Goal: Task Accomplishment & Management: Use online tool/utility

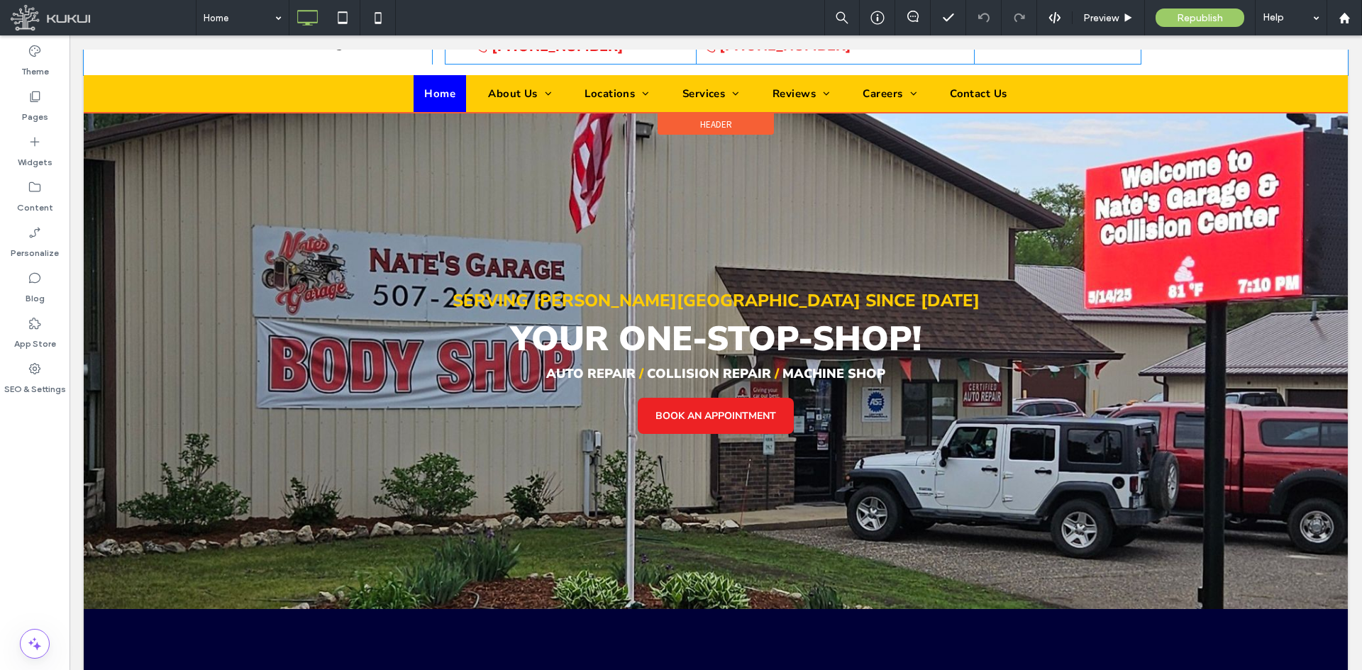
scroll to position [213, 0]
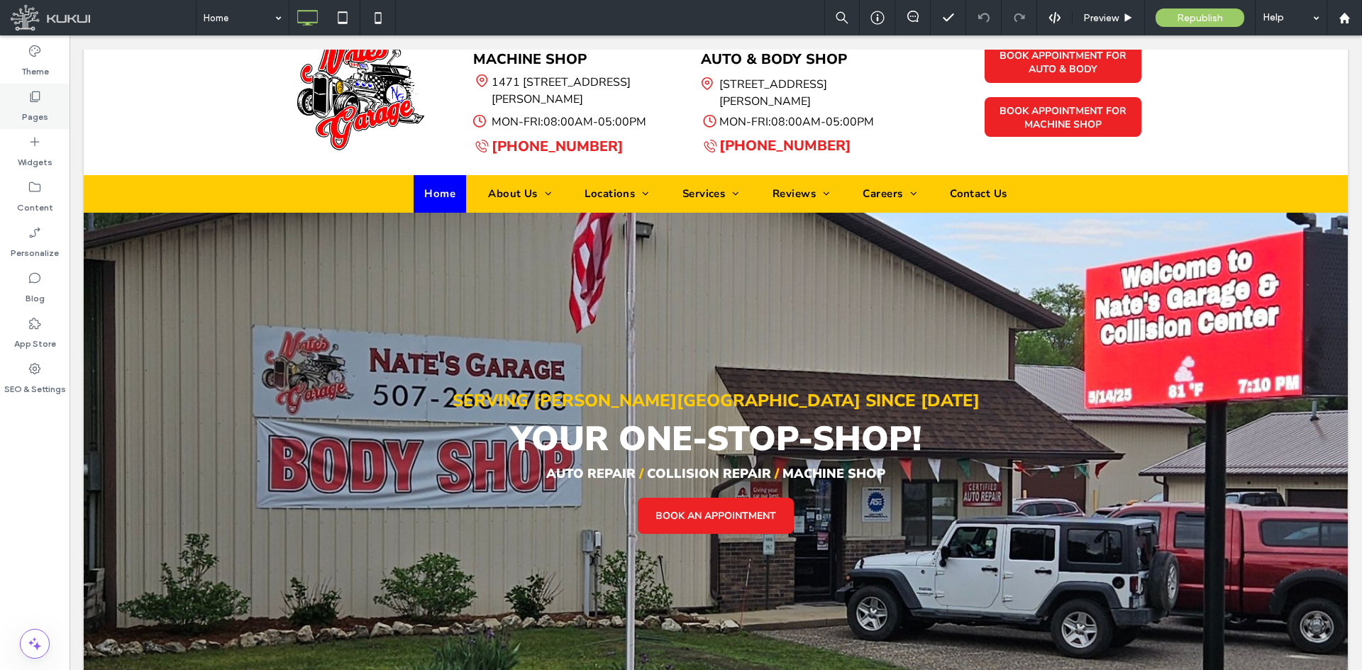
click at [26, 111] on label "Pages" at bounding box center [35, 114] width 26 height 20
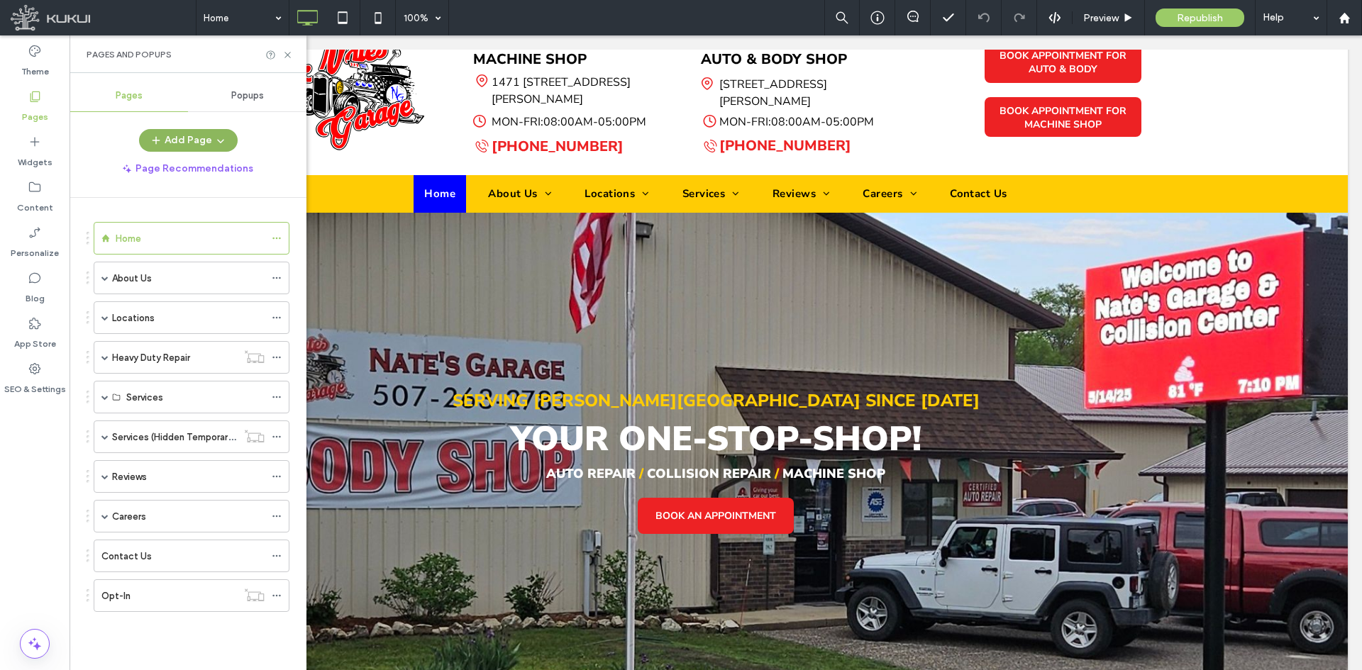
click at [204, 138] on button "Add Page" at bounding box center [188, 140] width 99 height 23
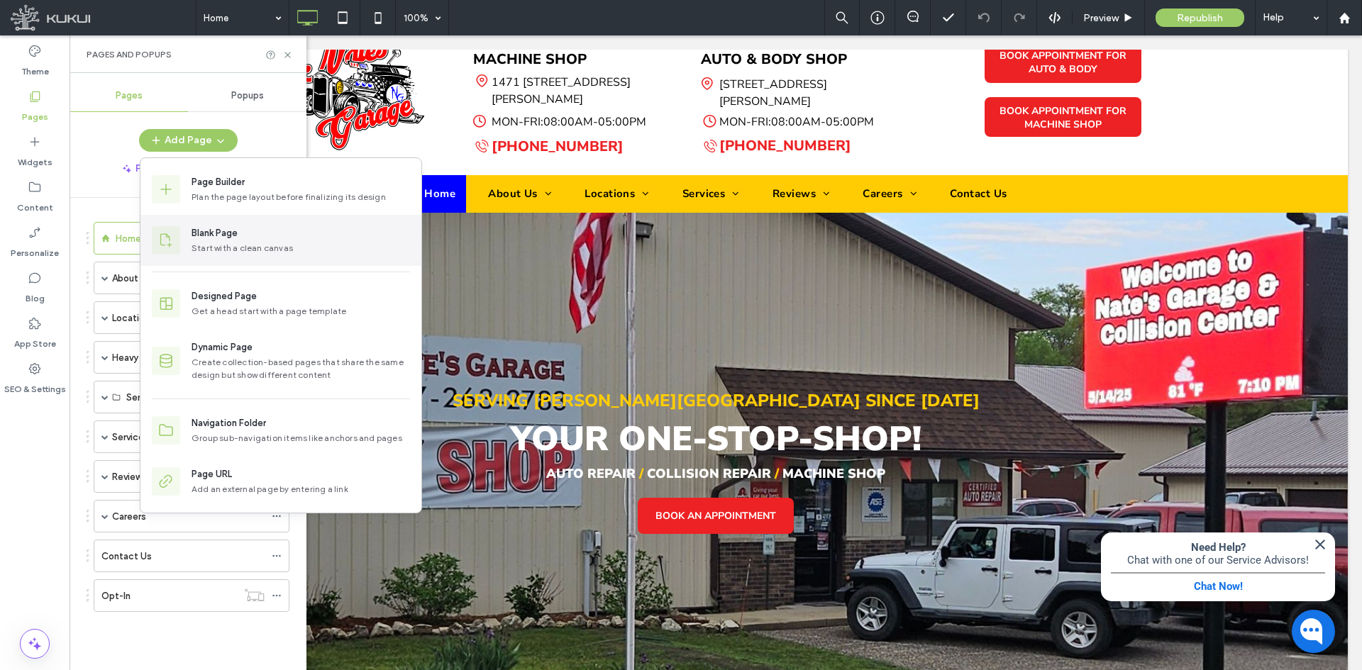
click at [266, 257] on div "Blank Page Start with a clean canvas" at bounding box center [280, 240] width 281 height 51
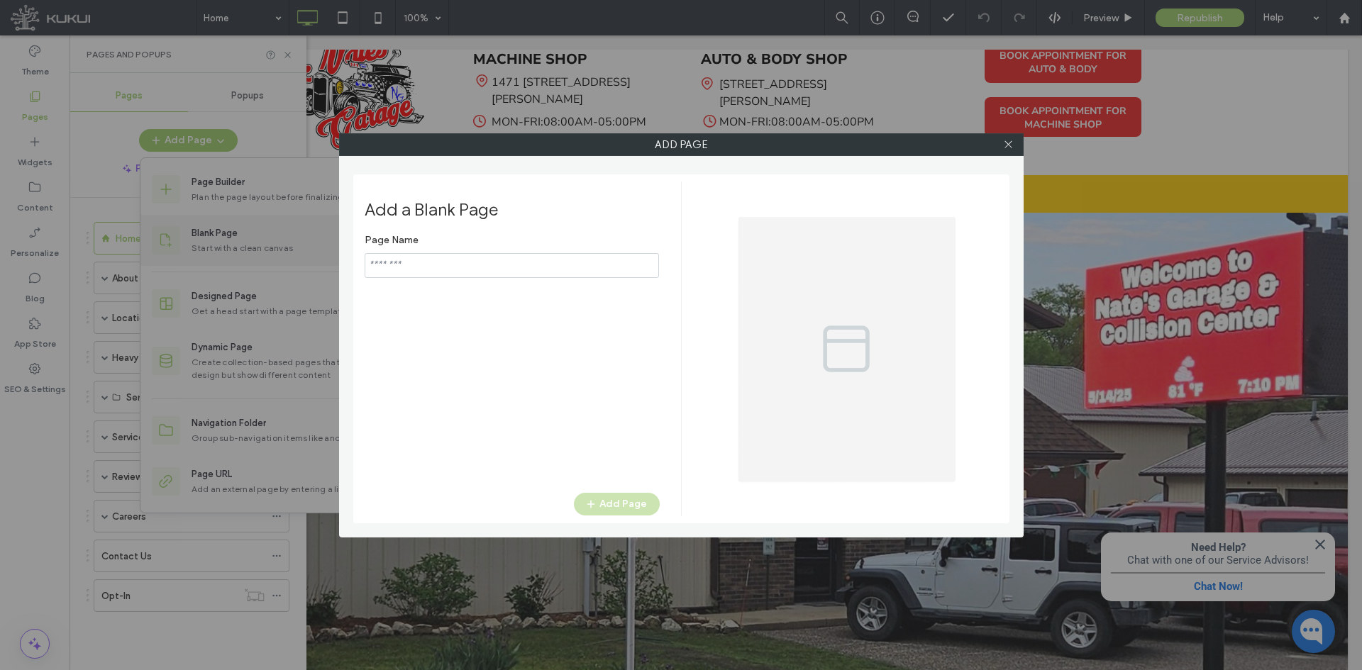
type input "**********"
click at [607, 505] on button "Add Page" at bounding box center [617, 504] width 86 height 23
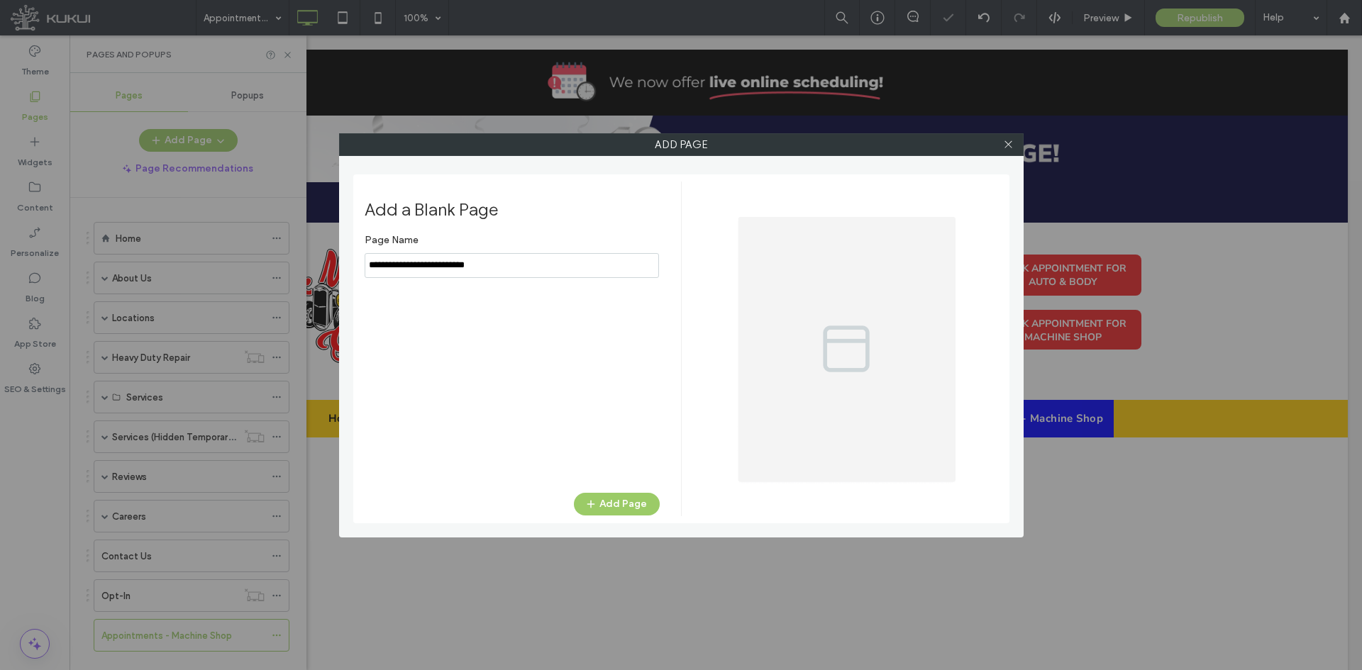
scroll to position [0, 0]
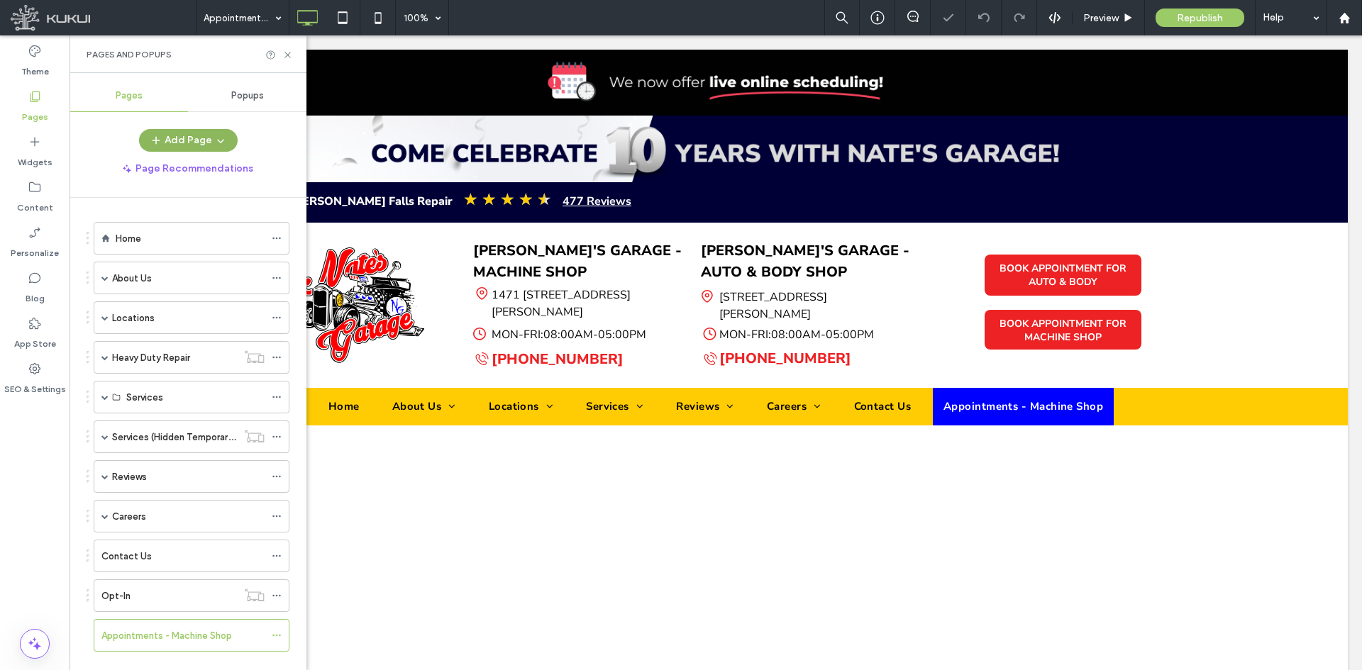
click at [196, 138] on button "Add Page" at bounding box center [188, 140] width 99 height 23
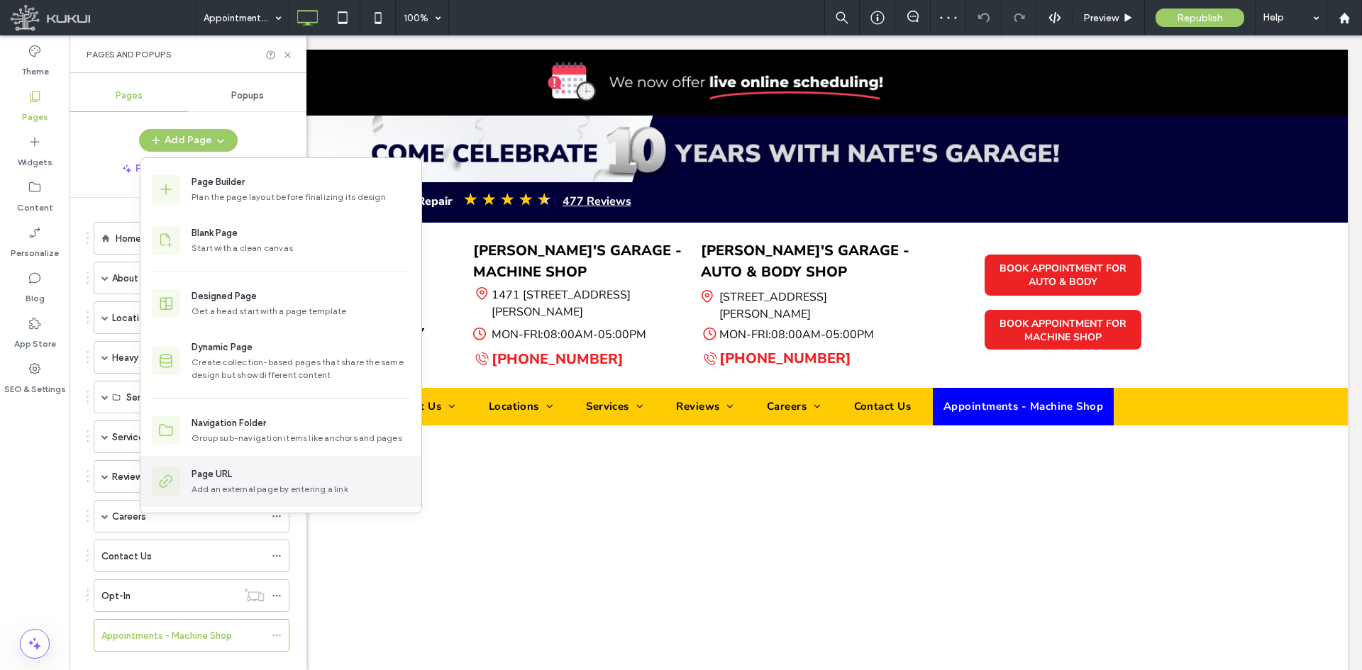
click at [202, 480] on div "Page URL" at bounding box center [212, 474] width 40 height 14
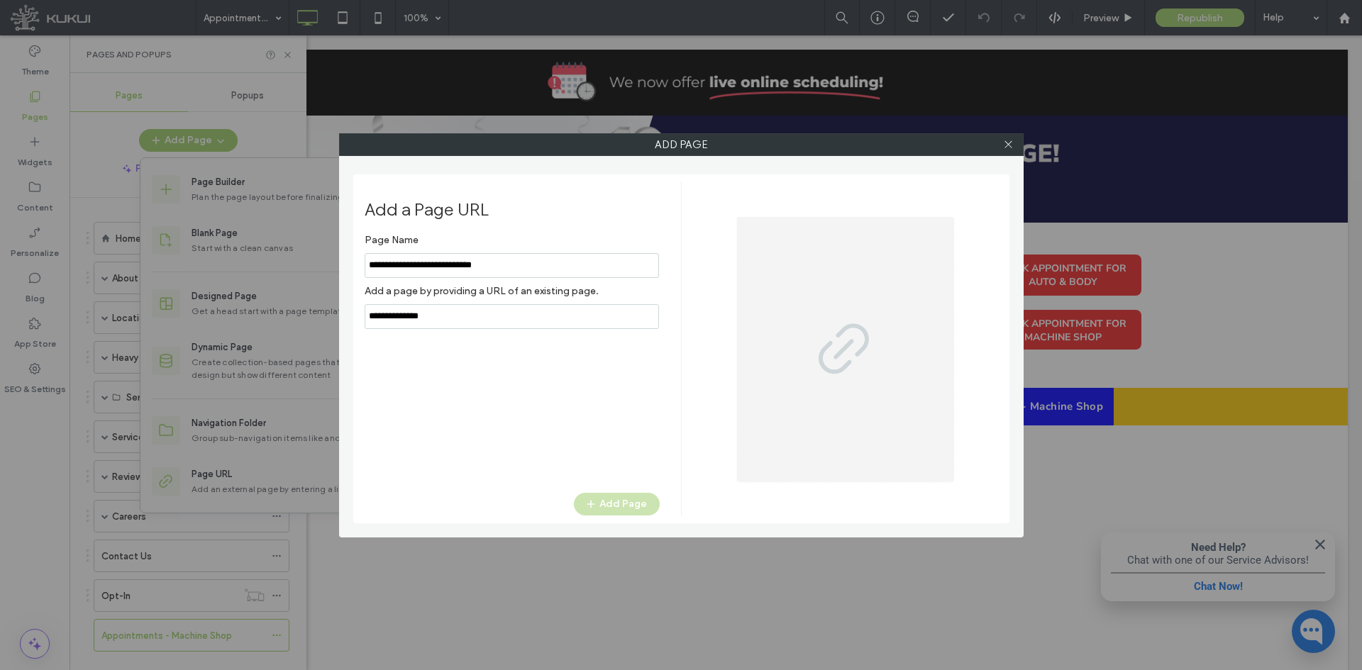
type input "**********"
click at [511, 312] on input "notEmpty,url" at bounding box center [512, 316] width 294 height 25
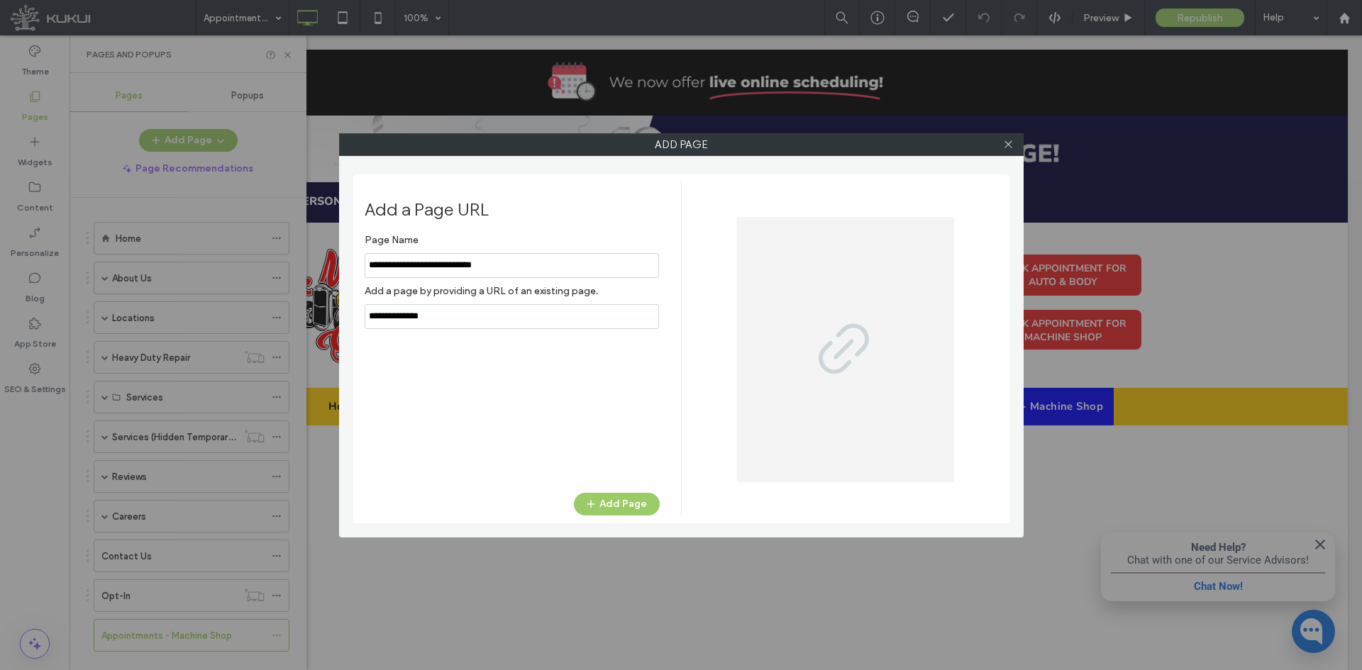
paste input "**********"
type input "**********"
click at [614, 499] on button "Add Page" at bounding box center [617, 504] width 86 height 23
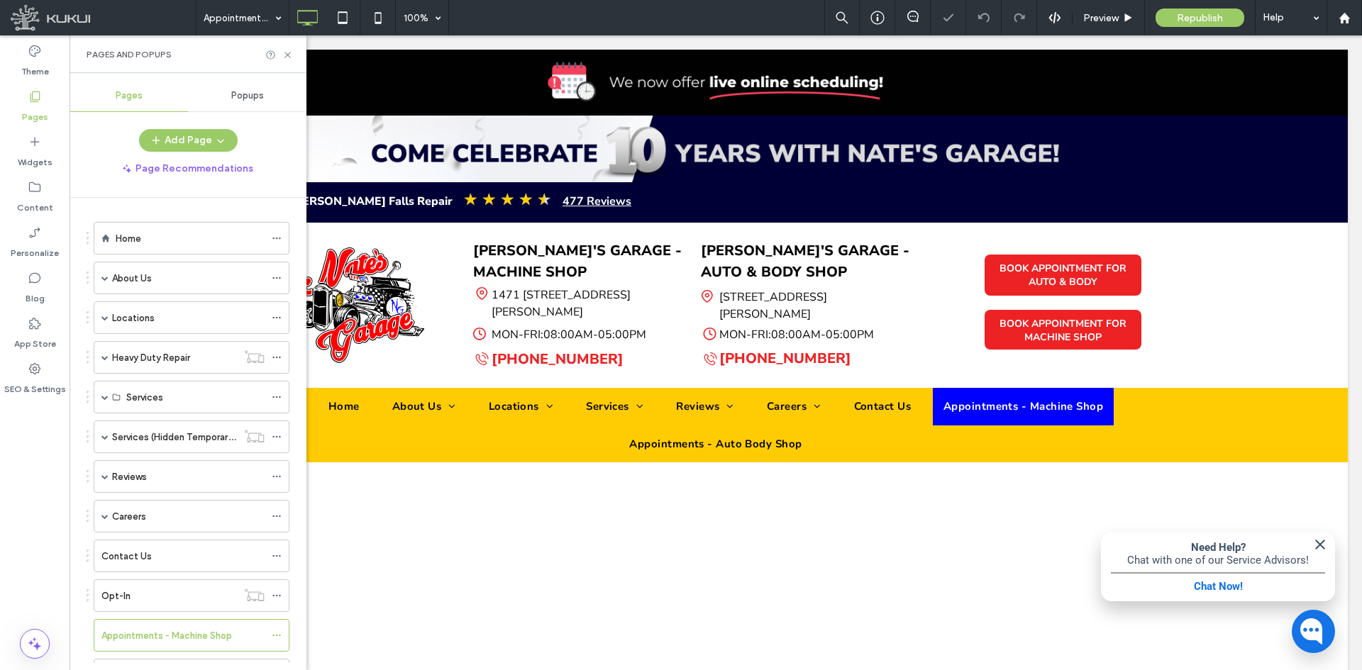
scroll to position [64, 0]
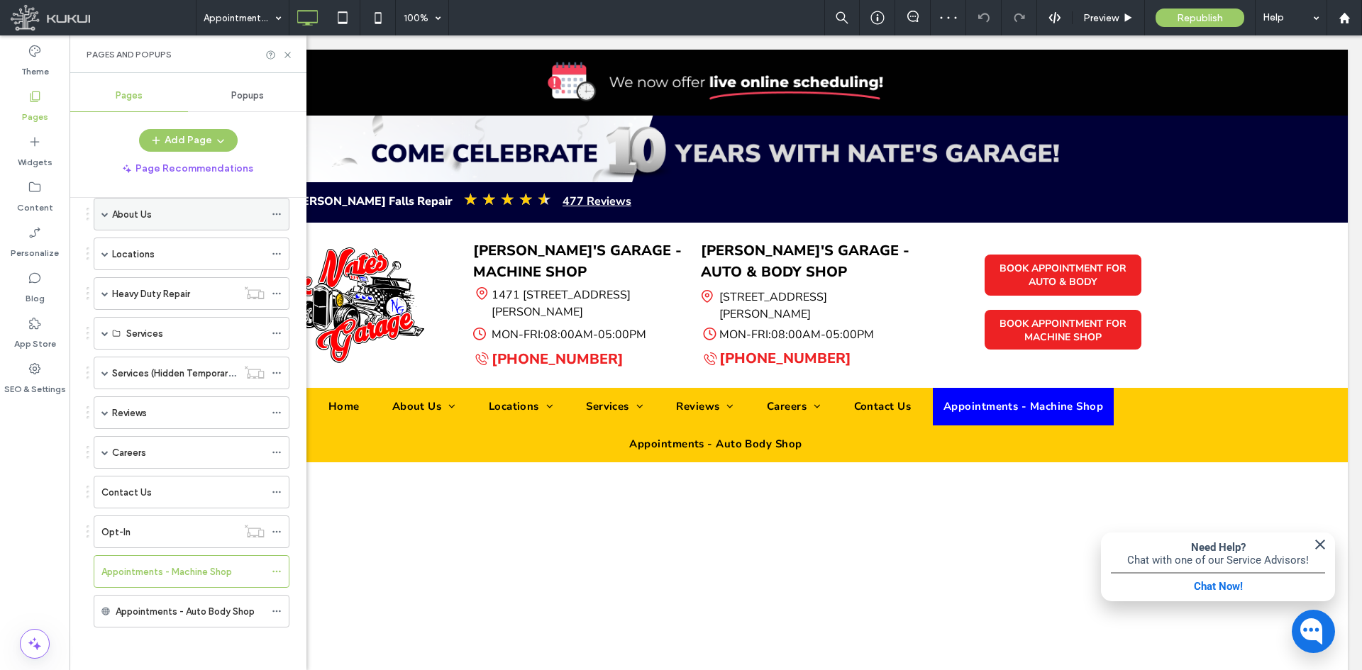
click at [104, 215] on span at bounding box center [104, 214] width 7 height 7
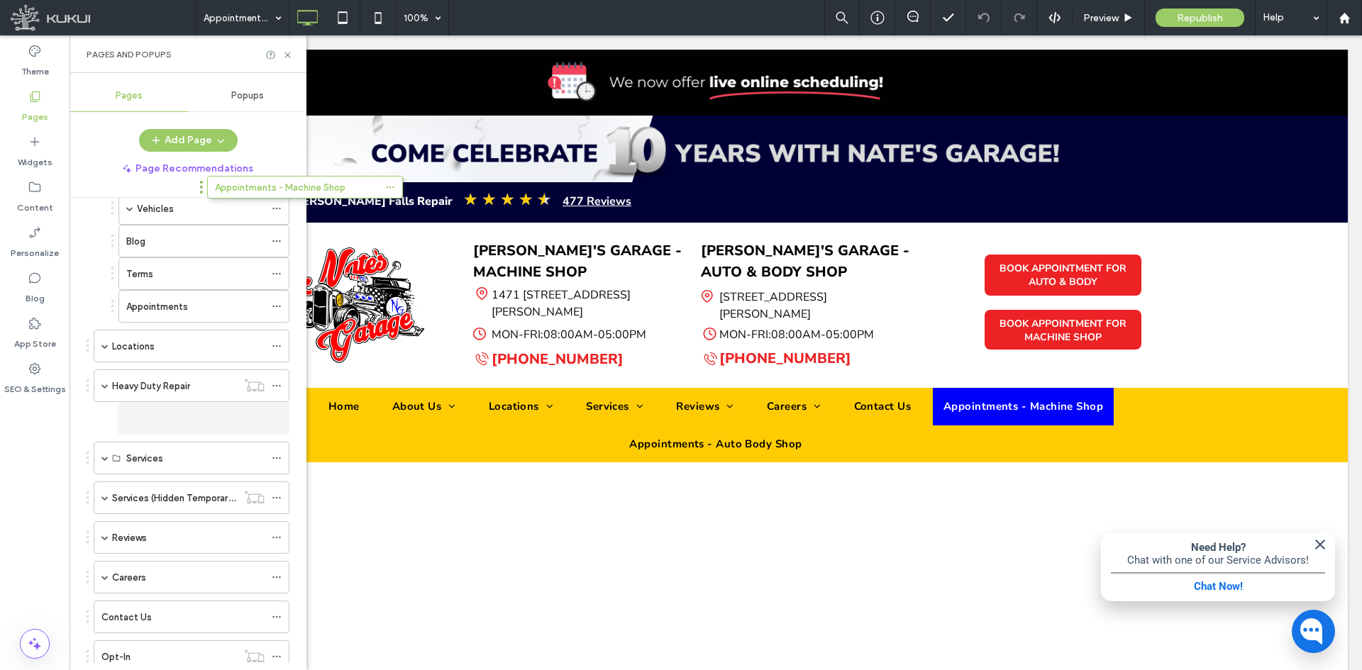
scroll to position [54, 0]
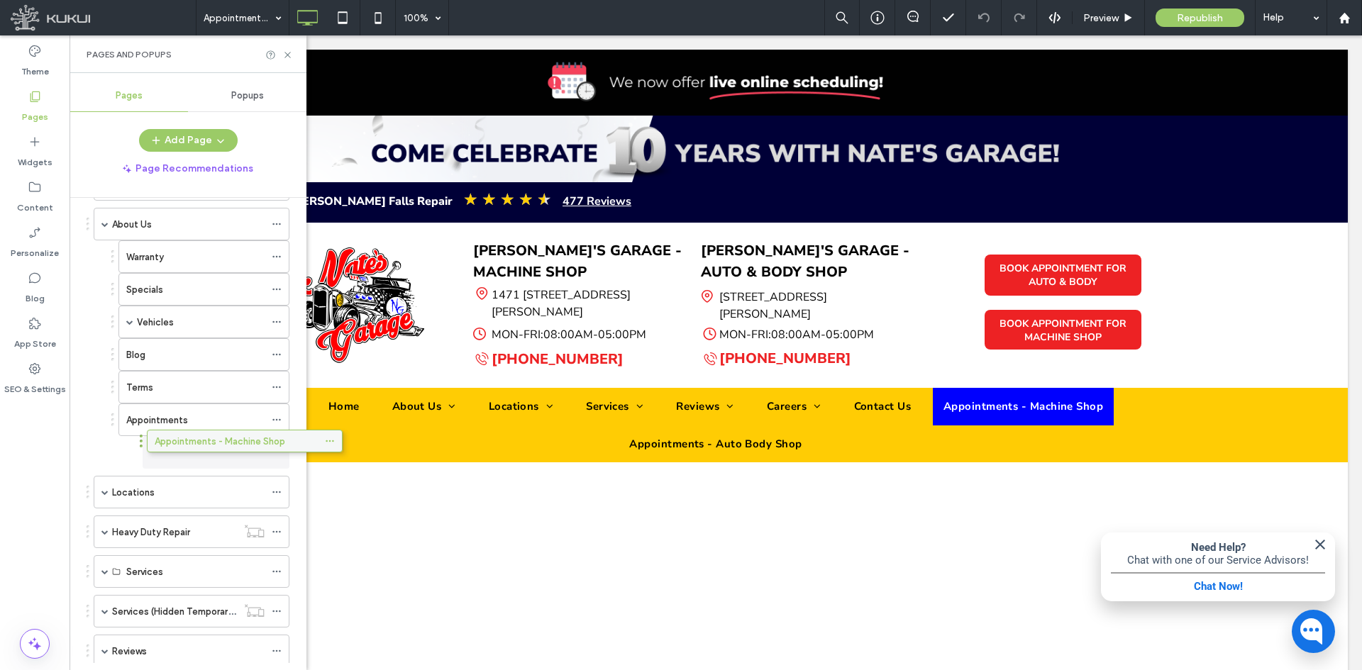
drag, startPoint x: 138, startPoint y: 570, endPoint x: 198, endPoint y: 448, distance: 135.8
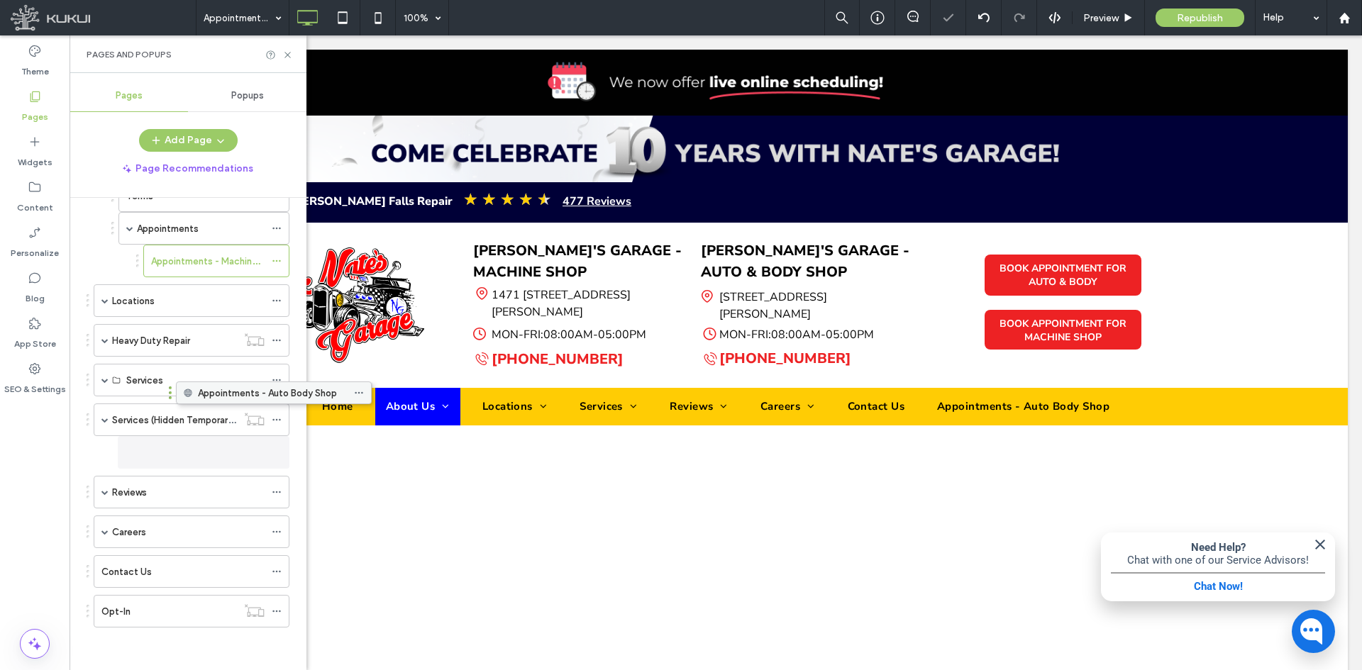
scroll to position [245, 0]
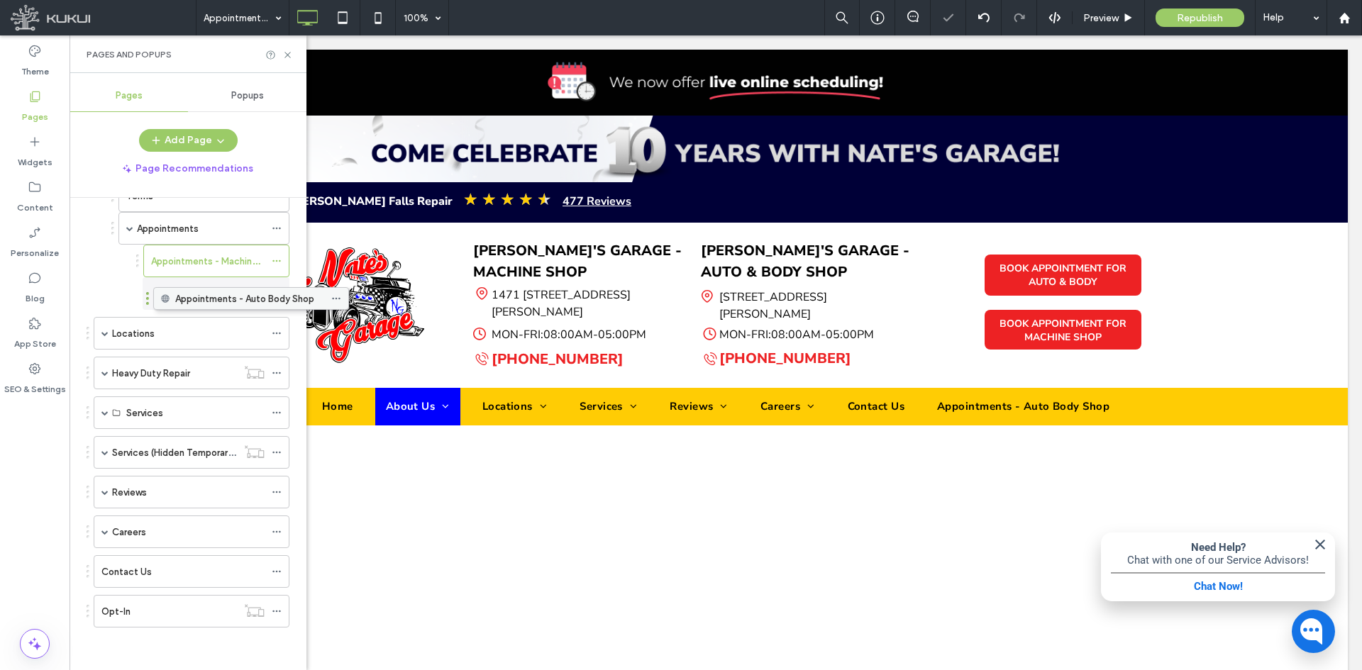
drag, startPoint x: 180, startPoint y: 540, endPoint x: 198, endPoint y: 308, distance: 233.3
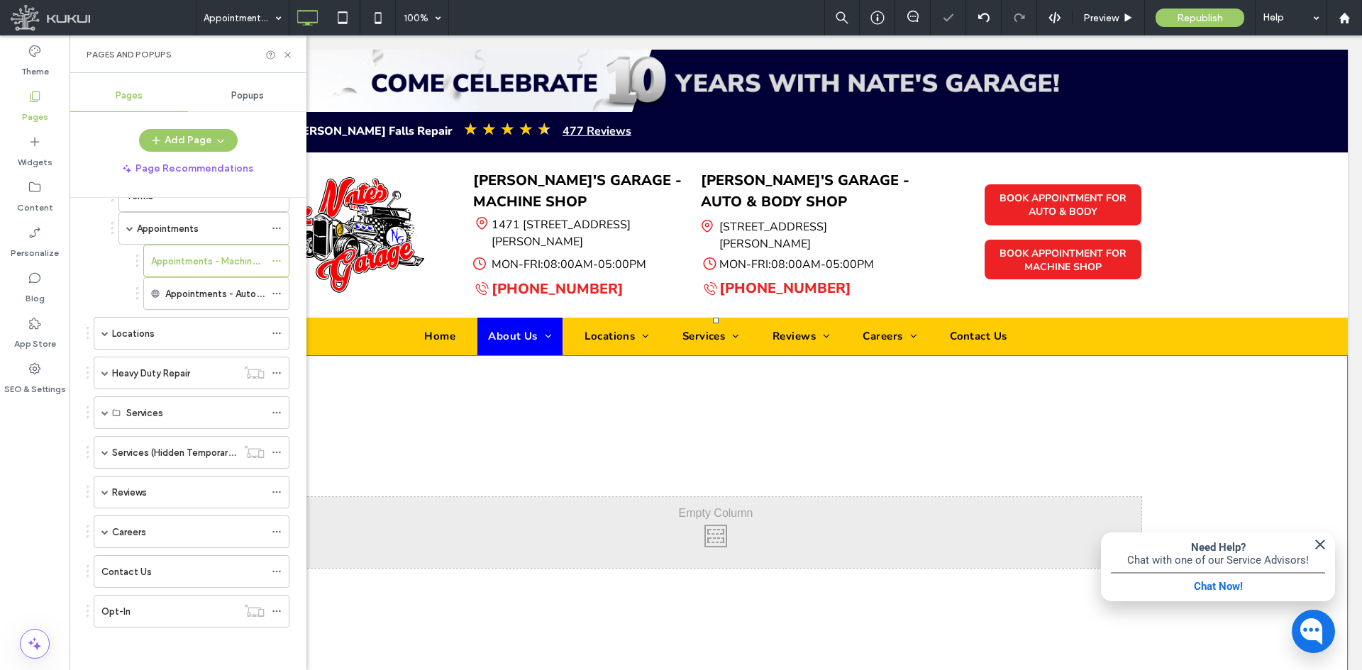
scroll to position [71, 0]
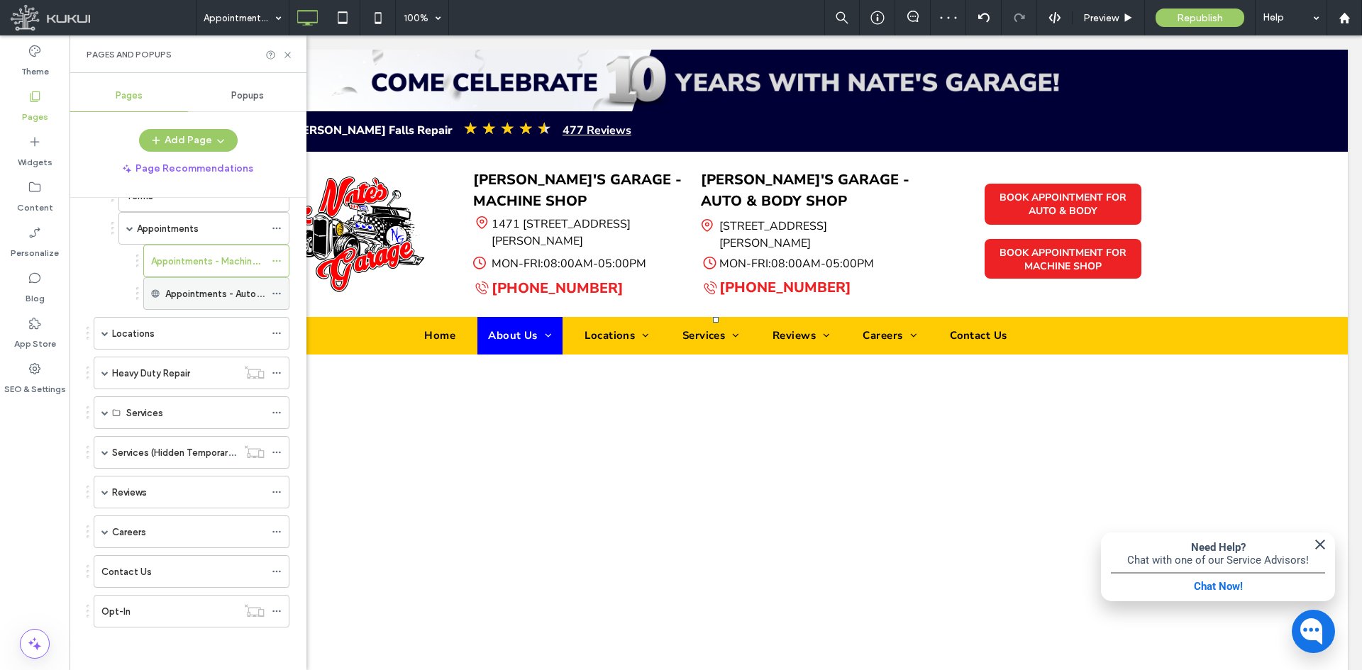
click at [196, 288] on label "Appointments - Auto Body Shop" at bounding box center [234, 294] width 139 height 25
click at [161, 226] on label "Appointments" at bounding box center [168, 228] width 62 height 25
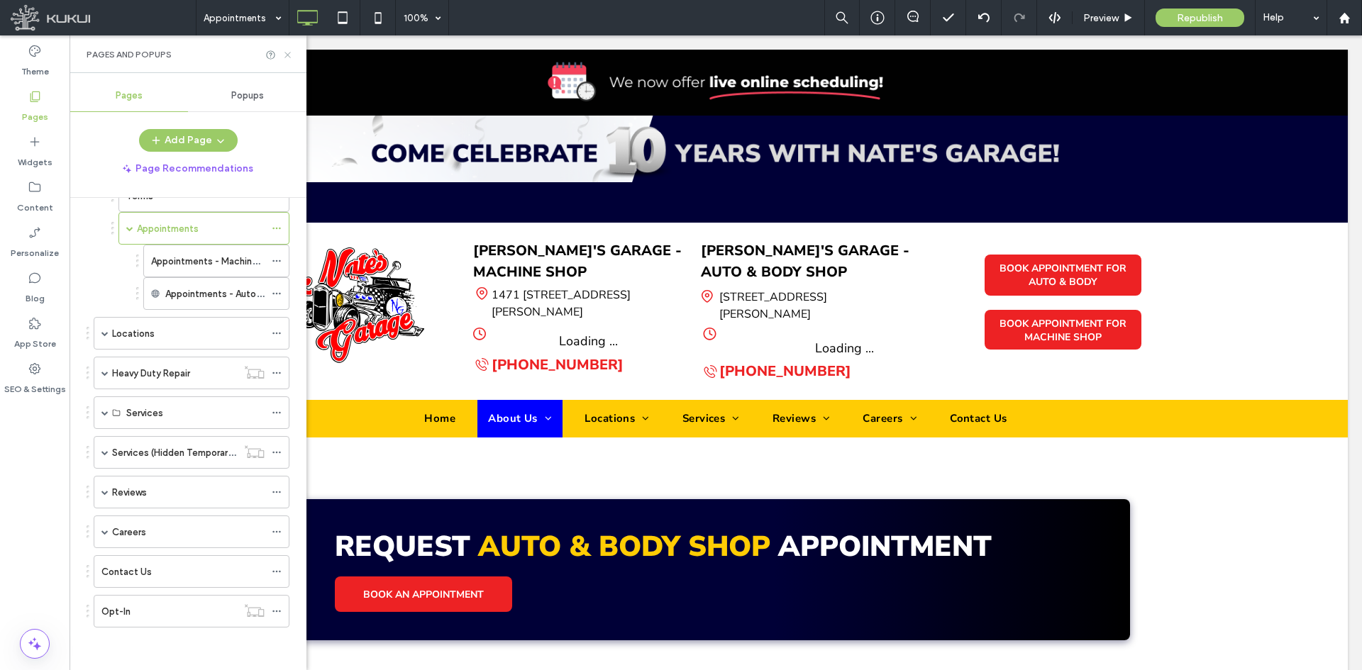
scroll to position [0, 0]
click at [287, 56] on use at bounding box center [287, 55] width 6 height 6
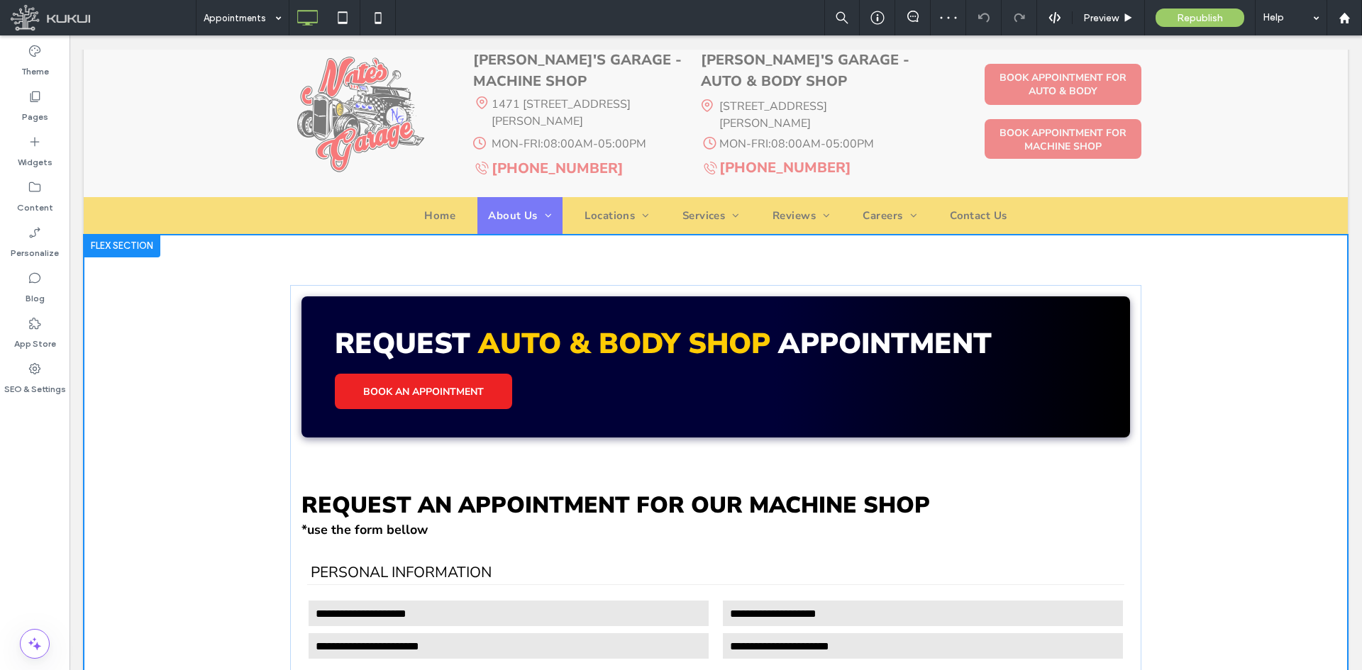
scroll to position [181, 0]
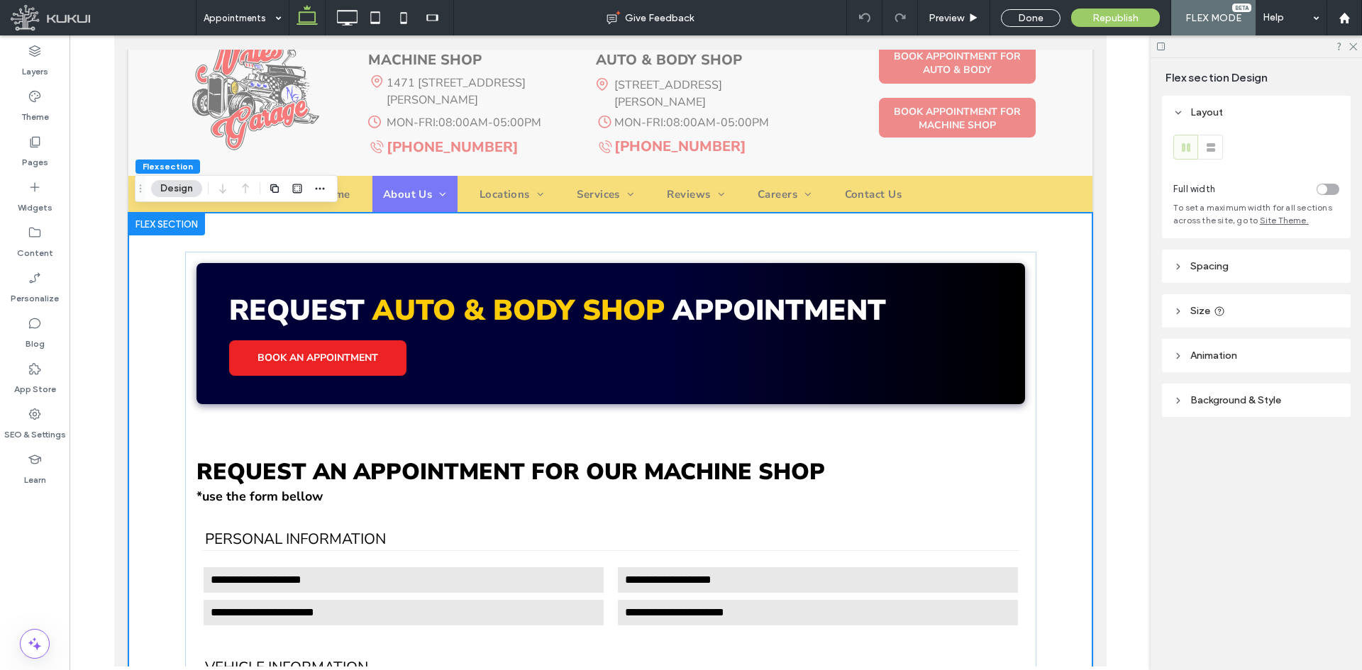
click at [157, 223] on div at bounding box center [166, 224] width 77 height 23
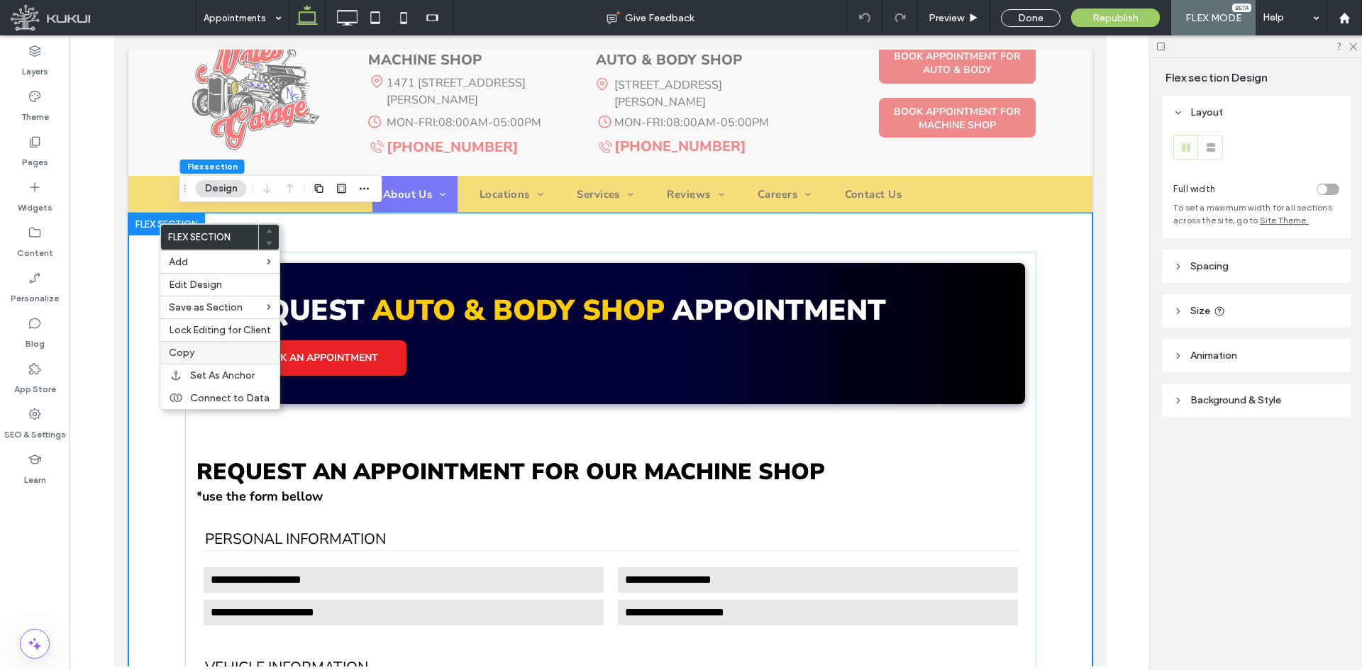
click at [175, 353] on span "Copy" at bounding box center [182, 353] width 26 height 12
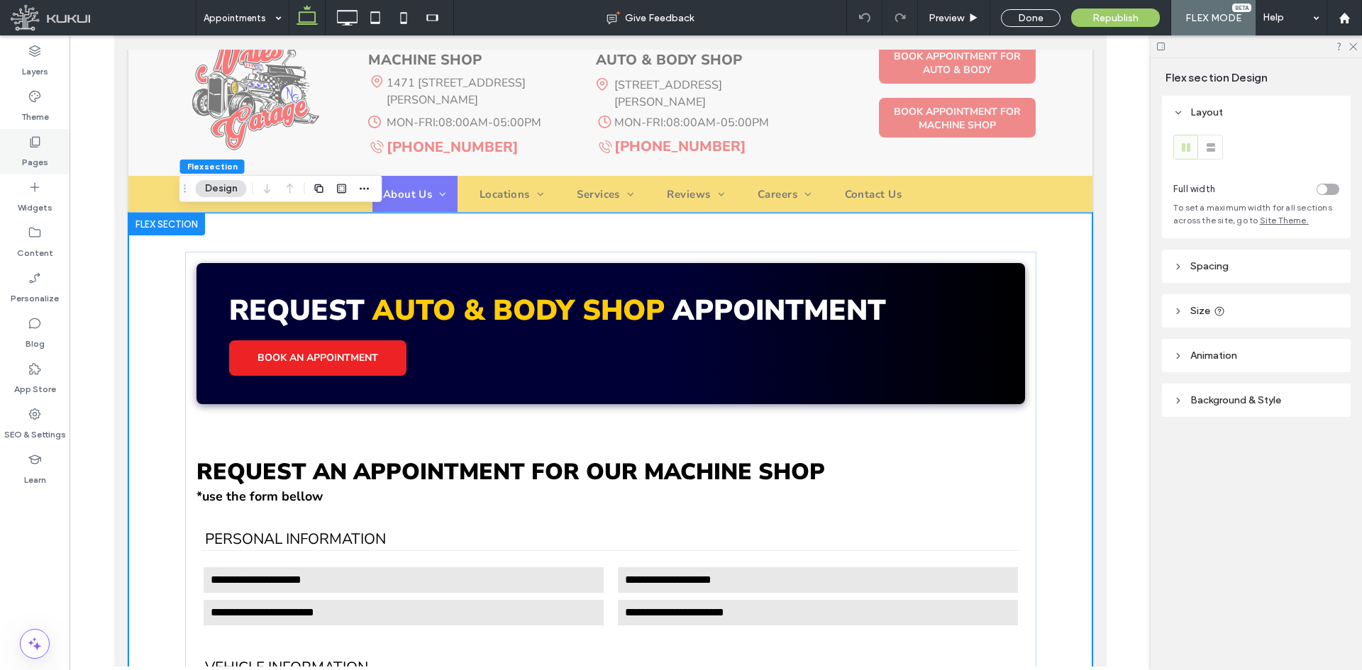
click at [31, 173] on div "Pages" at bounding box center [35, 151] width 70 height 45
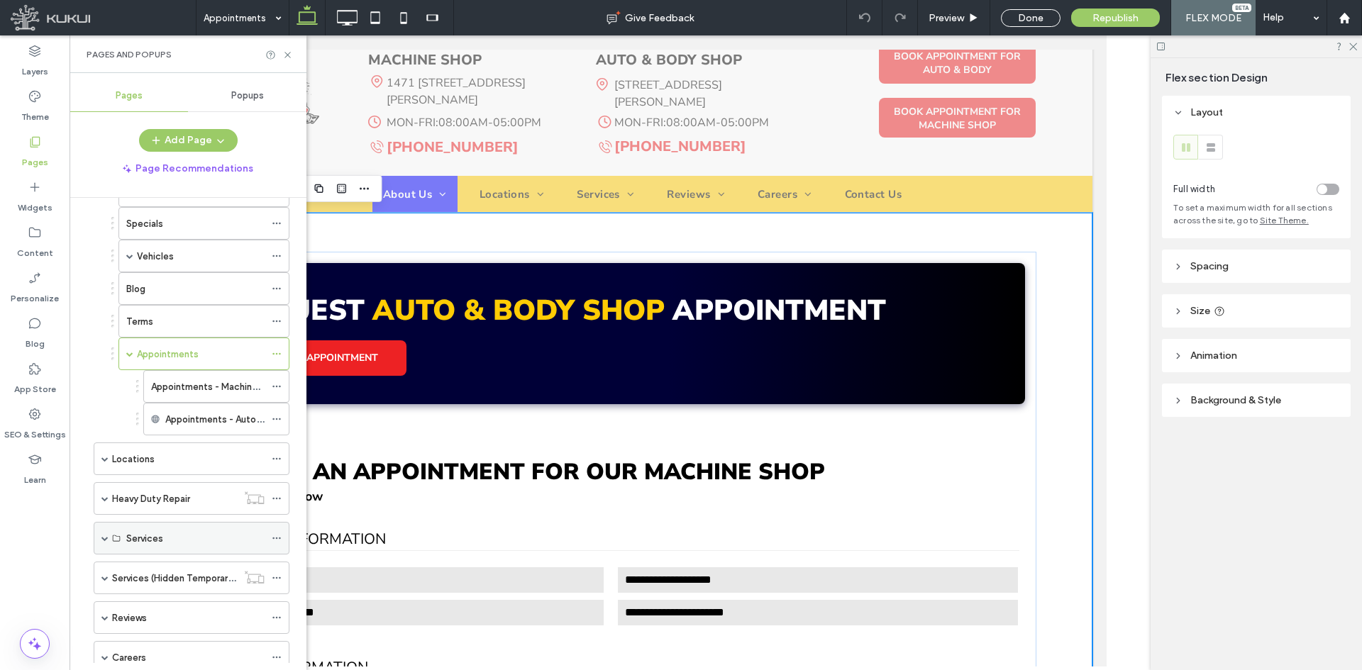
scroll to position [245, 0]
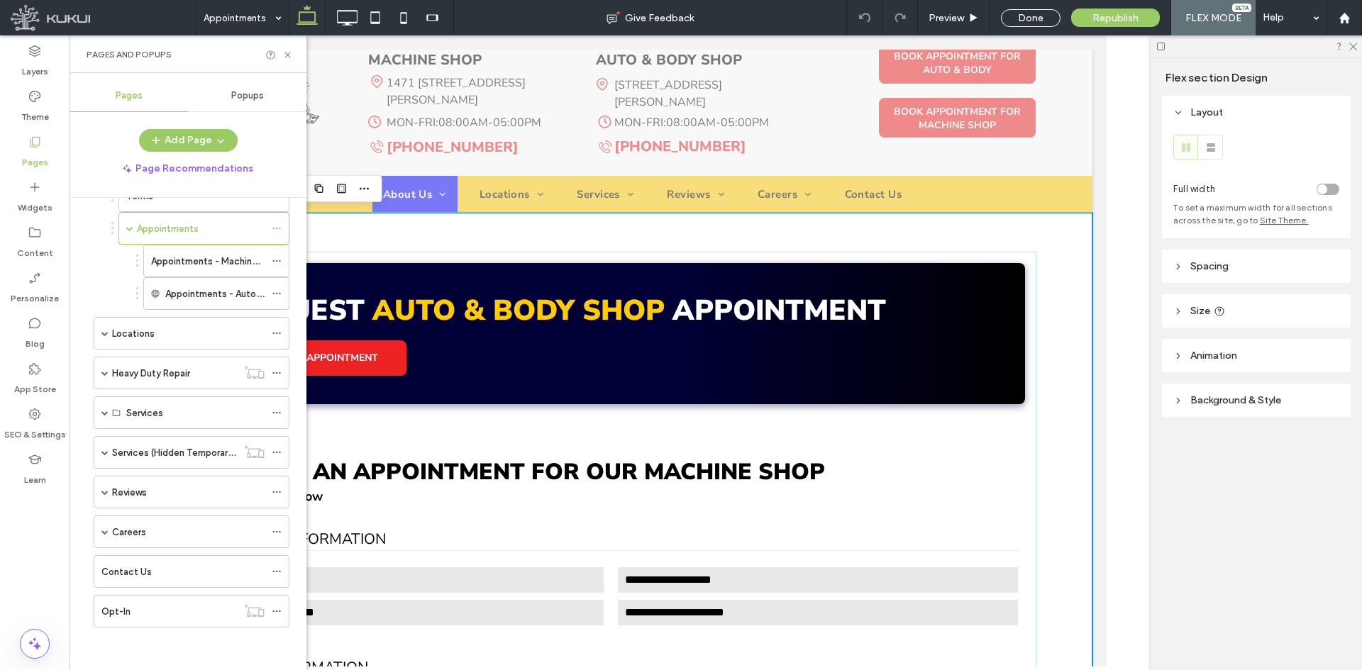
click at [211, 256] on label "Appointments - Machine Shop" at bounding box center [216, 261] width 131 height 25
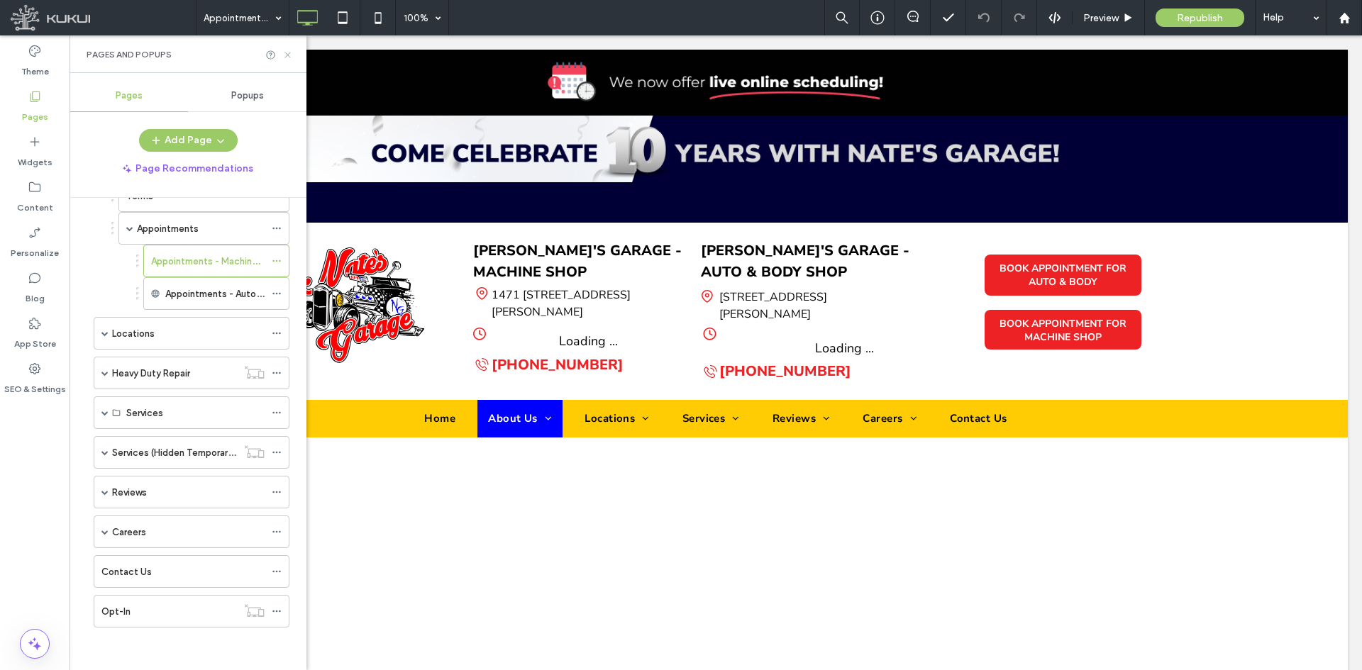
scroll to position [0, 0]
click at [287, 58] on icon at bounding box center [287, 55] width 11 height 11
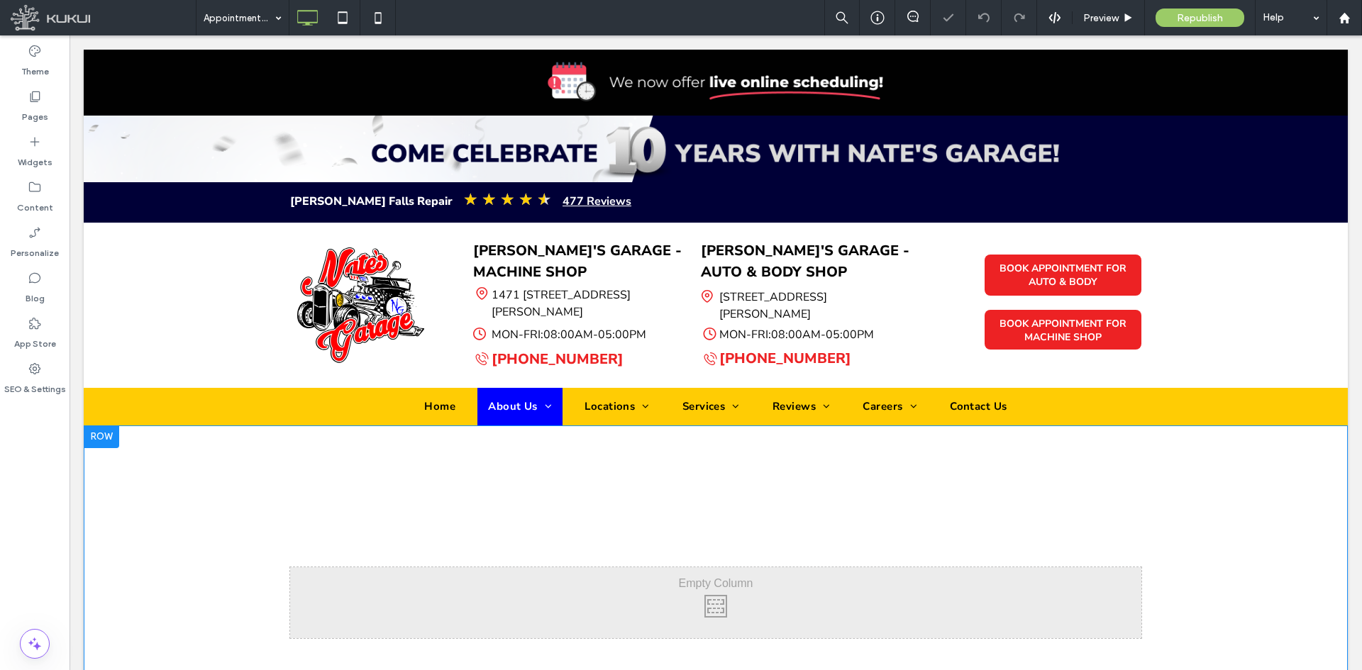
click at [105, 441] on div at bounding box center [101, 437] width 35 height 23
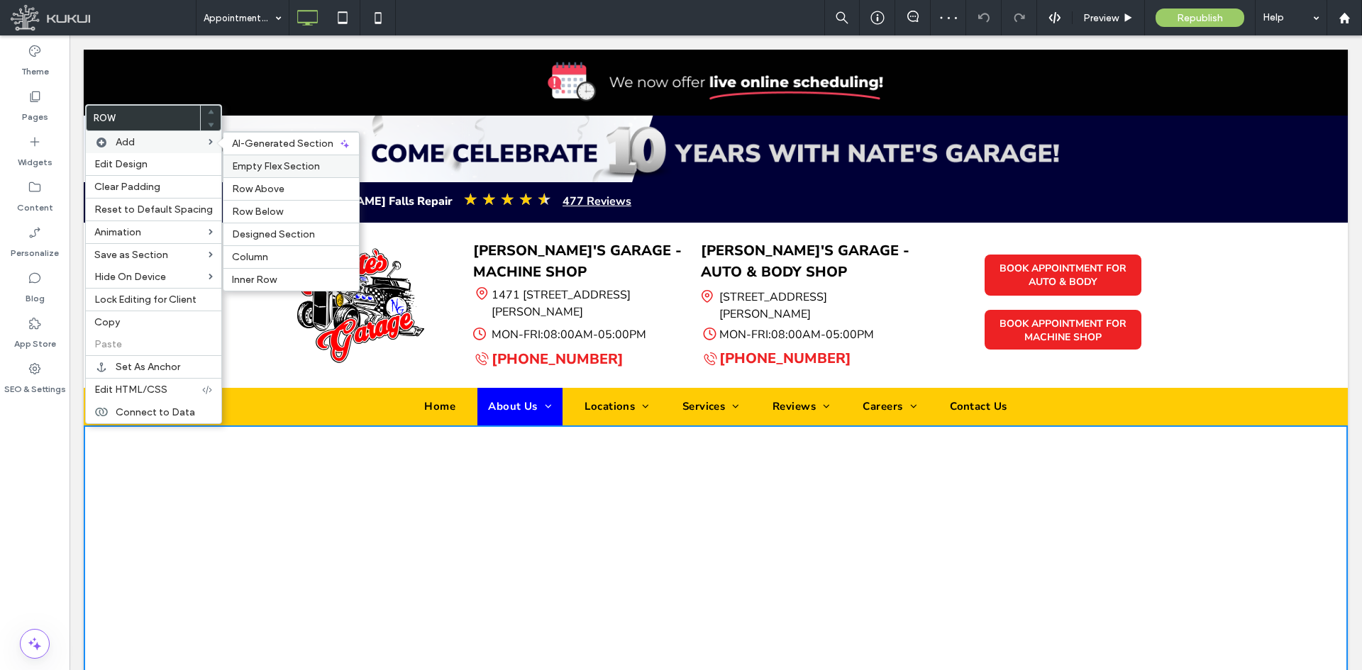
click at [245, 162] on span "Empty Flex Section" at bounding box center [276, 166] width 88 height 12
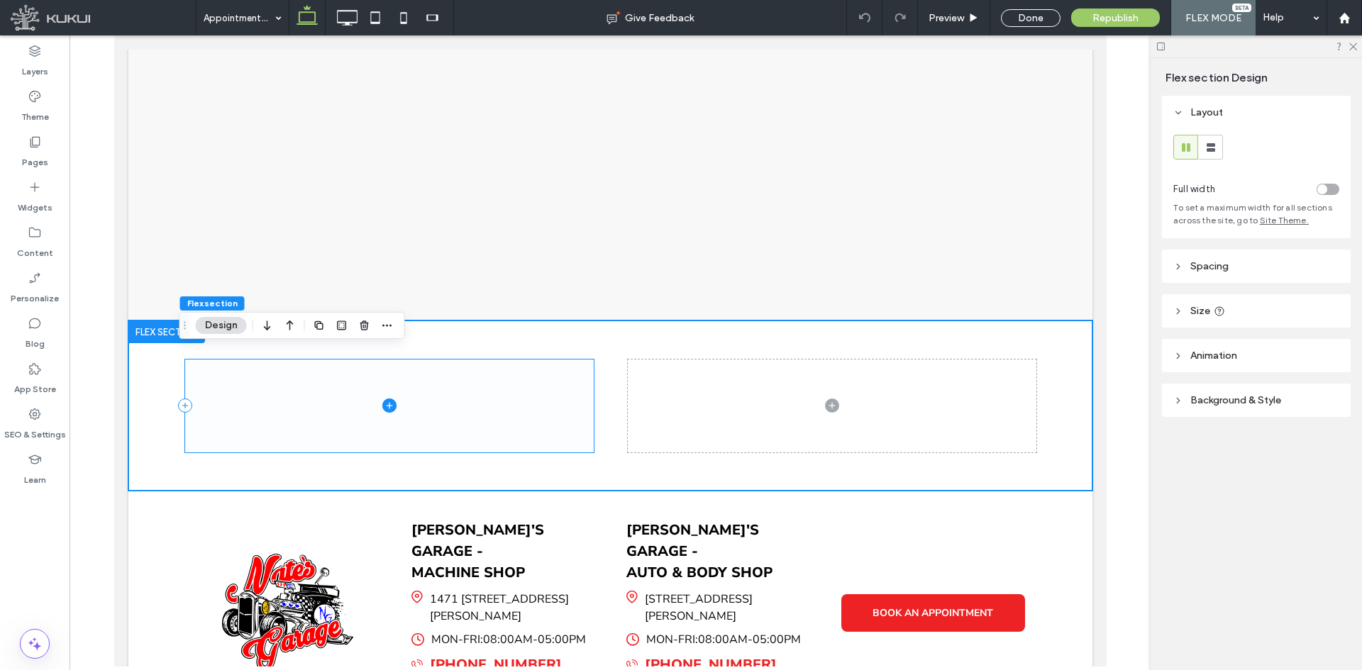
scroll to position [482, 0]
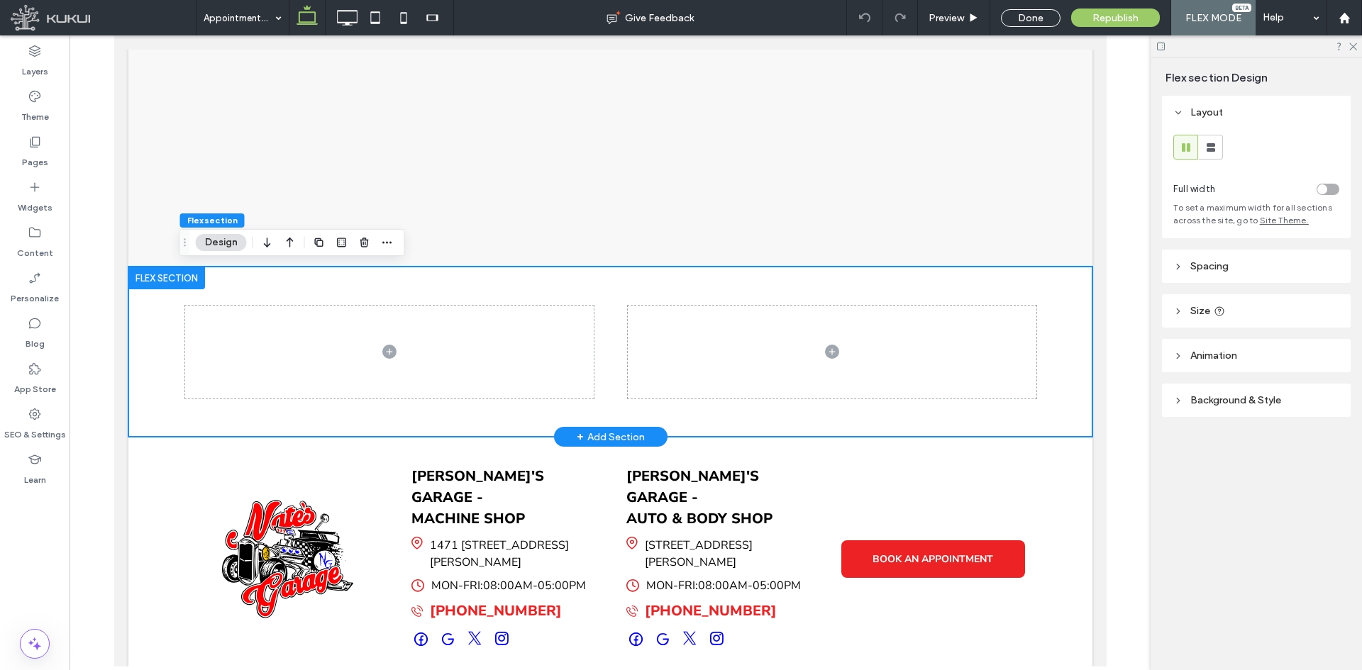
click at [147, 277] on div at bounding box center [166, 278] width 77 height 23
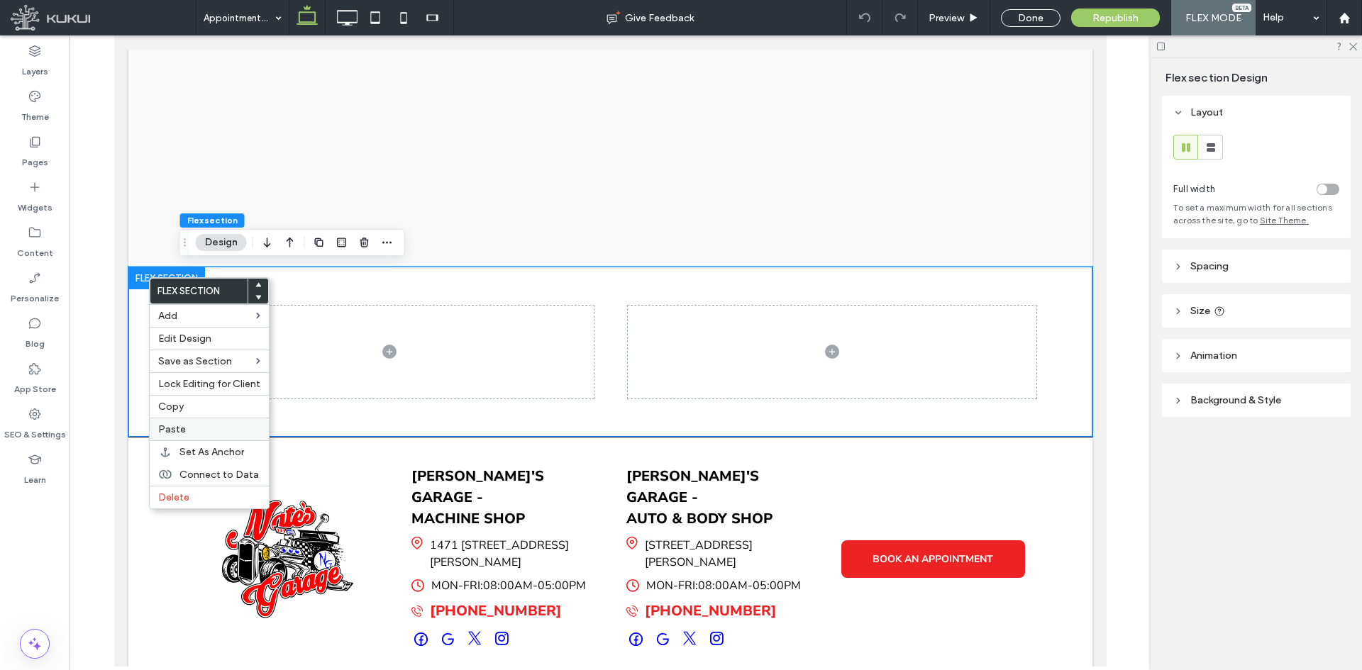
click at [192, 429] on label "Paste" at bounding box center [209, 429] width 102 height 12
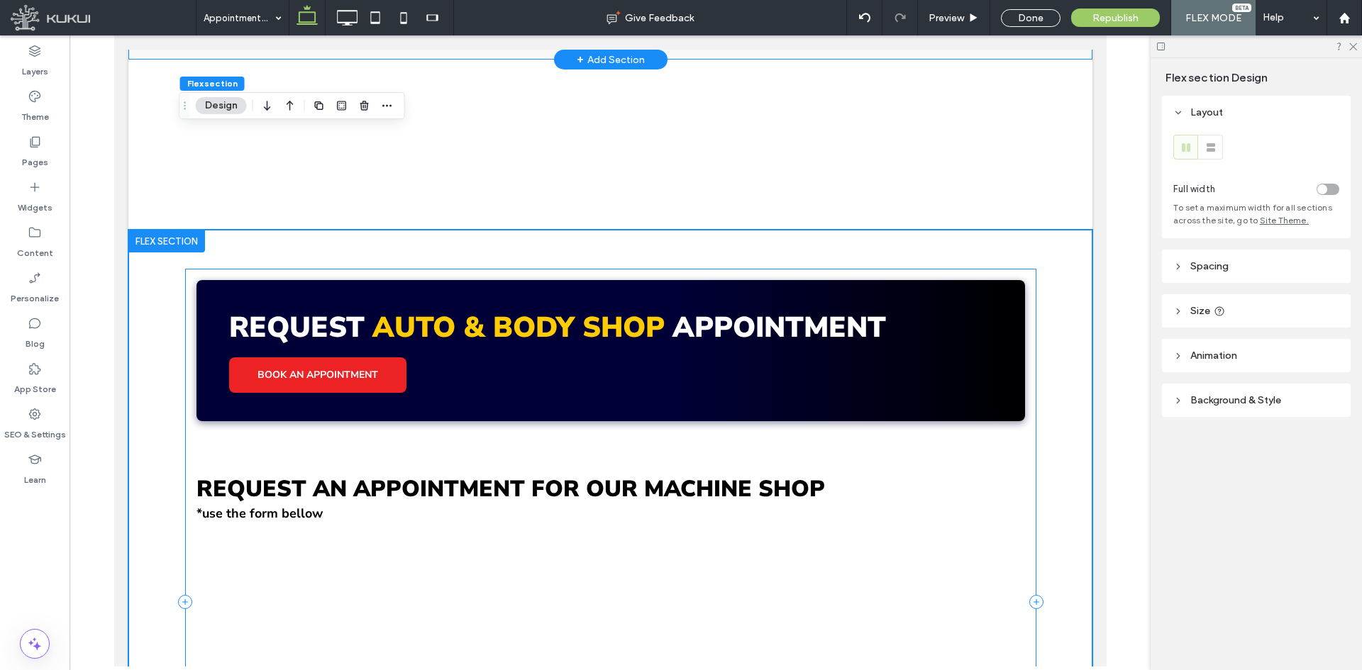
scroll to position [382, 0]
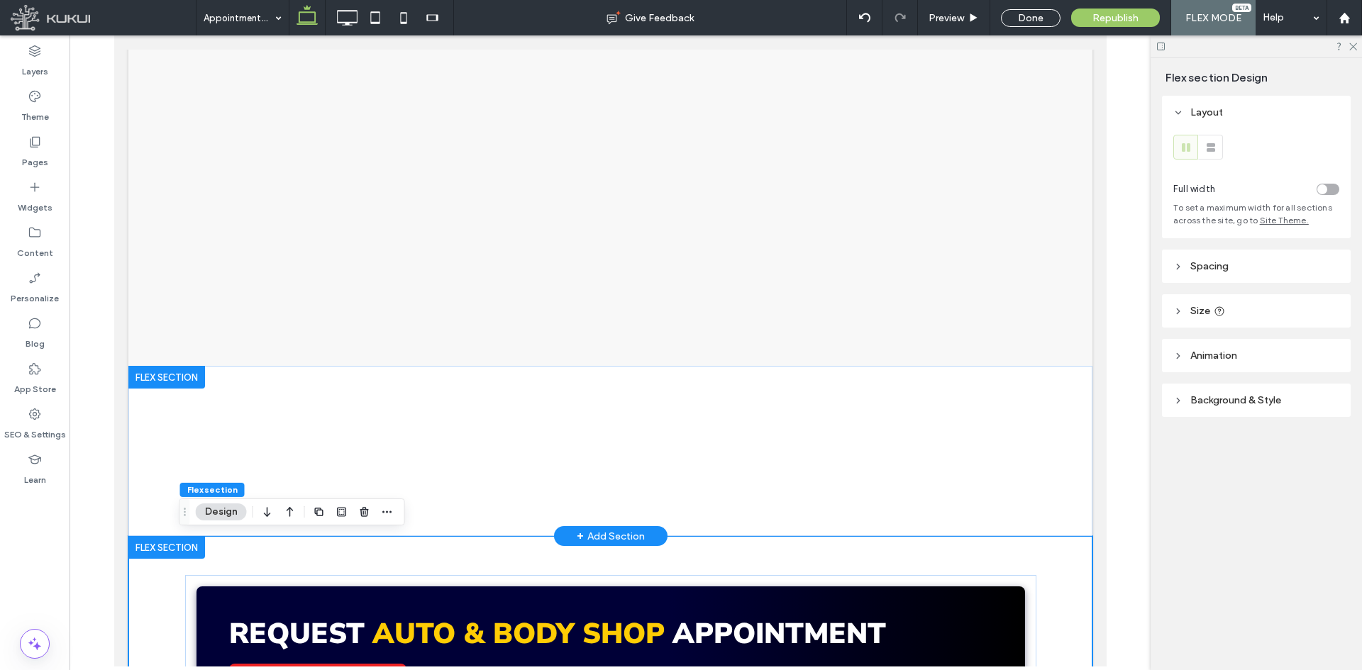
click at [157, 384] on div at bounding box center [166, 377] width 77 height 23
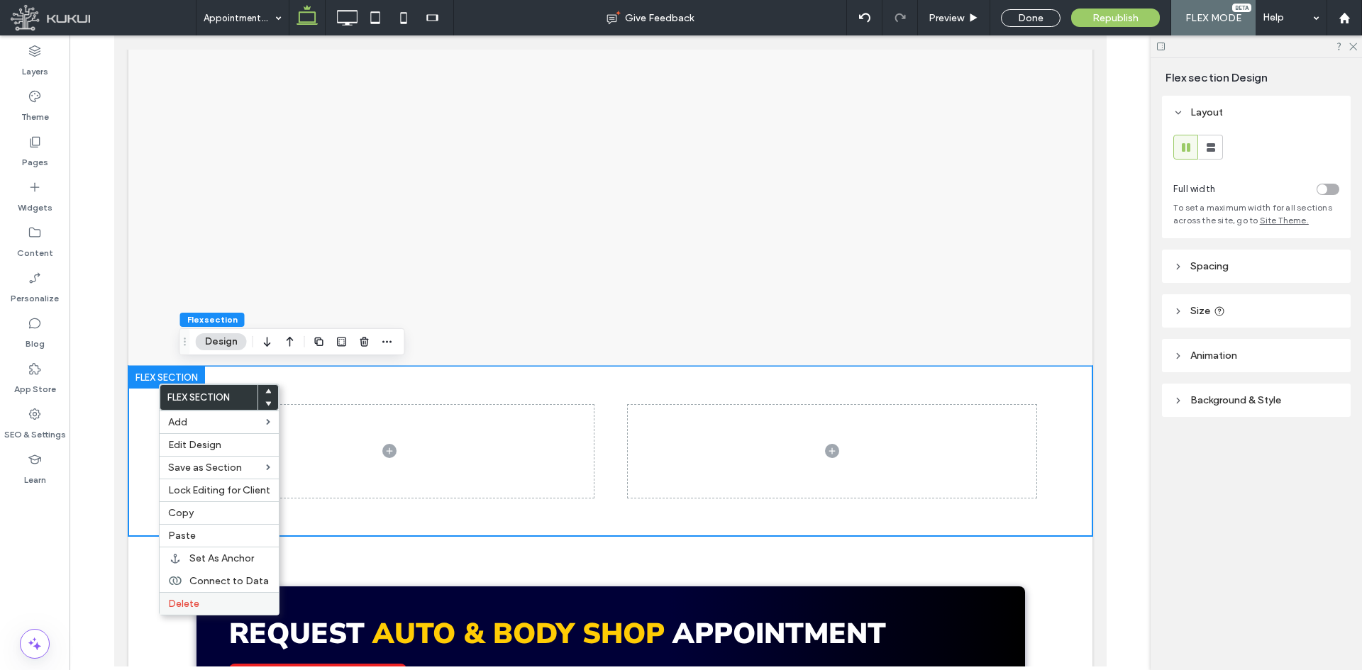
click at [182, 601] on span "Delete" at bounding box center [183, 604] width 31 height 12
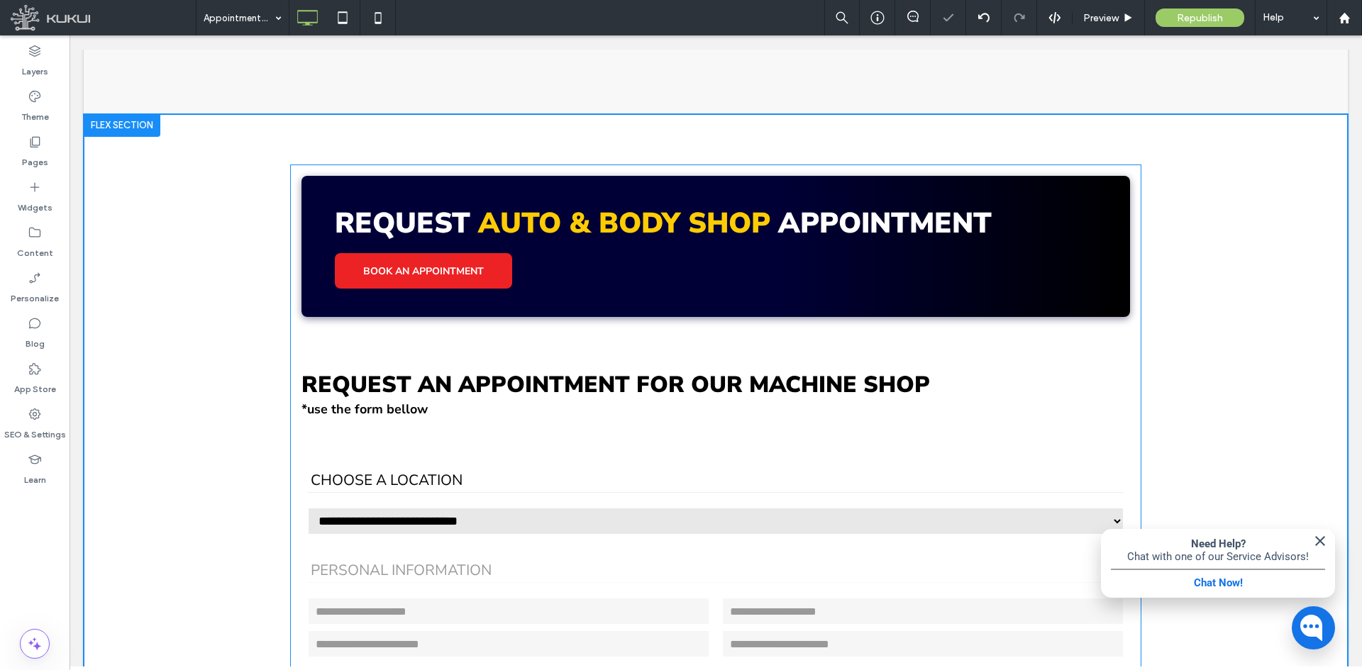
scroll to position [635, 0]
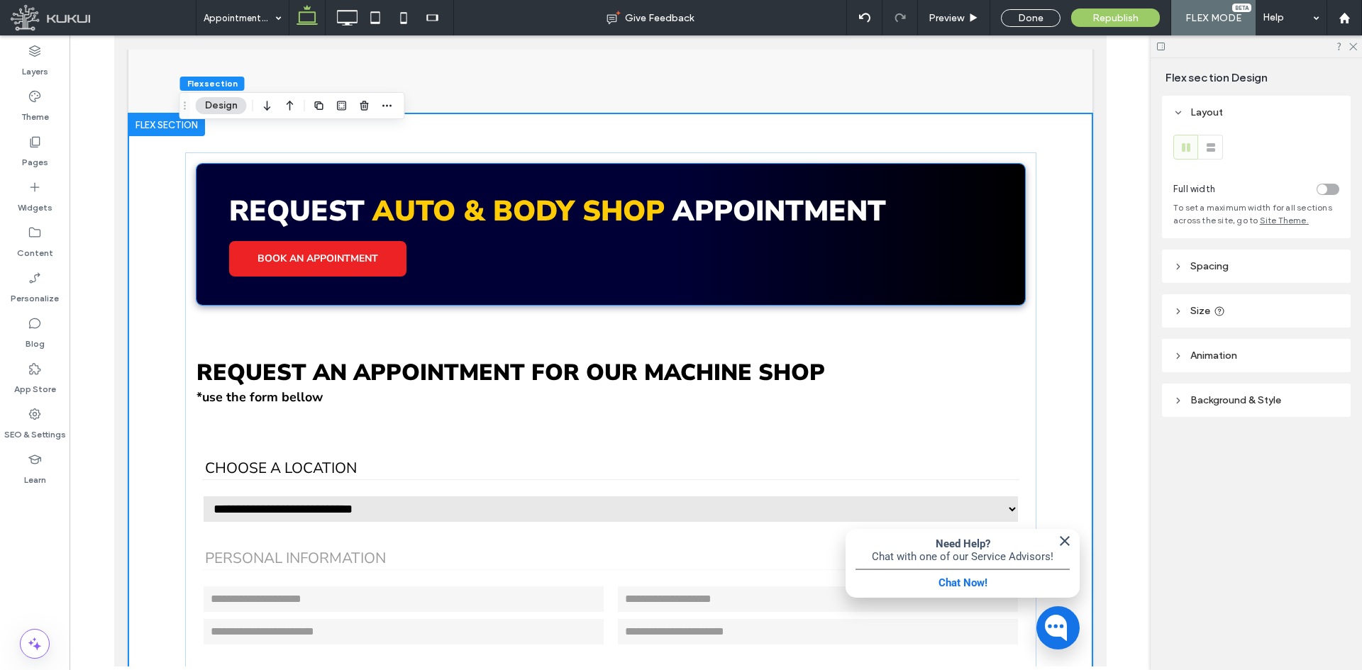
click at [589, 275] on div "Request Auto & Body Shop APpointment BOOK AN APPOINTMENT" at bounding box center [610, 234] width 828 height 141
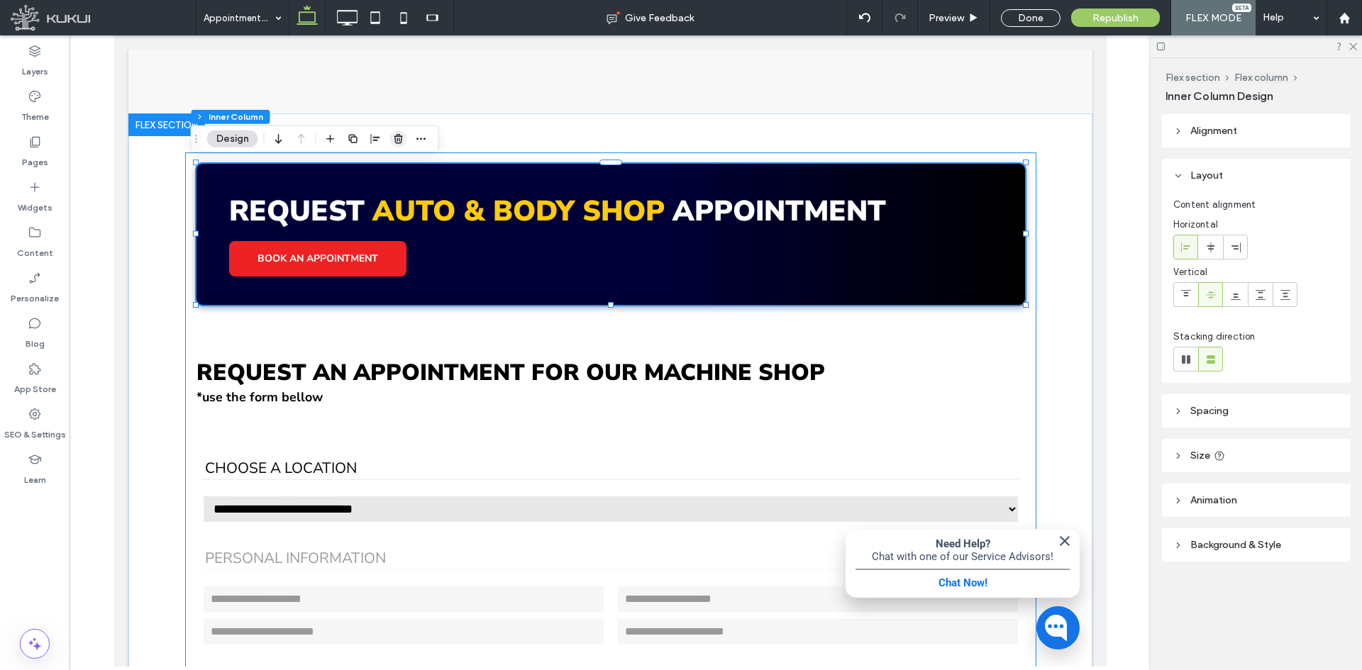
click at [401, 136] on use "button" at bounding box center [398, 138] width 9 height 9
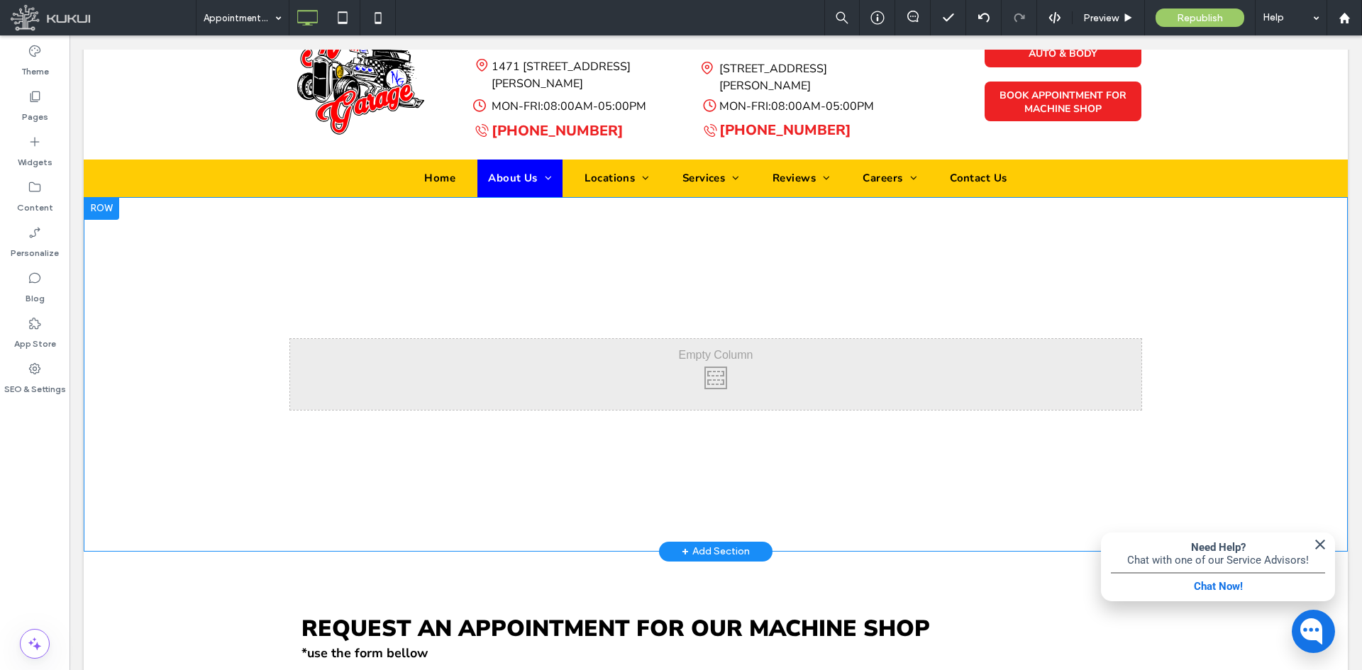
scroll to position [209, 0]
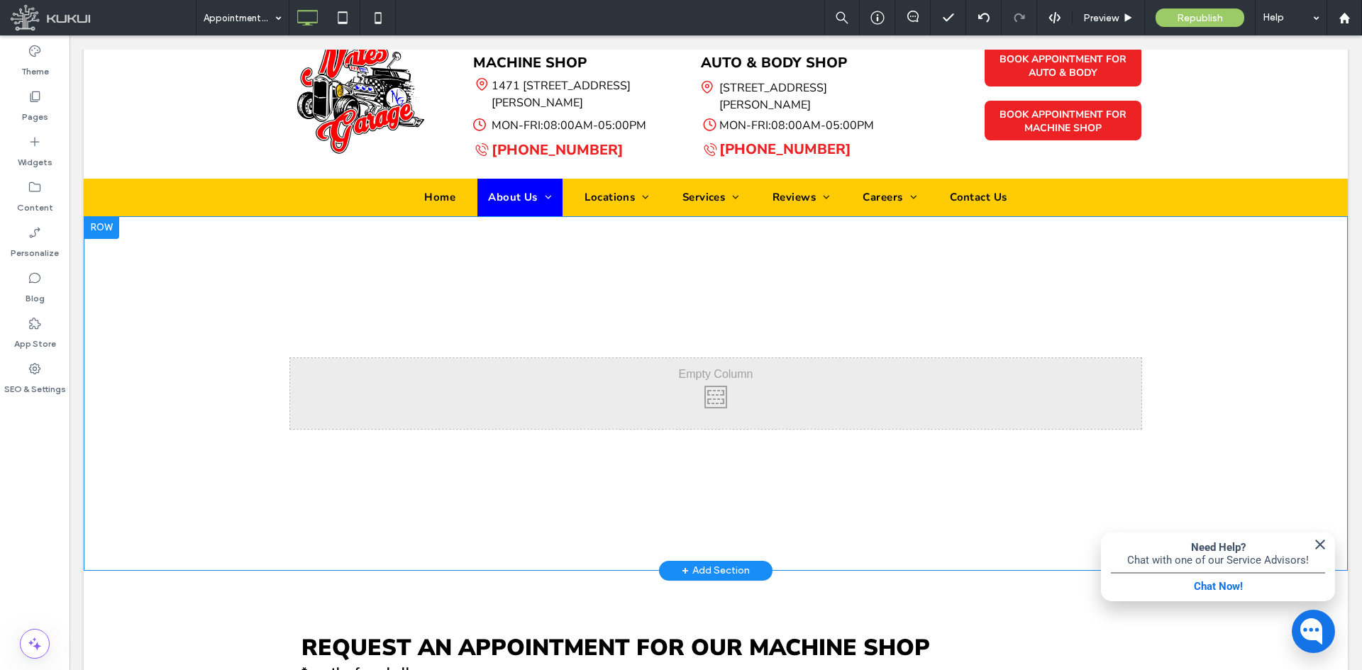
click at [101, 234] on div at bounding box center [101, 227] width 35 height 23
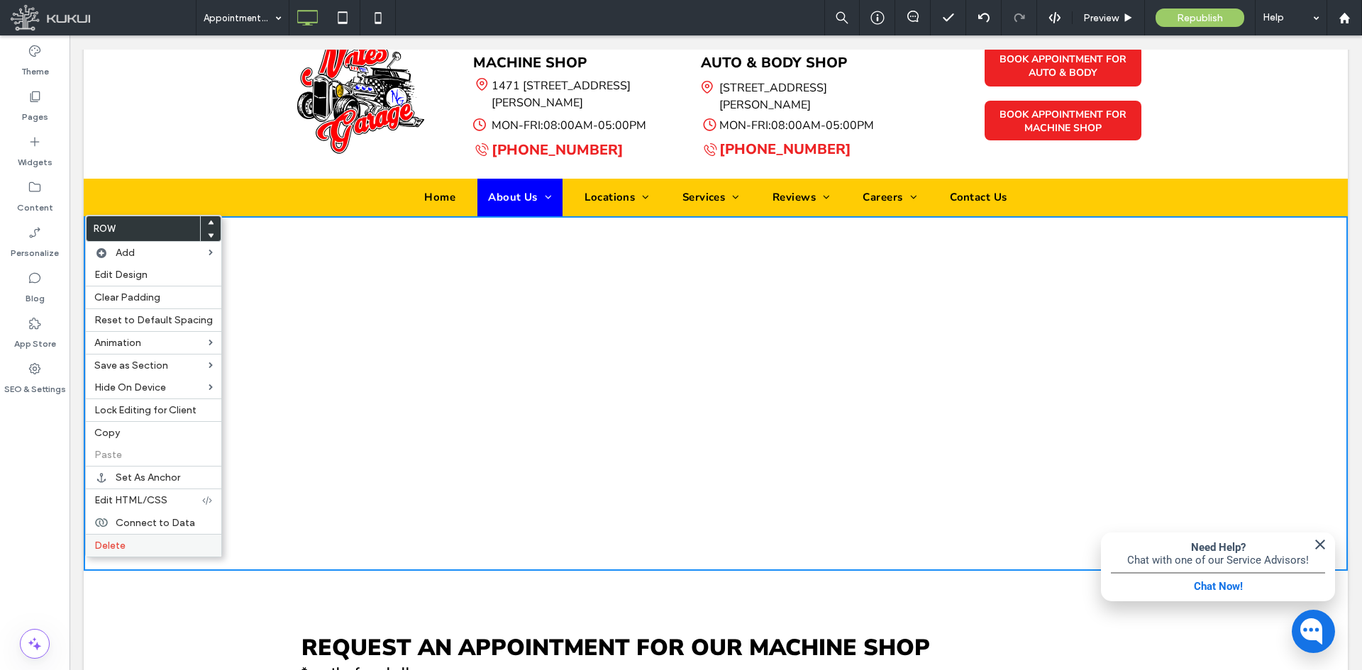
click at [142, 551] on label "Delete" at bounding box center [153, 546] width 118 height 12
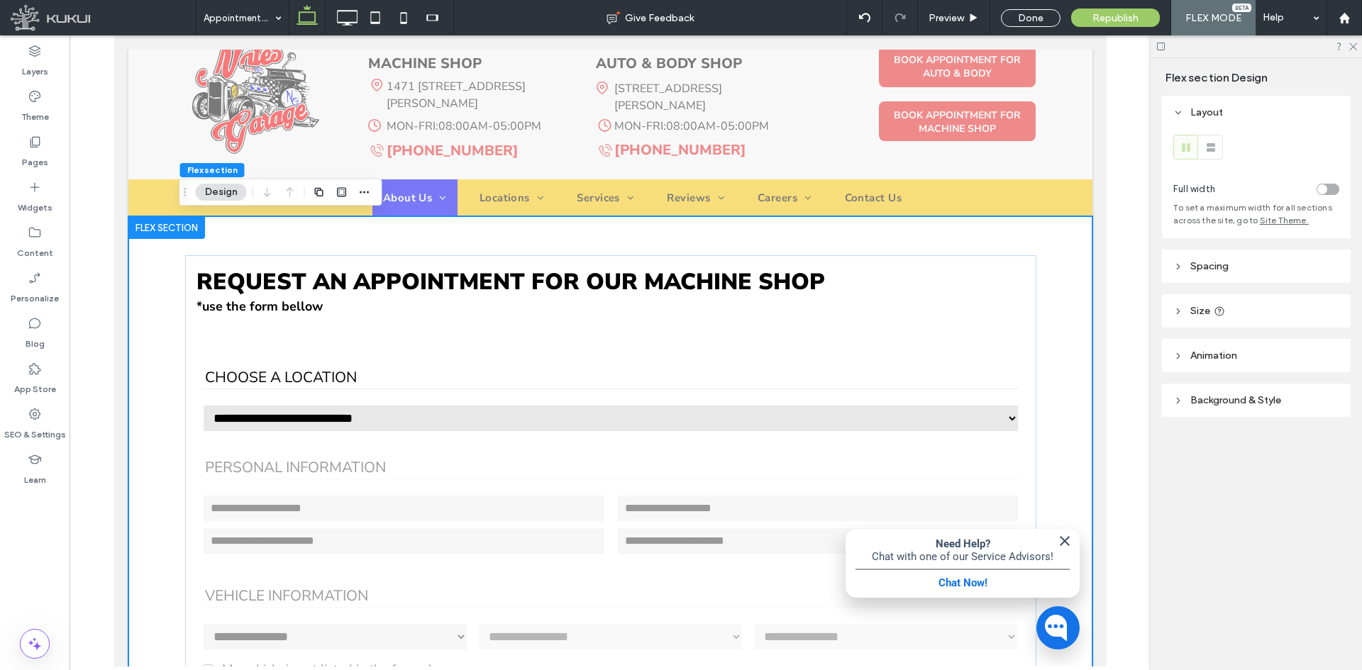
click at [1224, 310] on icon at bounding box center [1219, 311] width 11 height 11
click at [1231, 385] on header "Animation" at bounding box center [1256, 397] width 189 height 33
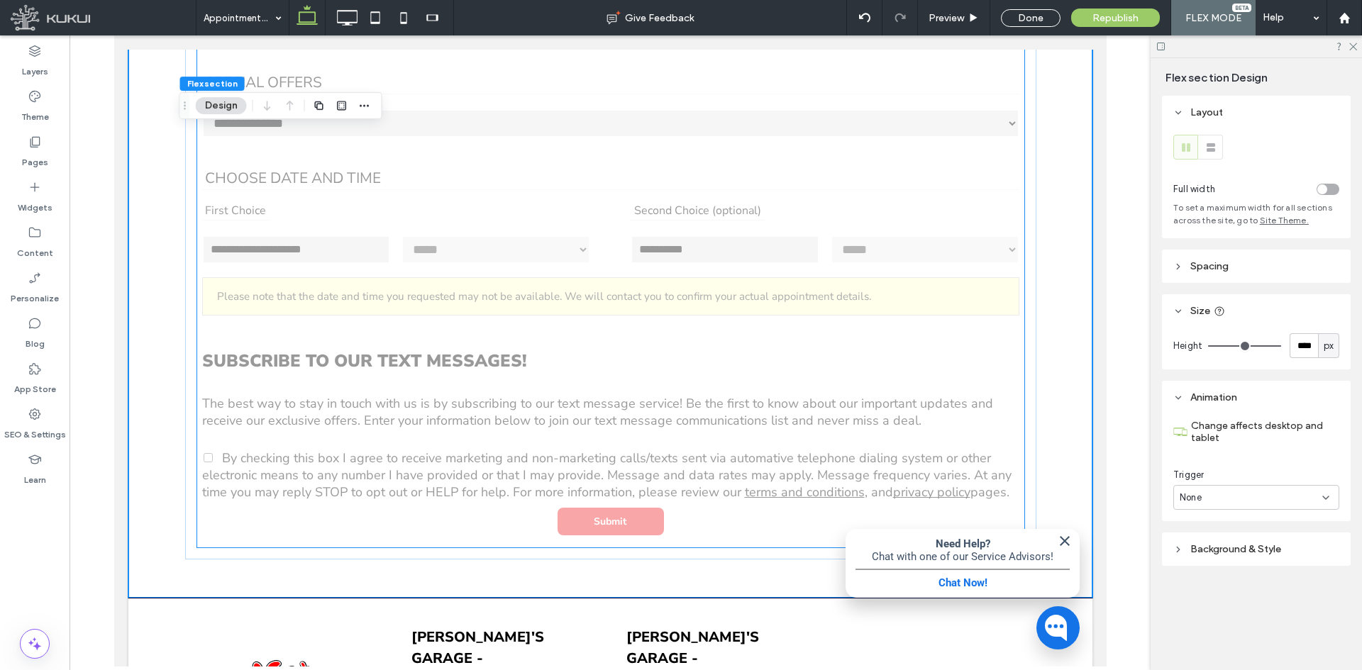
scroll to position [941, 0]
drag, startPoint x: 1334, startPoint y: 343, endPoint x: 1329, endPoint y: 356, distance: 13.7
click at [1335, 343] on div "px" at bounding box center [1328, 346] width 14 height 14
click at [1328, 472] on span "A" at bounding box center [1329, 470] width 6 height 14
type input "*"
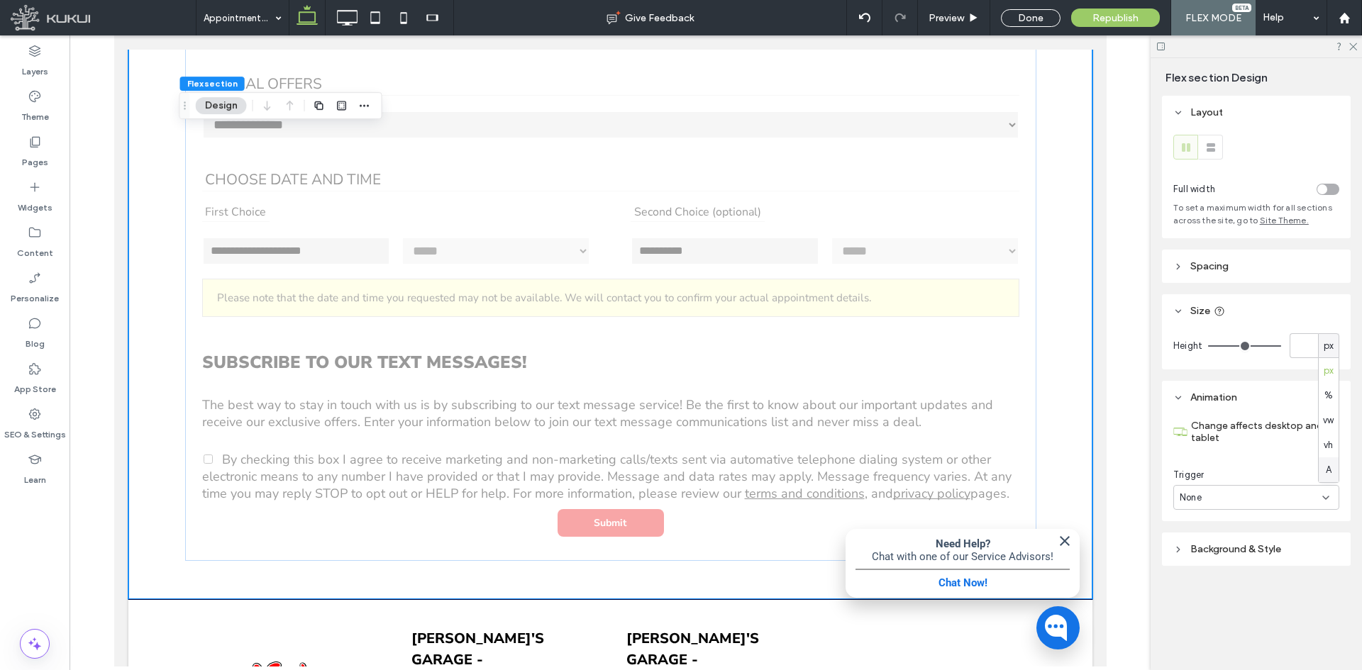
scroll to position [185, 0]
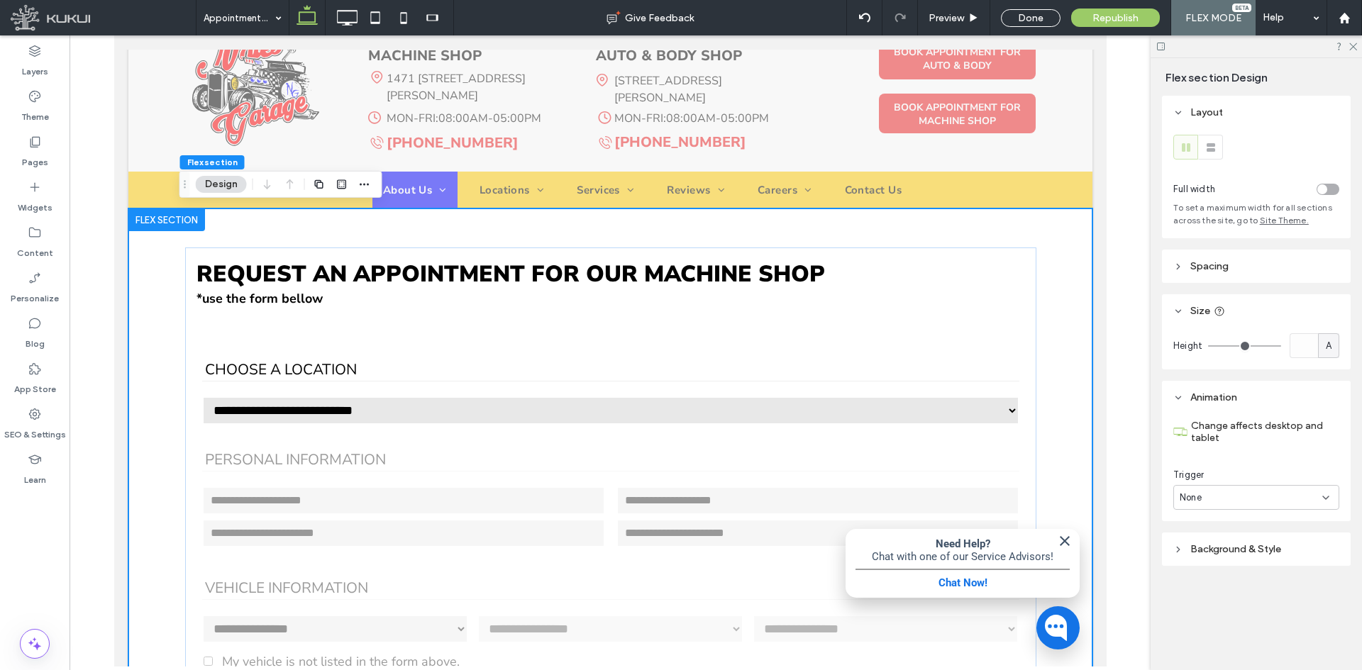
drag, startPoint x: 1232, startPoint y: 548, endPoint x: 1232, endPoint y: 540, distance: 7.8
click at [1233, 548] on span "Background & Style" at bounding box center [1235, 549] width 91 height 12
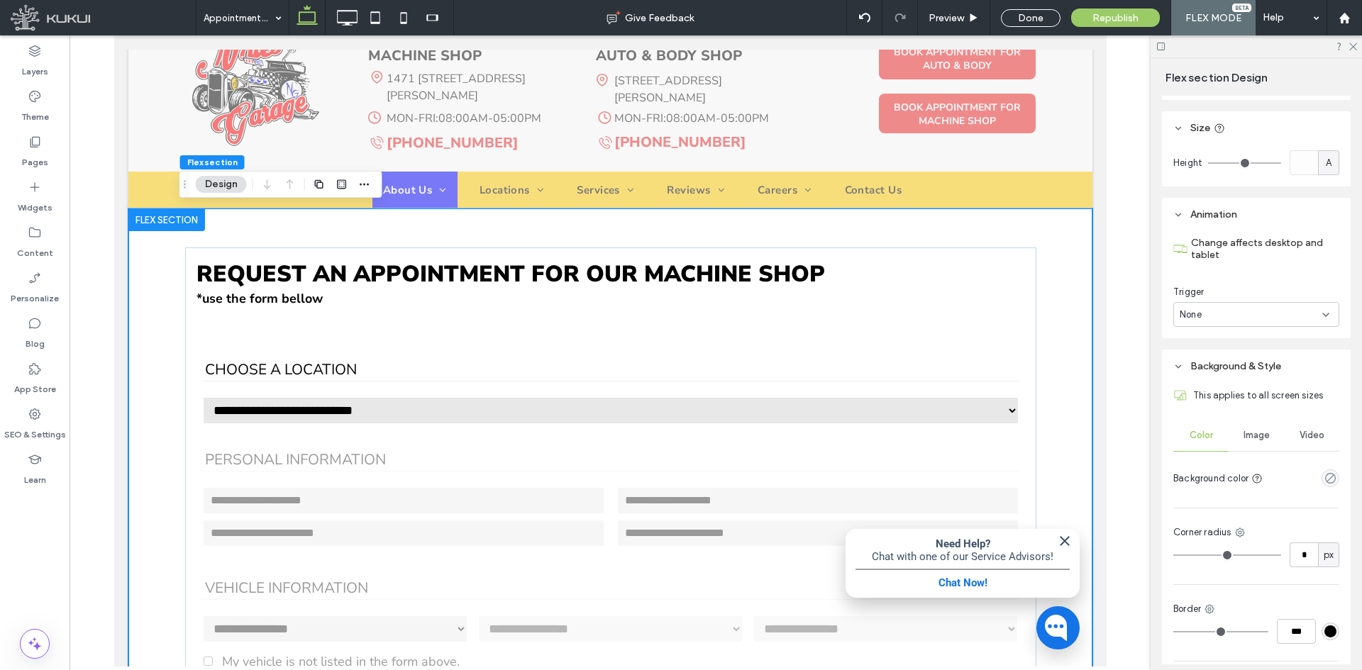
scroll to position [186, 0]
click at [1190, 362] on span "Background & Style" at bounding box center [1235, 363] width 91 height 12
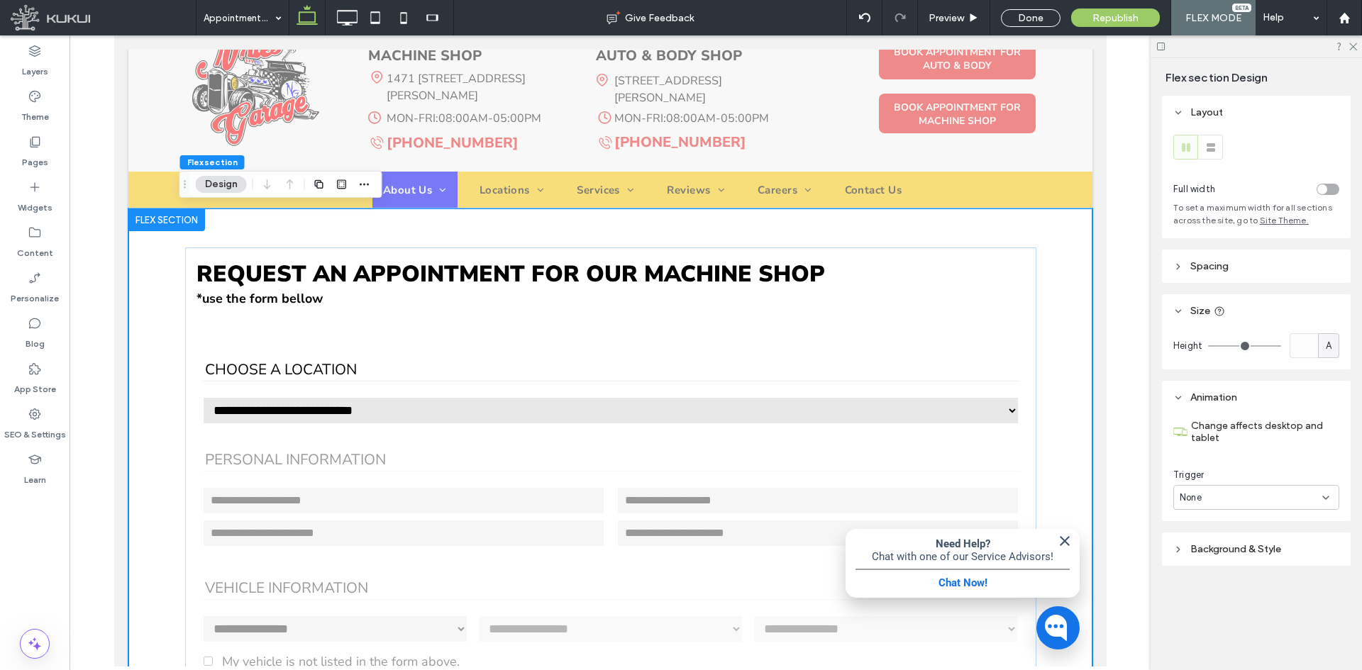
scroll to position [0, 0]
click at [950, 21] on span "Preview" at bounding box center [945, 18] width 35 height 12
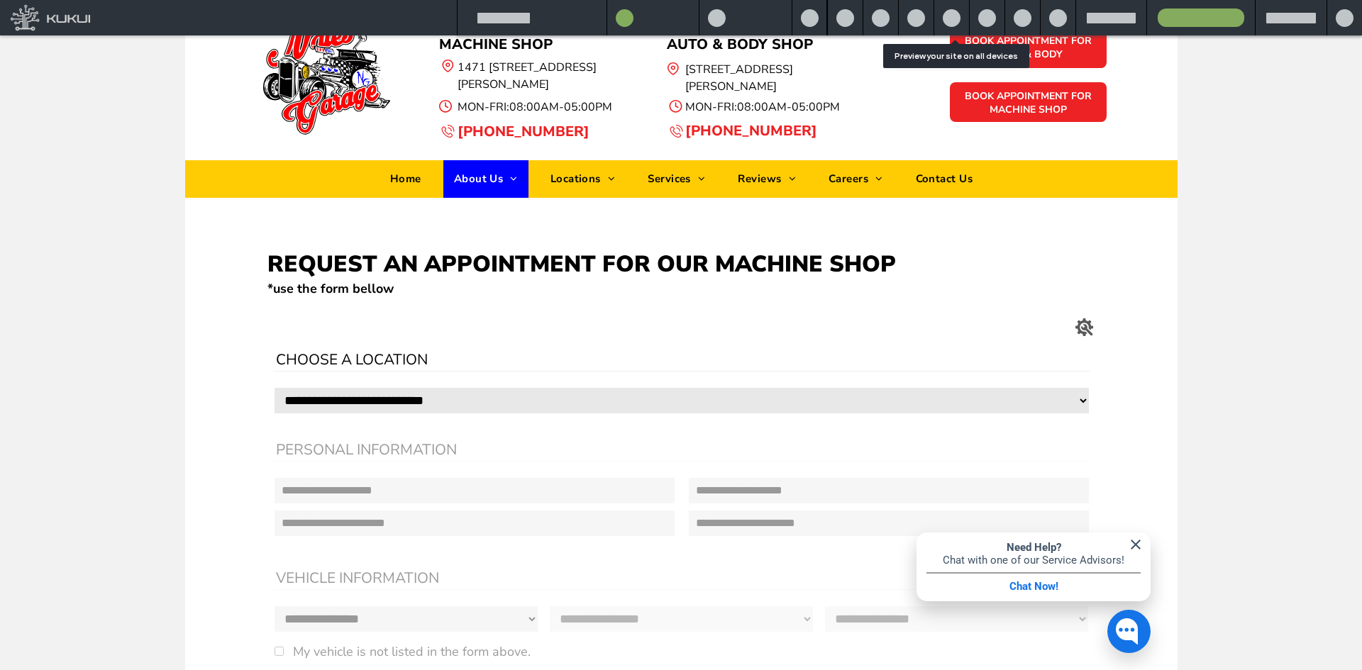
scroll to position [223, 0]
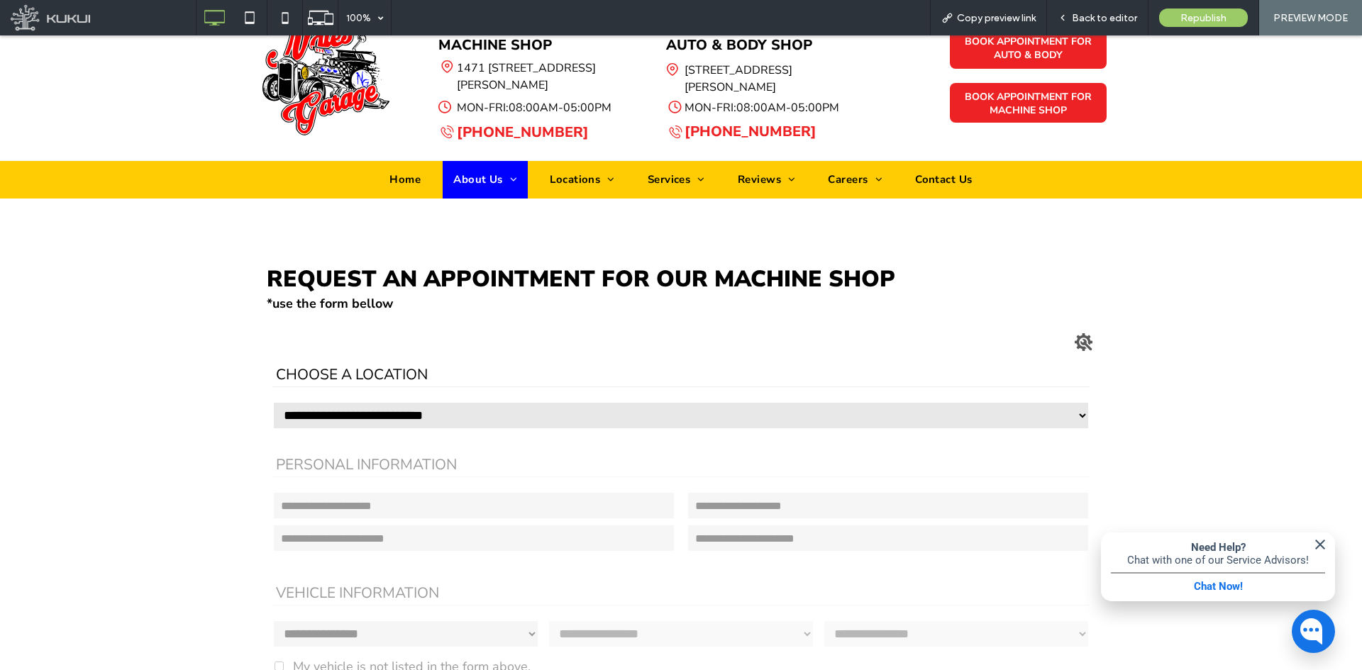
click at [533, 409] on select "**********" at bounding box center [680, 415] width 817 height 28
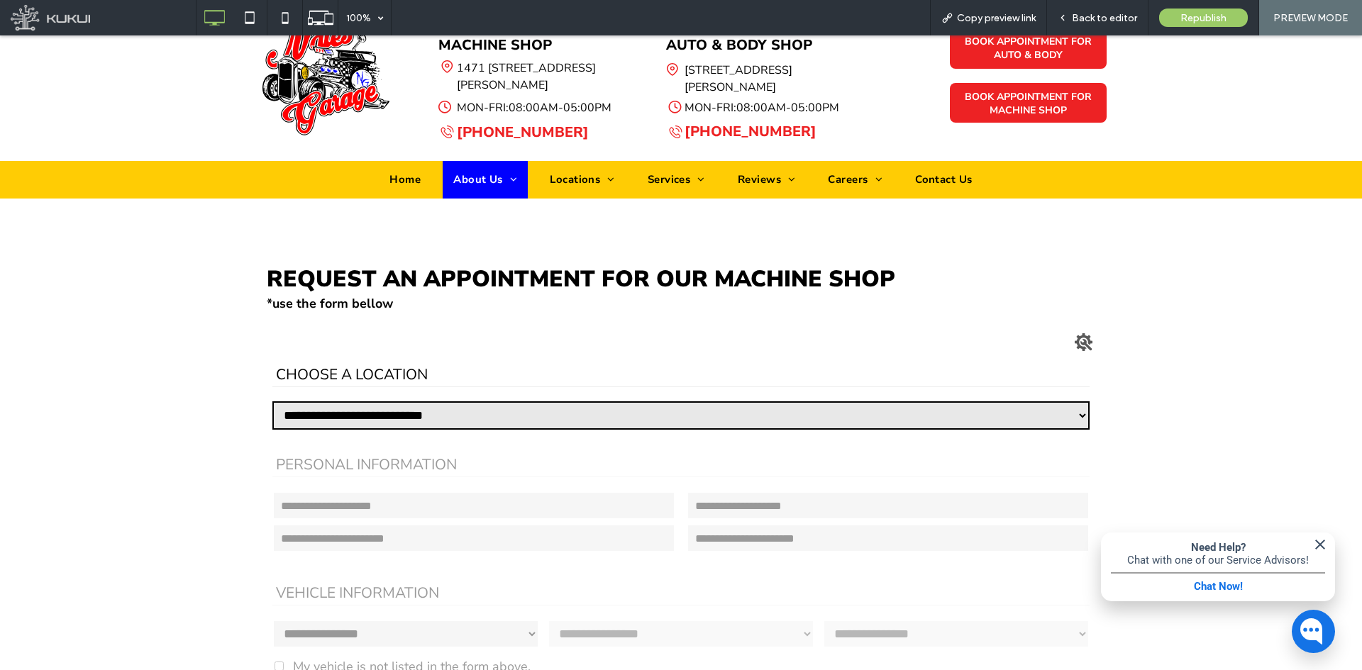
click at [994, 338] on label "Choose a Location" at bounding box center [680, 361] width 817 height 50
click at [994, 401] on select "**********" at bounding box center [680, 415] width 817 height 28
click at [1075, 339] on div "Settings" at bounding box center [1084, 342] width 18 height 18
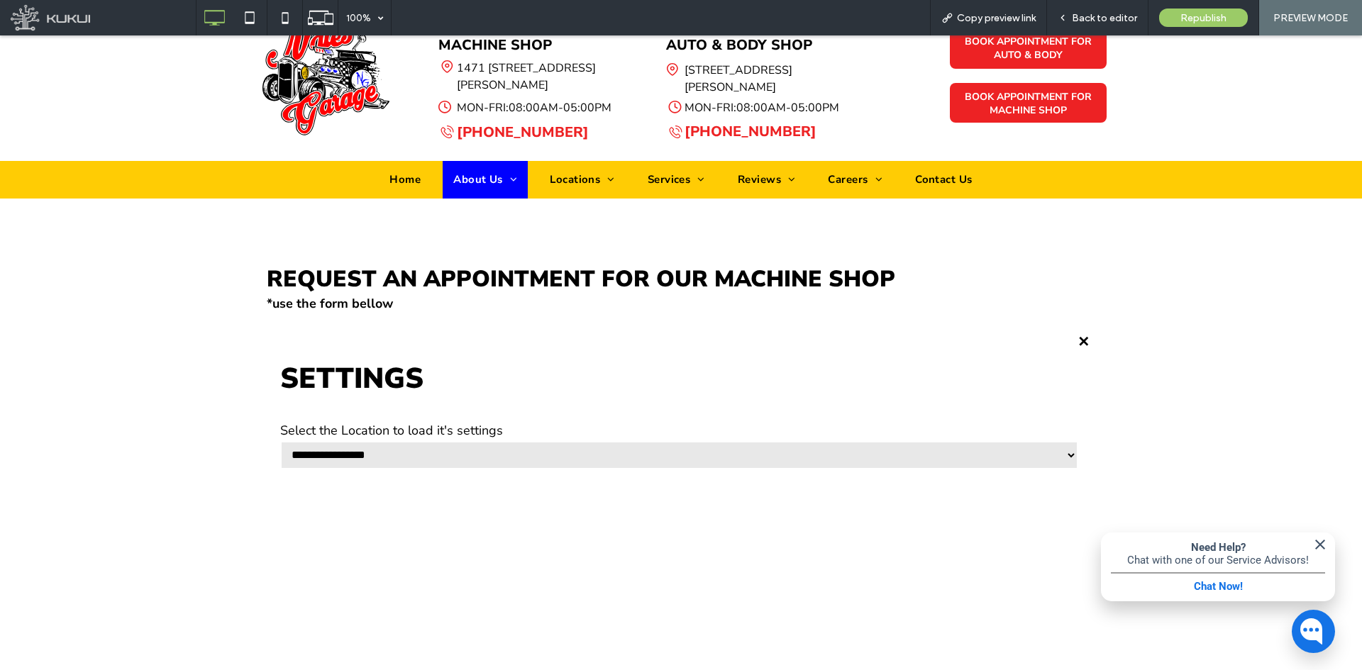
click at [695, 438] on div "**********" at bounding box center [679, 447] width 798 height 50
click at [675, 459] on select "**********" at bounding box center [679, 455] width 798 height 28
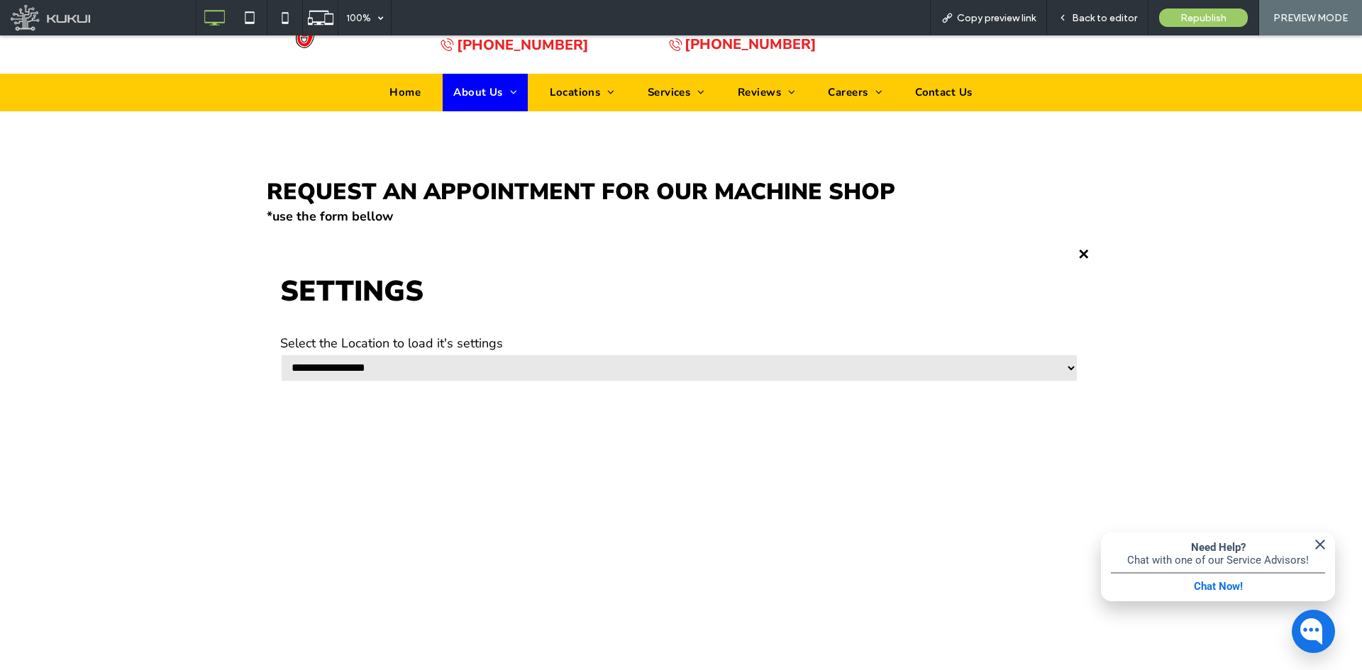
scroll to position [436, 0]
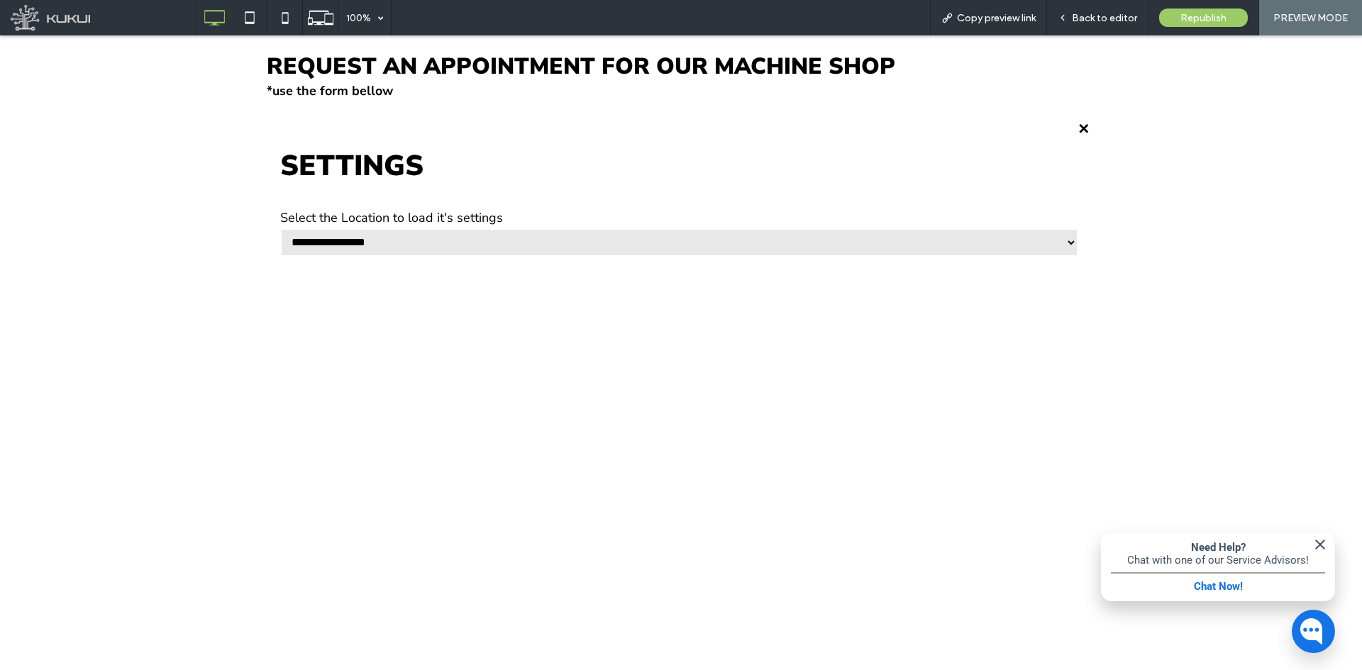
click at [675, 240] on select "**********" at bounding box center [679, 242] width 798 height 28
select select "**********"
click at [280, 228] on select "**********" at bounding box center [679, 242] width 798 height 28
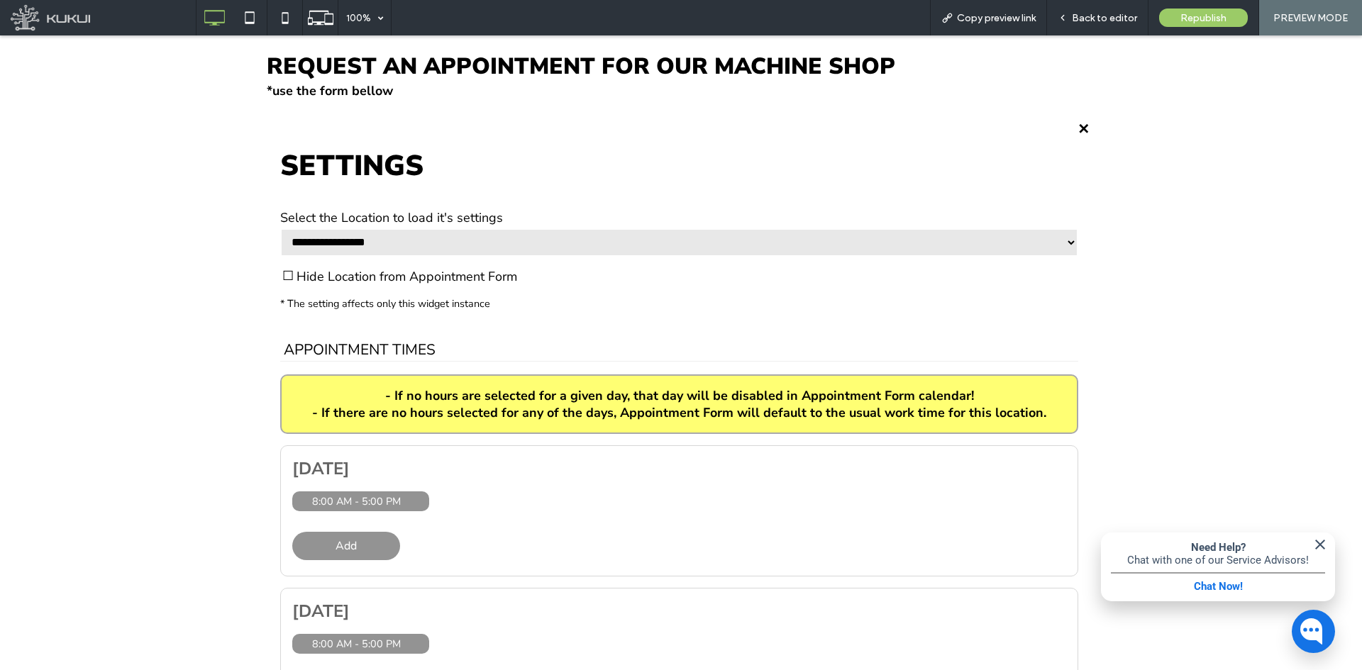
click at [373, 273] on div "Hide Location from Appointment Form" at bounding box center [677, 276] width 790 height 13
click at [1075, 133] on div "Settings" at bounding box center [1084, 130] width 18 height 18
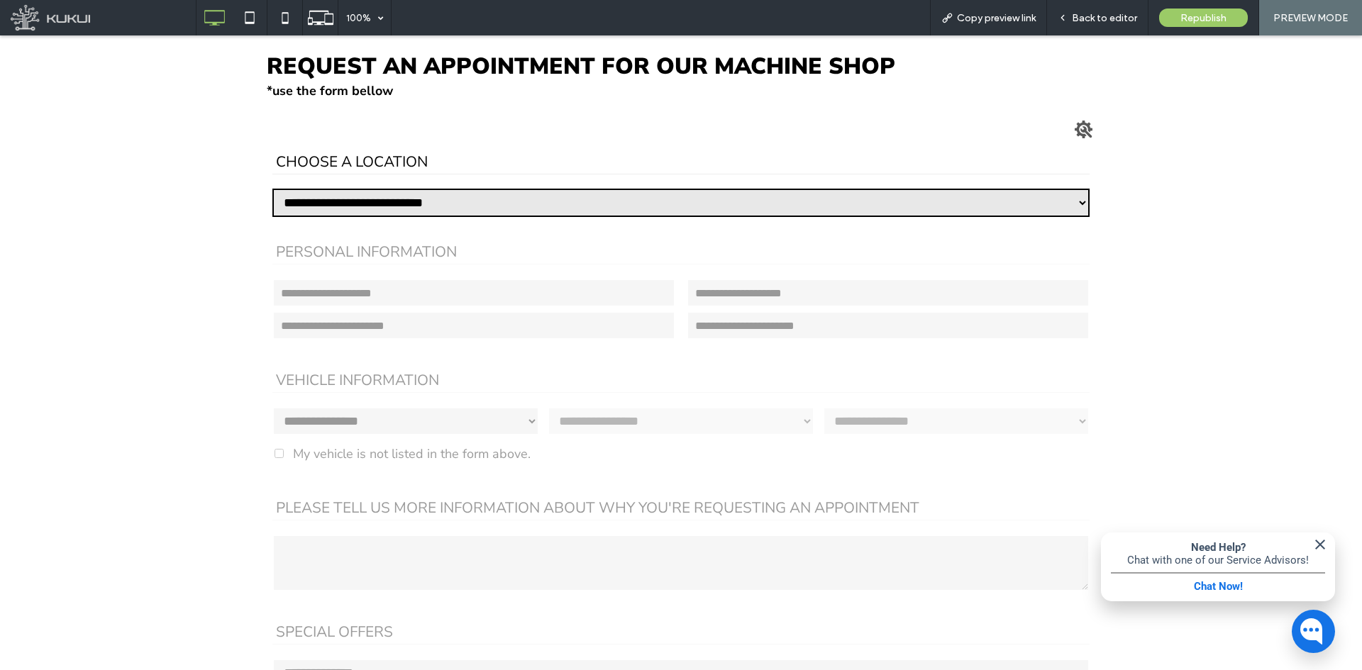
click at [927, 204] on select "**********" at bounding box center [680, 203] width 817 height 28
select select "**********"
click at [272, 189] on select "**********" at bounding box center [680, 203] width 817 height 28
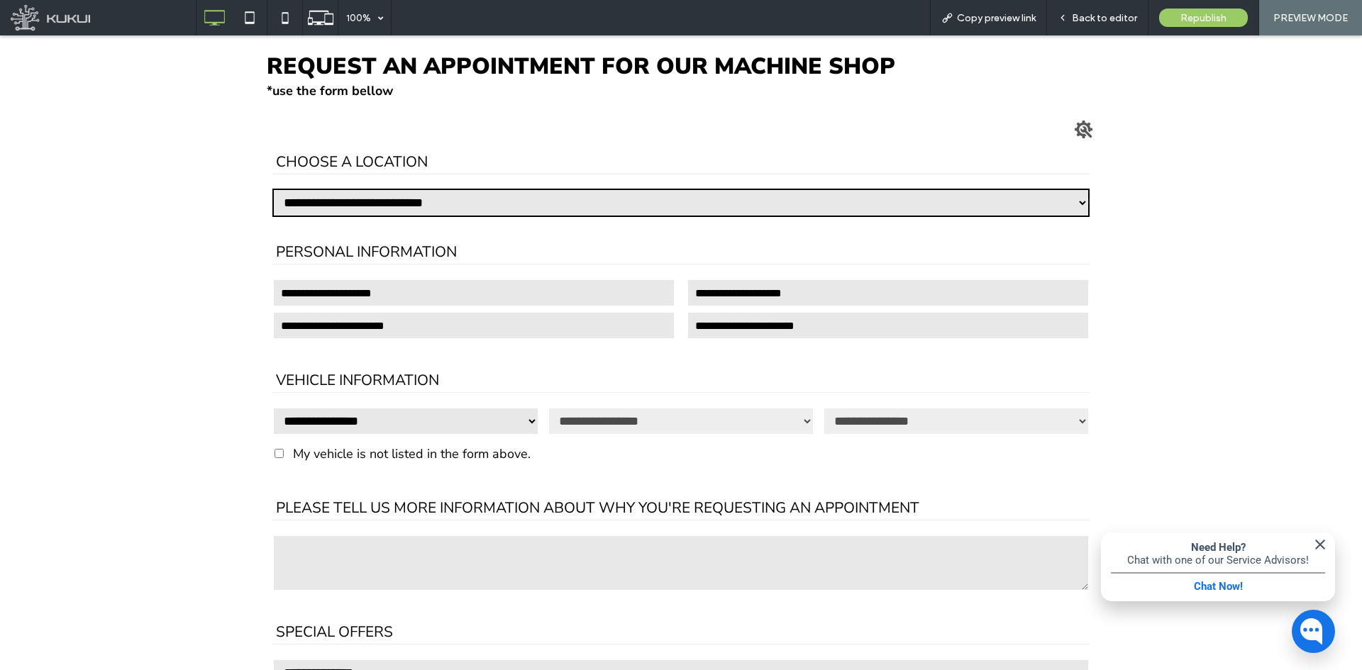
click at [1079, 136] on div "Settings" at bounding box center [1084, 130] width 18 height 18
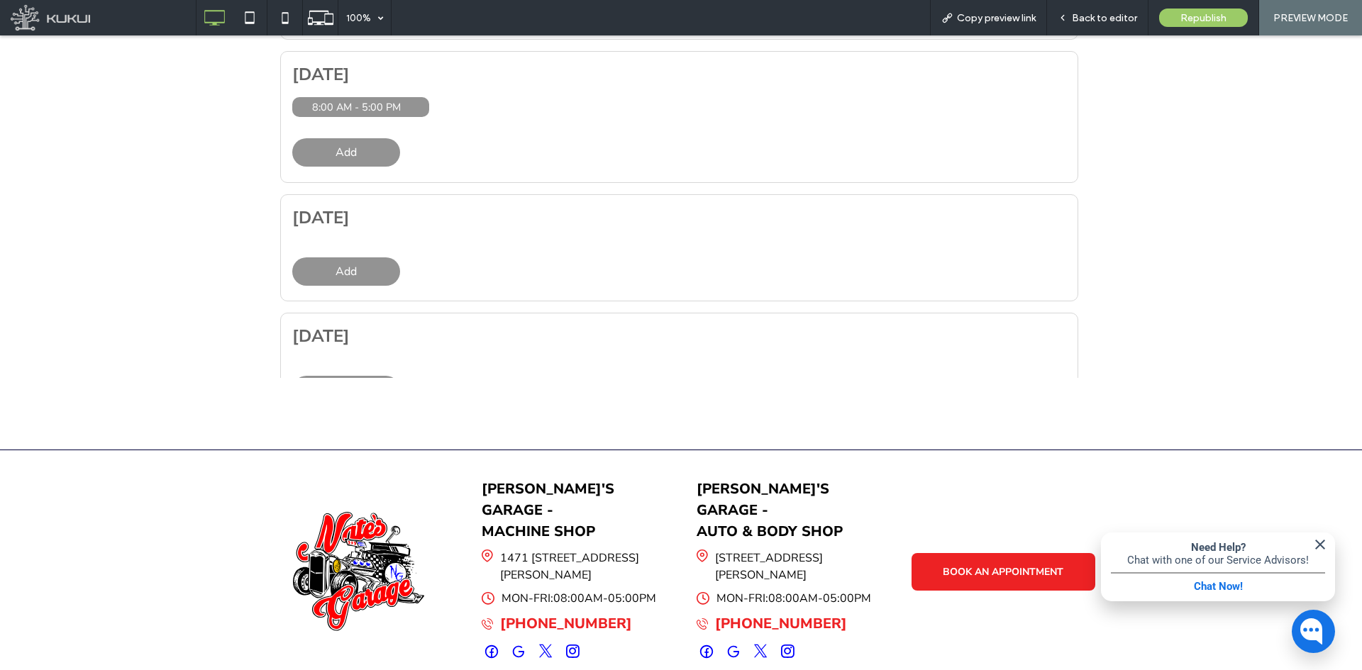
scroll to position [743, 0]
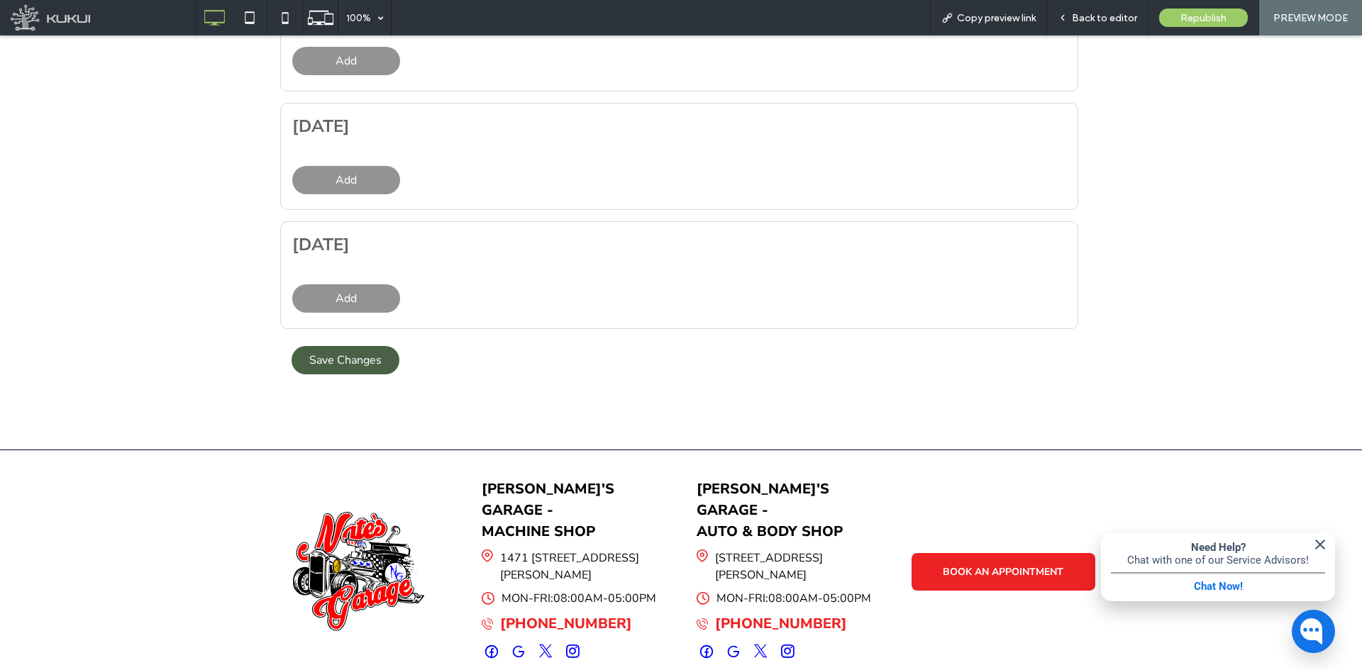
drag, startPoint x: 362, startPoint y: 362, endPoint x: 313, endPoint y: 375, distance: 50.8
click at [362, 362] on span "Save Changes" at bounding box center [345, 361] width 72 height 16
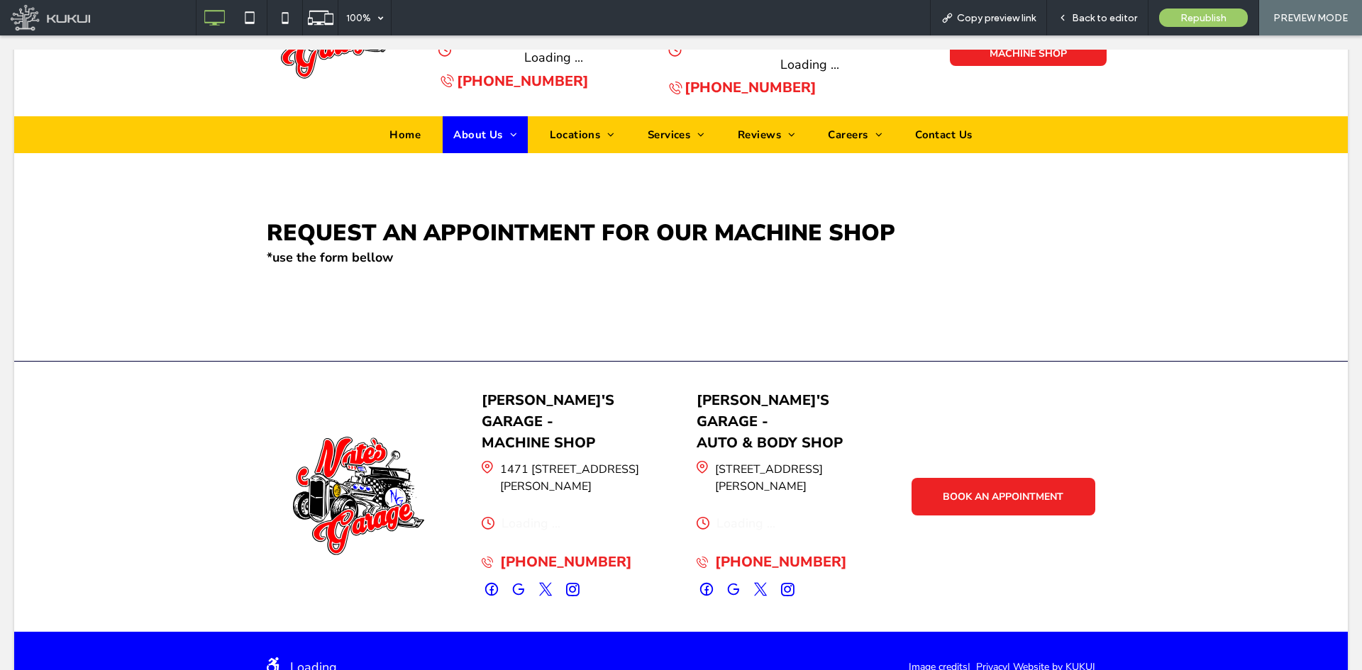
scroll to position [0, 0]
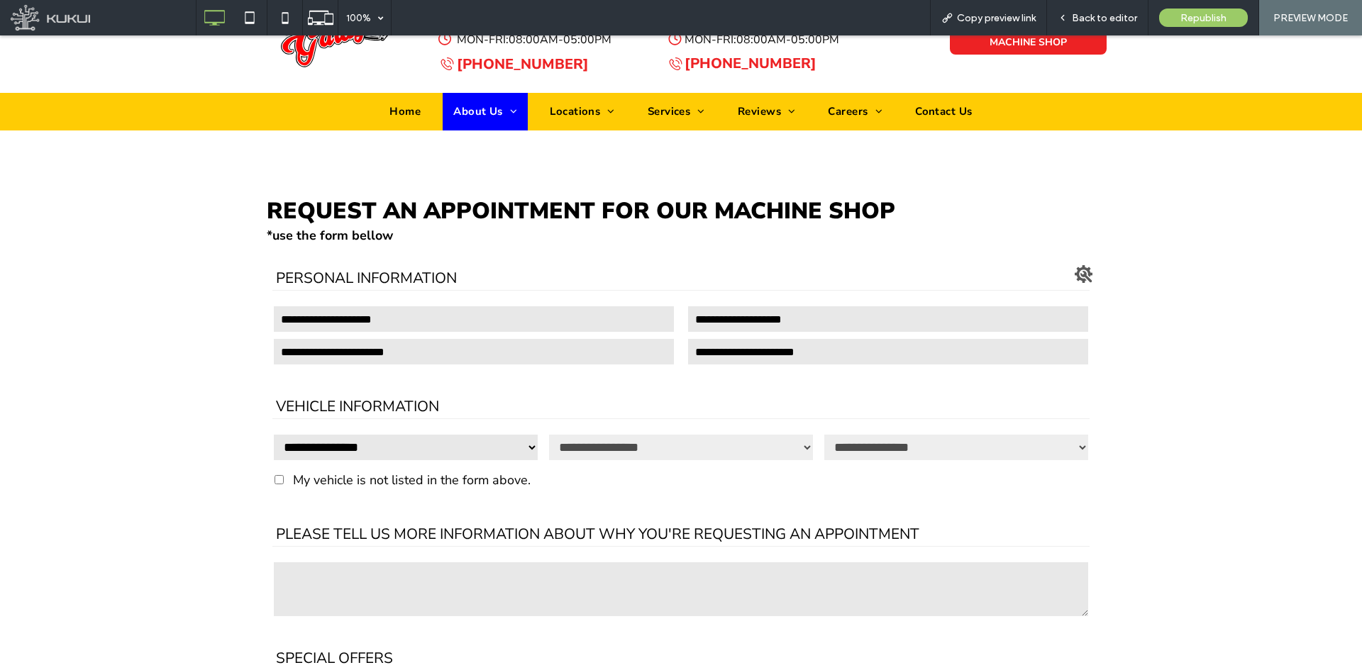
click at [1085, 276] on div "Settings" at bounding box center [1084, 274] width 18 height 18
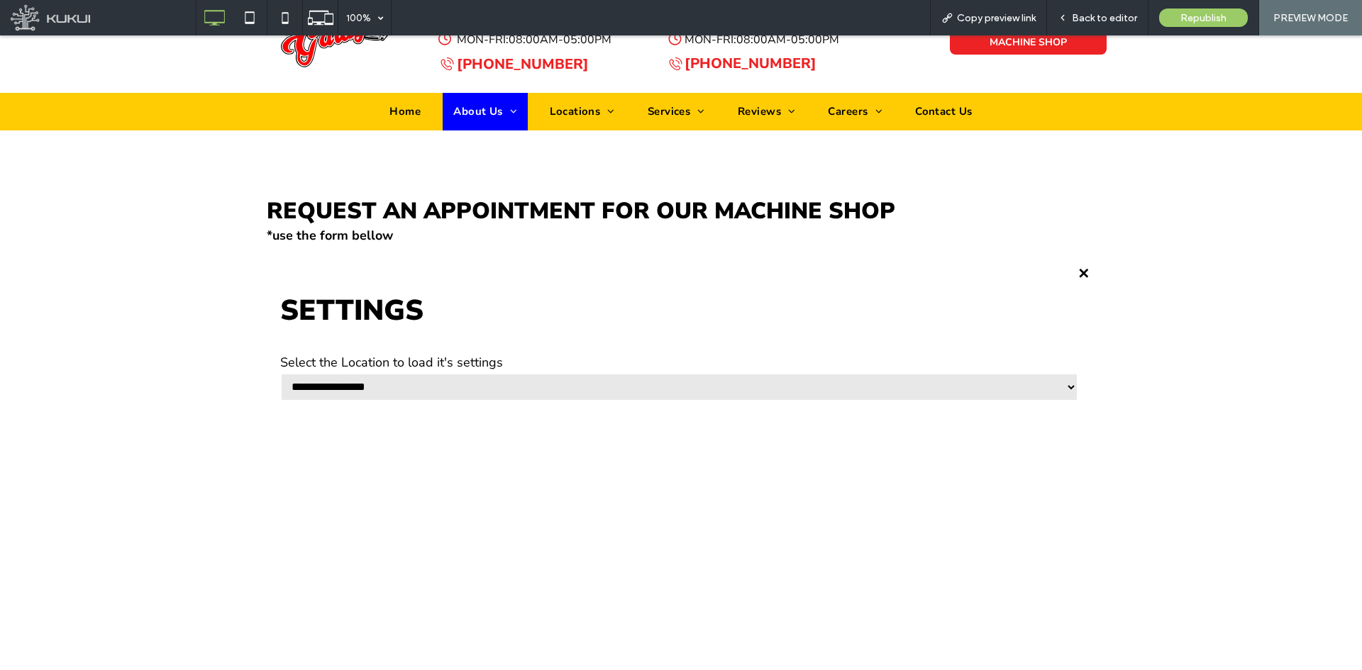
click at [564, 394] on select "**********" at bounding box center [679, 387] width 798 height 28
click at [280, 373] on select "**********" at bounding box center [679, 387] width 798 height 28
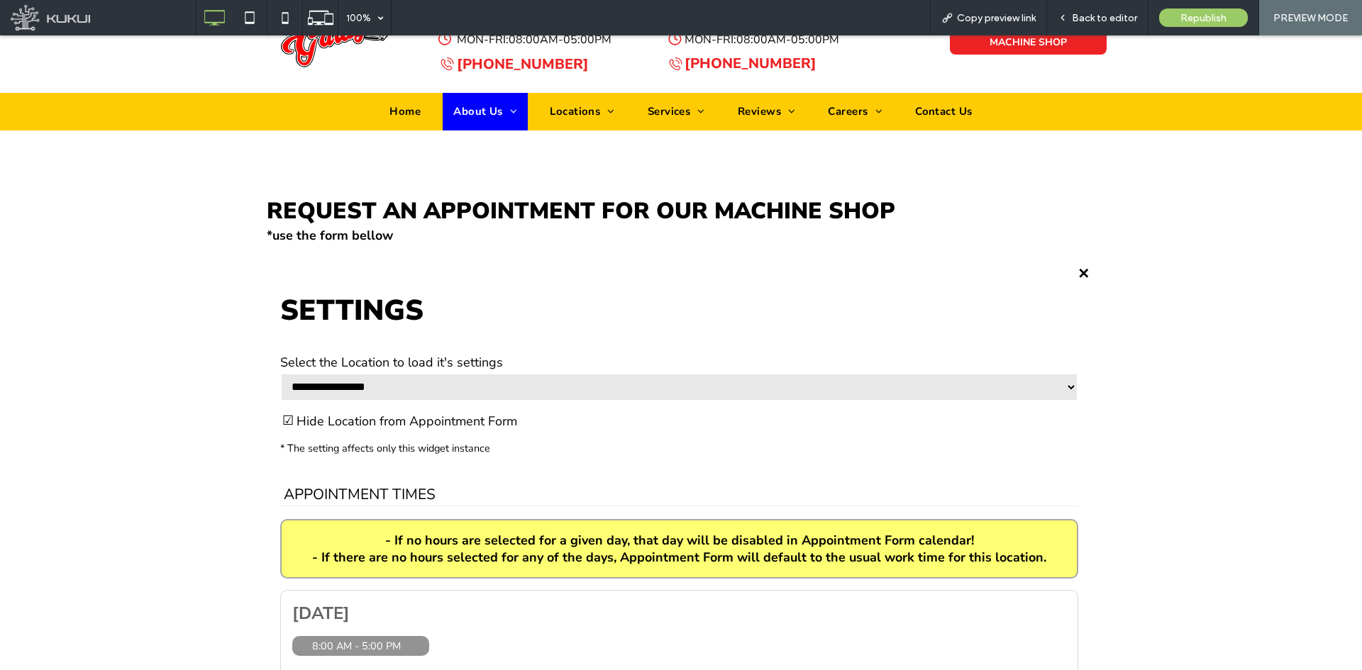
click at [586, 387] on select "**********" at bounding box center [679, 387] width 798 height 28
click at [280, 373] on select "**********" at bounding box center [679, 387] width 798 height 28
click at [570, 384] on select "**********" at bounding box center [679, 387] width 798 height 28
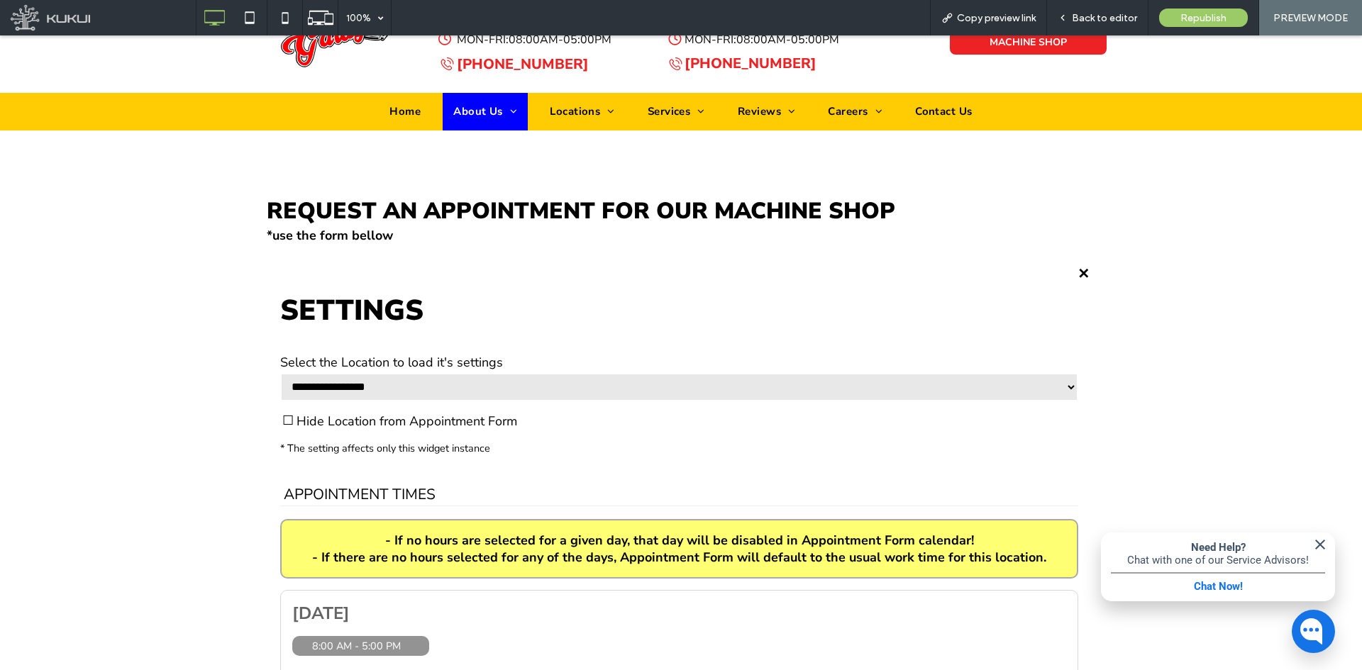
click at [280, 373] on select "**********" at bounding box center [679, 387] width 798 height 28
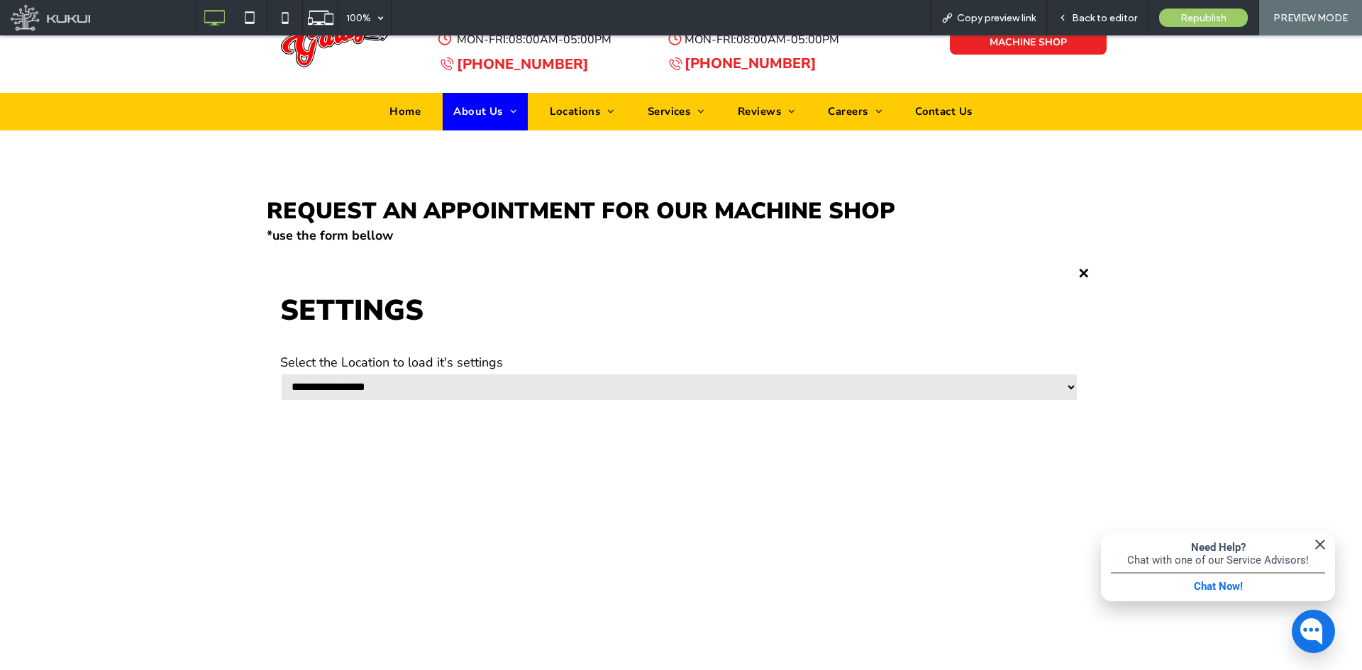
click at [1075, 274] on div "Settings" at bounding box center [1084, 274] width 18 height 18
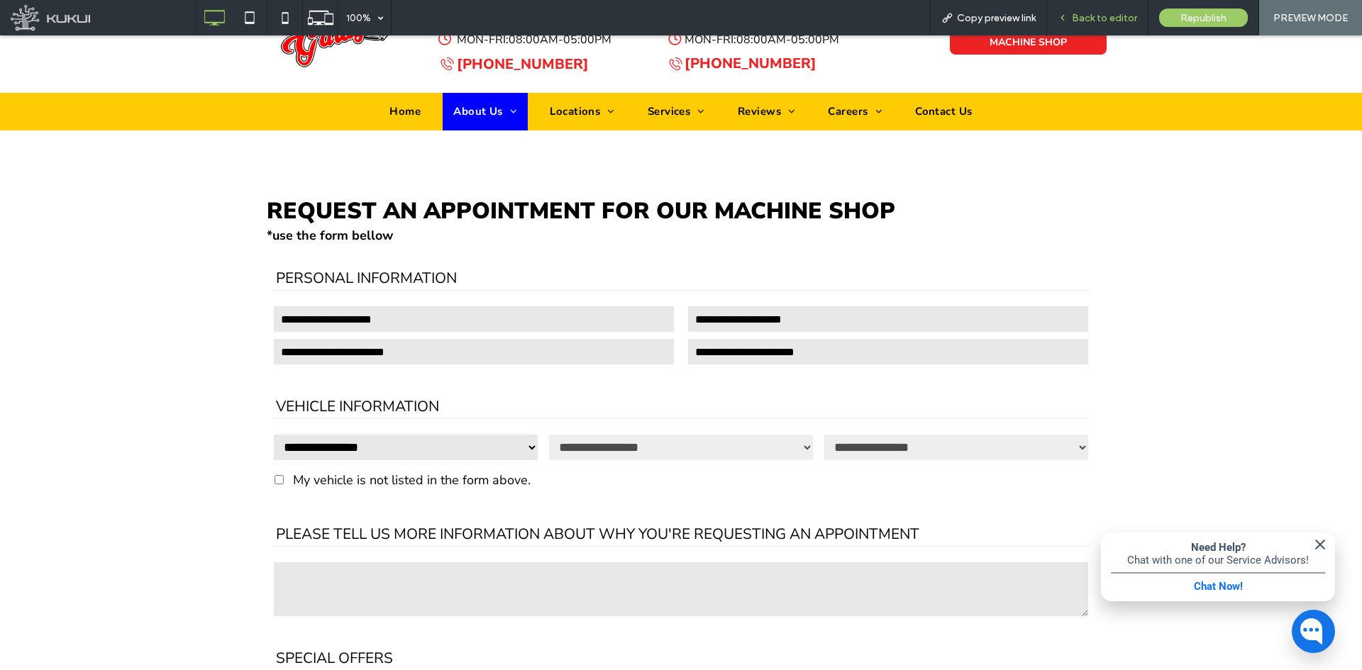
click at [1081, 18] on span "Back to editor" at bounding box center [1104, 18] width 65 height 12
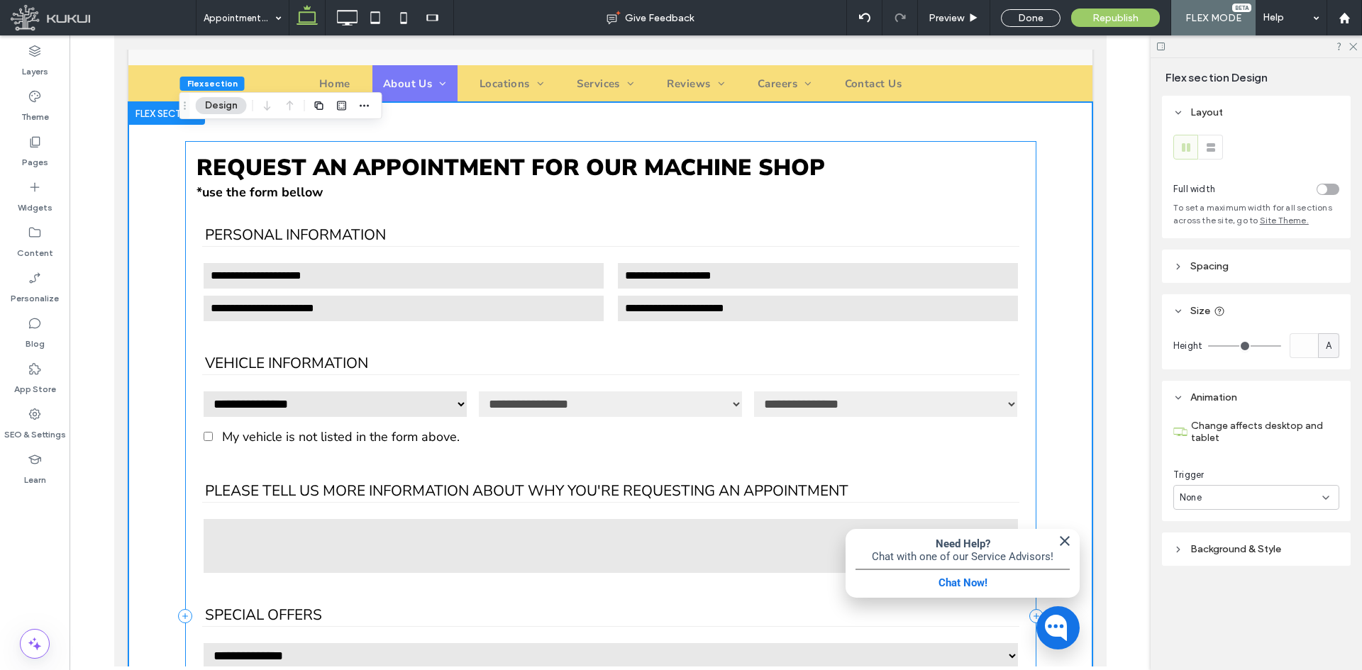
click at [396, 211] on div "**********" at bounding box center [609, 616] width 851 height 951
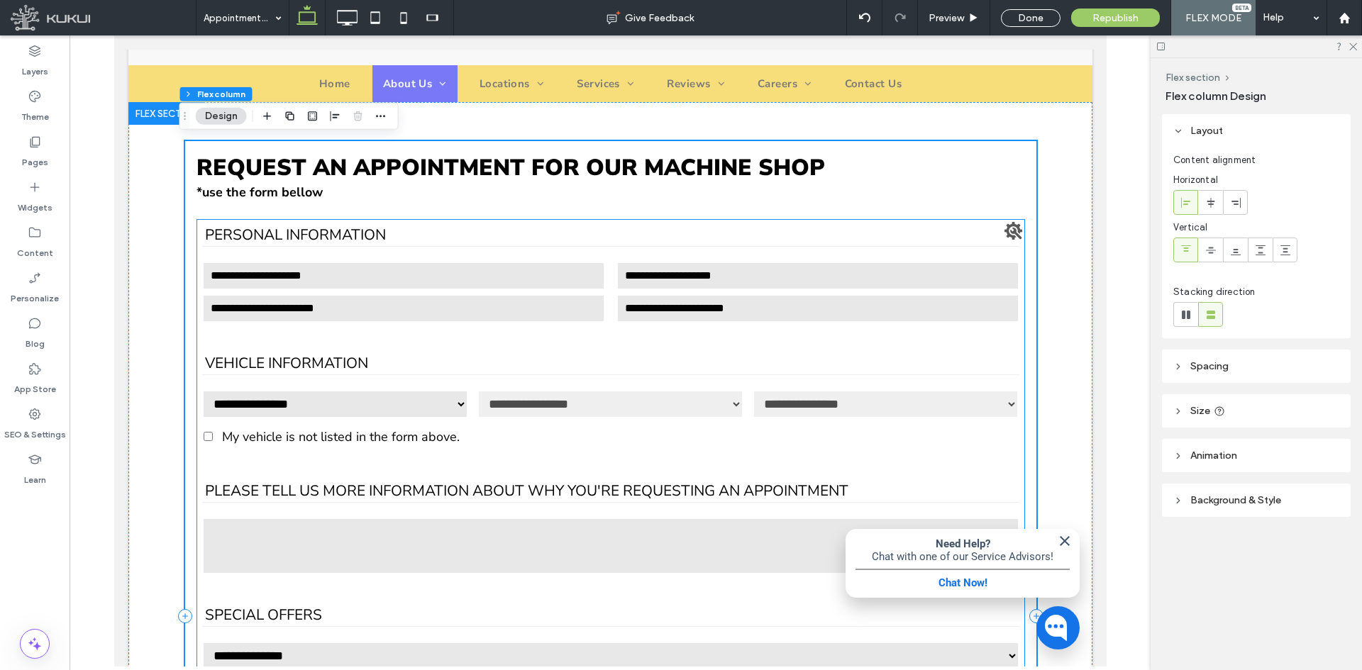
click at [204, 219] on div "**********" at bounding box center [610, 650] width 828 height 862
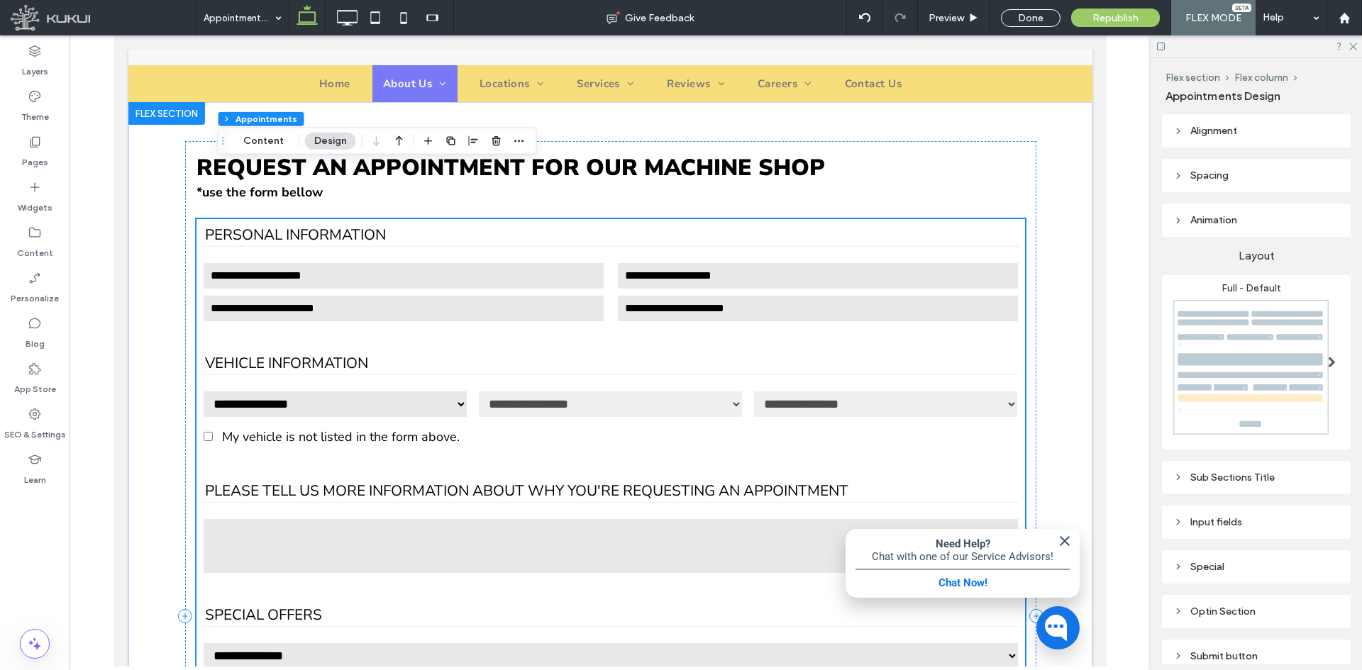
drag, startPoint x: 195, startPoint y: 199, endPoint x: 222, endPoint y: 146, distance: 59.6
click at [222, 146] on div "Drag" at bounding box center [223, 141] width 10 height 26
drag, startPoint x: 958, startPoint y: 21, endPoint x: 935, endPoint y: 192, distance: 172.4
click at [958, 21] on span "Preview" at bounding box center [945, 18] width 35 height 12
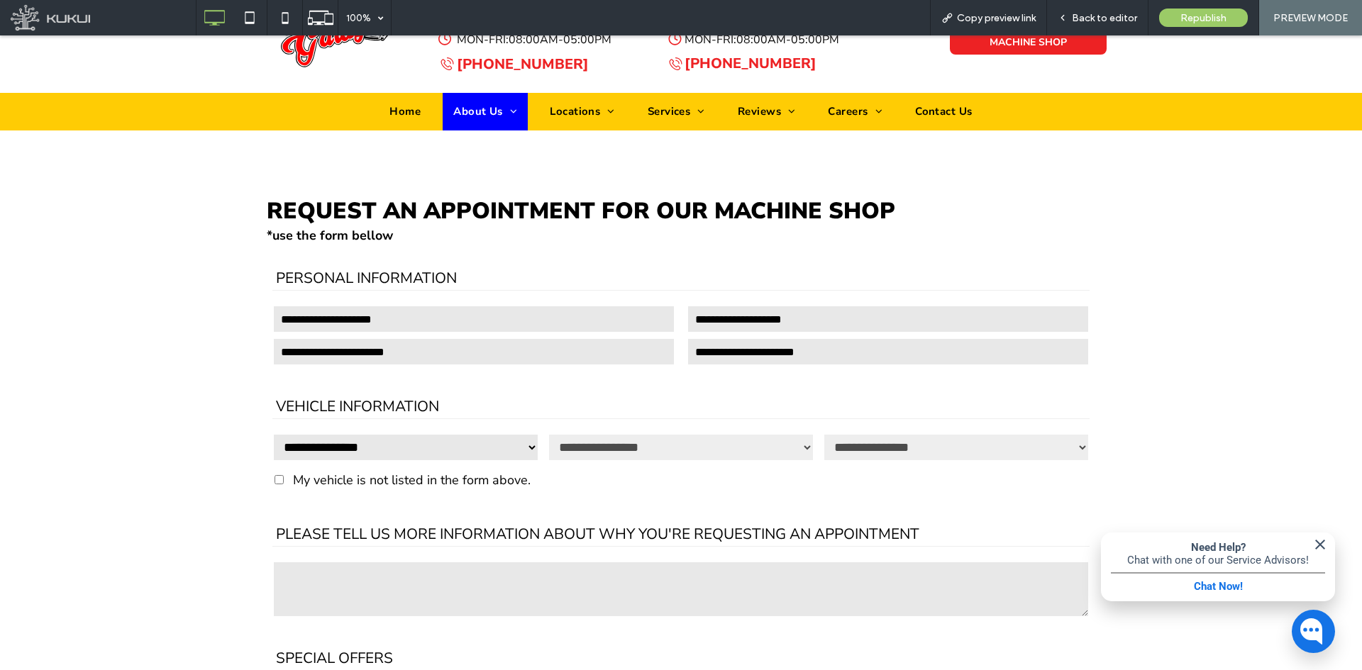
scroll to position [321, 0]
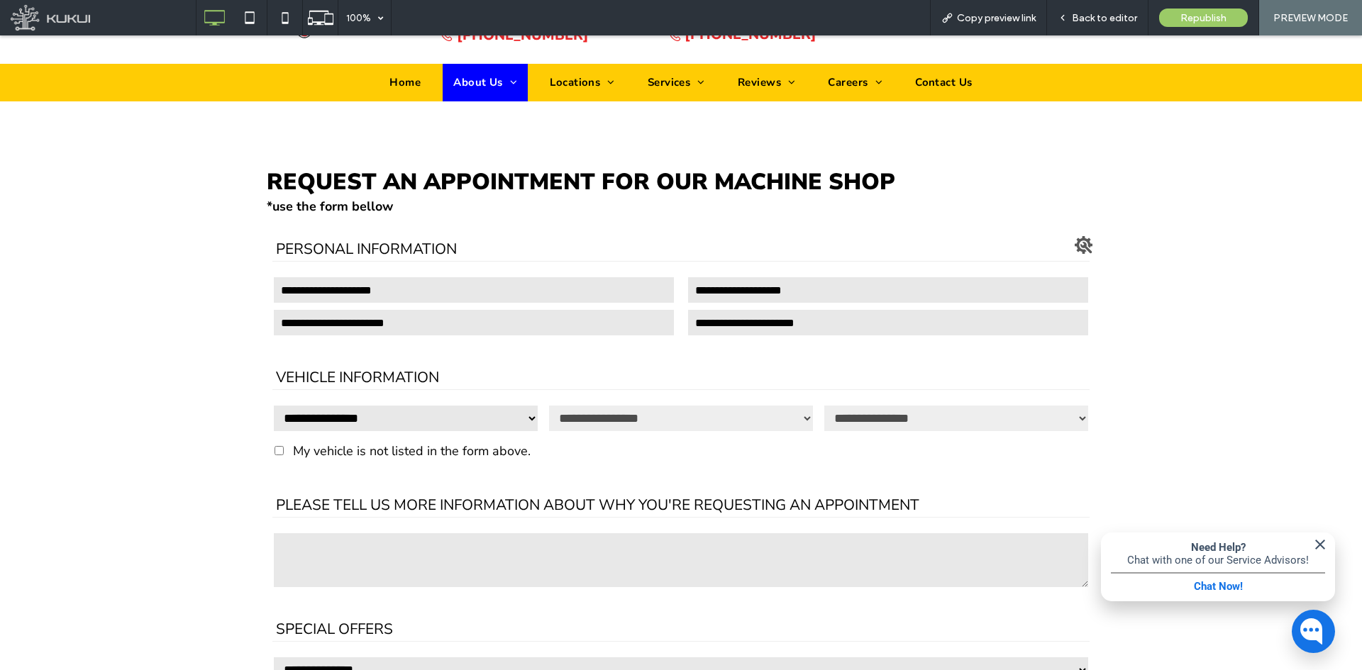
click at [1077, 246] on div "Settings" at bounding box center [1084, 245] width 18 height 18
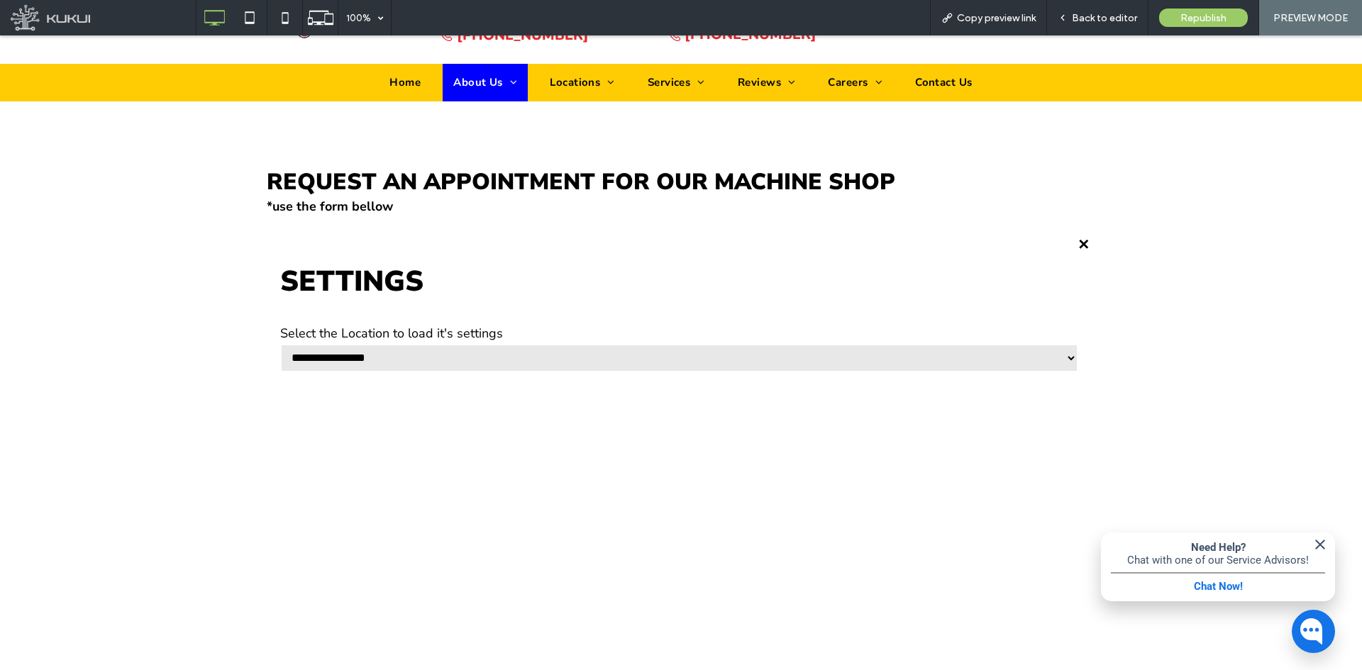
click at [456, 356] on select "**********" at bounding box center [679, 358] width 798 height 28
select select "**********"
click at [280, 344] on select "**********" at bounding box center [679, 358] width 798 height 28
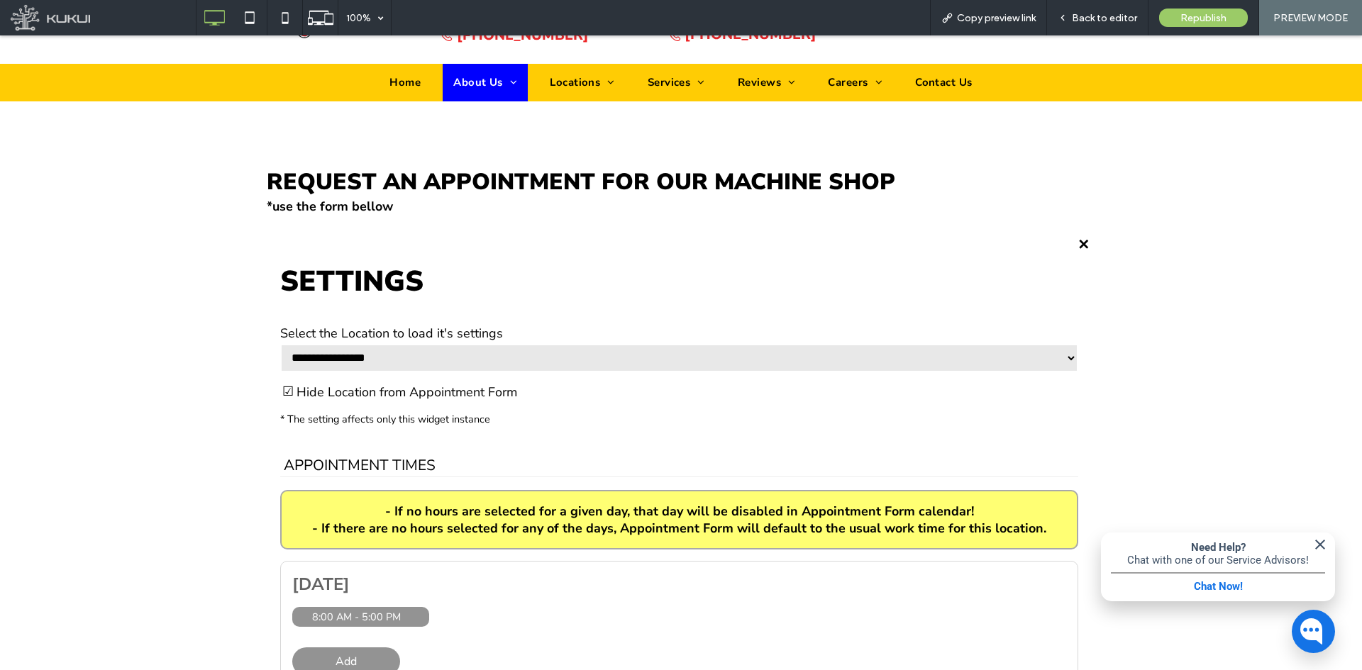
click at [1080, 239] on div "Settings" at bounding box center [1084, 245] width 18 height 18
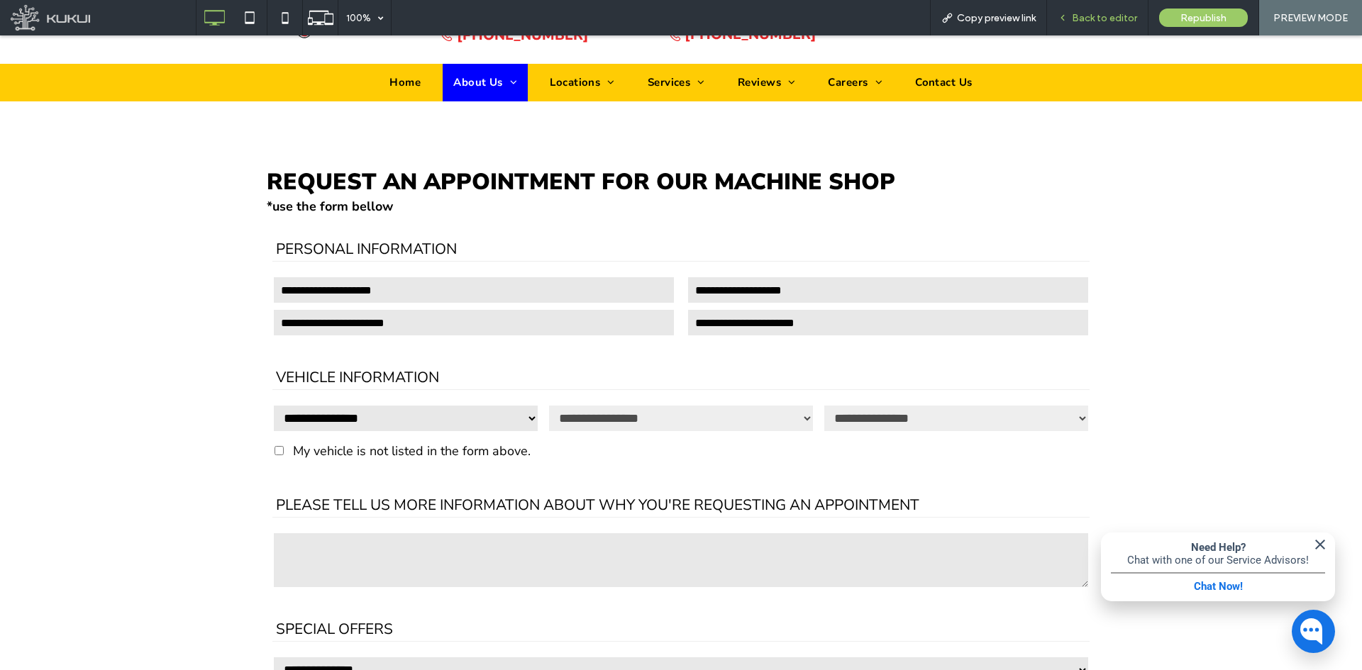
click at [1103, 23] on span "Back to editor" at bounding box center [1104, 18] width 65 height 12
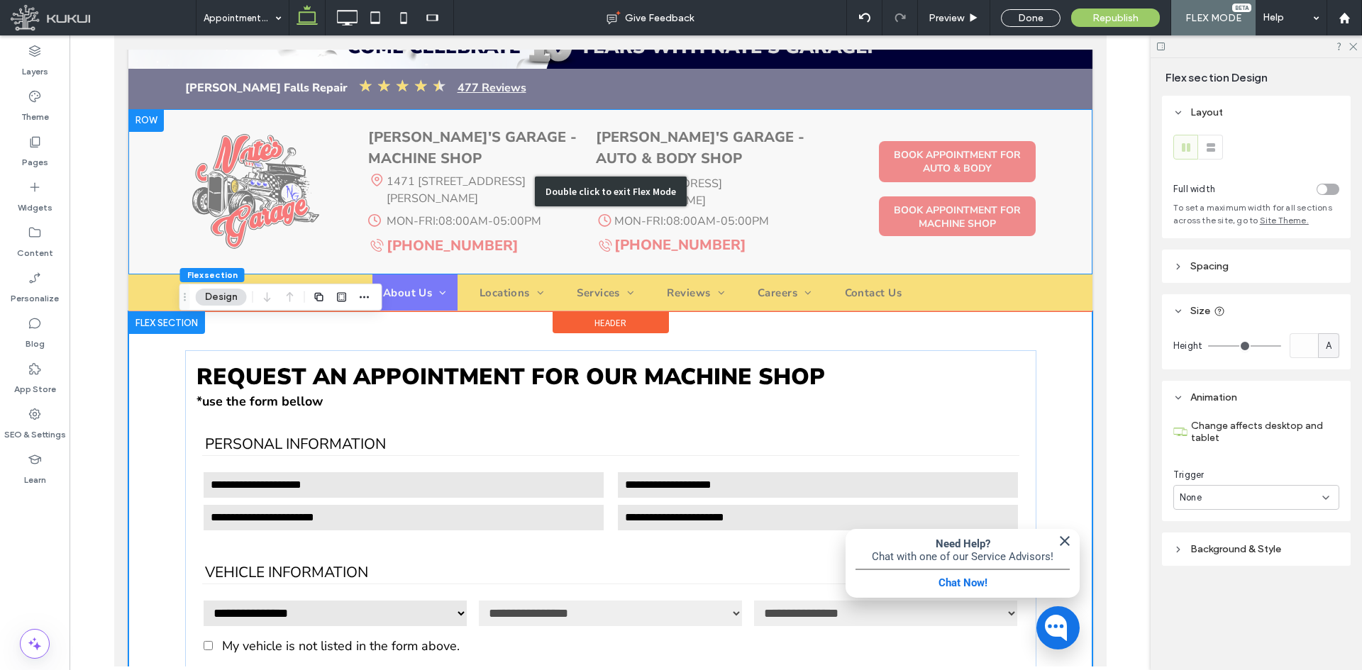
scroll to position [108, 0]
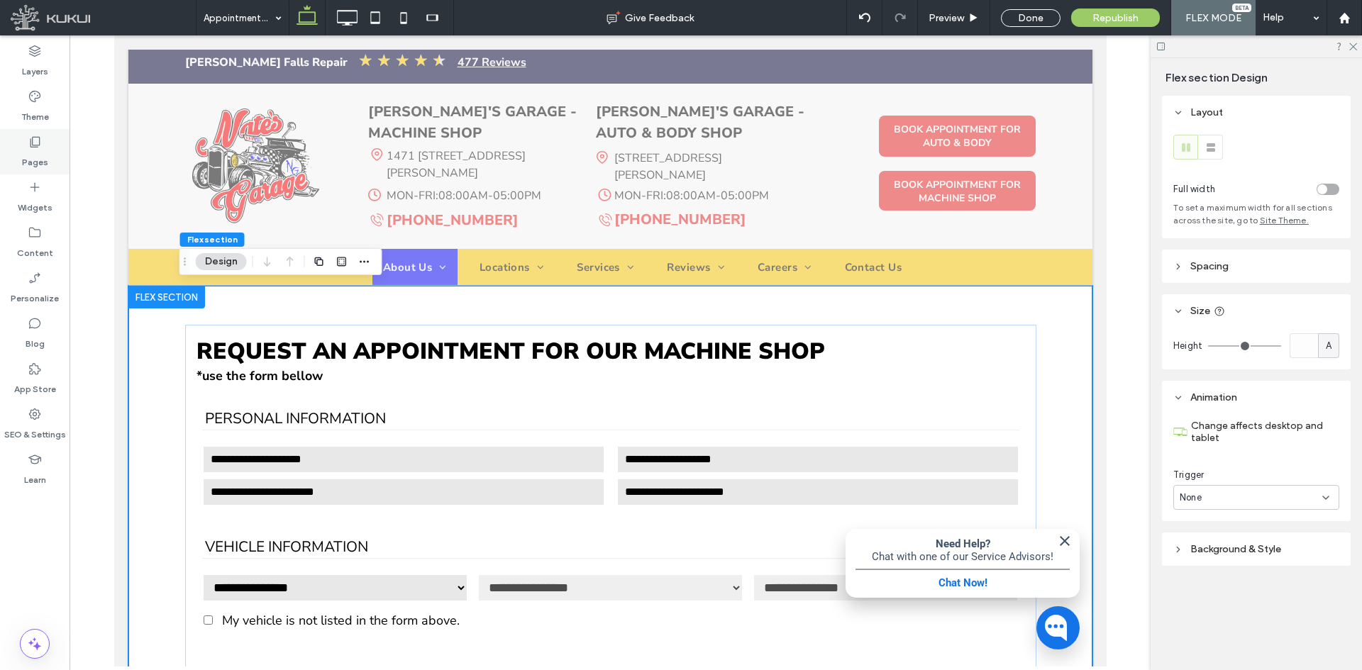
click at [45, 163] on label "Pages" at bounding box center [35, 159] width 26 height 20
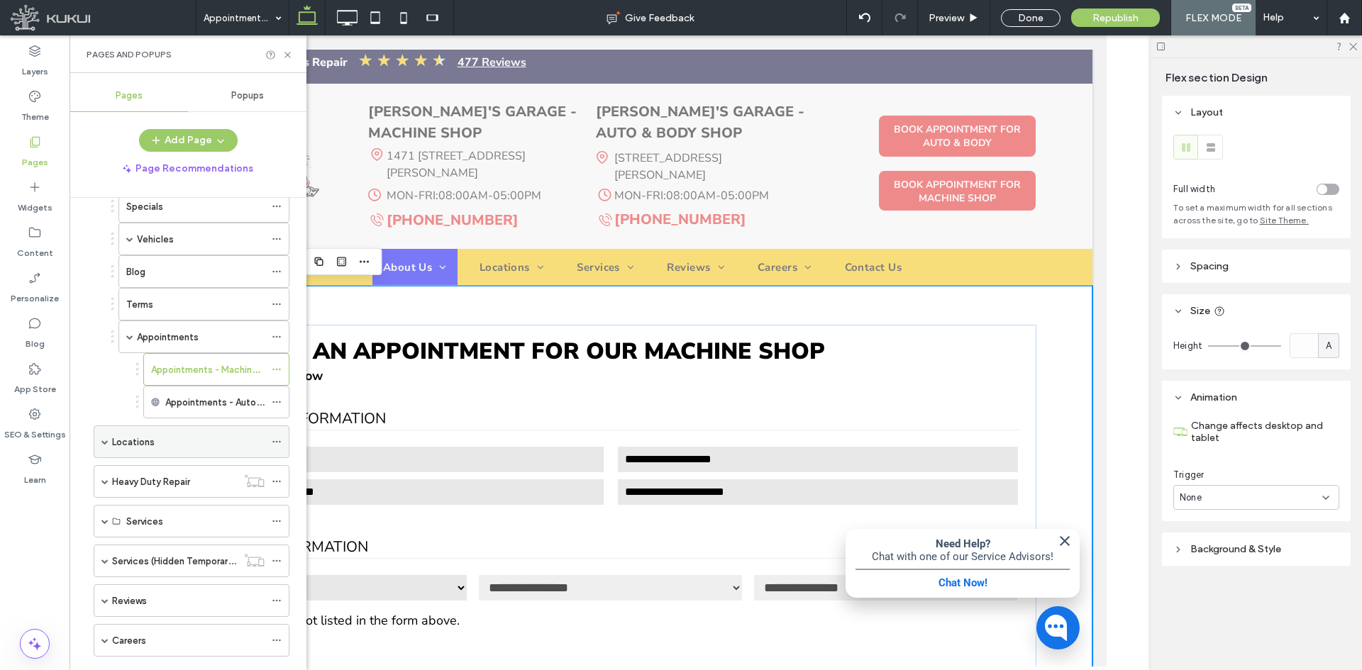
scroll to position [142, 0]
click at [216, 333] on div "Appointments" at bounding box center [201, 332] width 128 height 15
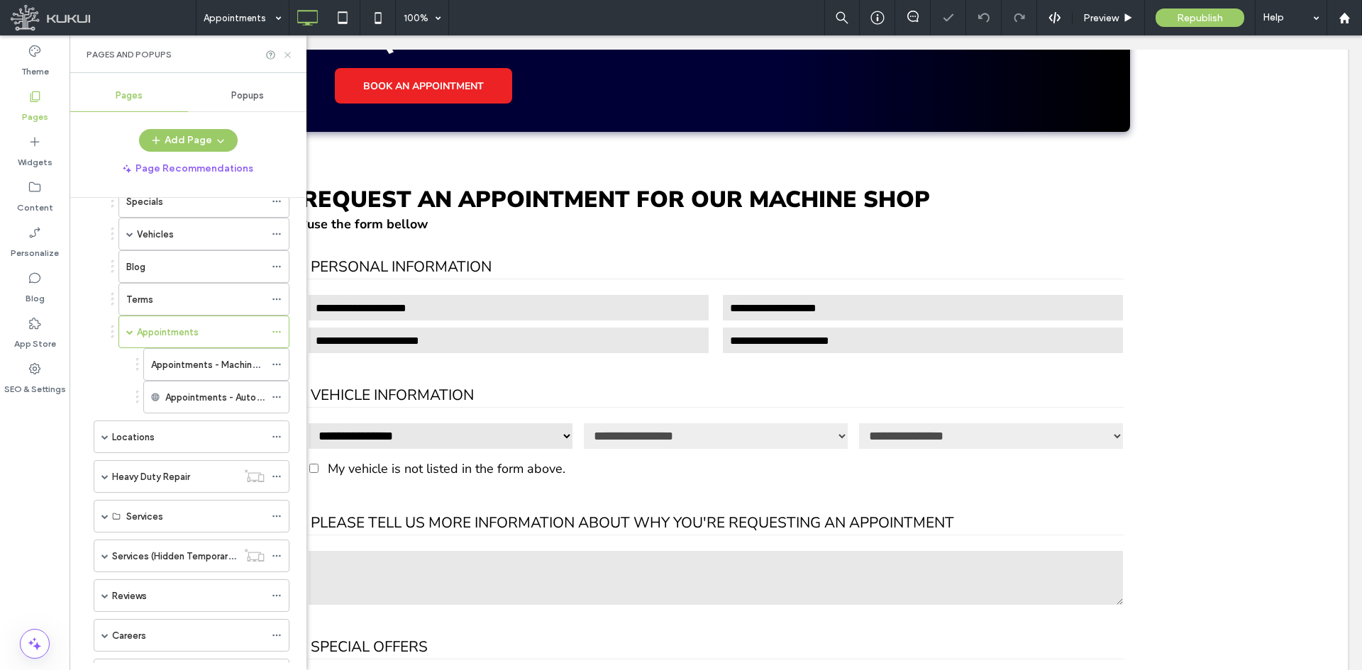
click at [291, 59] on icon at bounding box center [287, 55] width 11 height 11
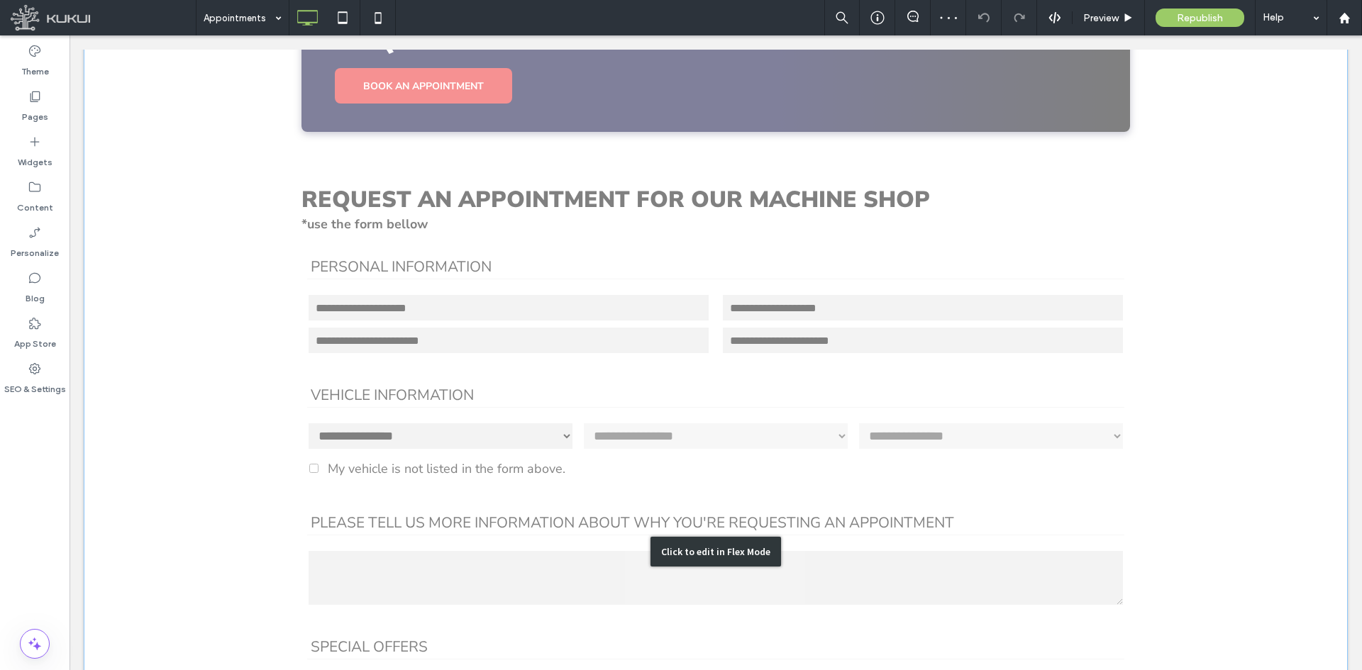
click at [344, 276] on div "Click to edit in Flex Mode" at bounding box center [716, 552] width 1264 height 1246
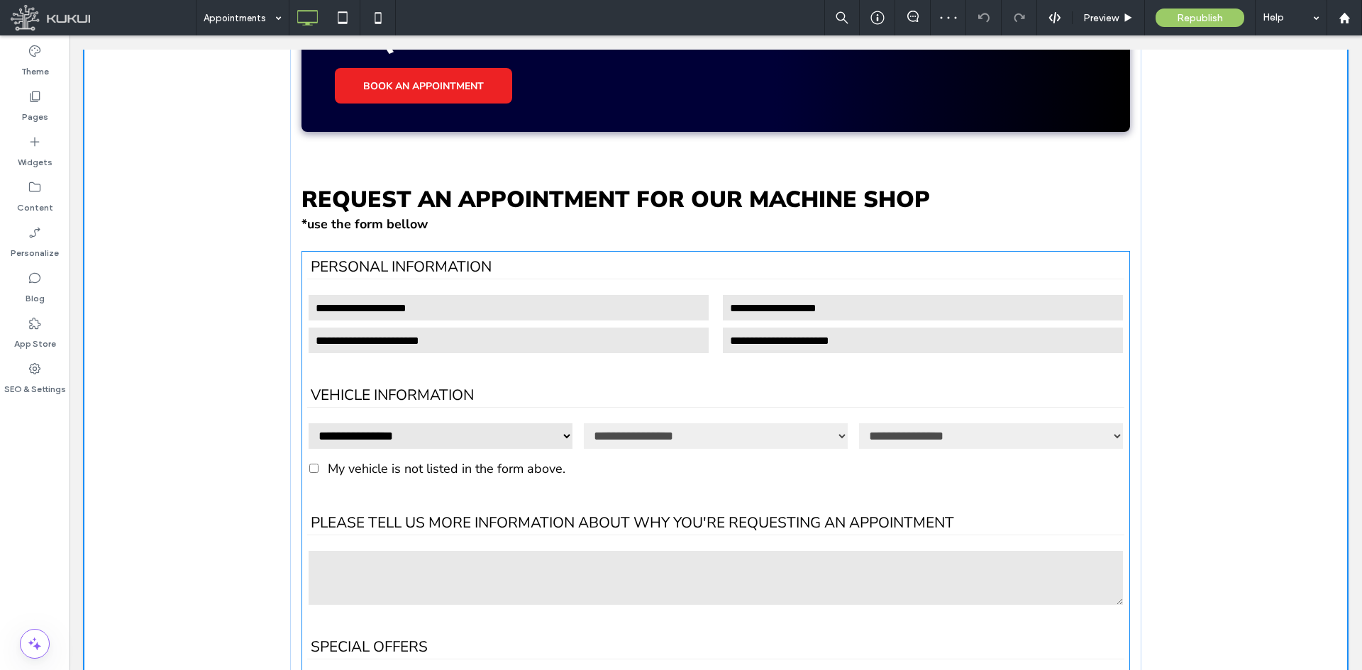
scroll to position [465, 0]
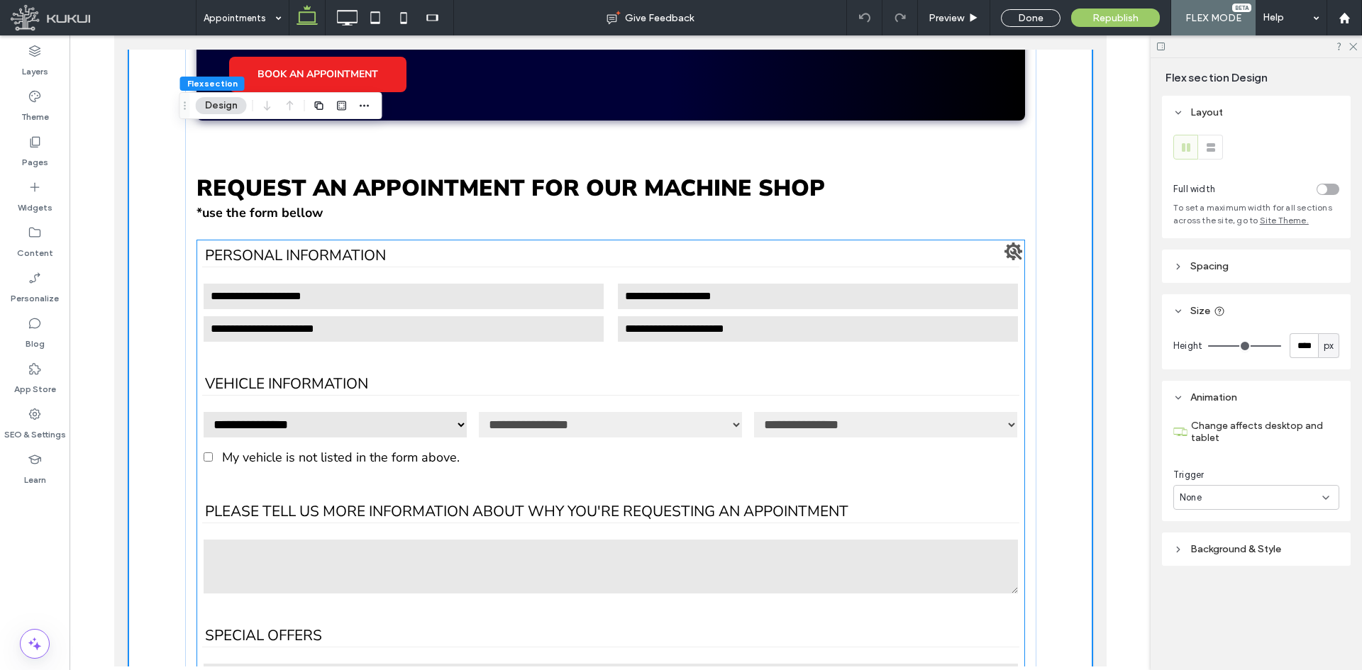
click at [343, 273] on fieldset "Personal Information" at bounding box center [609, 295] width 817 height 100
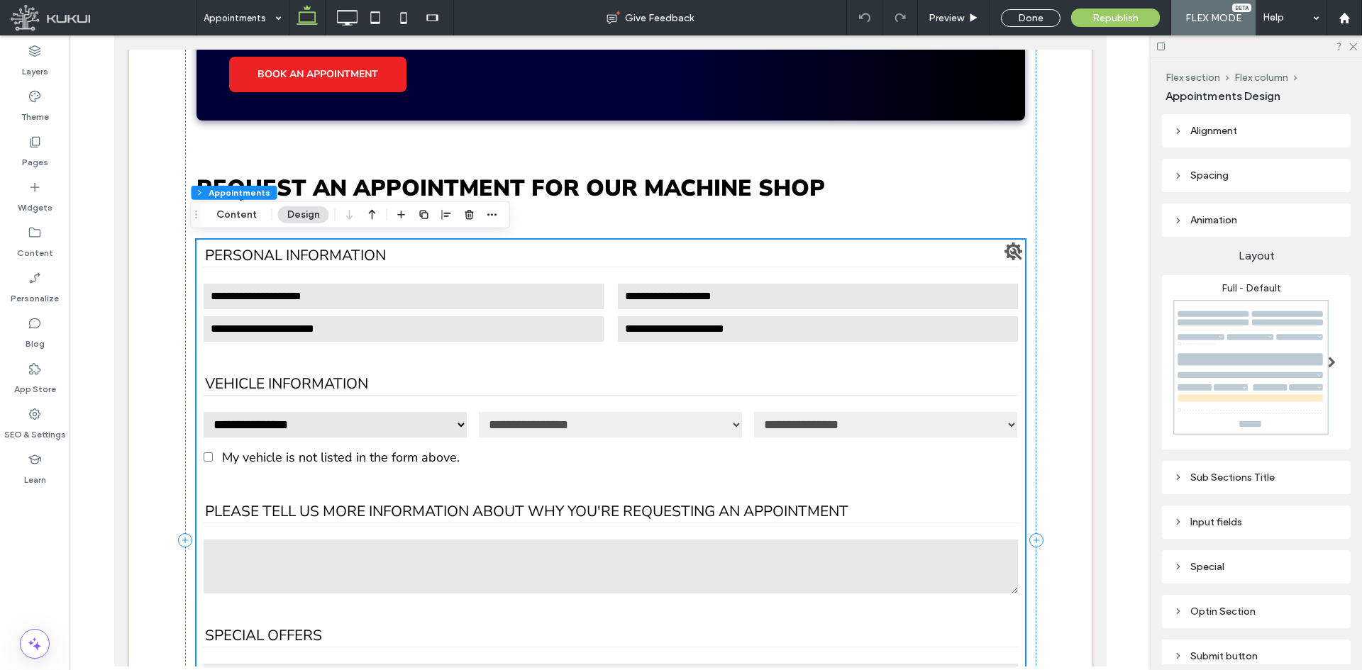
click at [1004, 250] on div "Settings" at bounding box center [1013, 252] width 18 height 18
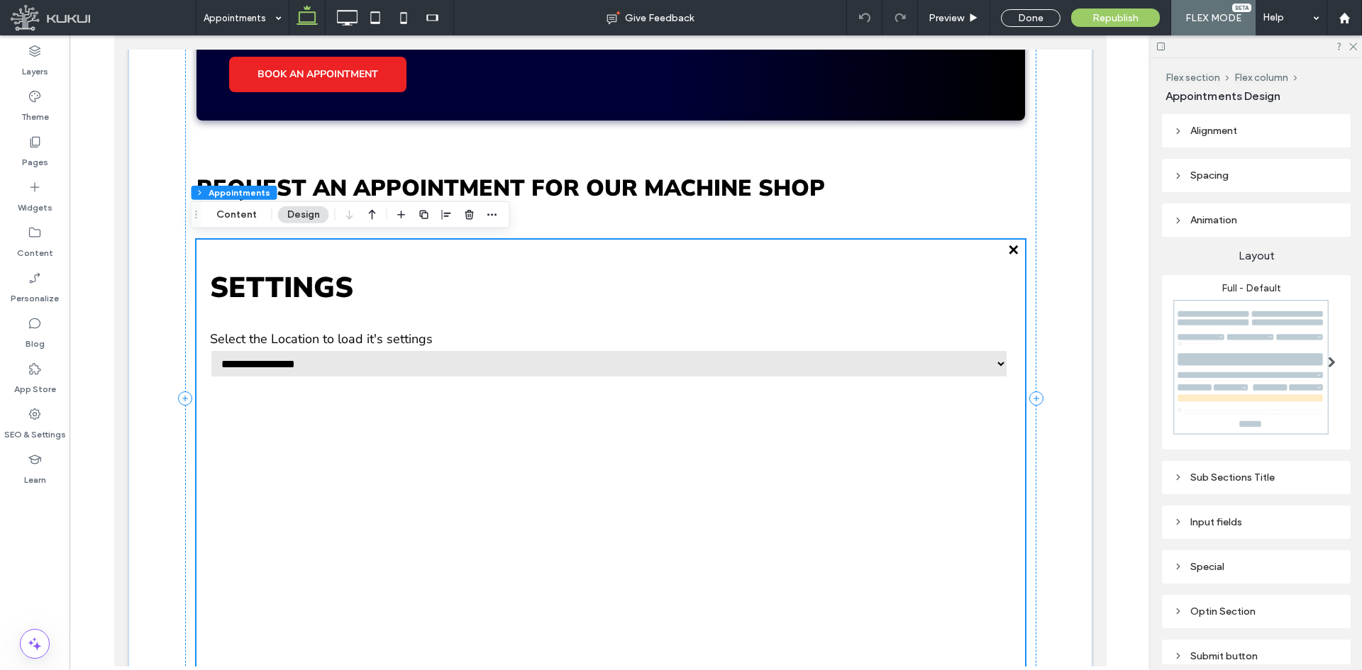
click at [312, 351] on select "**********" at bounding box center [608, 364] width 798 height 28
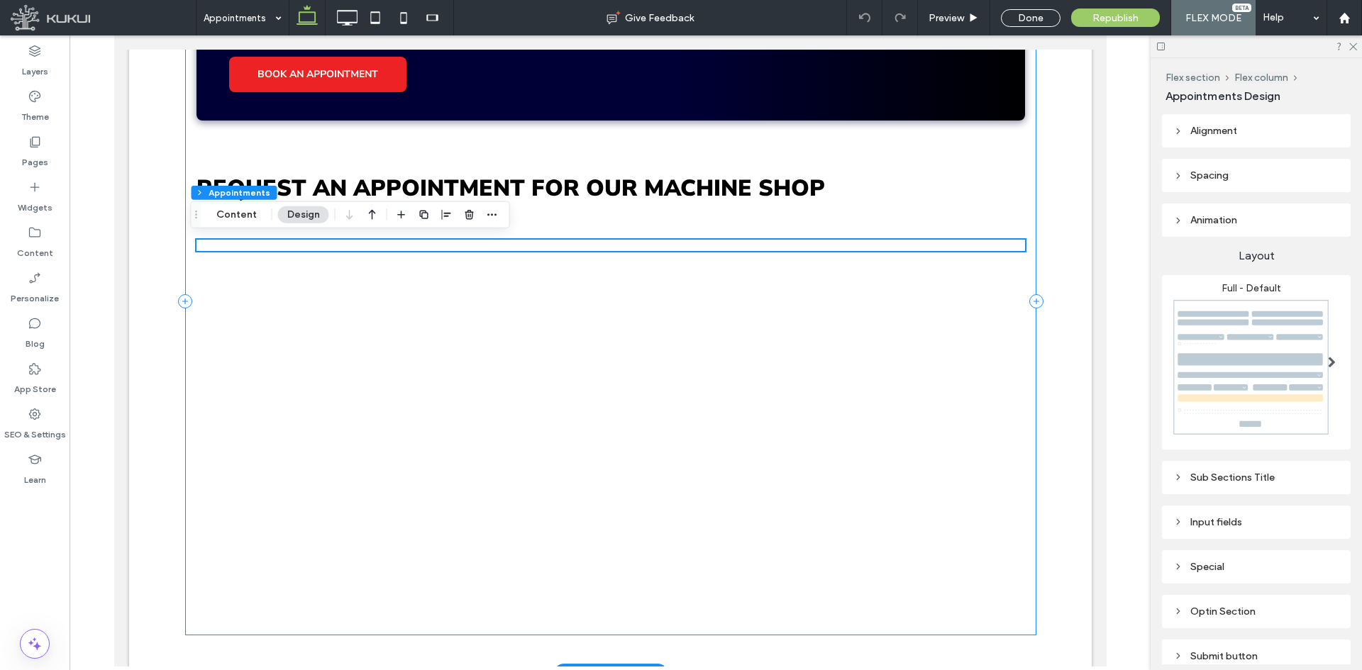
click at [308, 371] on div "**********" at bounding box center [609, 301] width 851 height 667
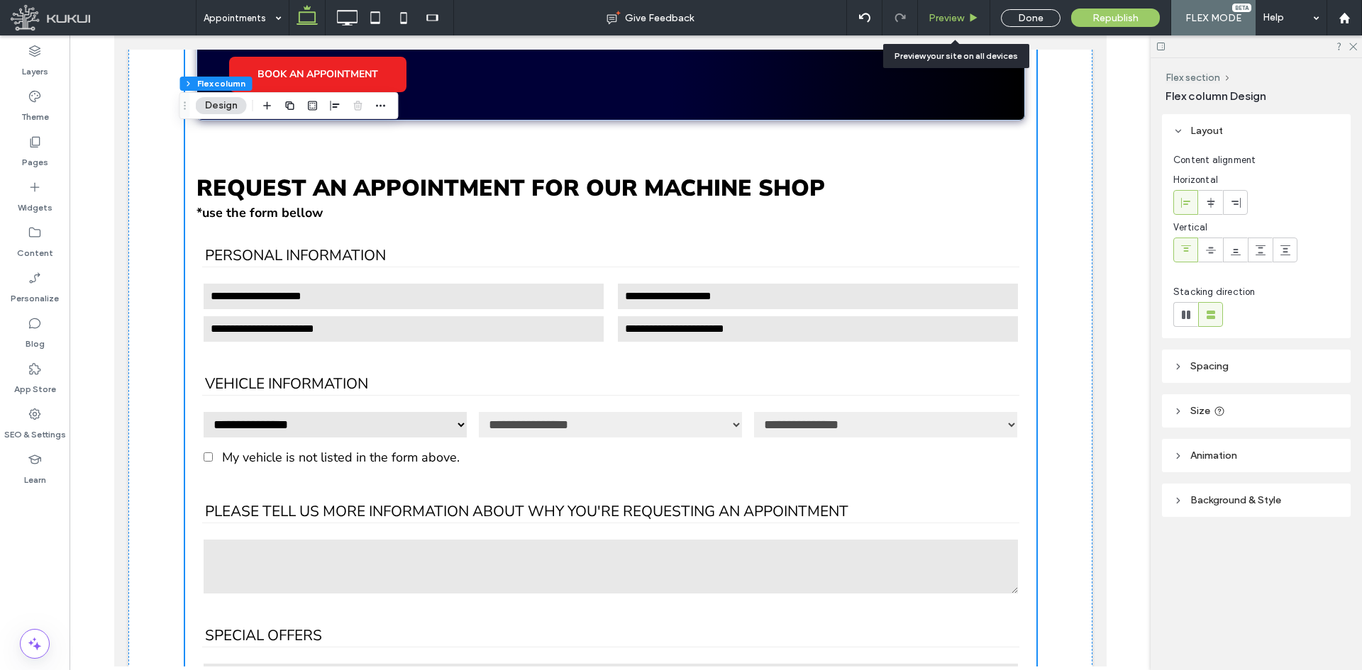
drag, startPoint x: 958, startPoint y: 17, endPoint x: 953, endPoint y: 271, distance: 254.0
click at [958, 17] on span "Preview" at bounding box center [945, 18] width 35 height 12
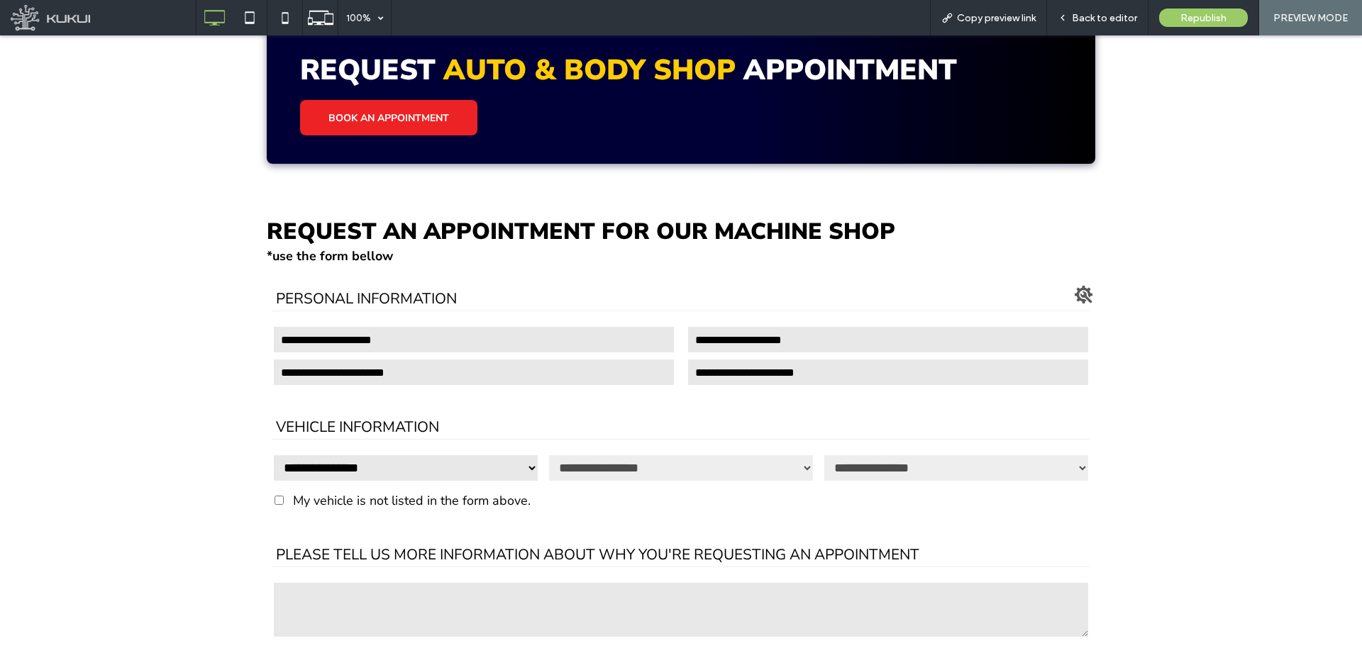
scroll to position [494, 0]
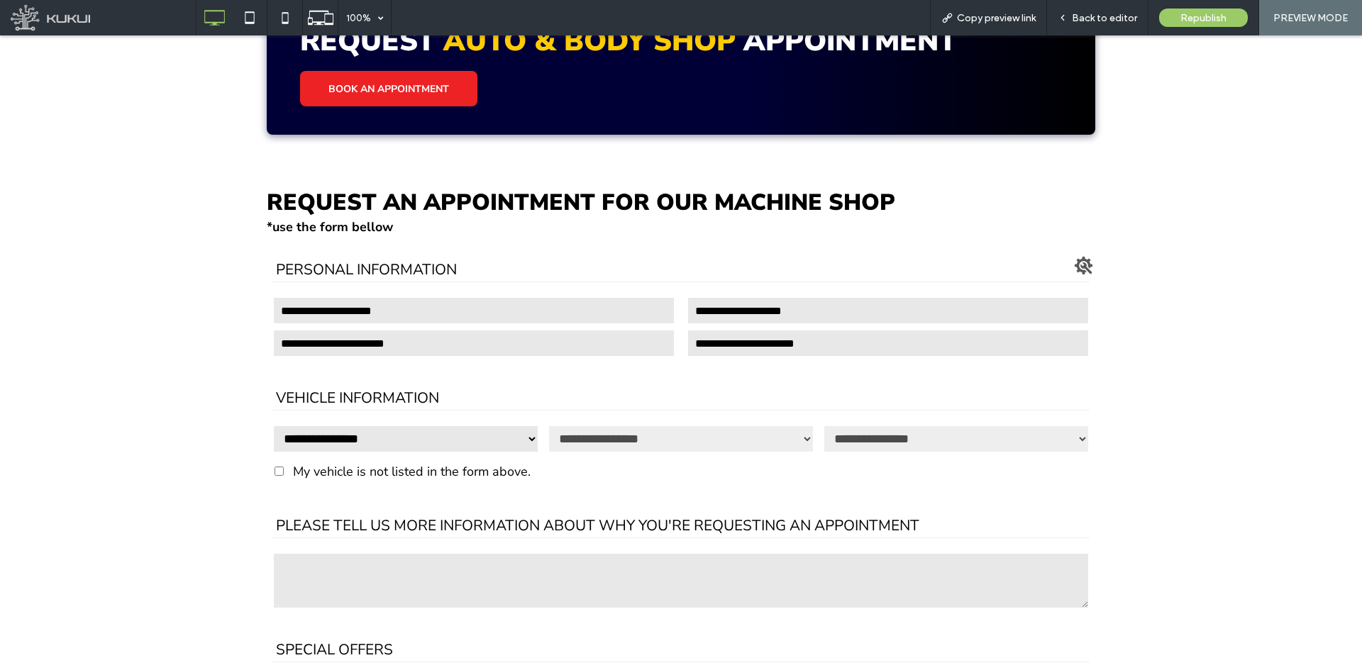
click at [1085, 267] on div "Settings" at bounding box center [1084, 266] width 18 height 18
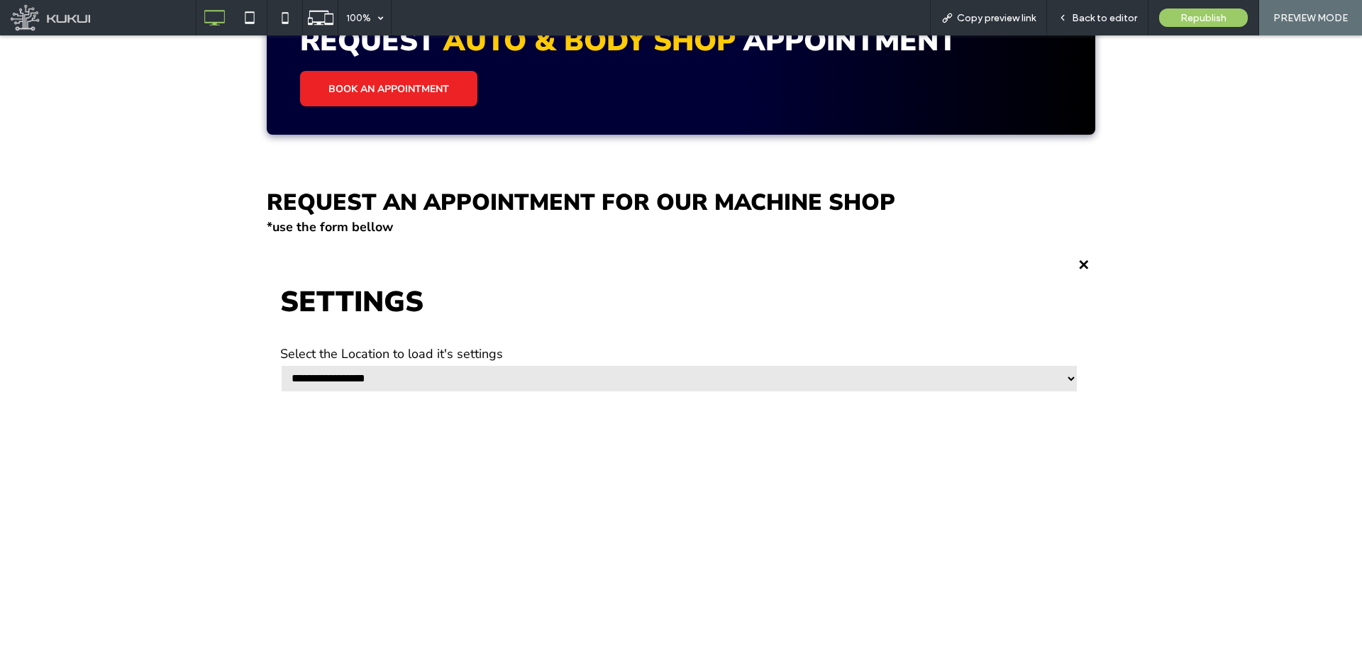
click at [600, 375] on select "**********" at bounding box center [679, 379] width 798 height 28
select select "**********"
click at [280, 365] on select "**********" at bounding box center [679, 379] width 798 height 28
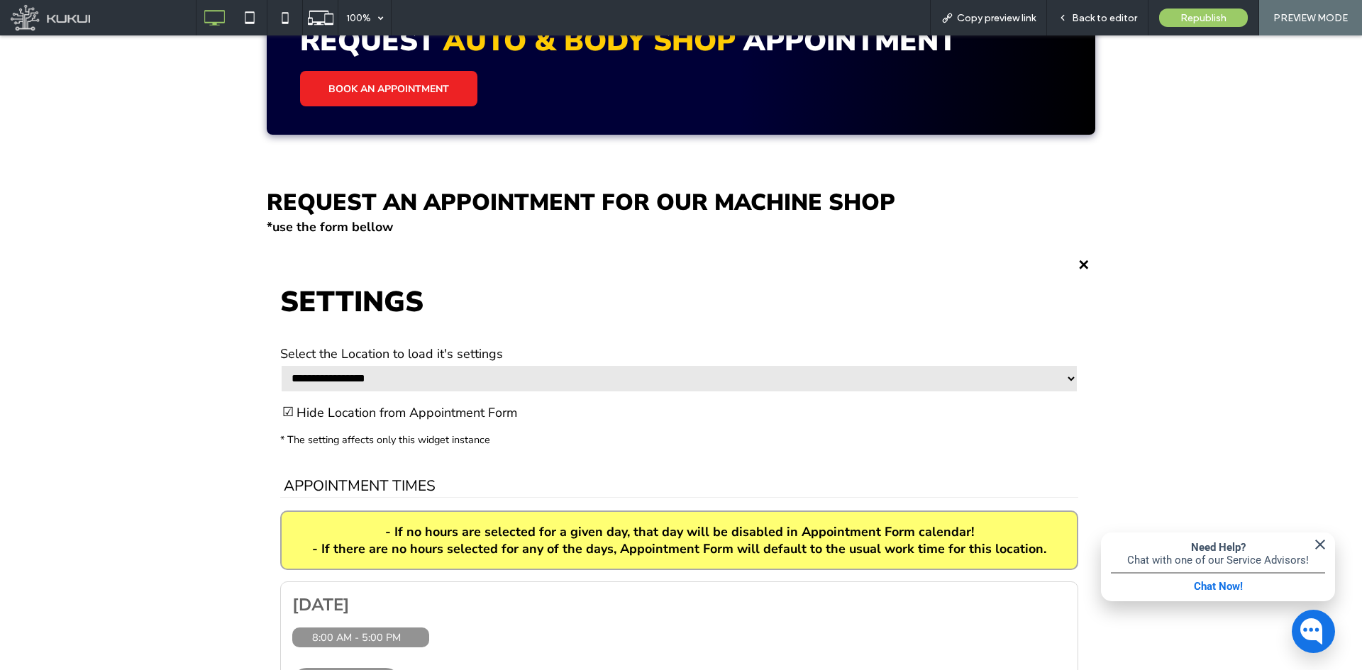
click at [1076, 266] on div "Settings" at bounding box center [1084, 266] width 18 height 18
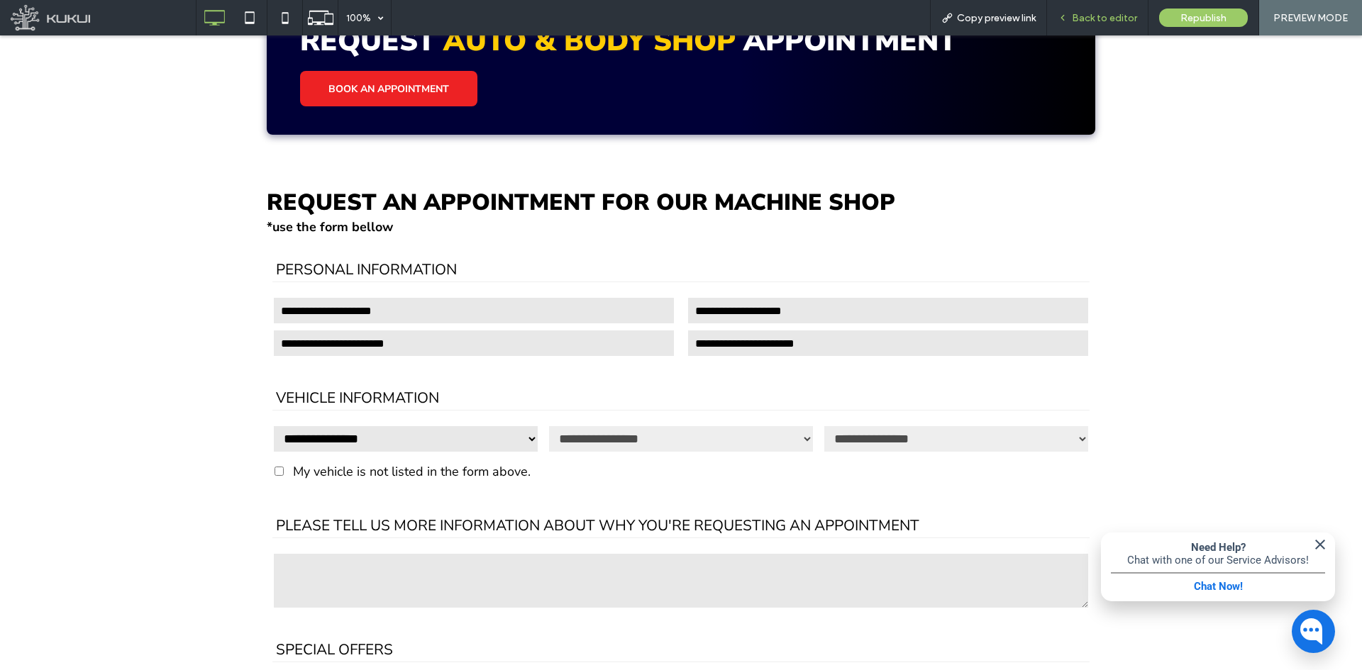
click at [1098, 16] on span "Back to editor" at bounding box center [1104, 18] width 65 height 12
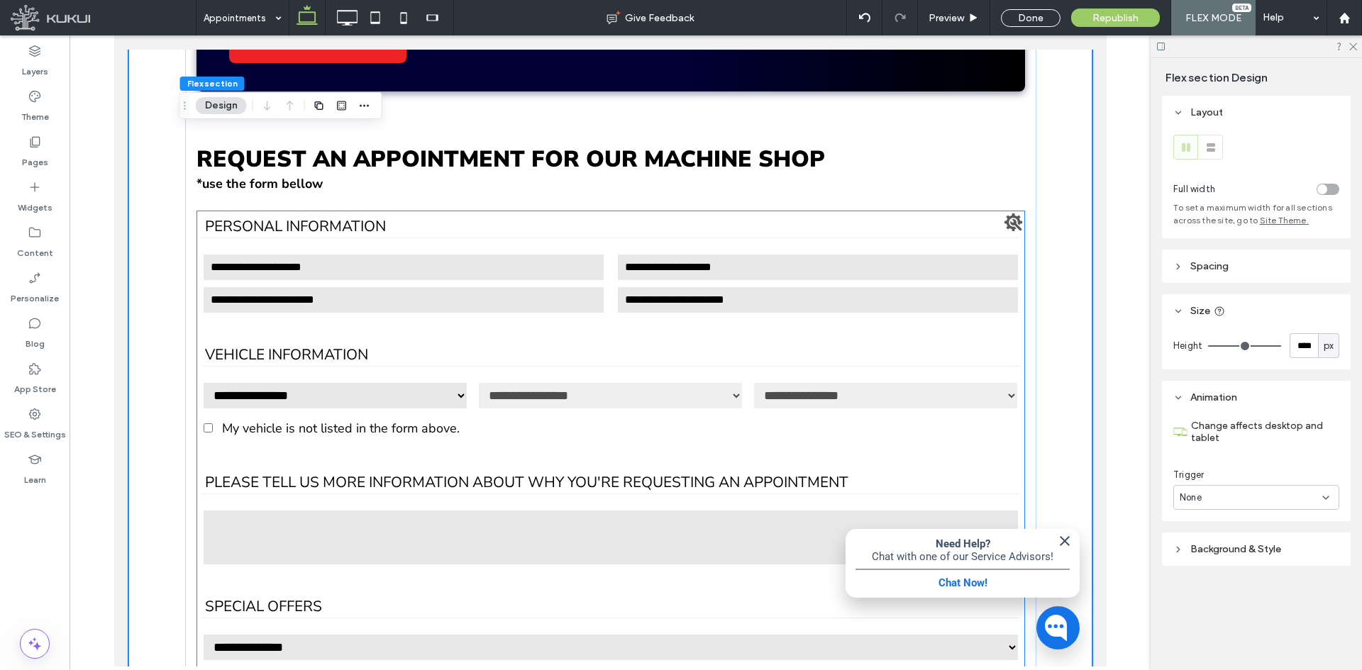
click at [419, 301] on input "Email" at bounding box center [402, 300] width 403 height 28
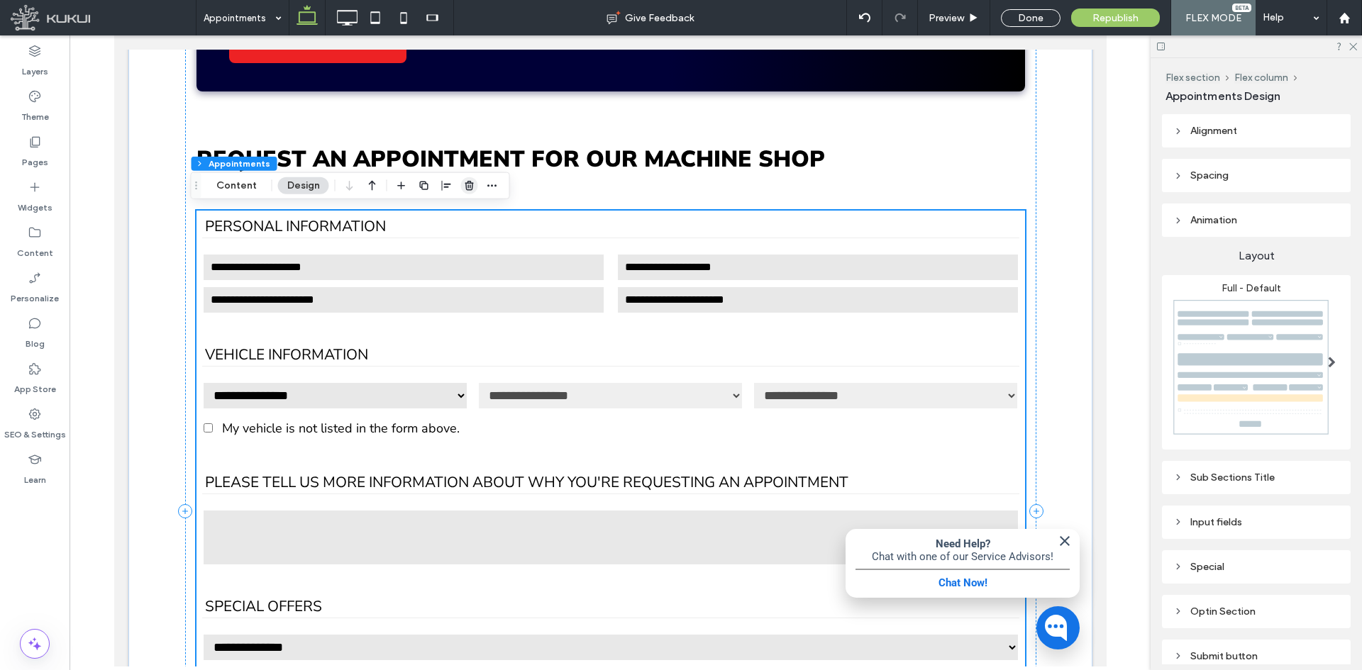
click at [472, 186] on icon "button" at bounding box center [469, 185] width 11 height 11
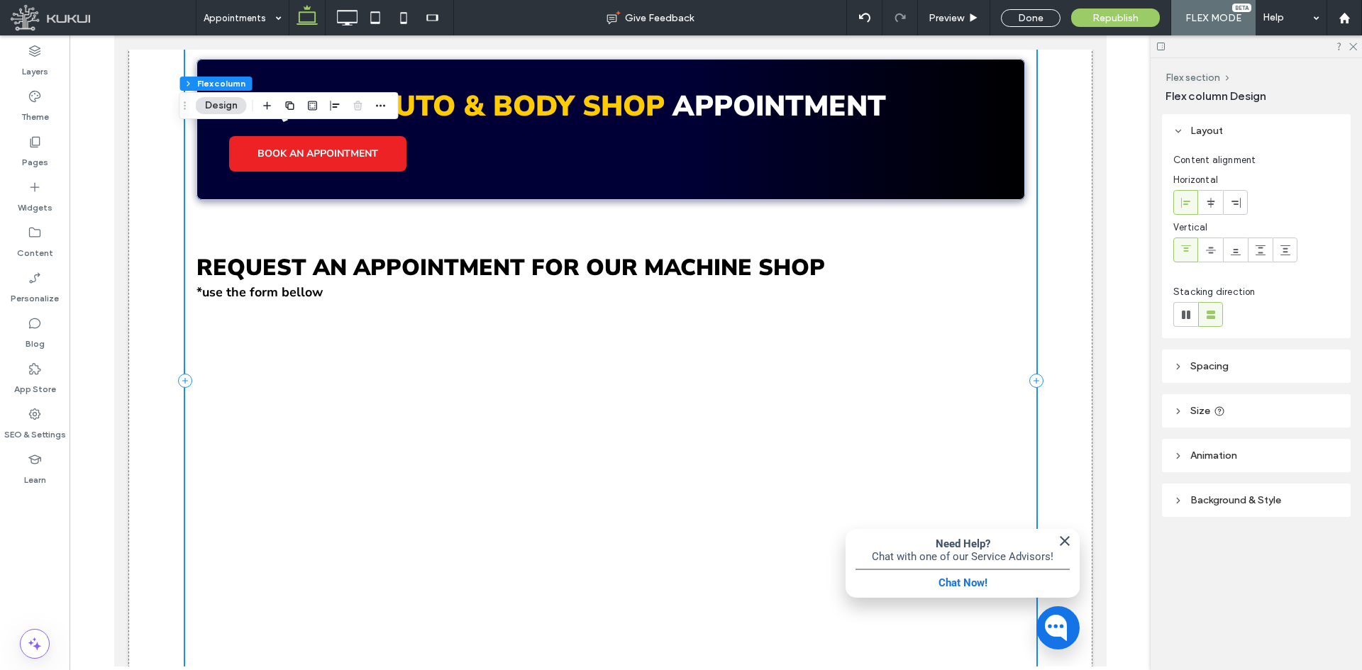
scroll to position [281, 0]
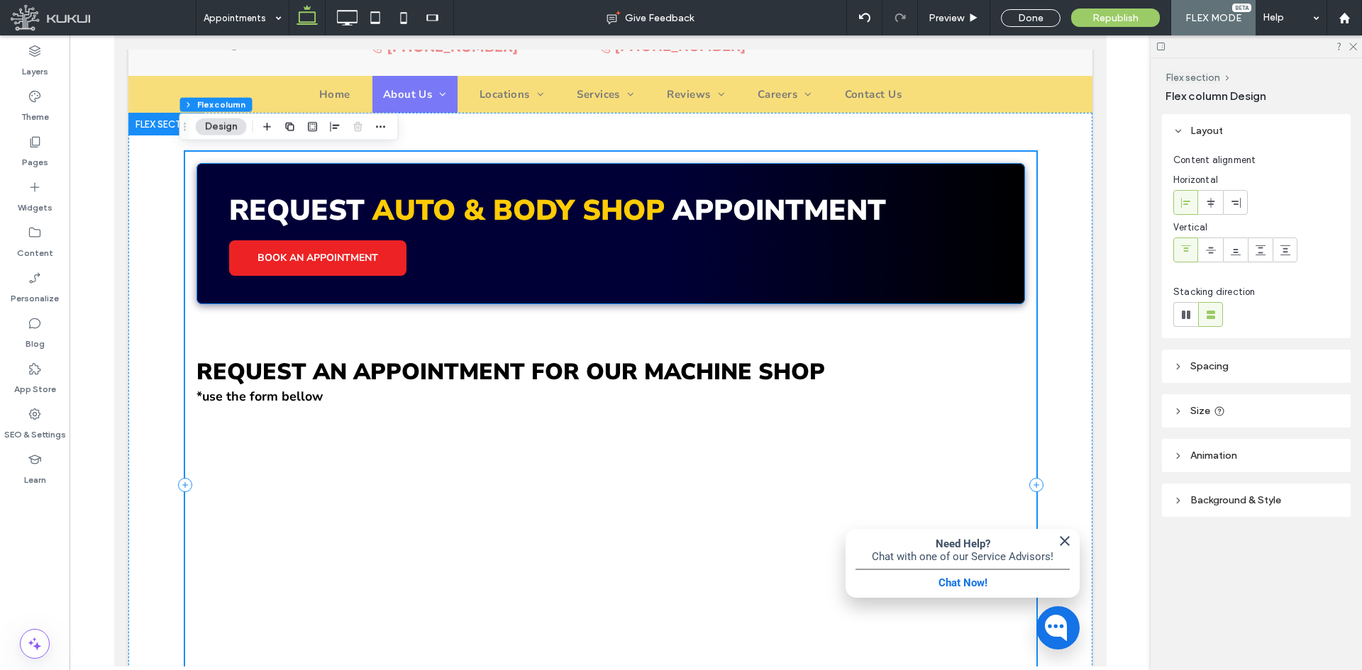
click at [410, 227] on span "Auto & Body Shop" at bounding box center [518, 211] width 292 height 38
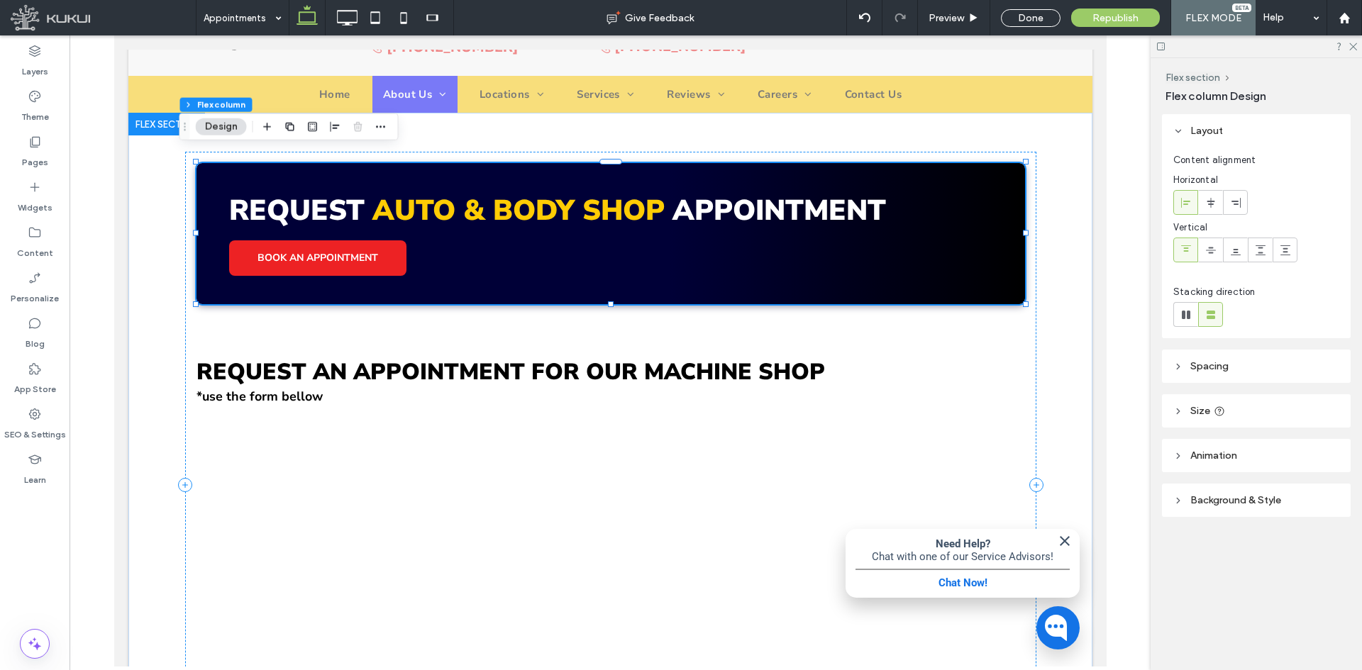
click at [410, 227] on span "Auto & Body Shop" at bounding box center [518, 211] width 292 height 38
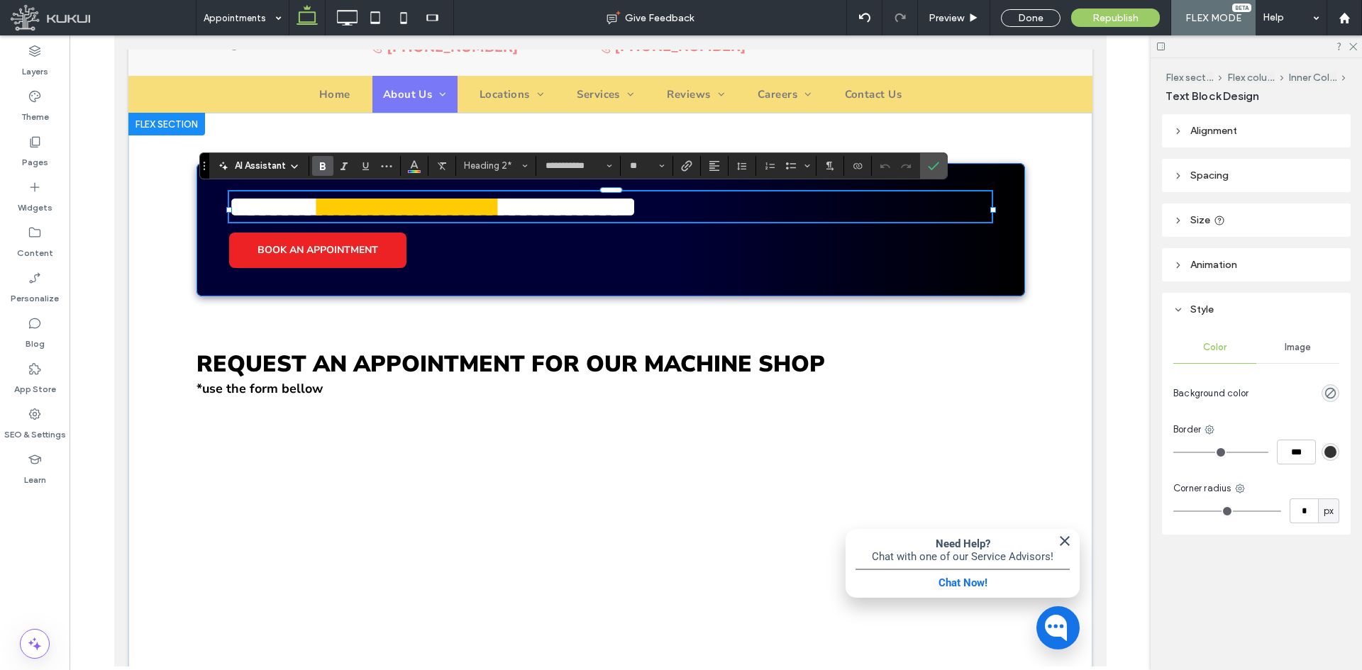
click at [406, 245] on div "**********" at bounding box center [610, 229] width 828 height 133
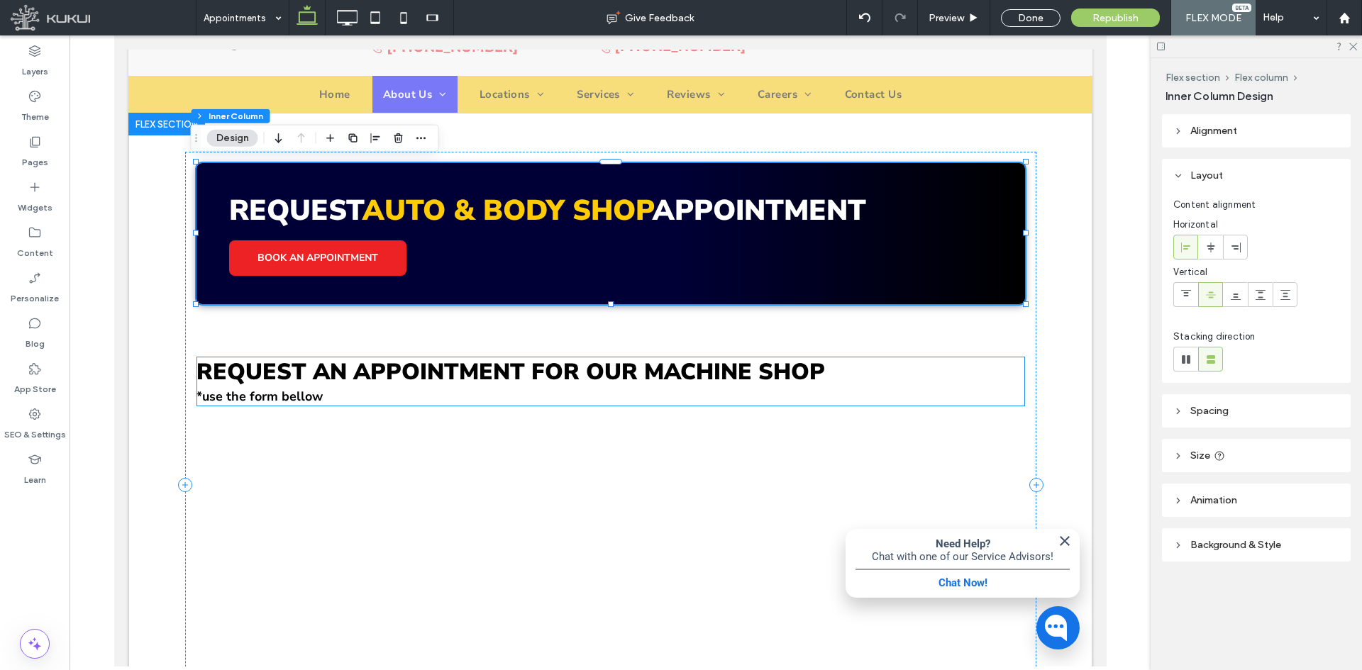
click at [293, 369] on span "Request an Appointment FOR OUR MACHINE SHOP" at bounding box center [510, 372] width 628 height 30
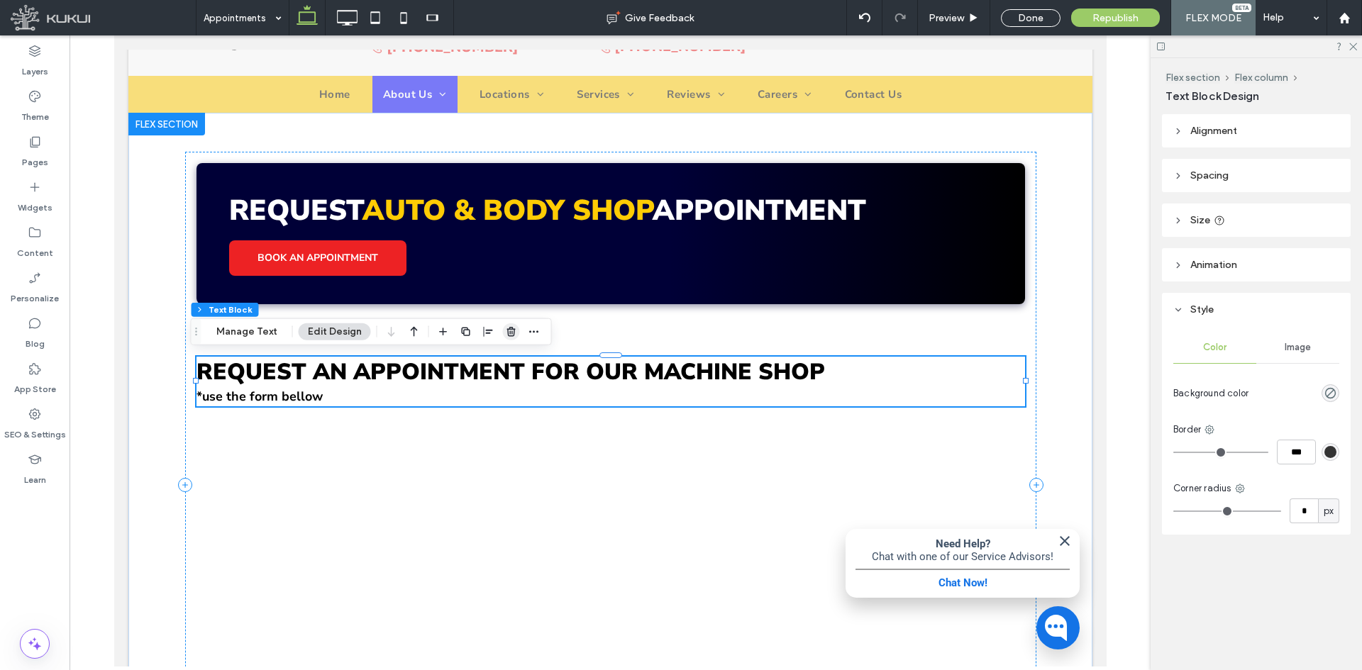
click at [506, 331] on icon "button" at bounding box center [511, 331] width 11 height 11
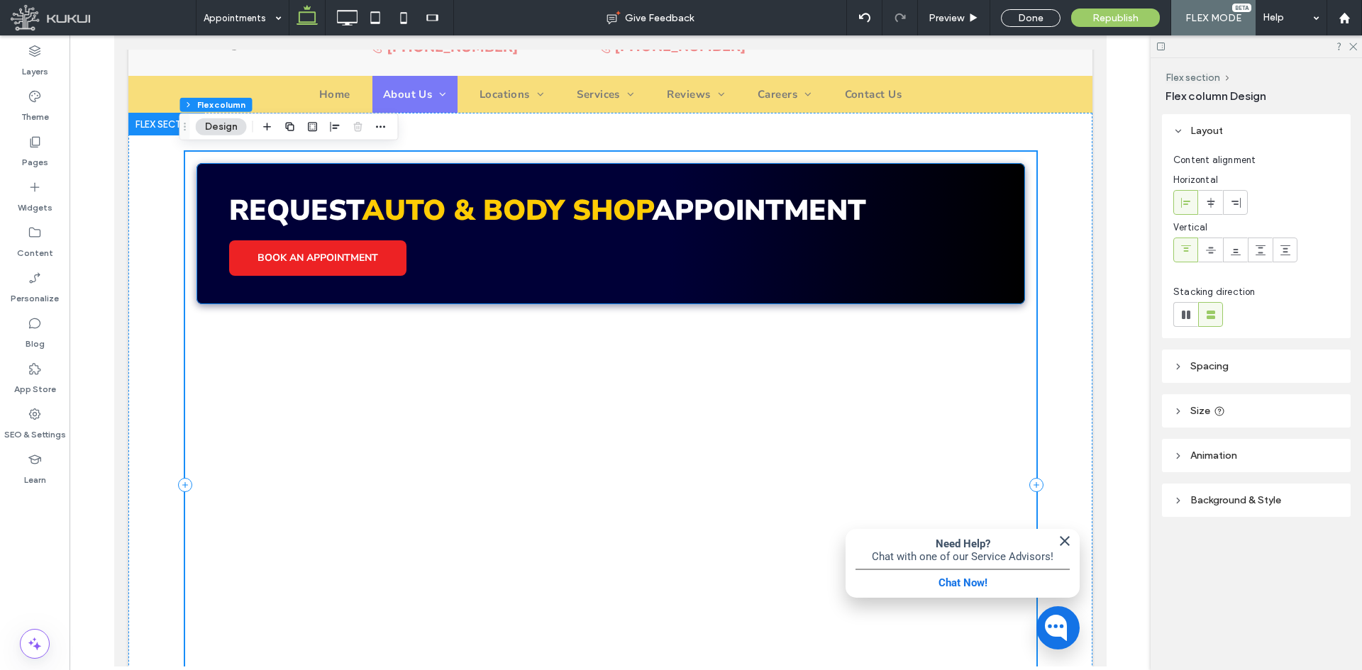
click at [558, 263] on div "Request Auto & Body Shop APpointment BOOK AN APPOINTMENT" at bounding box center [610, 233] width 828 height 141
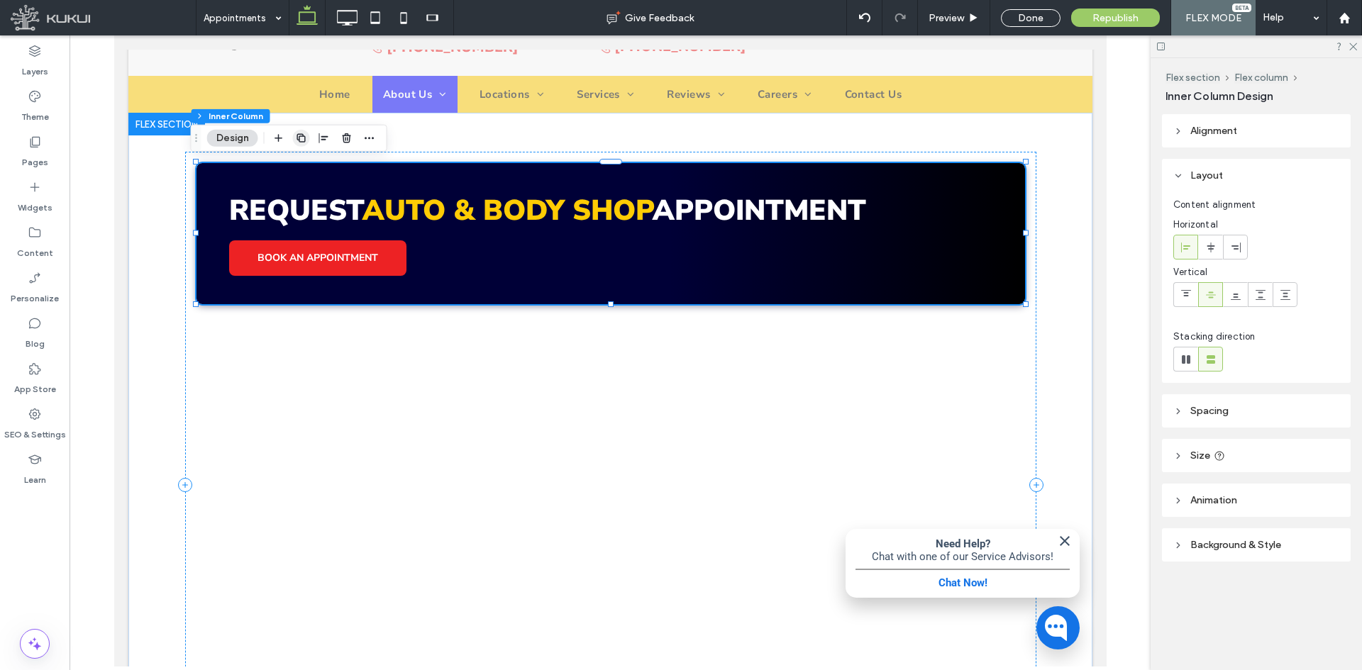
click at [306, 140] on icon "button" at bounding box center [301, 138] width 11 height 11
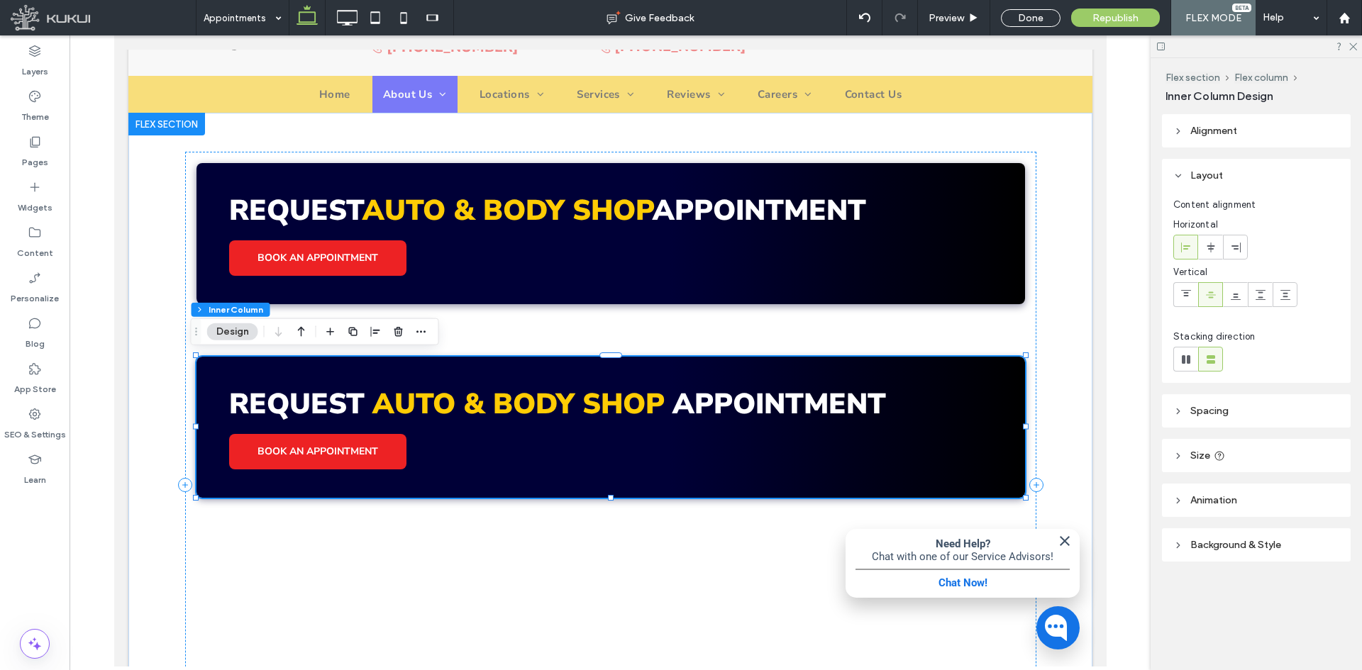
click at [533, 459] on div "Request Auto & Body Shop APpointment BOOK AN APPOINTMENT" at bounding box center [610, 427] width 828 height 141
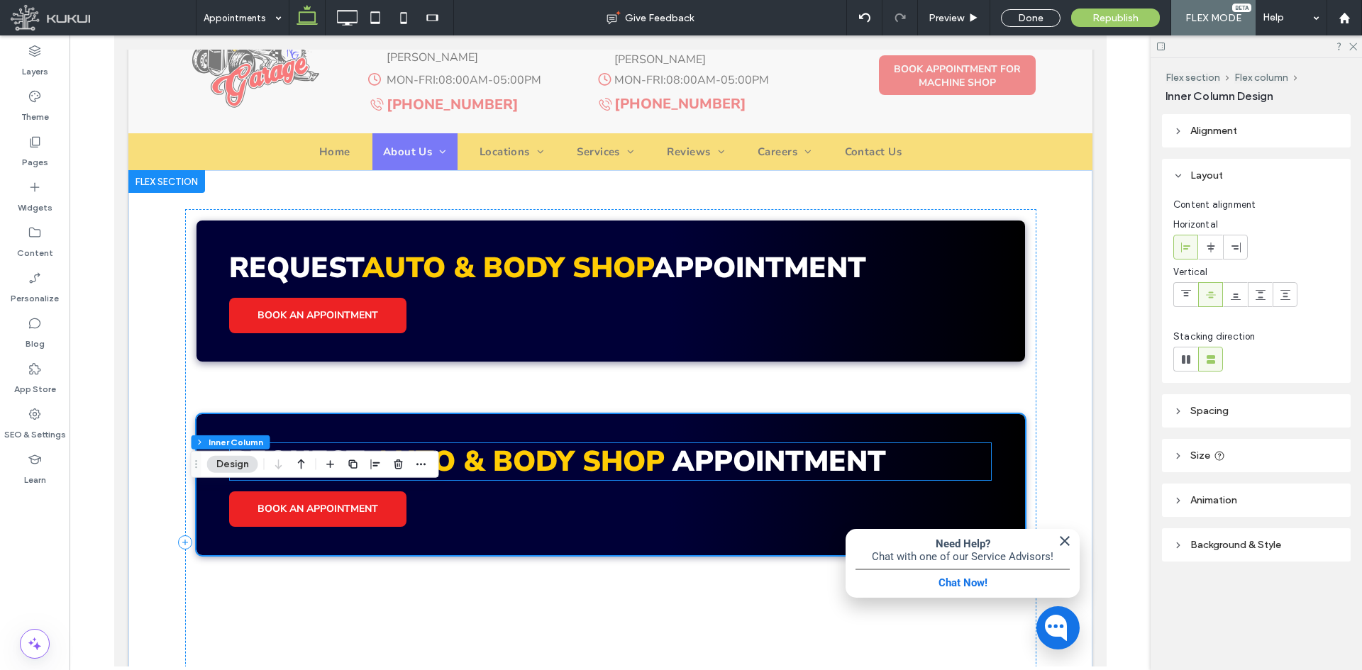
scroll to position [139, 0]
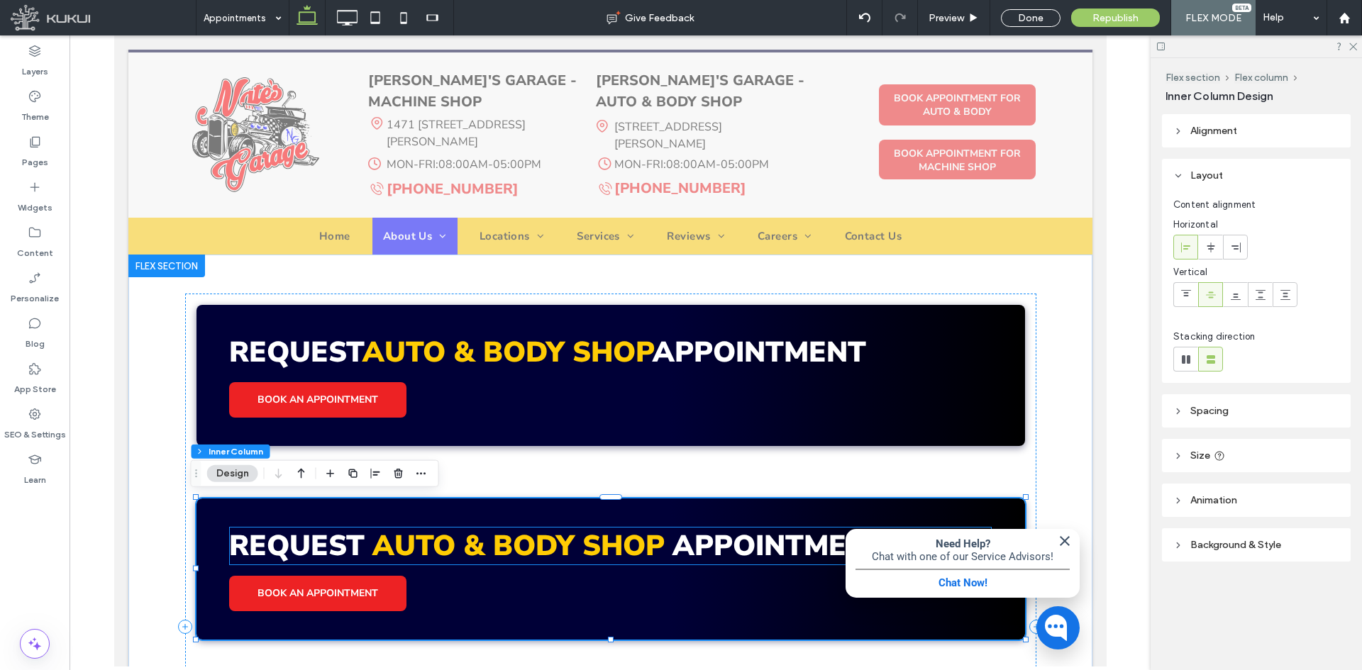
click at [444, 532] on span "Auto & Body Shop" at bounding box center [518, 546] width 292 height 38
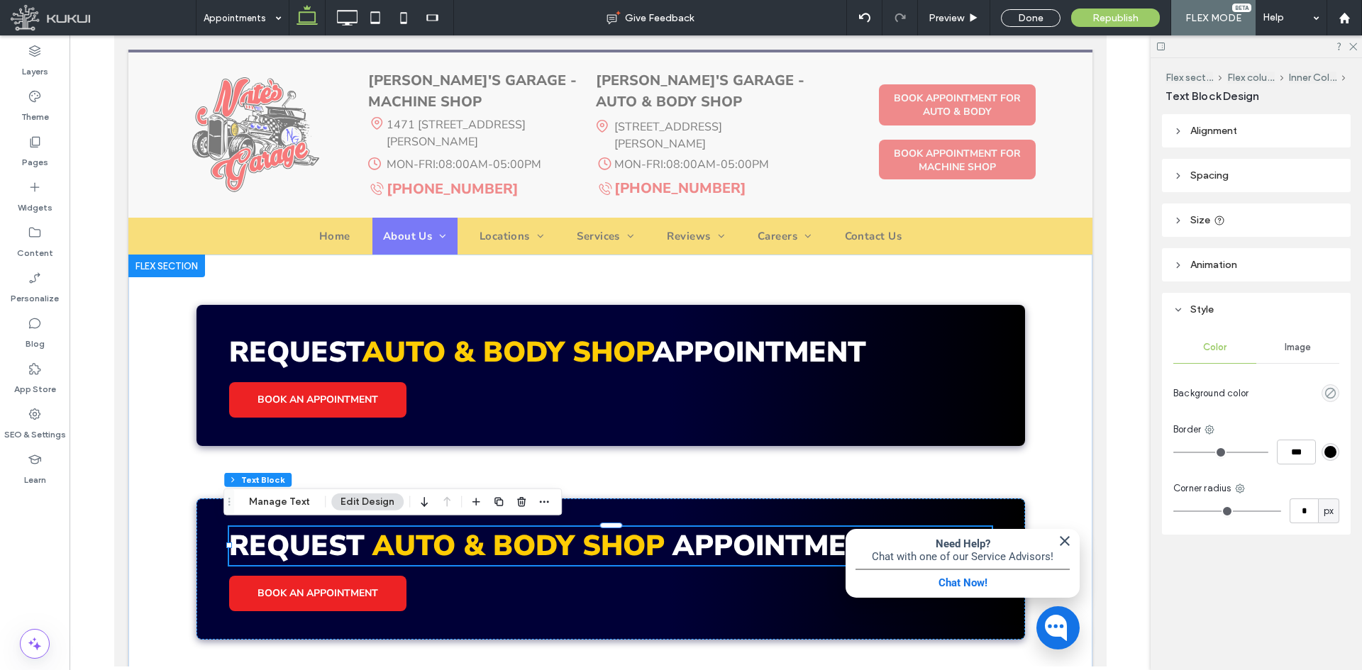
click at [444, 532] on span "Auto & Body Shop" at bounding box center [518, 546] width 292 height 38
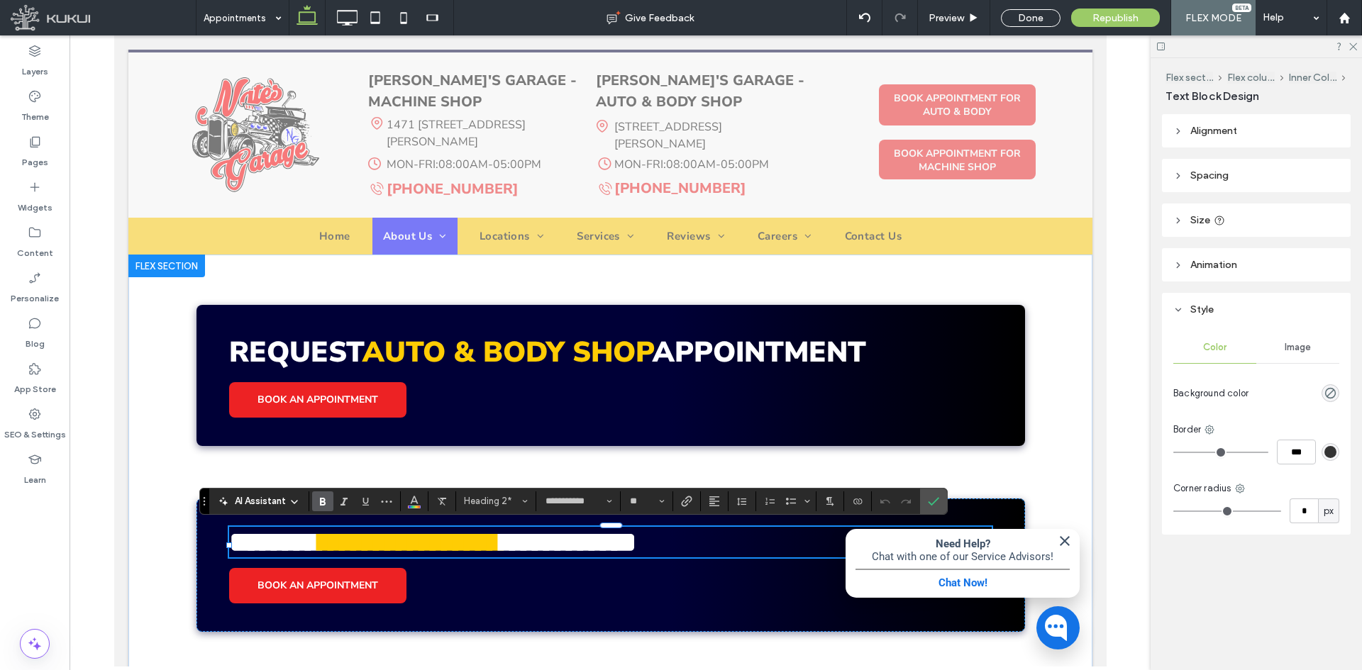
click at [384, 554] on span "**********" at bounding box center [409, 542] width 182 height 28
drag, startPoint x: 376, startPoint y: 545, endPoint x: 652, endPoint y: 546, distance: 275.9
click at [500, 546] on span "**********" at bounding box center [409, 542] width 182 height 28
click at [500, 547] on span "**********" at bounding box center [409, 542] width 182 height 28
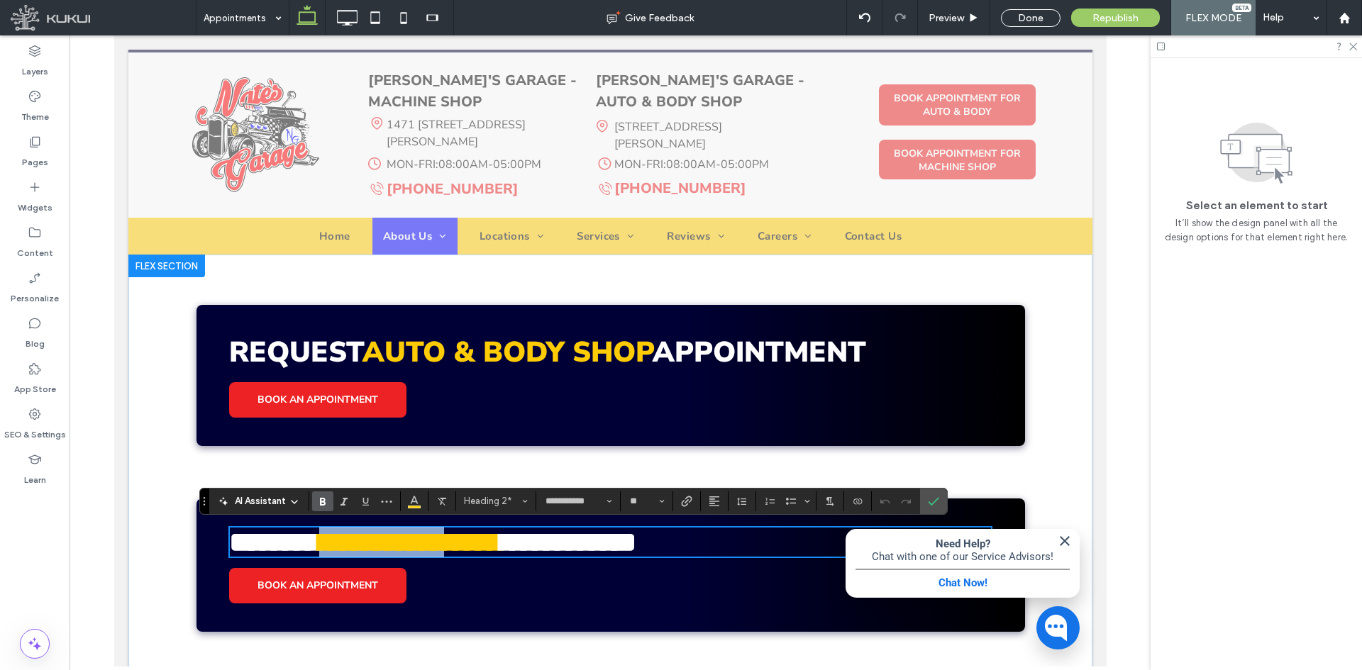
click at [500, 548] on span "**********" at bounding box center [409, 542] width 182 height 28
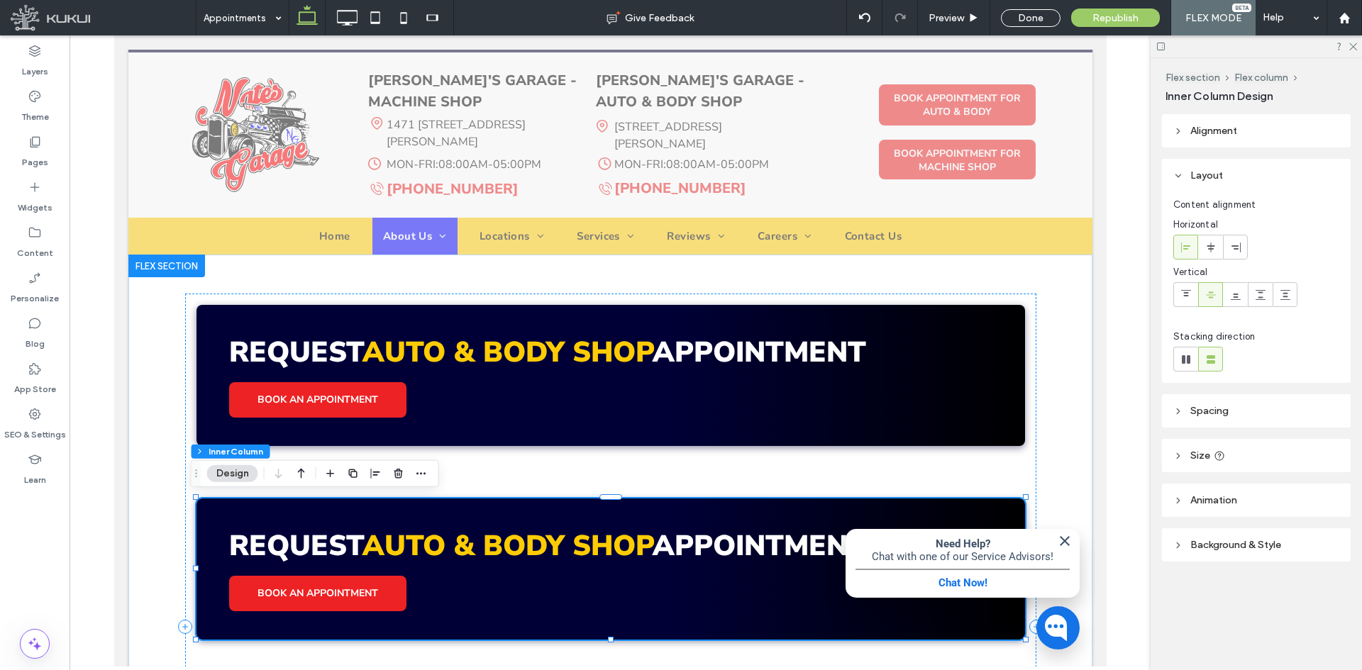
click at [506, 540] on span "Auto & Body Shop" at bounding box center [507, 546] width 290 height 38
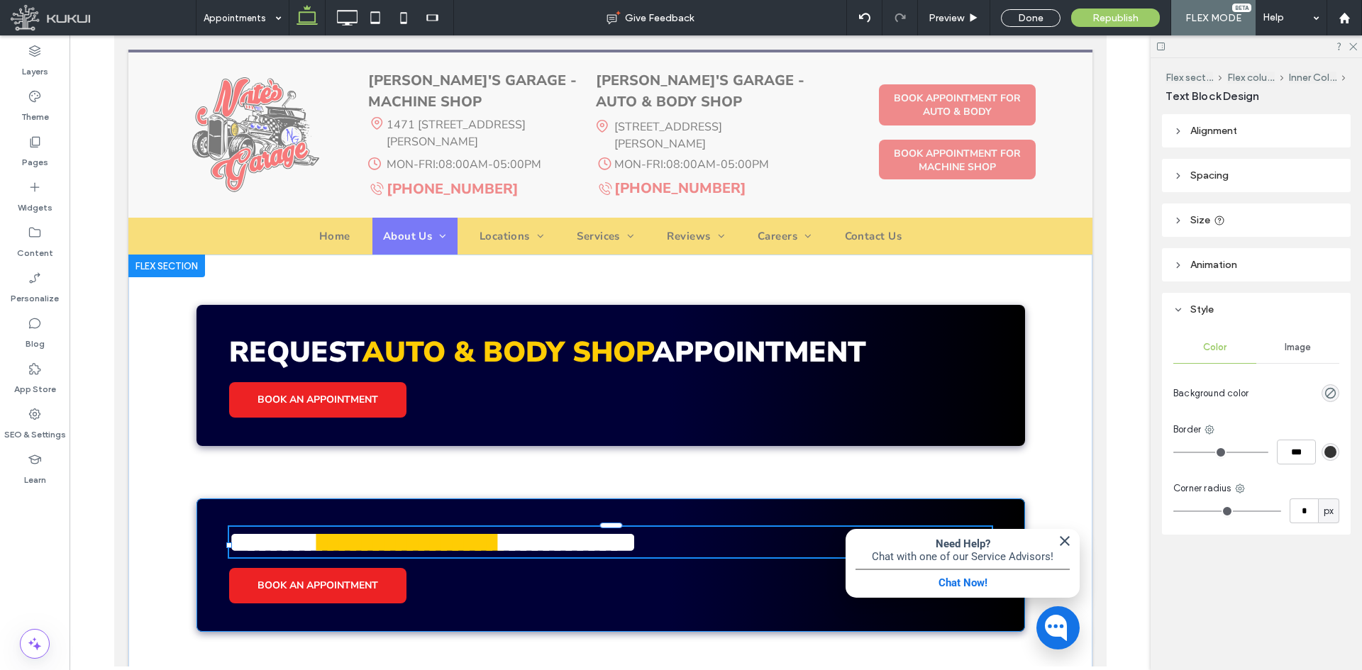
type input "**********"
type input "**"
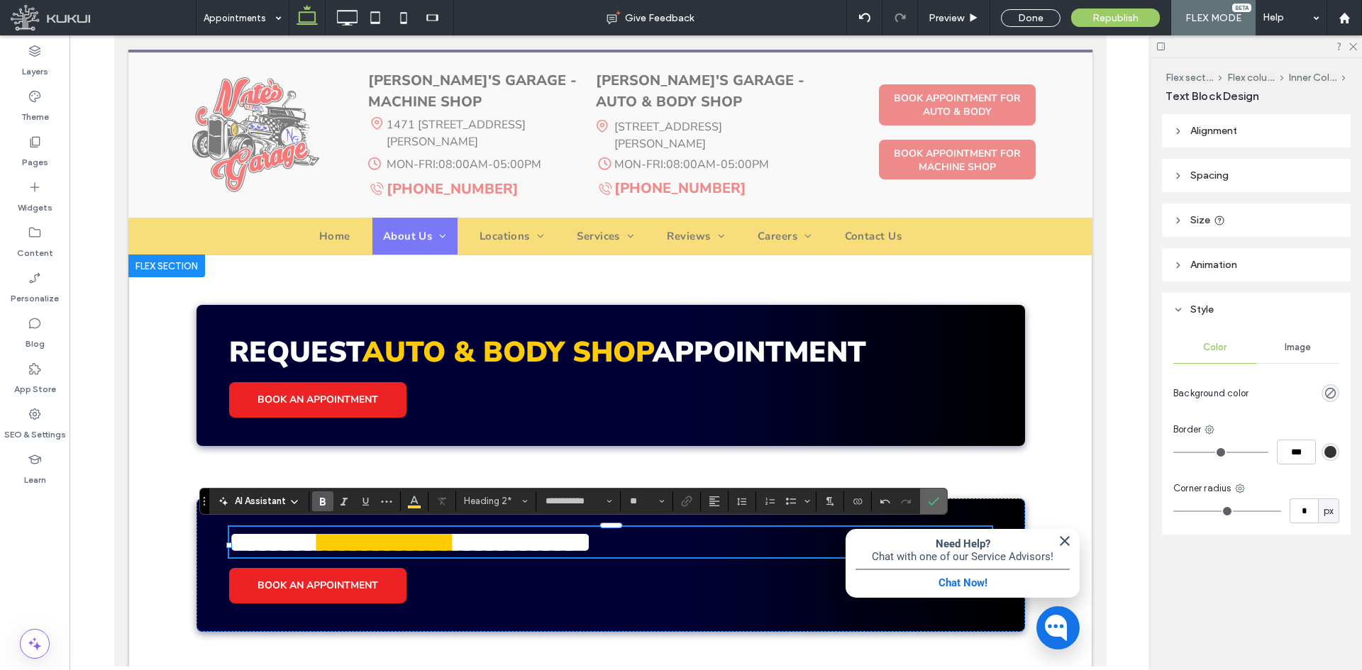
click at [935, 500] on icon "Confirm" at bounding box center [933, 501] width 11 height 11
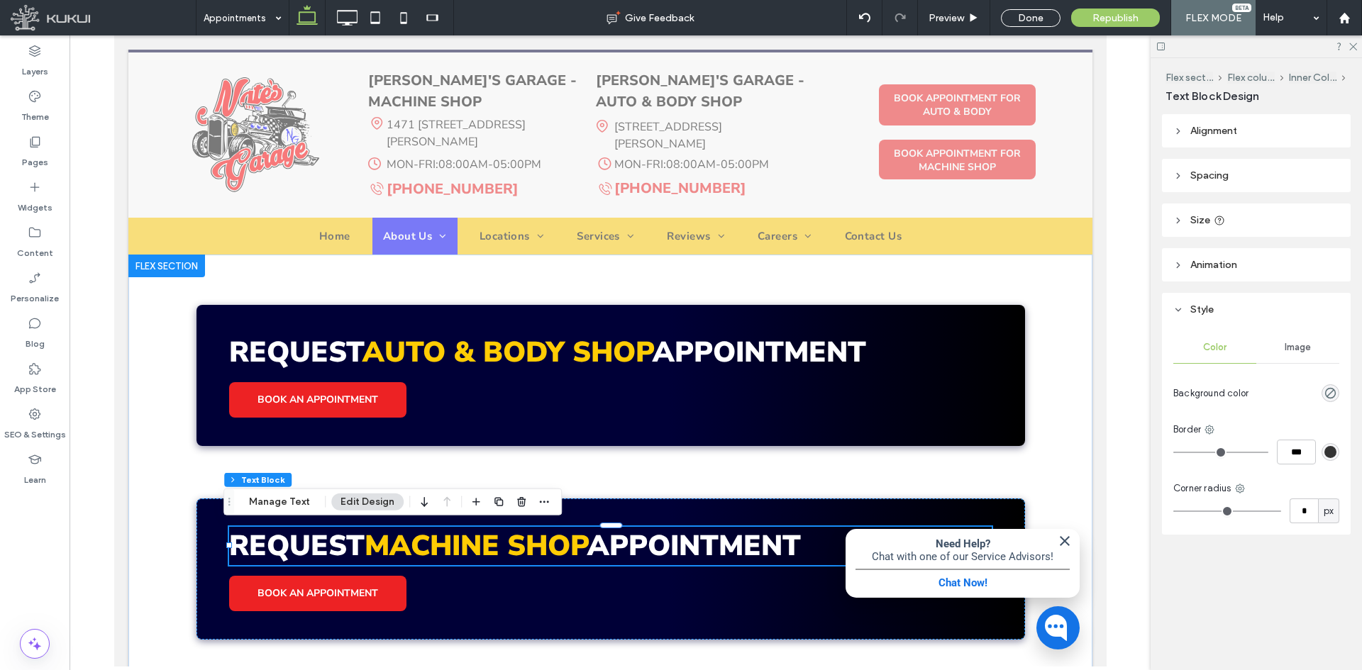
click at [1055, 539] on img "button" at bounding box center [1063, 541] width 17 height 17
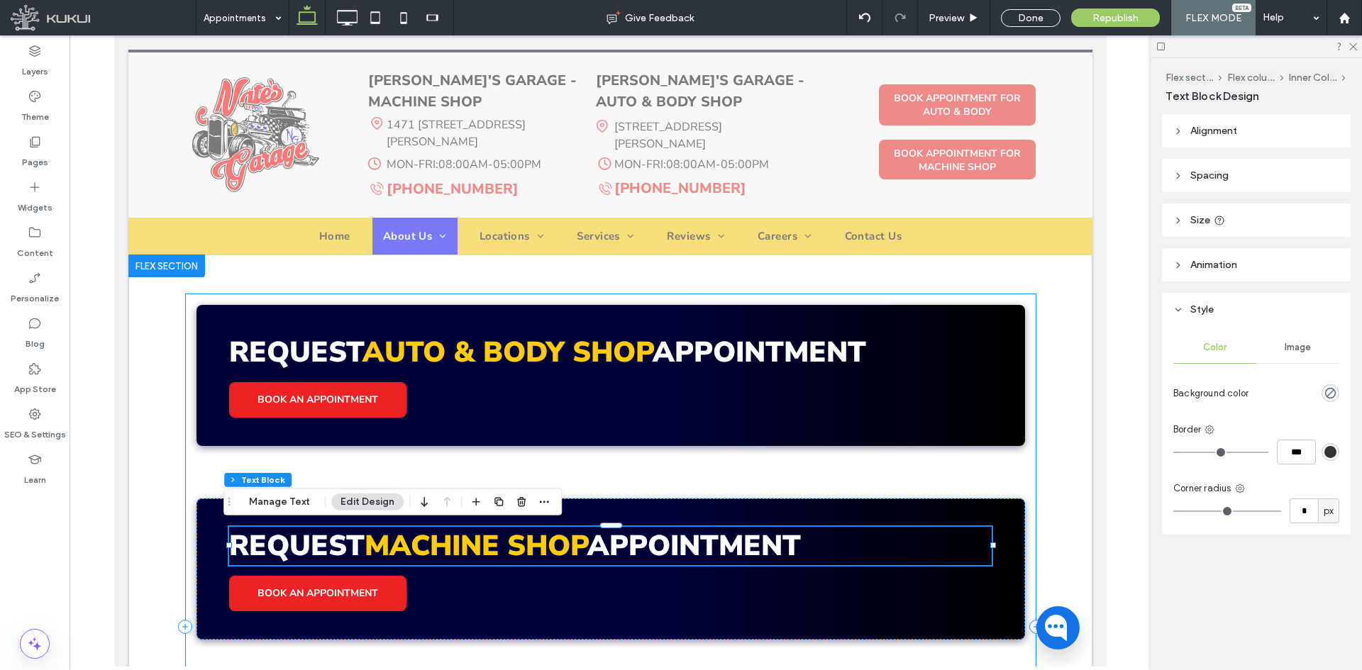
click at [971, 486] on div "Request Auto & Body Shop APpointment BOOK AN APPOINTMENT Request Machine Shop A…" at bounding box center [609, 627] width 851 height 667
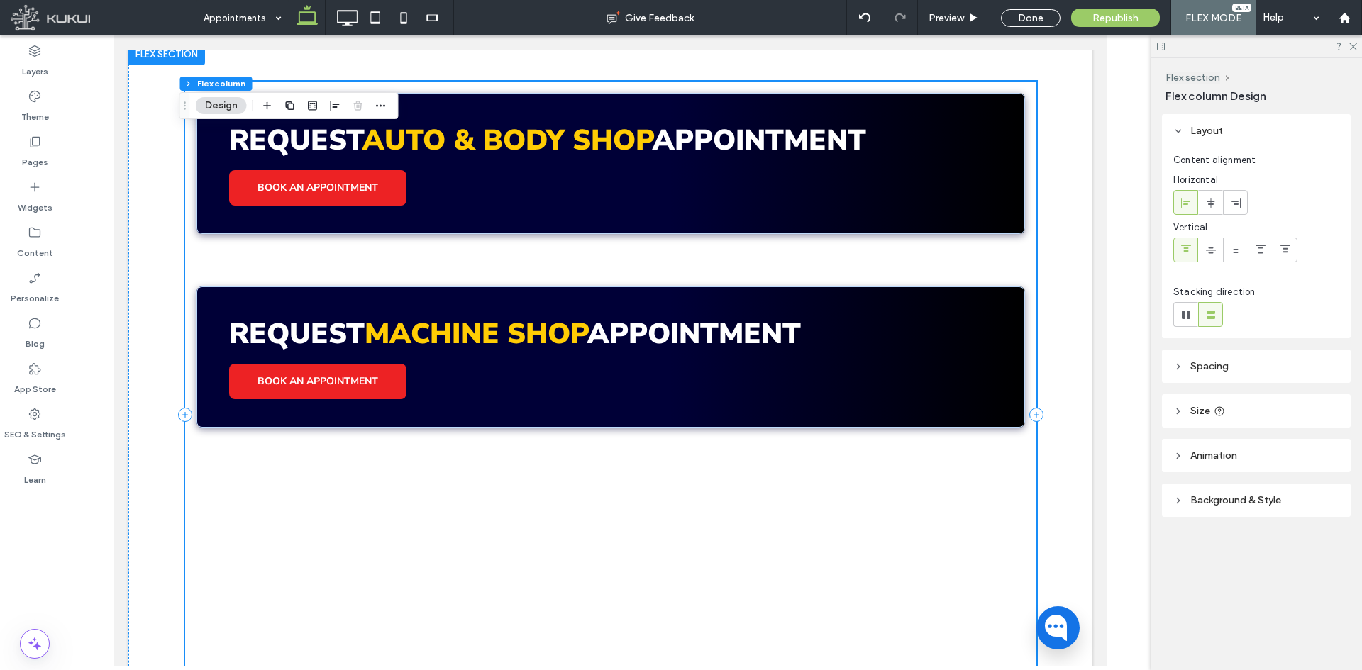
scroll to position [352, 0]
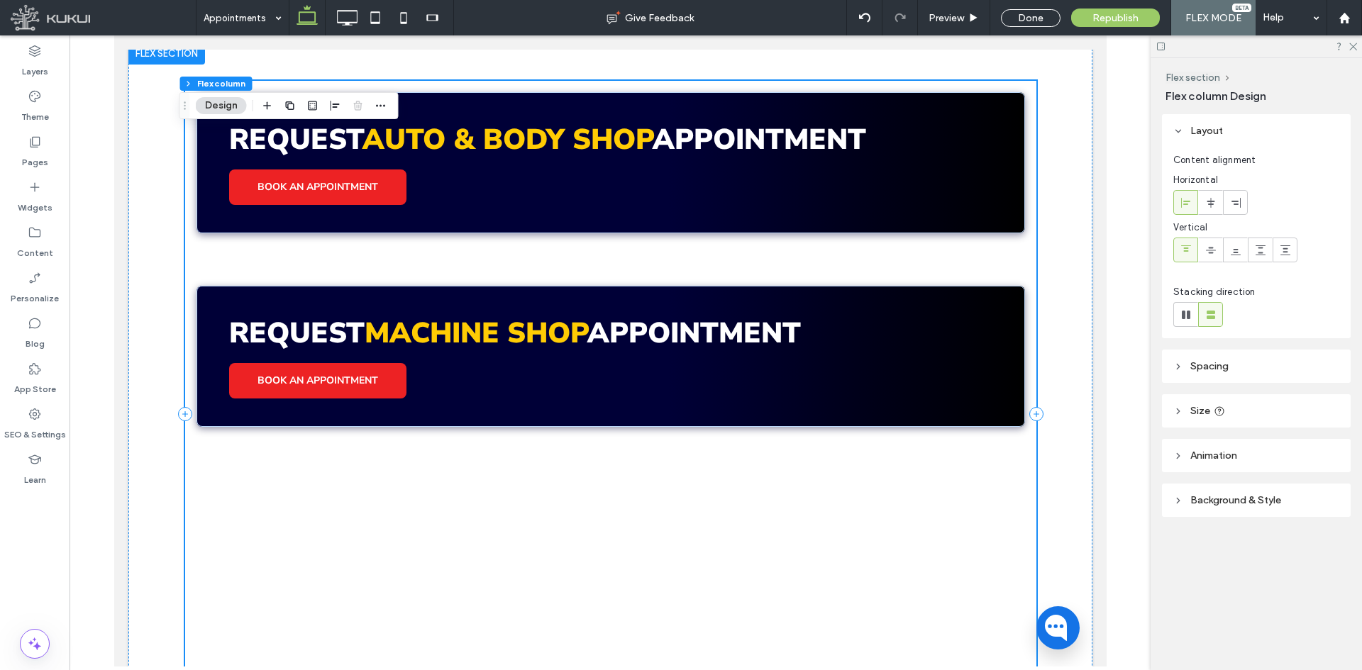
click at [866, 475] on div "Request Auto & Body Shop APpointment BOOK AN APPOINTMENT Request Machine Shop A…" at bounding box center [609, 414] width 851 height 667
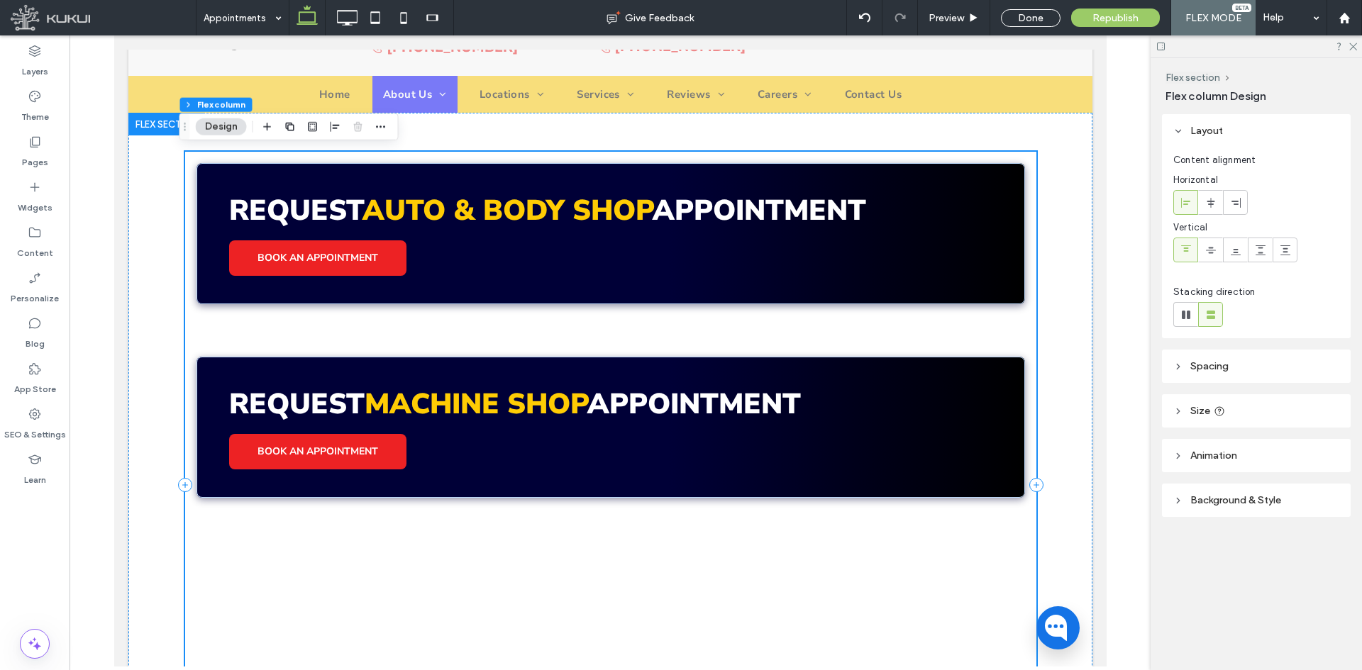
click at [853, 328] on div "Request Auto & Body Shop APpointment BOOK AN APPOINTMENT Request Machine Shop A…" at bounding box center [609, 485] width 851 height 667
click at [1218, 361] on span "Spacing" at bounding box center [1209, 366] width 38 height 12
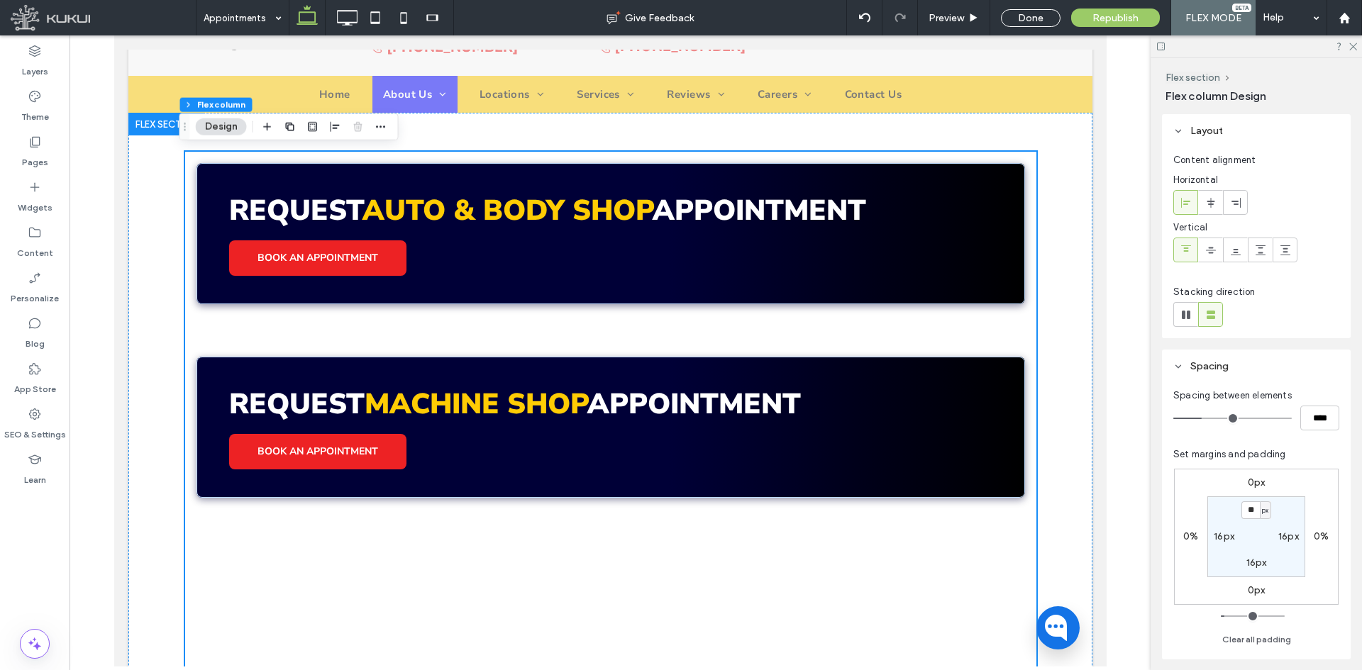
click at [1224, 362] on span "Spacing" at bounding box center [1209, 366] width 38 height 12
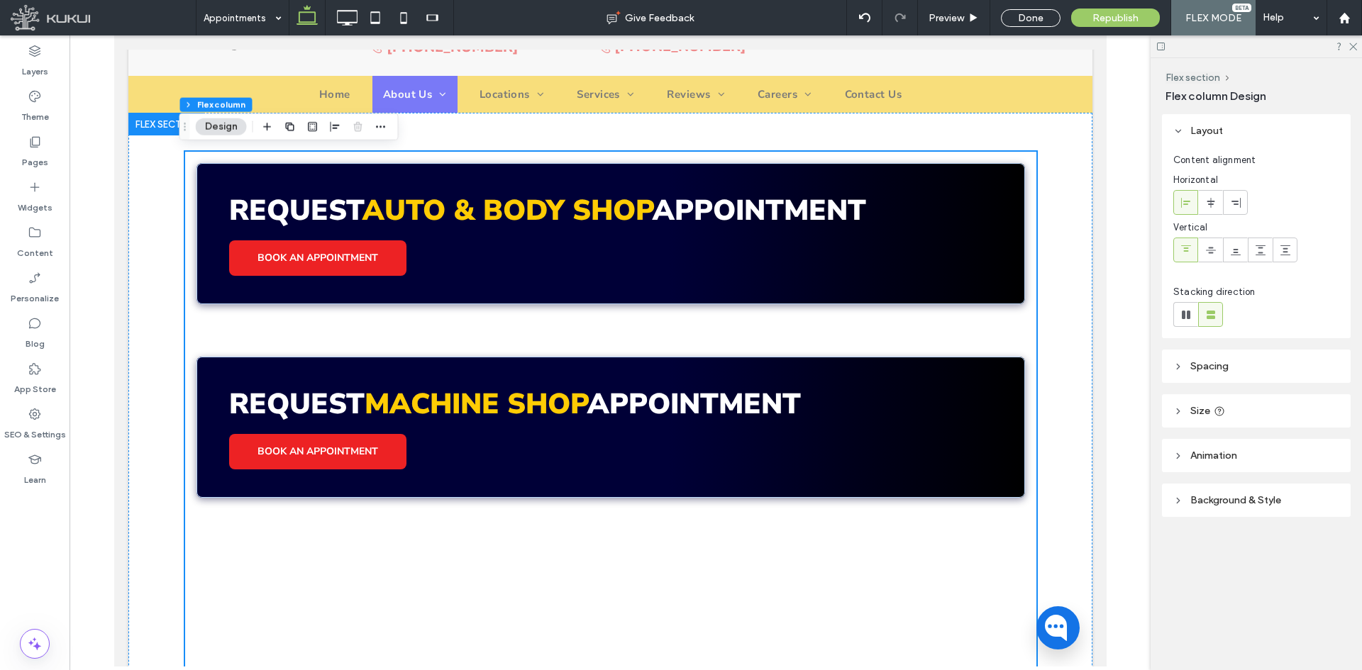
click at [1198, 403] on header "Size" at bounding box center [1256, 410] width 189 height 33
click at [353, 374] on div "Request Machine Shop APpointment BOOK AN APPOINTMENT" at bounding box center [610, 427] width 828 height 141
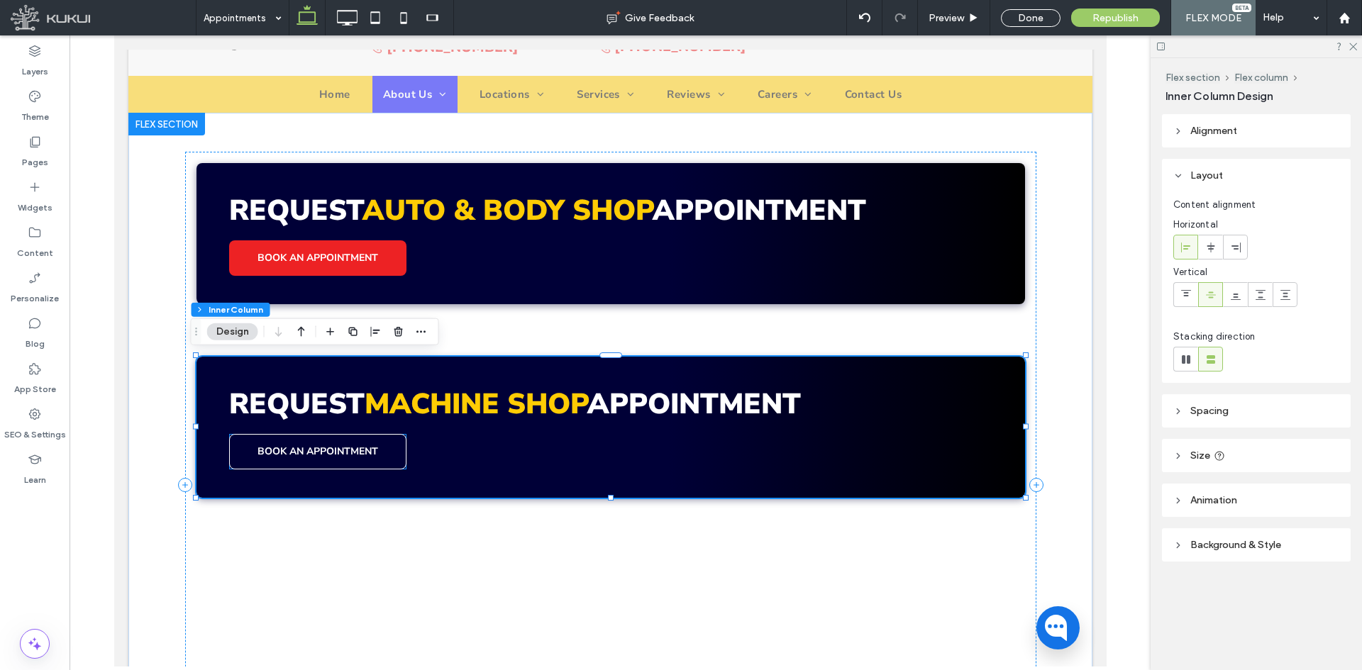
click at [323, 448] on span "BOOK AN APPOINTMENT" at bounding box center [317, 451] width 121 height 13
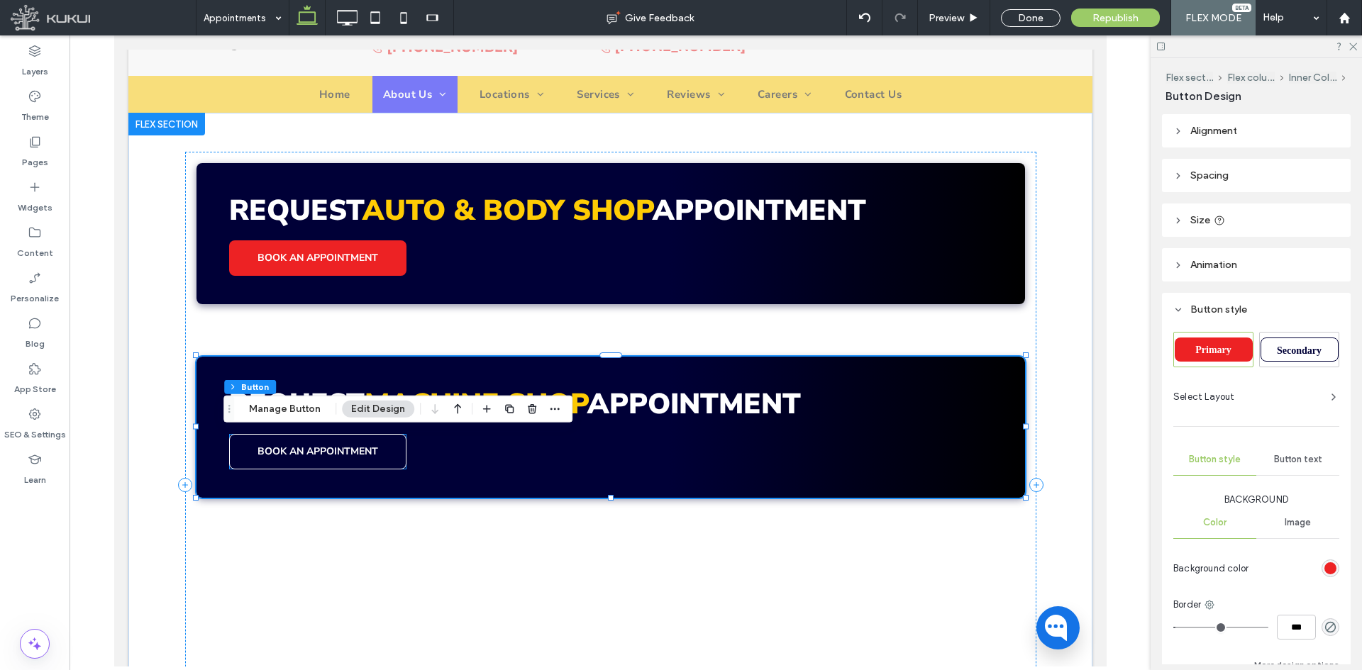
type input "**"
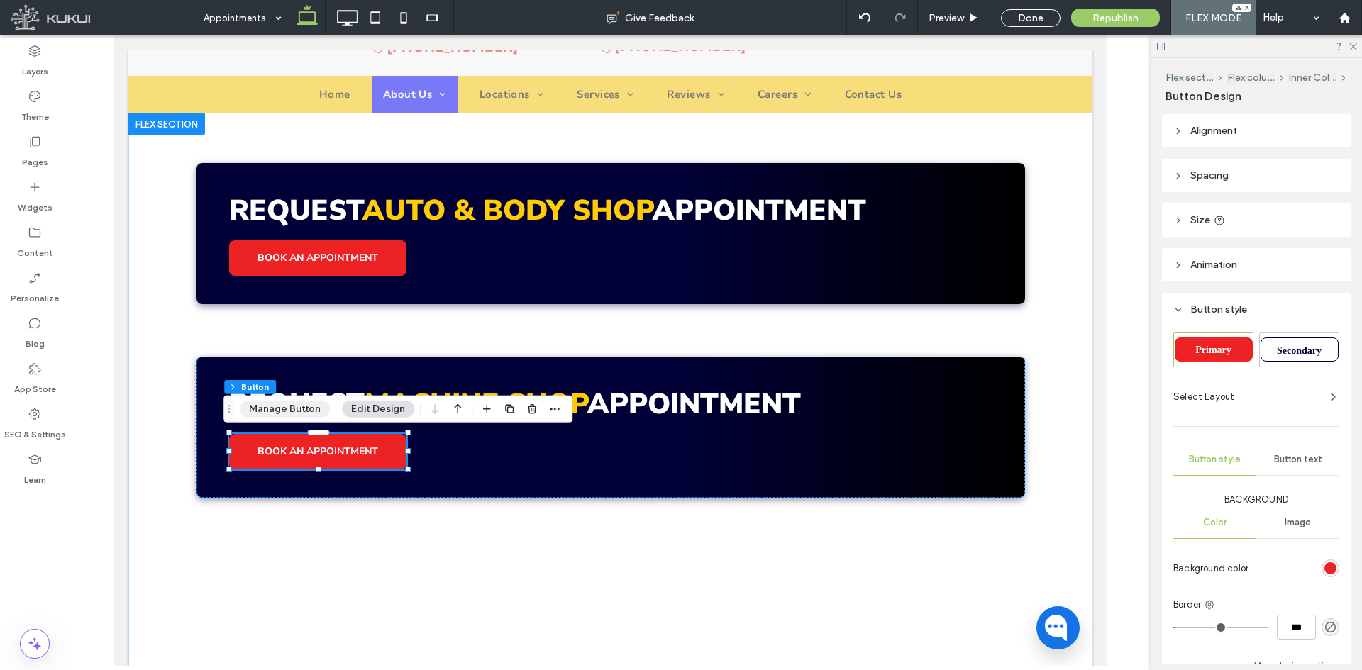
click at [260, 406] on button "Manage Button" at bounding box center [285, 409] width 90 height 17
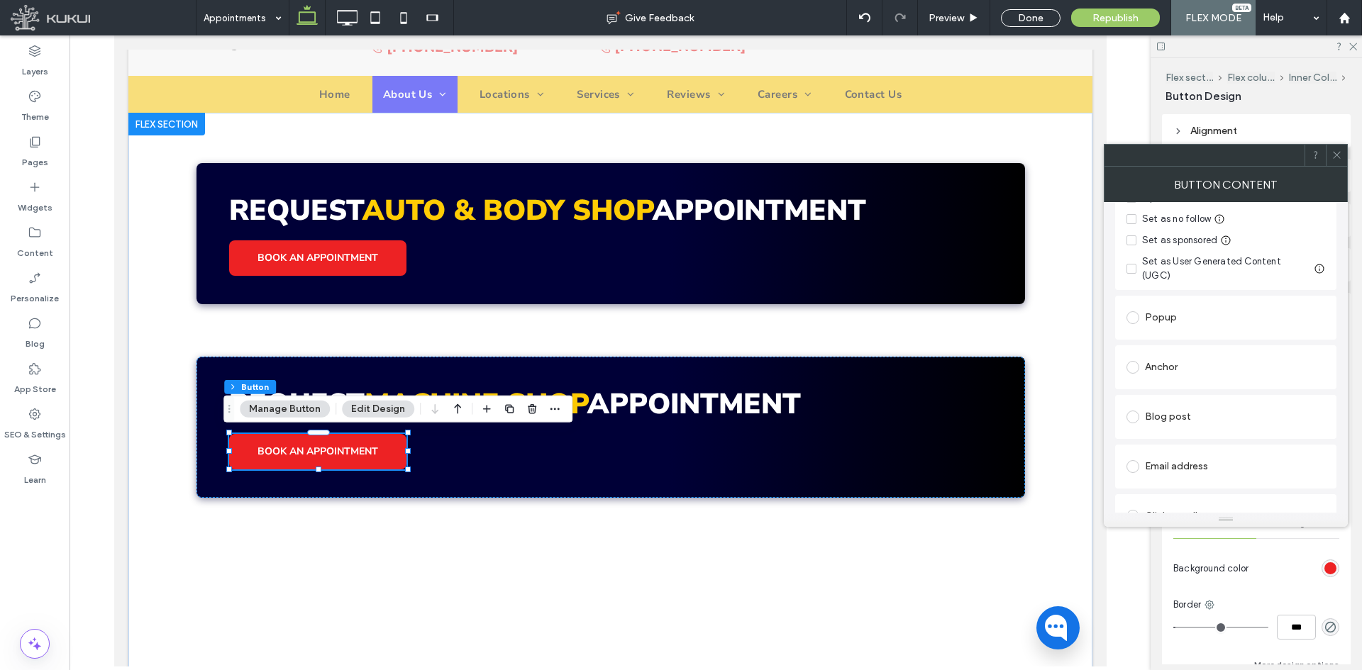
scroll to position [142, 0]
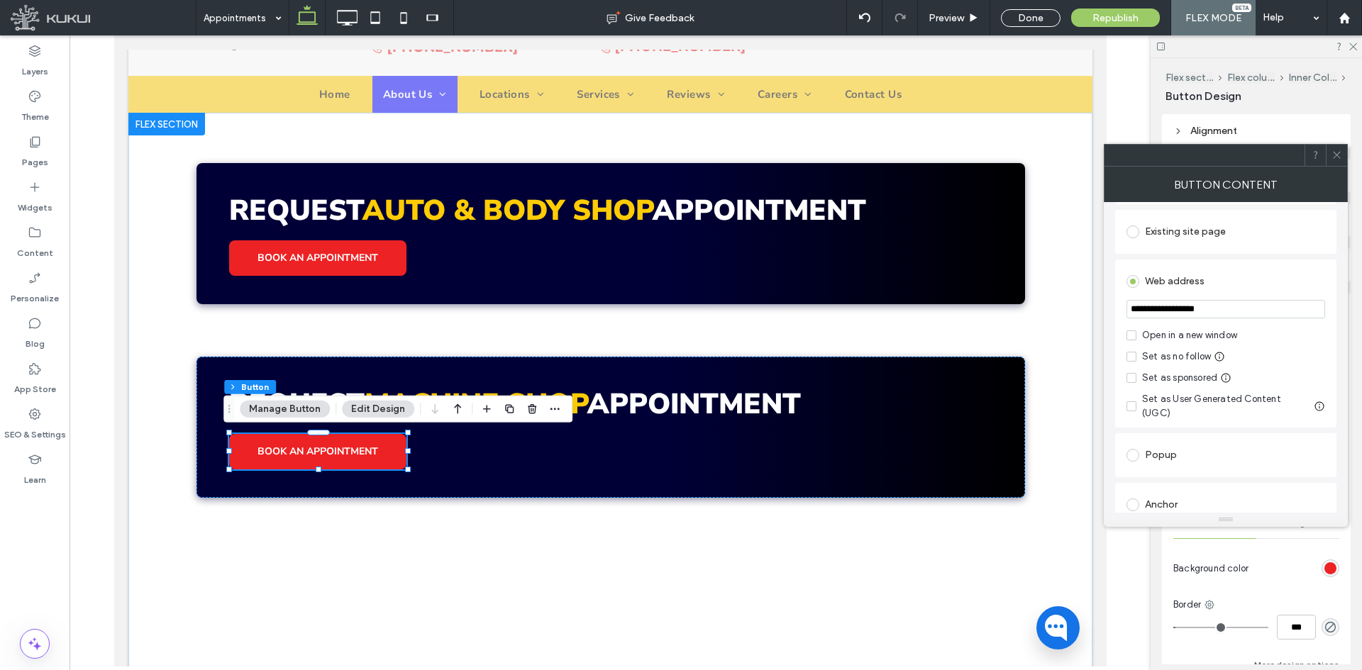
click at [1204, 238] on div "Existing site page" at bounding box center [1225, 232] width 199 height 23
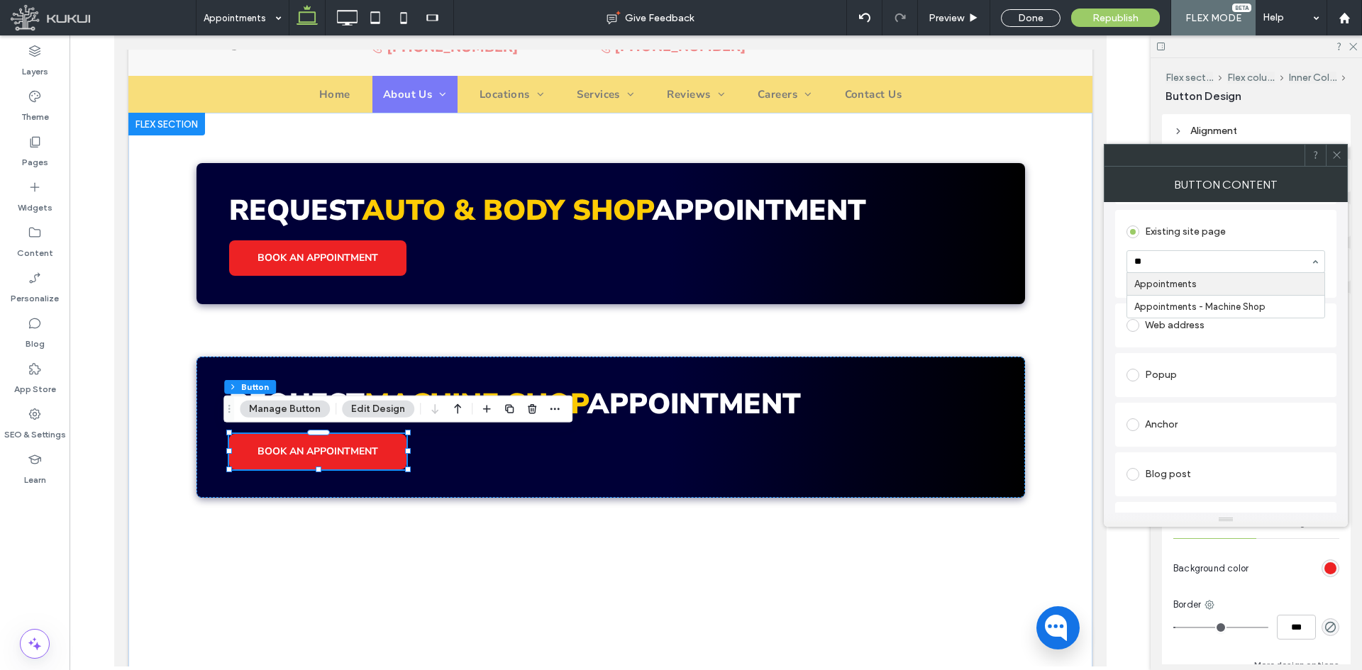
type input "***"
click at [1340, 152] on icon at bounding box center [1336, 155] width 11 height 11
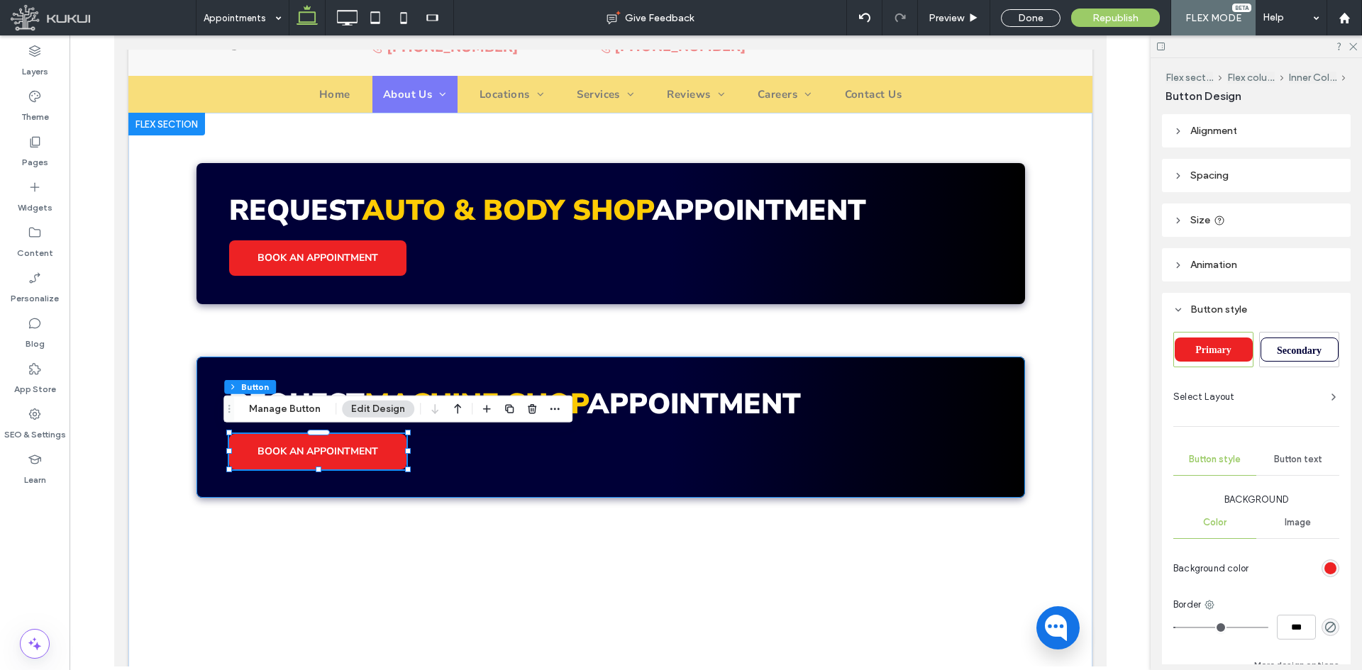
click at [820, 367] on div "Request Machine Shop APpointment BOOK AN APPOINTMENT" at bounding box center [610, 427] width 828 height 141
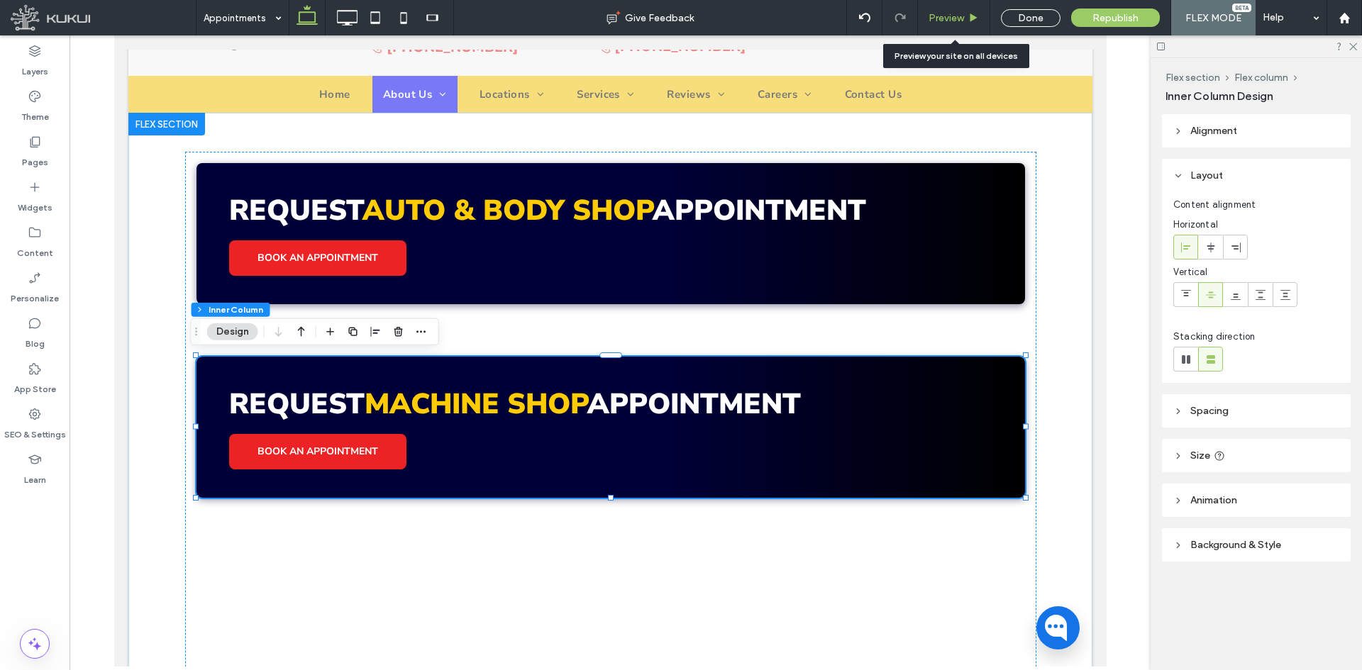
click at [945, 15] on span "Preview" at bounding box center [945, 18] width 35 height 12
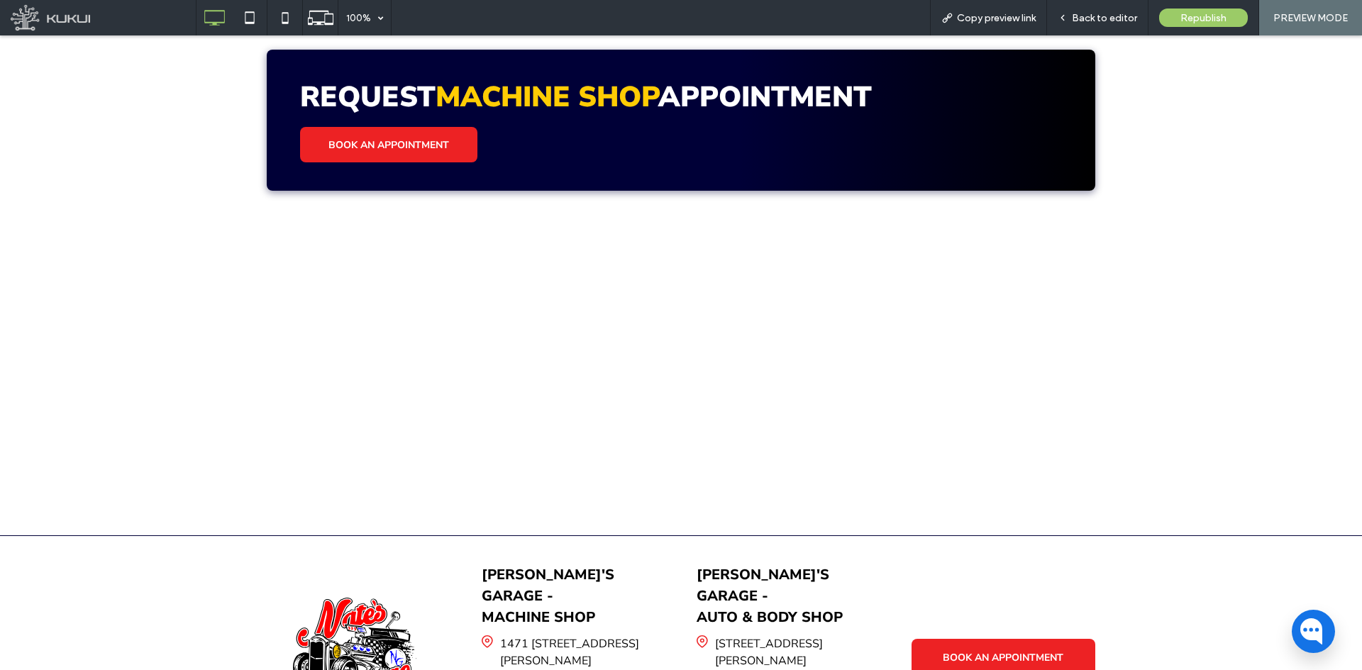
scroll to position [638, 0]
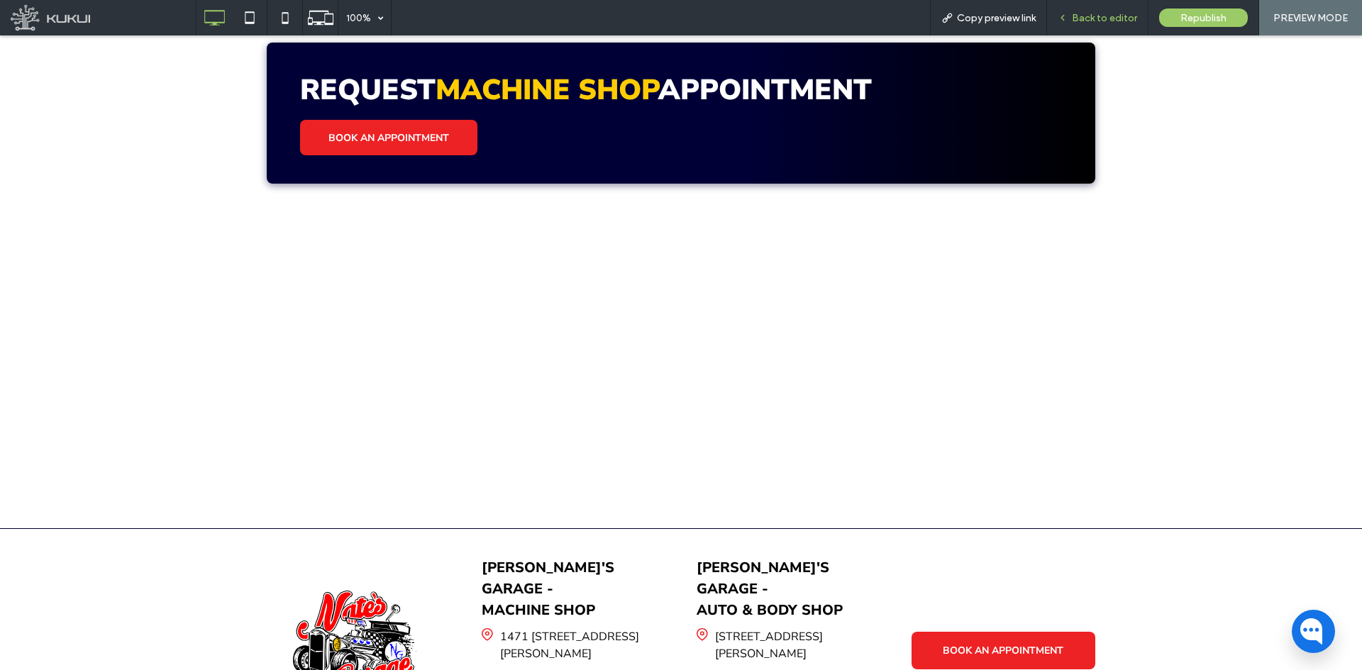
click at [1091, 18] on span "Back to editor" at bounding box center [1104, 18] width 65 height 12
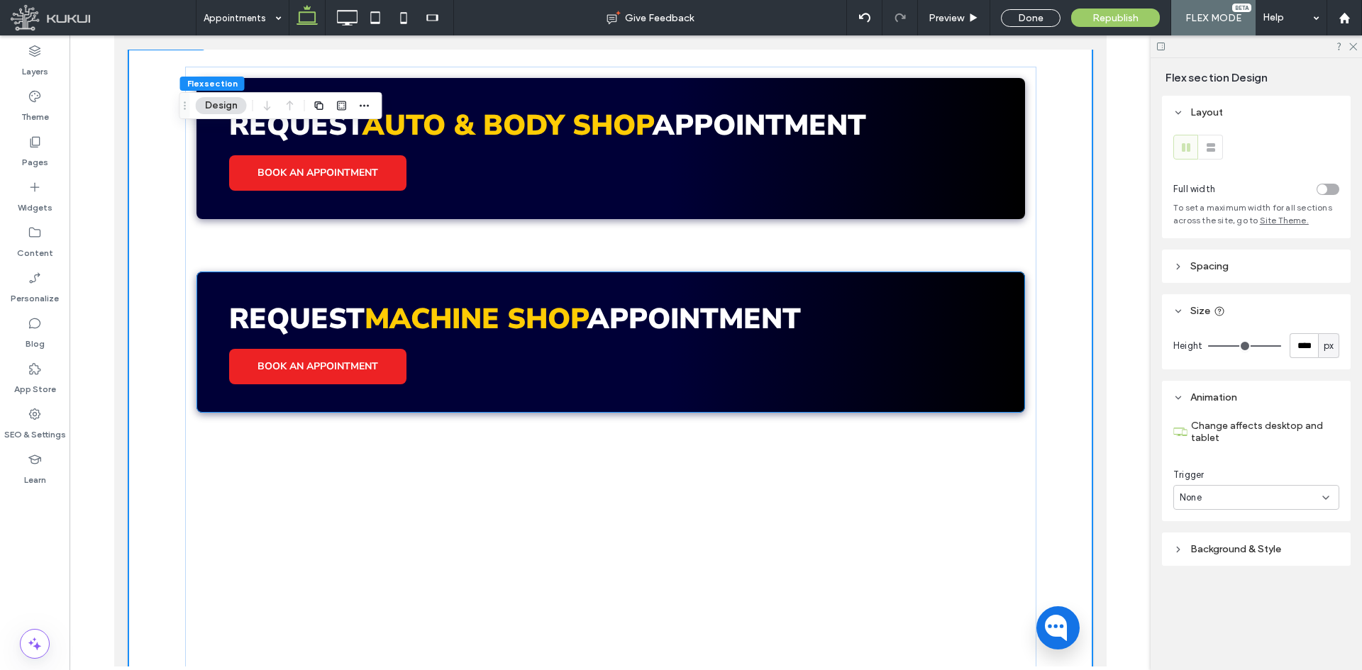
scroll to position [355, 0]
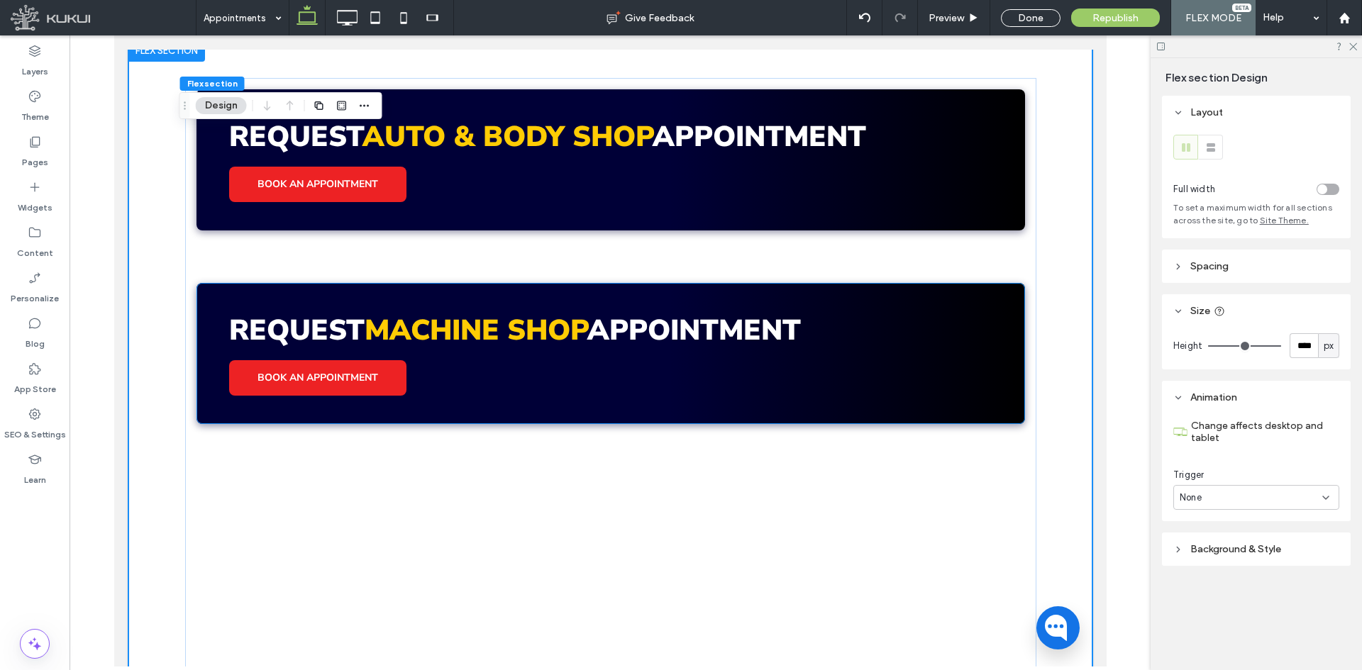
click at [609, 396] on div "Request Machine Shop APpointment BOOK AN APPOINTMENT" at bounding box center [610, 353] width 828 height 141
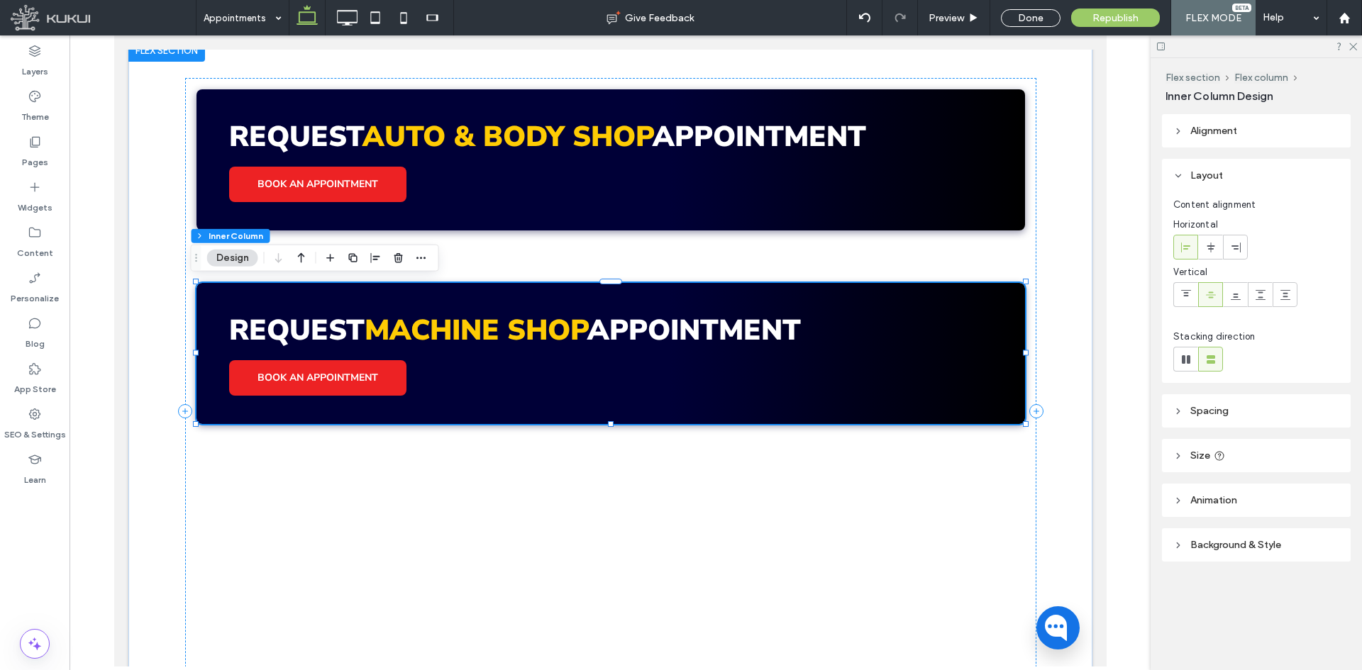
click at [609, 396] on div "Request Machine Shop APpointment BOOK AN APPOINTMENT" at bounding box center [610, 353] width 828 height 141
click at [1237, 245] on use at bounding box center [1235, 247] width 9 height 10
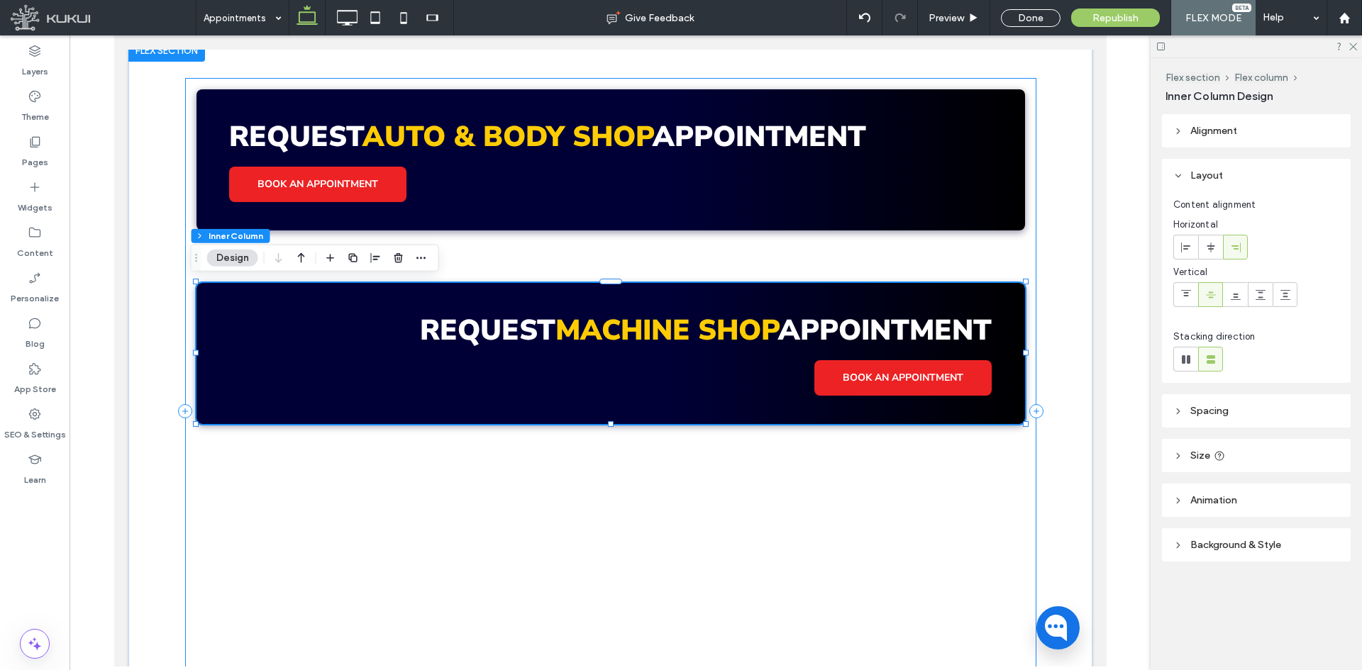
click at [715, 245] on div "Request Auto & Body Shop APpointment BOOK AN APPOINTMENT Request Machine Shop A…" at bounding box center [609, 411] width 851 height 667
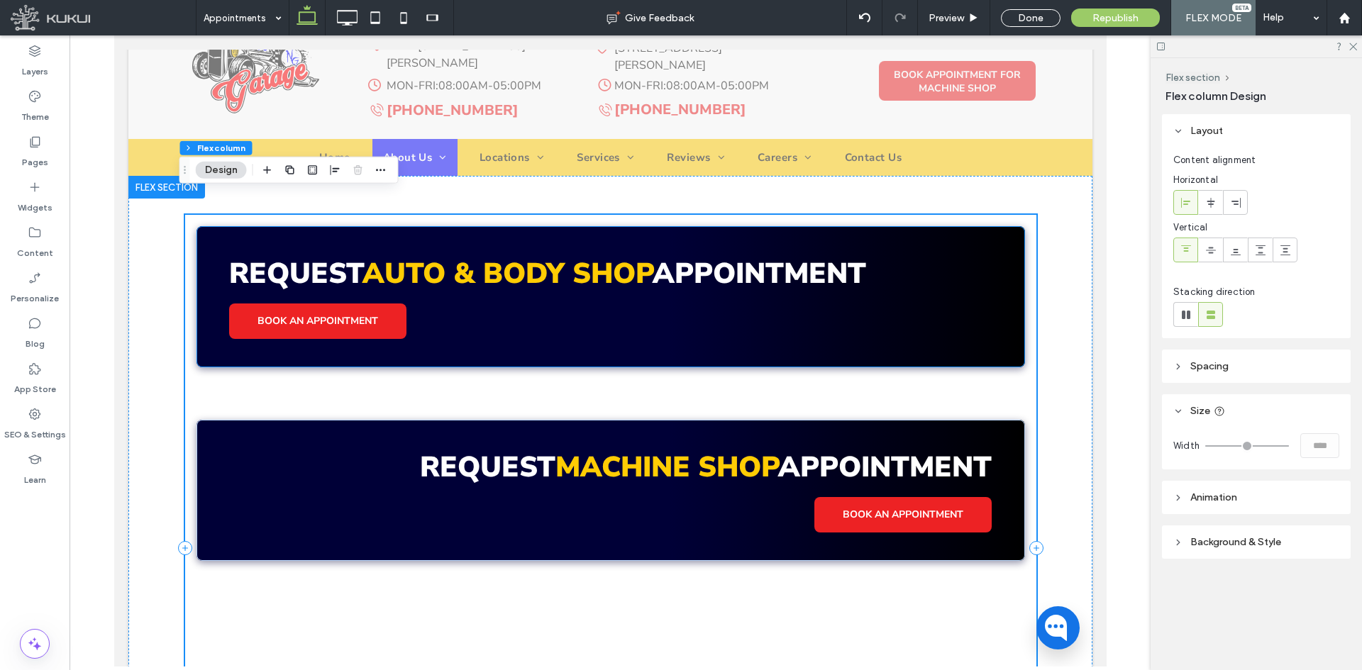
scroll to position [213, 0]
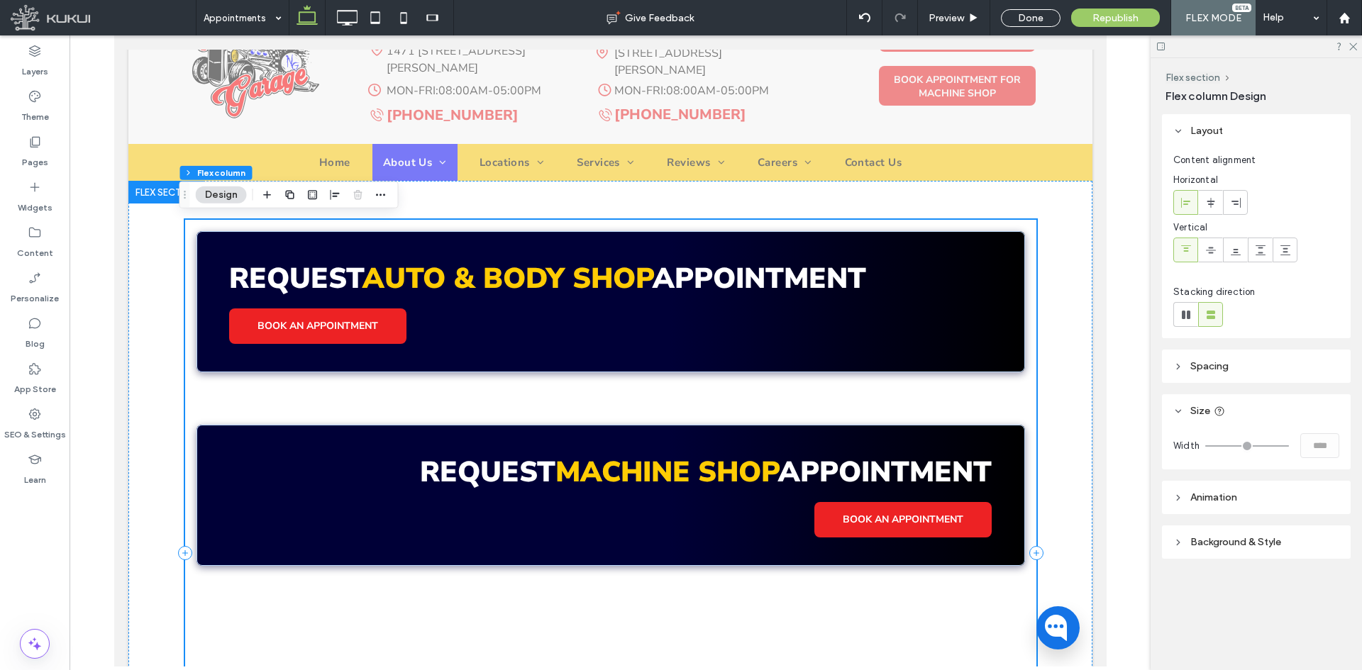
click at [853, 401] on div "Request Auto & Body Shop APpointment BOOK AN APPOINTMENT Request Machine Shop A…" at bounding box center [609, 553] width 851 height 667
click at [608, 535] on div "Request Machine Shop APpointment BOOK AN APPOINTMENT" at bounding box center [610, 495] width 828 height 141
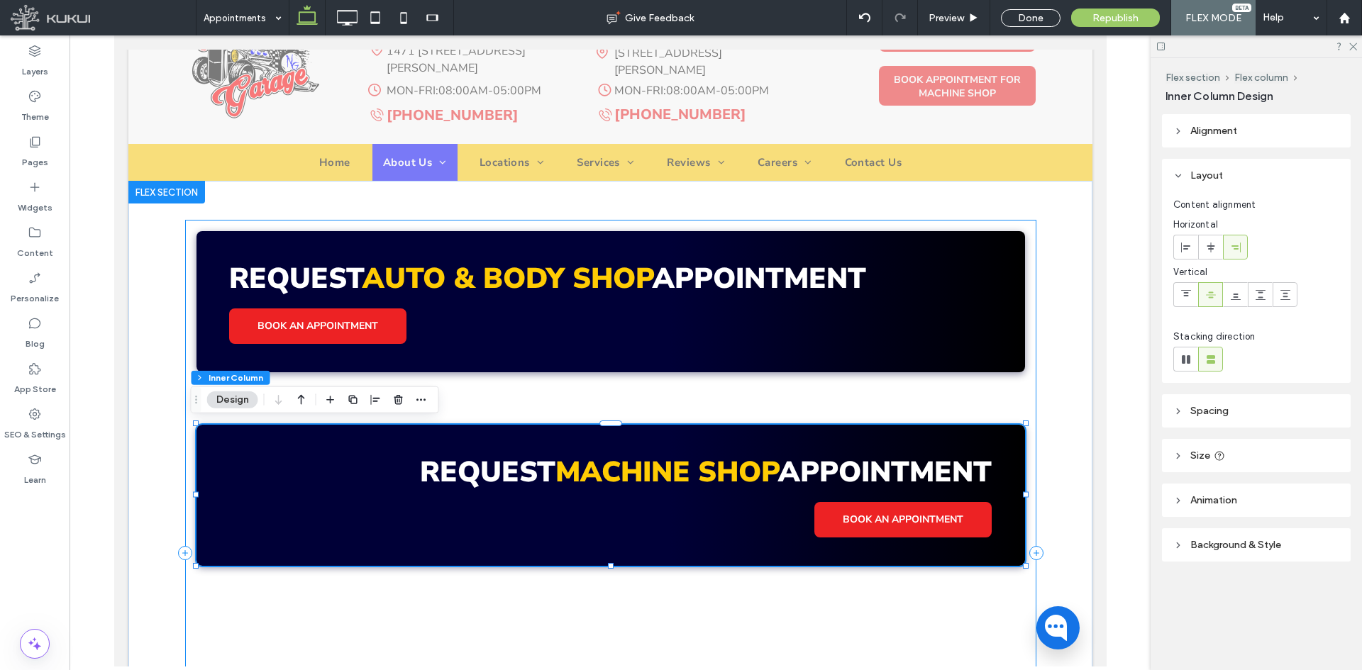
click at [853, 399] on div "Request Auto & Body Shop APpointment BOOK AN APPOINTMENT Request Machine Shop A…" at bounding box center [609, 553] width 851 height 667
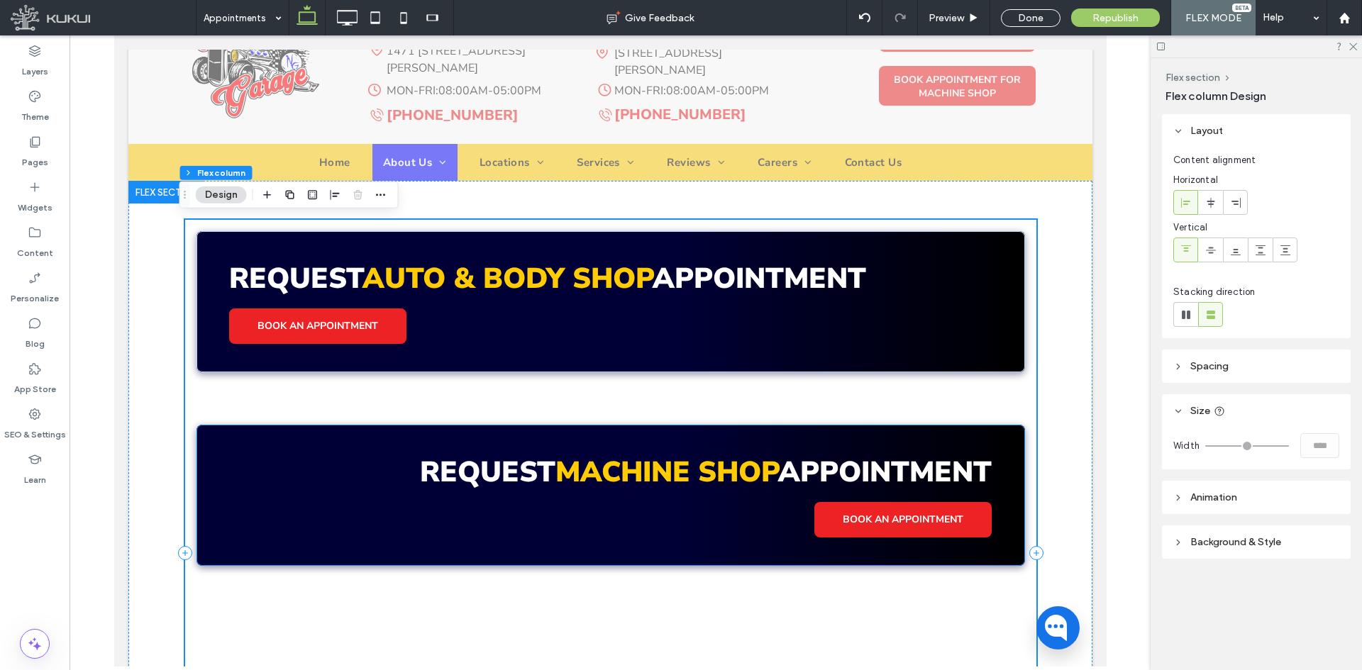
click at [750, 499] on div "Request Machine Shop APpointment BOOK AN APPOINTMENT" at bounding box center [610, 495] width 828 height 141
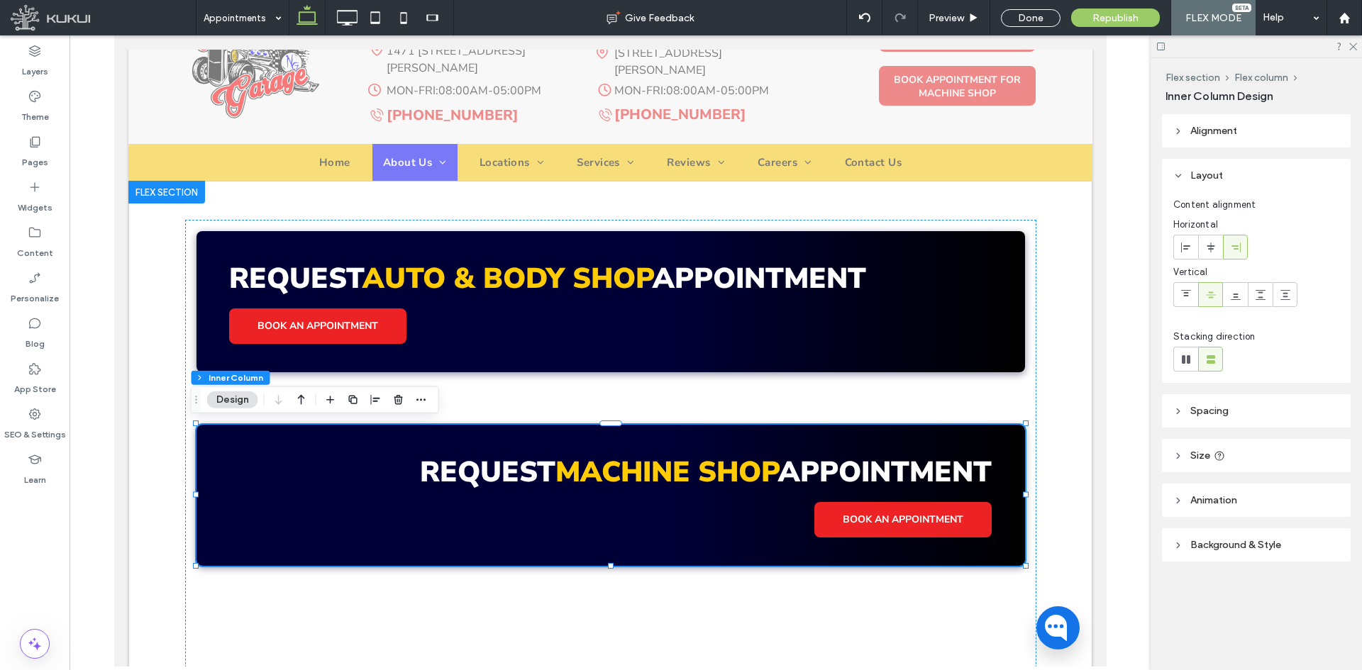
drag, startPoint x: 1188, startPoint y: 250, endPoint x: 1162, endPoint y: 287, distance: 45.3
click at [1188, 250] on icon at bounding box center [1185, 247] width 11 height 11
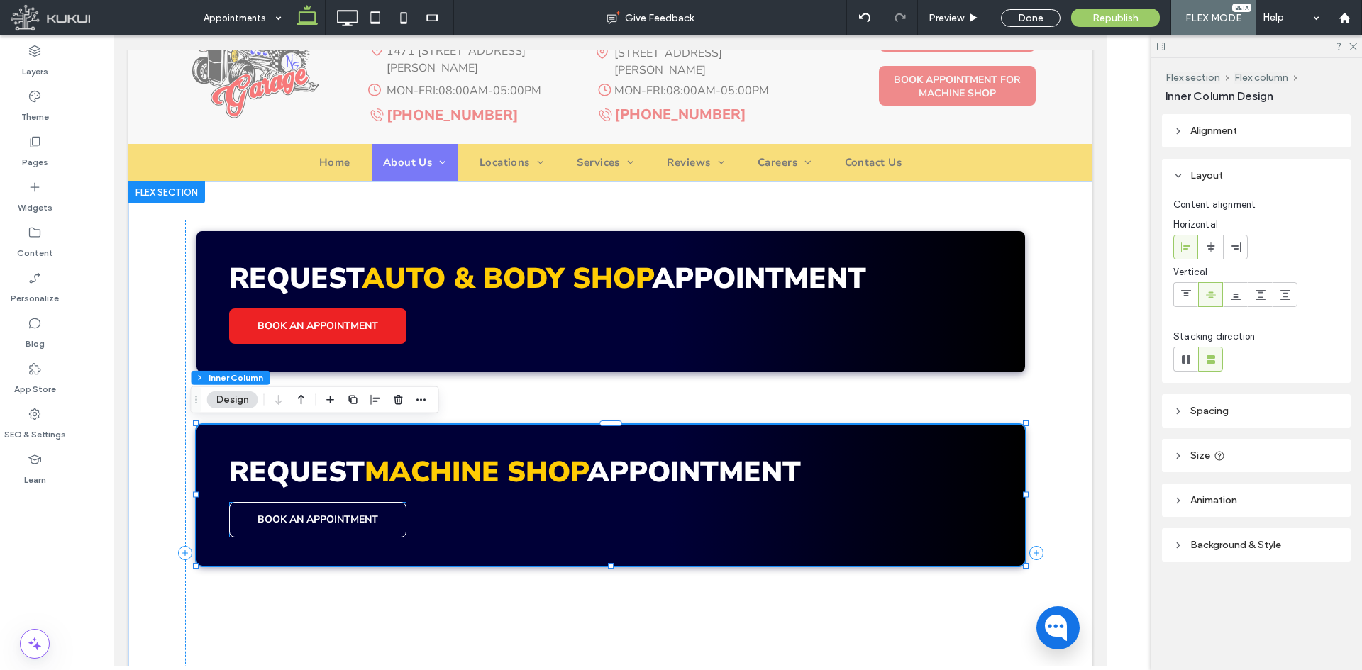
click at [336, 524] on span "BOOK AN APPOINTMENT" at bounding box center [317, 519] width 121 height 13
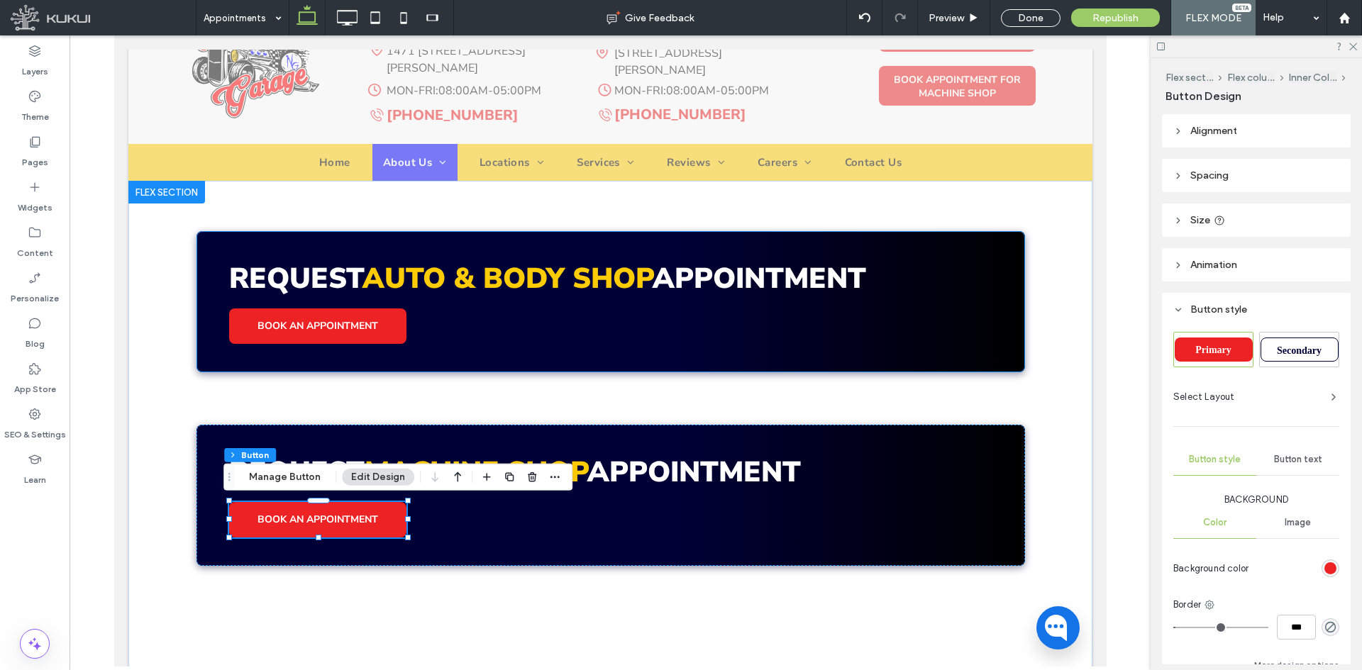
click at [884, 365] on div "Request Auto & Body Shop APpointment BOOK AN APPOINTMENT" at bounding box center [610, 301] width 828 height 141
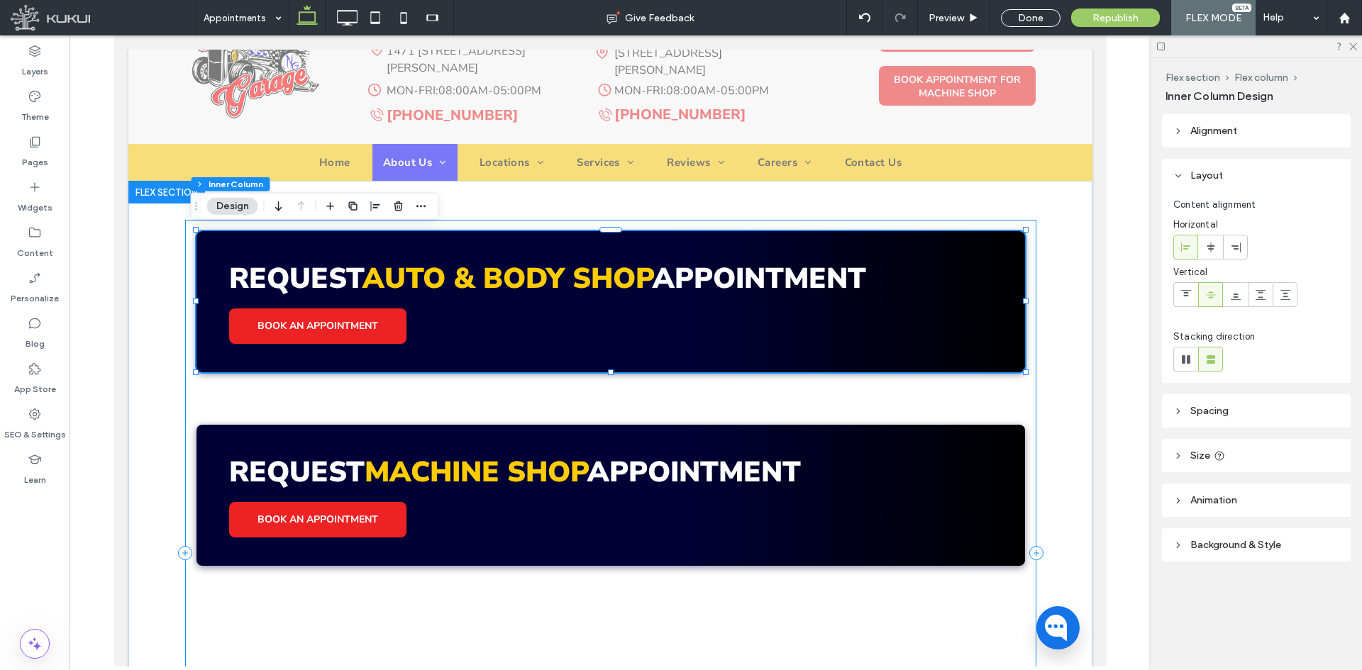
click at [843, 405] on div "Request Auto & Body Shop APpointment BOOK AN APPOINTMENT Request Machine Shop A…" at bounding box center [609, 553] width 851 height 667
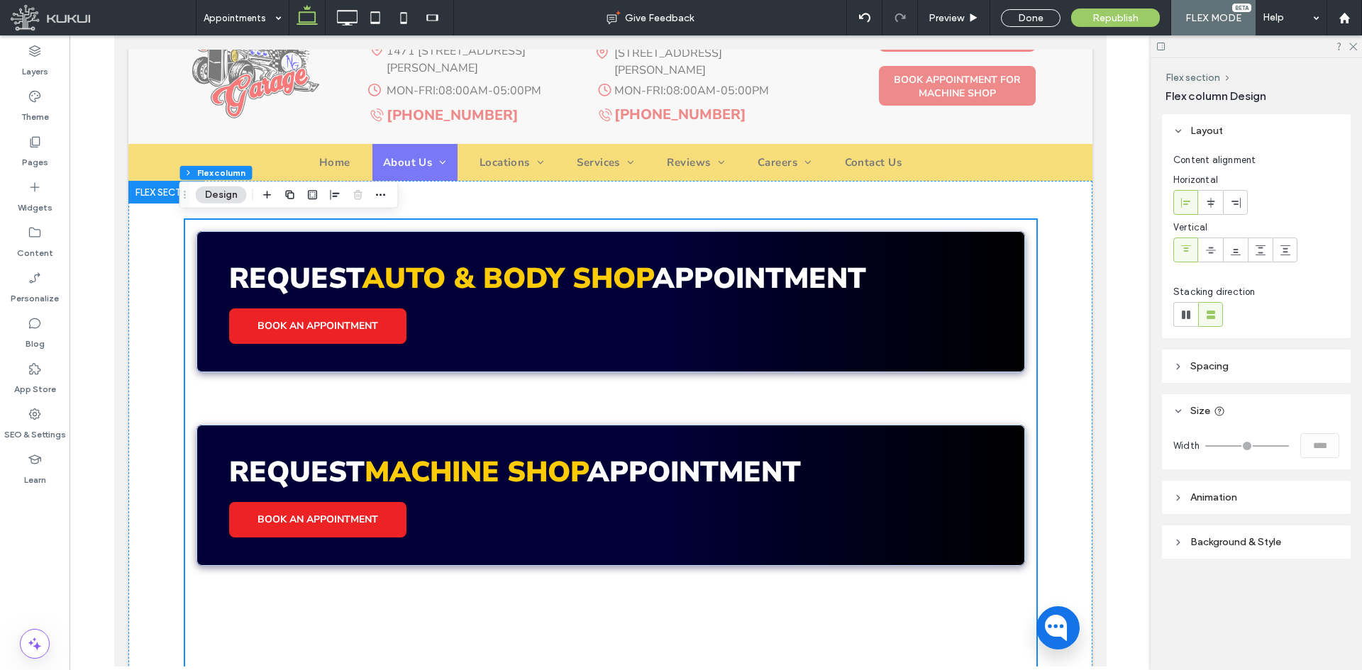
drag, startPoint x: 1265, startPoint y: 386, endPoint x: 1270, endPoint y: 372, distance: 14.6
click at [1265, 383] on div "Layout Content alignment Horizontal Vertical Stacking direction Spacing Spacing…" at bounding box center [1261, 364] width 198 height 501
click at [1270, 372] on header "Spacing" at bounding box center [1256, 366] width 189 height 33
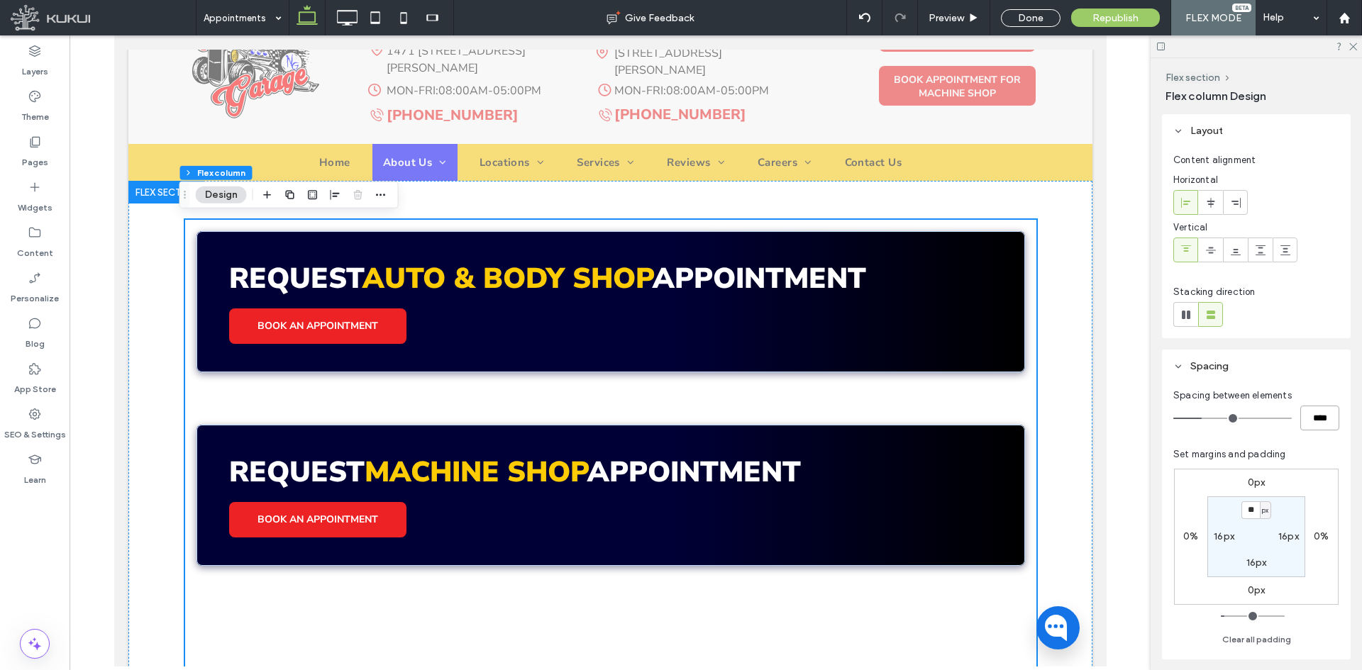
click at [1322, 429] on input "****" at bounding box center [1319, 418] width 39 height 25
type input "**"
type input "****"
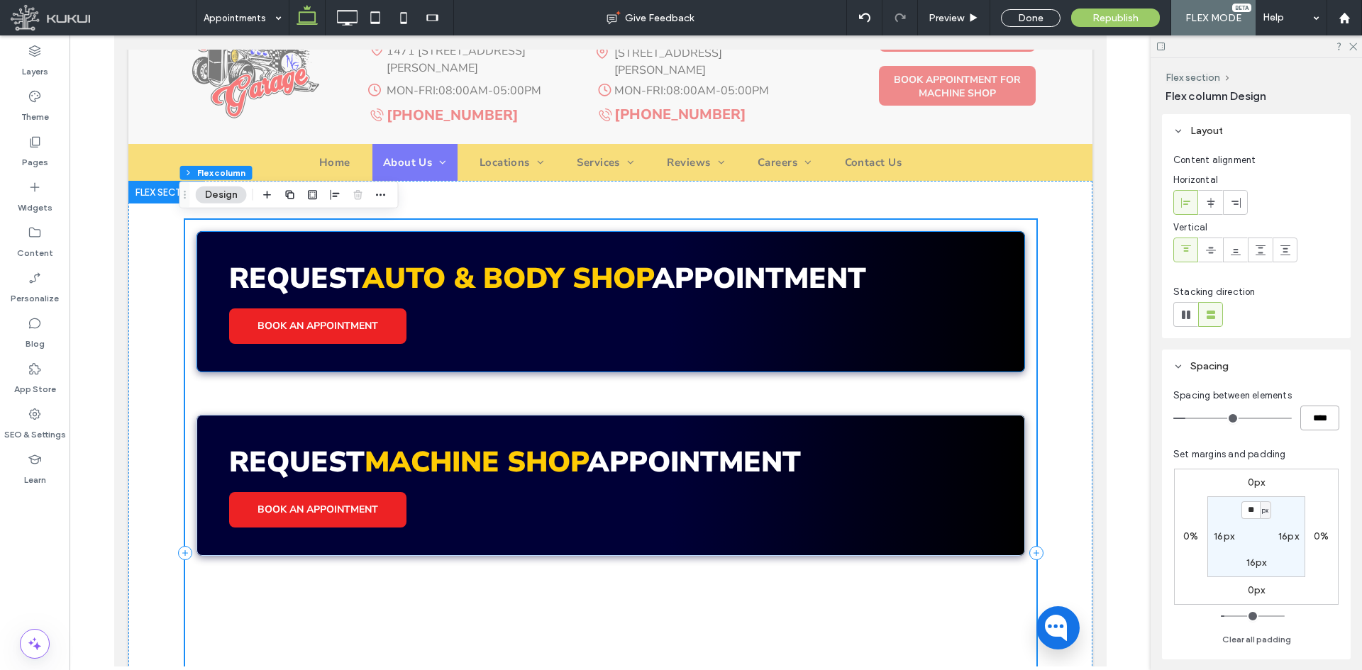
click at [626, 356] on div "Request Auto & Body Shop APpointment BOOK AN APPOINTMENT" at bounding box center [610, 301] width 828 height 141
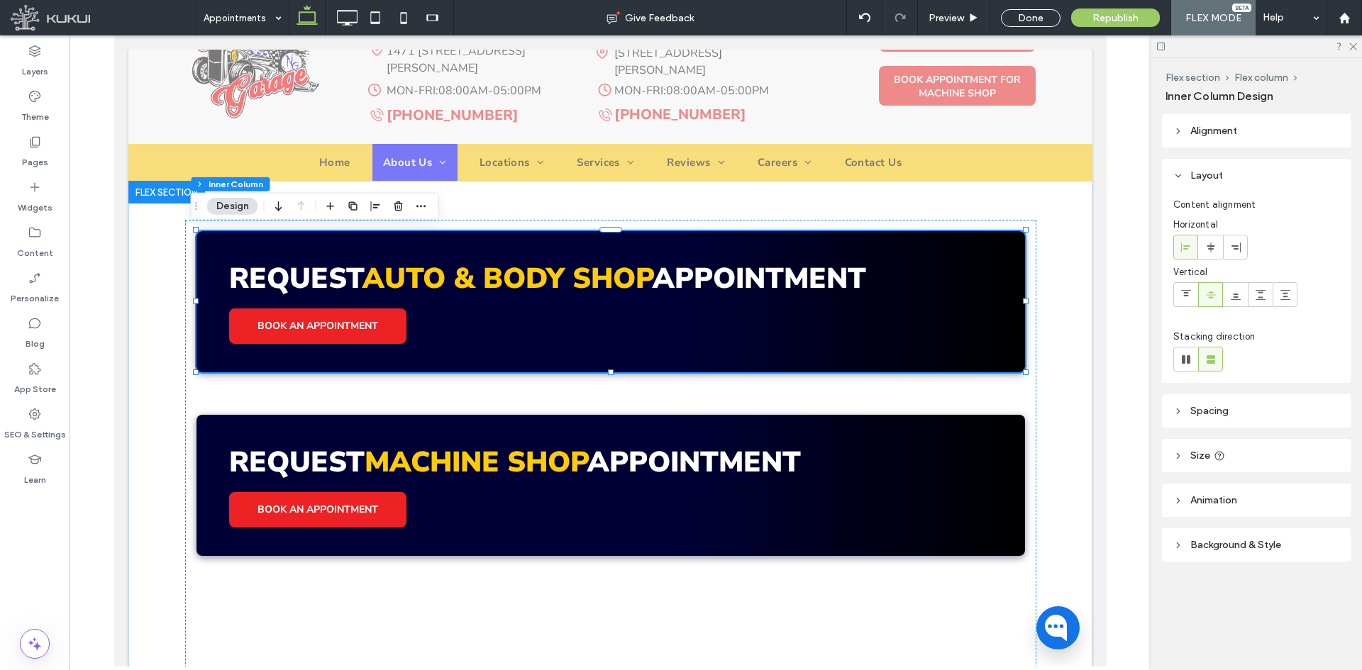
click at [1257, 414] on header "Spacing" at bounding box center [1256, 410] width 189 height 33
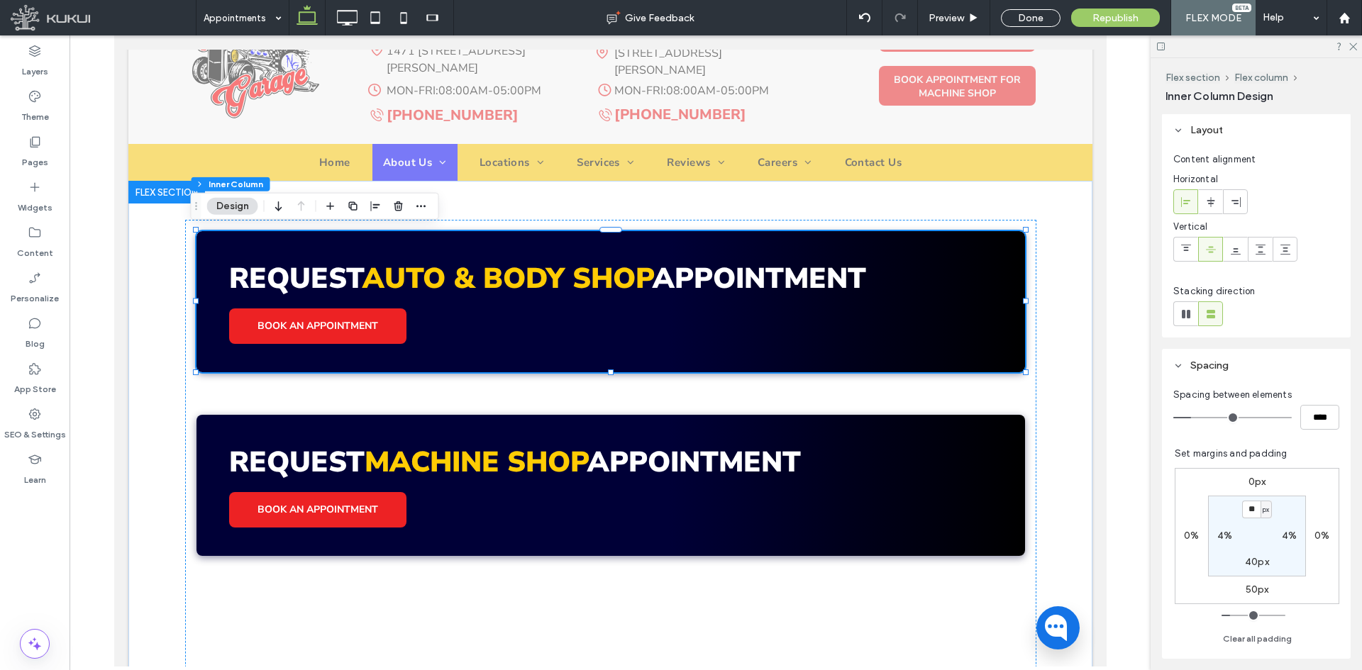
scroll to position [71, 0]
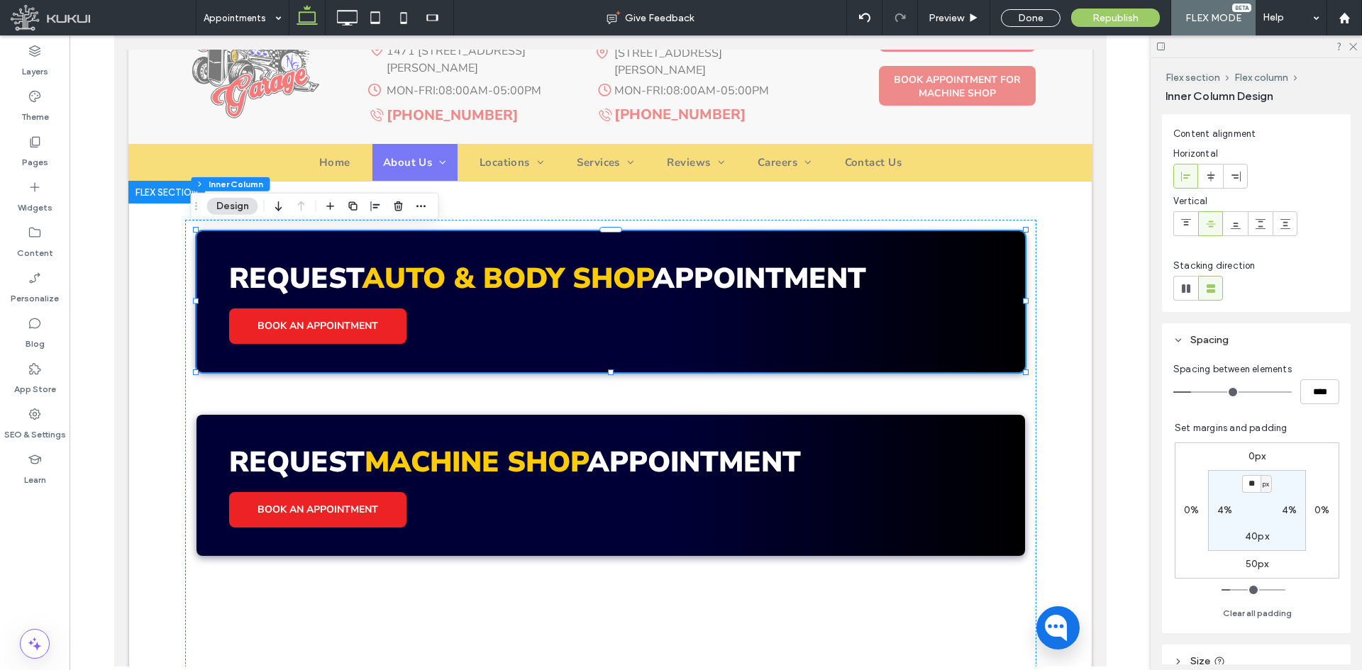
click at [1246, 567] on label "50px" at bounding box center [1257, 564] width 23 height 12
type input "**"
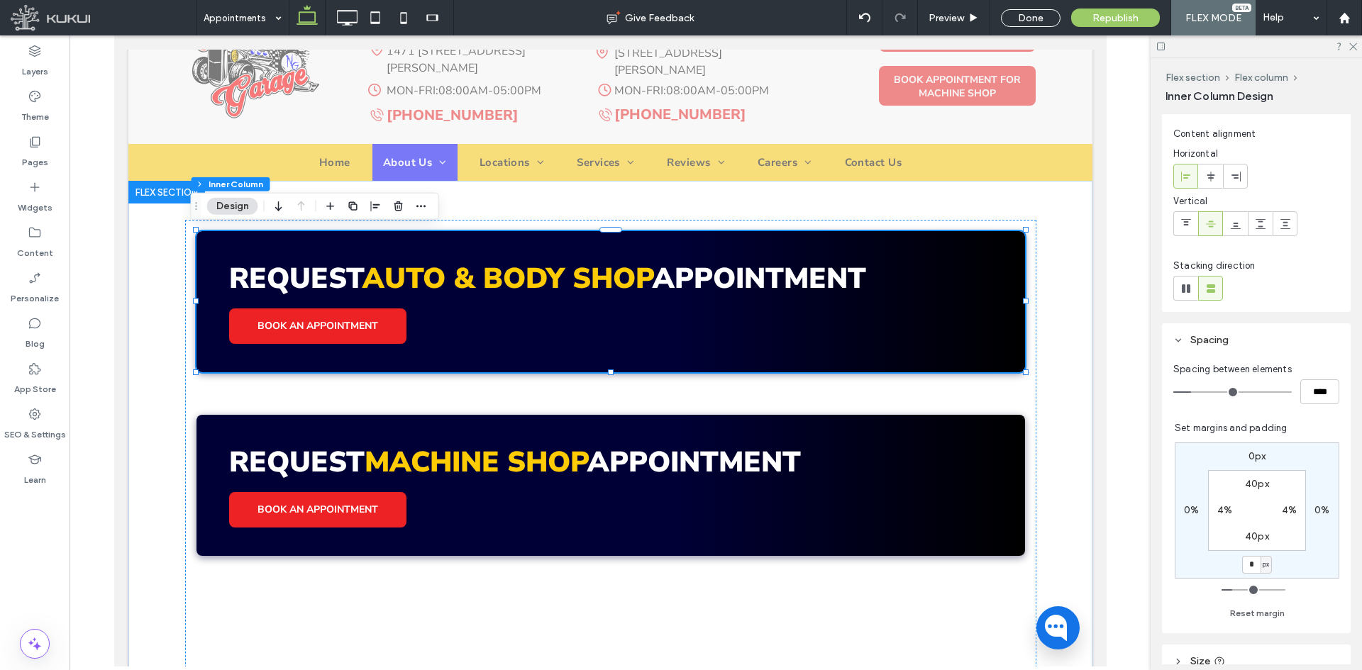
type input "*"
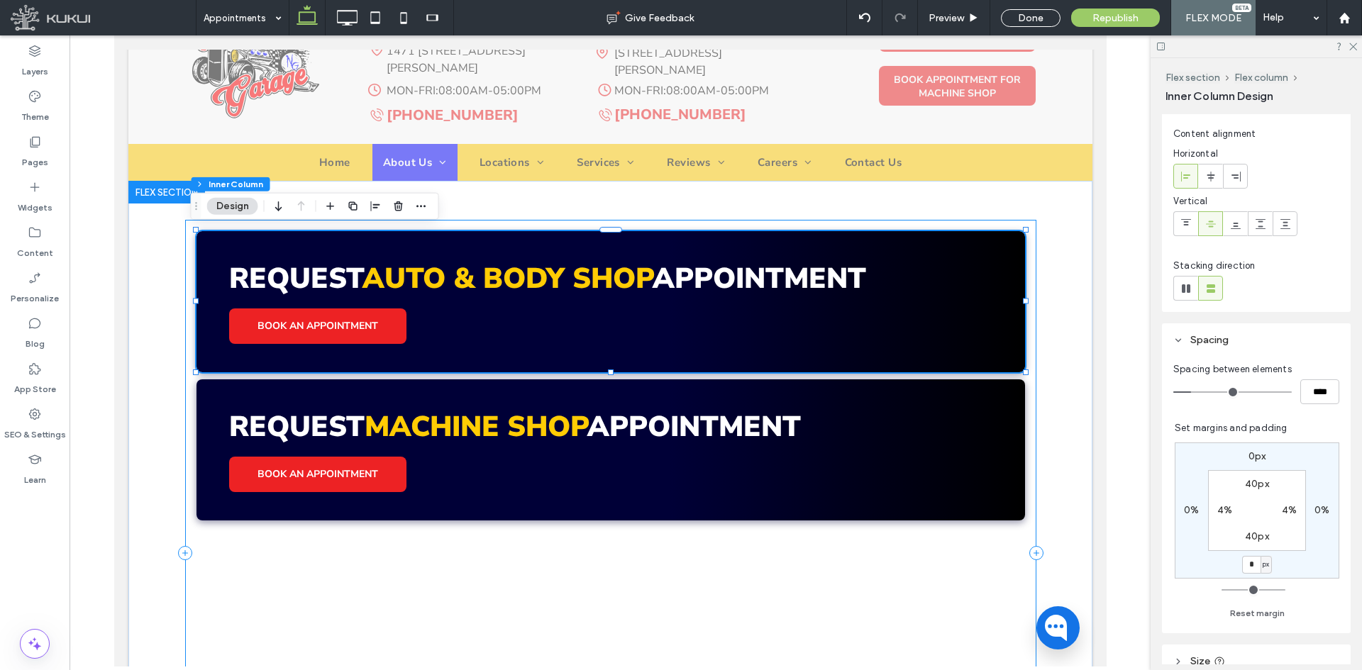
click at [794, 606] on div "Request Auto & Body Shop APpointment BOOK AN APPOINTMENT Request Machine Shop A…" at bounding box center [609, 553] width 851 height 667
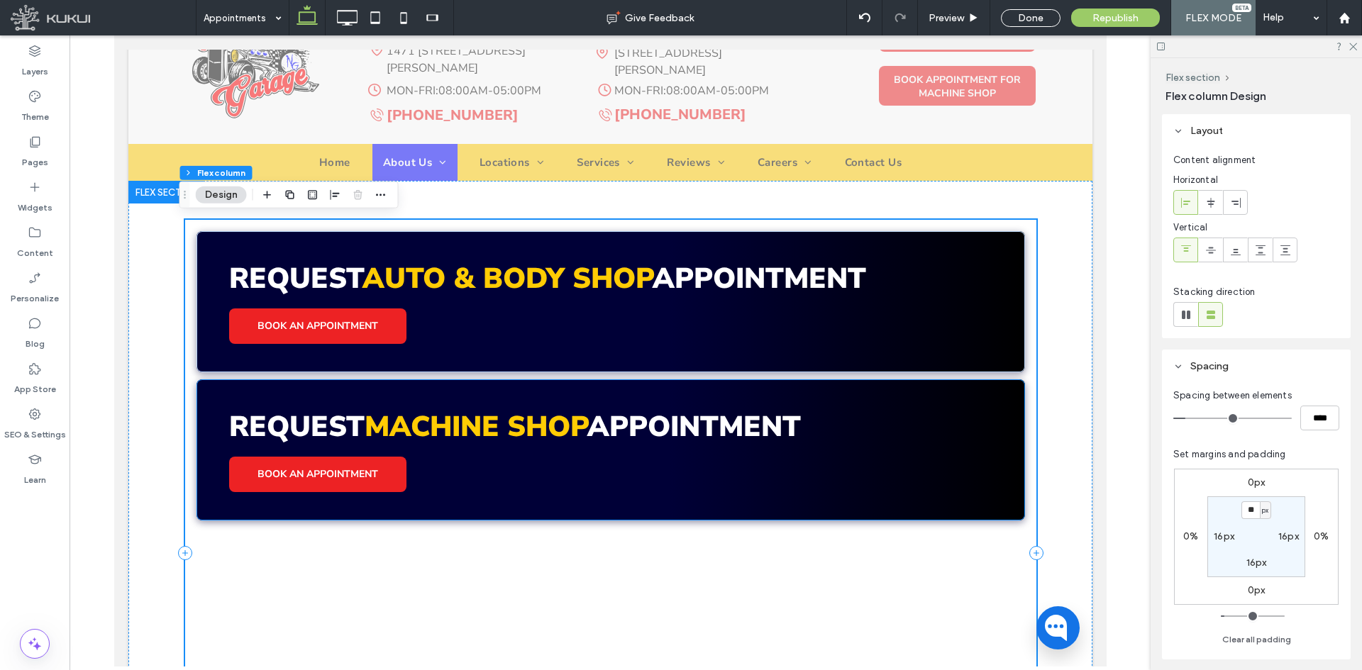
click at [924, 504] on div "Request Machine Shop APpointment BOOK AN APPOINTMENT" at bounding box center [610, 449] width 828 height 141
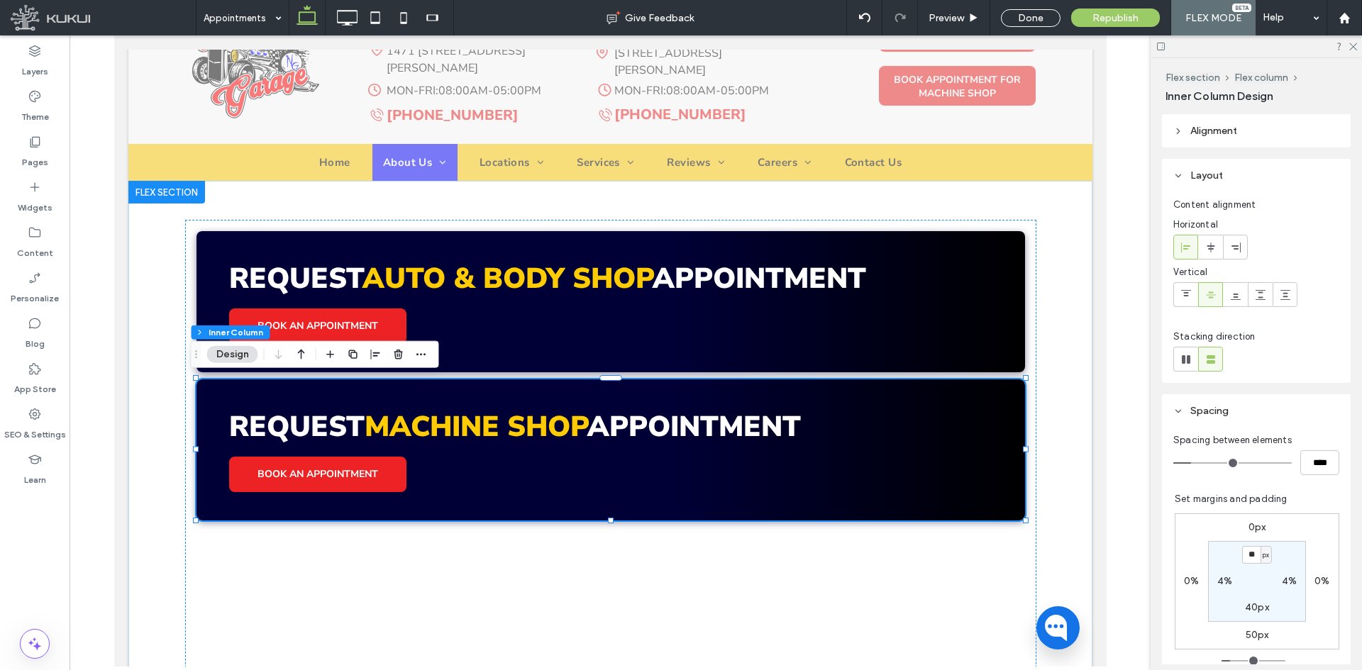
click at [1248, 636] on label "50px" at bounding box center [1257, 635] width 23 height 12
type input "**"
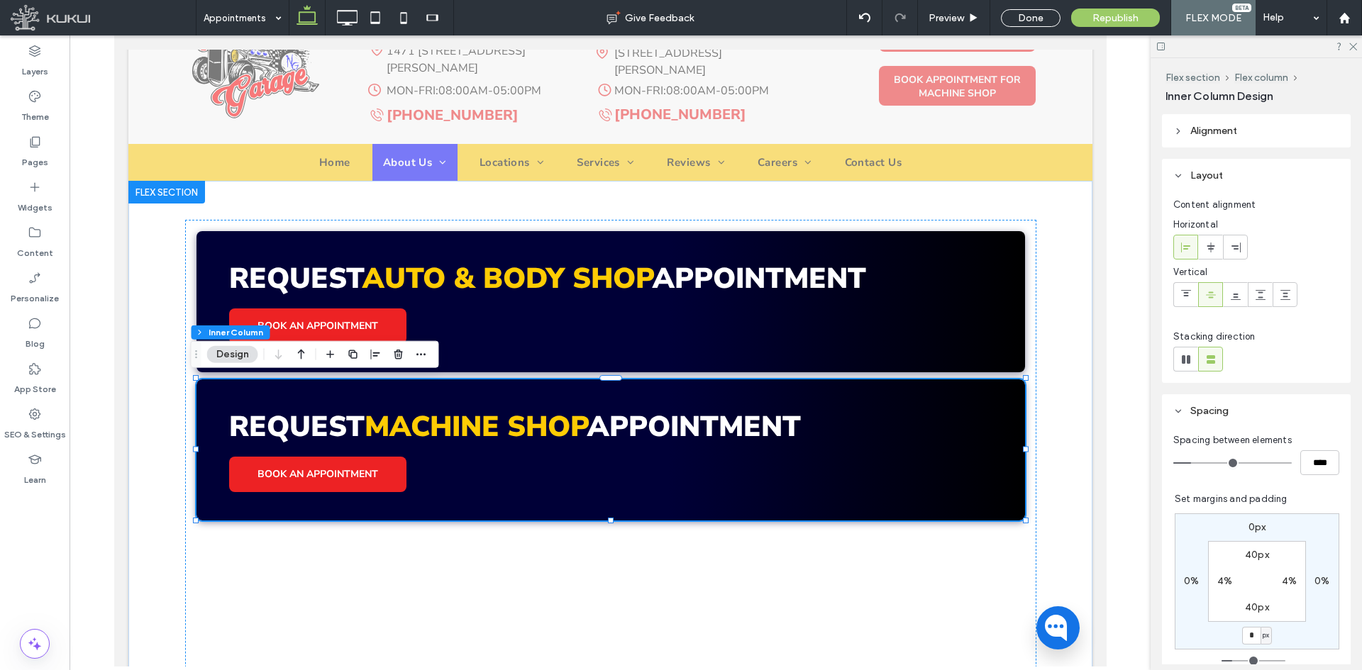
type input "*"
click at [1279, 628] on div "0px 0% * px 0% 40px 4% 40px 4%" at bounding box center [1257, 582] width 165 height 136
click at [714, 528] on div "Request Auto & Body Shop APpointment BOOK AN APPOINTMENT Request Machine Shop A…" at bounding box center [609, 553] width 851 height 667
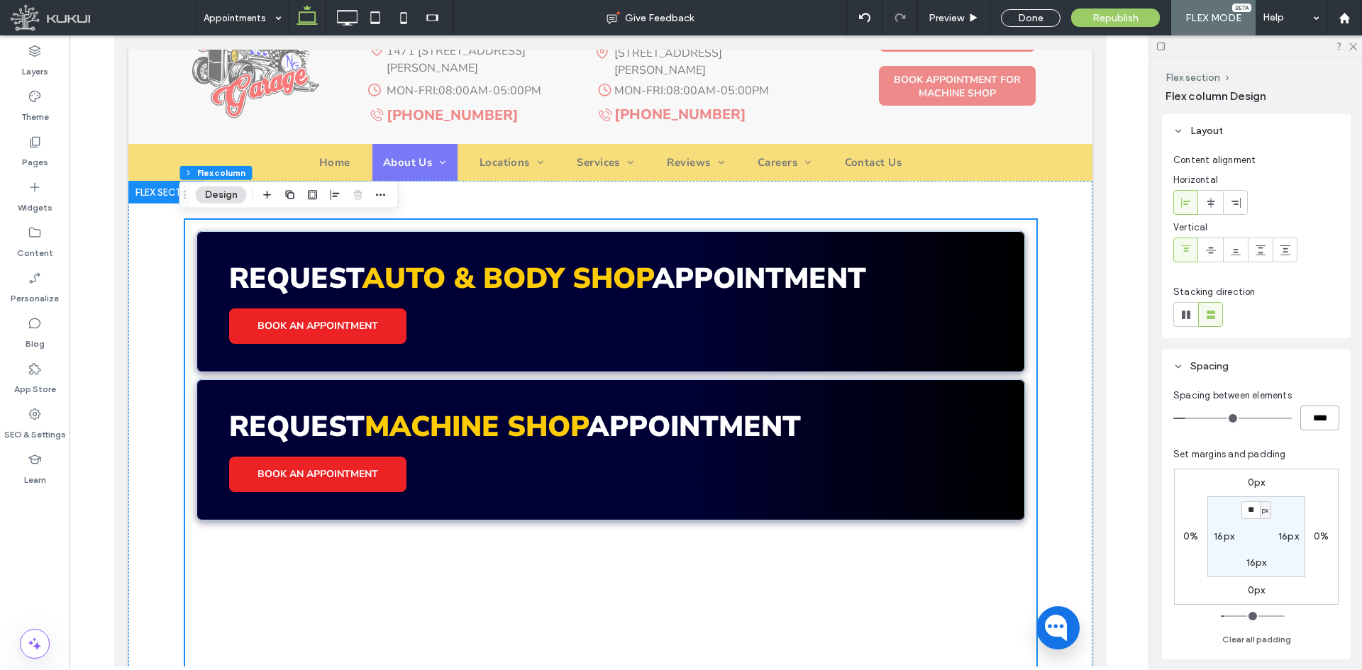
click at [1319, 426] on input "****" at bounding box center [1319, 418] width 39 height 25
type input "**"
type input "****"
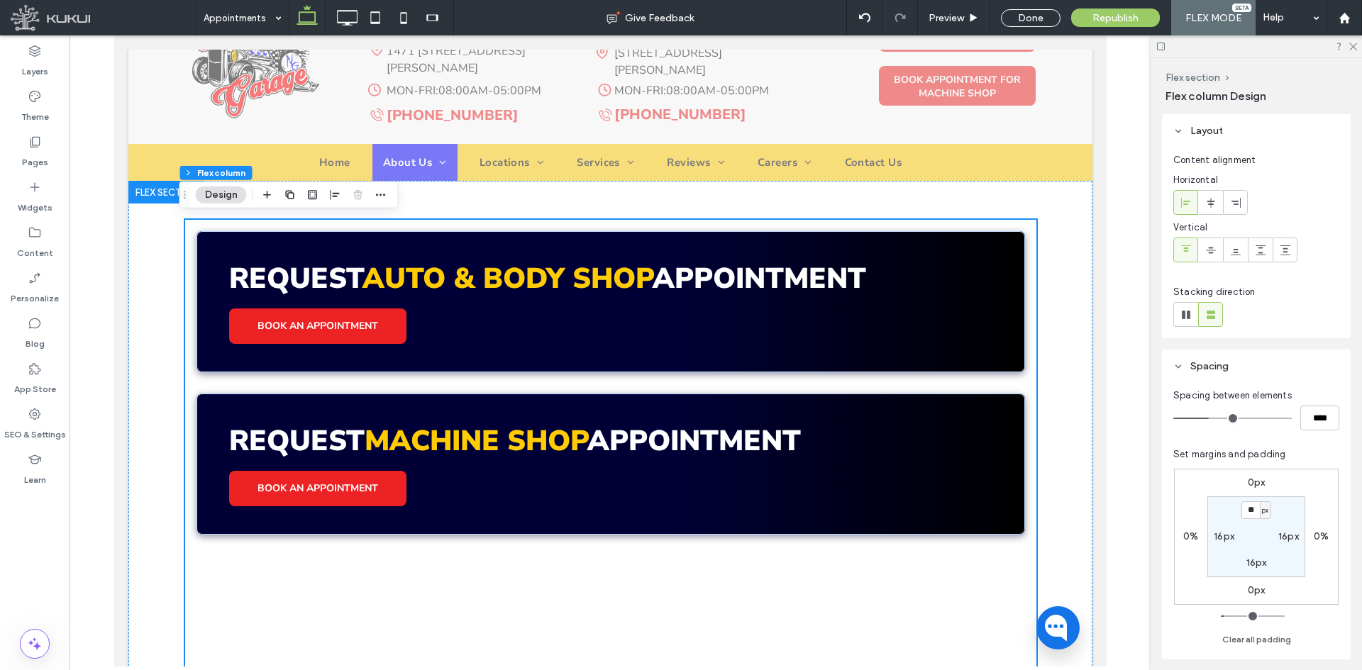
click at [1295, 505] on section "** px 16px 16px 16px" at bounding box center [1256, 537] width 98 height 81
click at [619, 568] on div "Request Auto & Body Shop APpointment BOOK AN APPOINTMENT Request Machine Shop A…" at bounding box center [609, 553] width 851 height 667
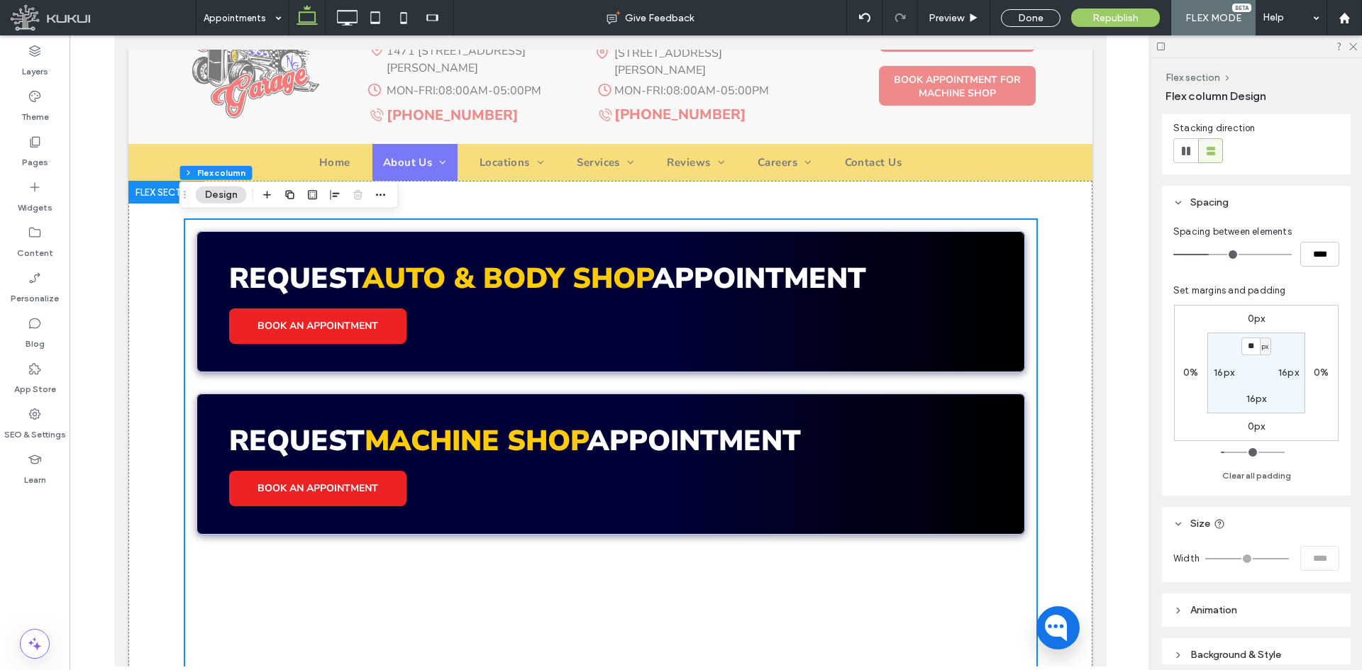
scroll to position [213, 0]
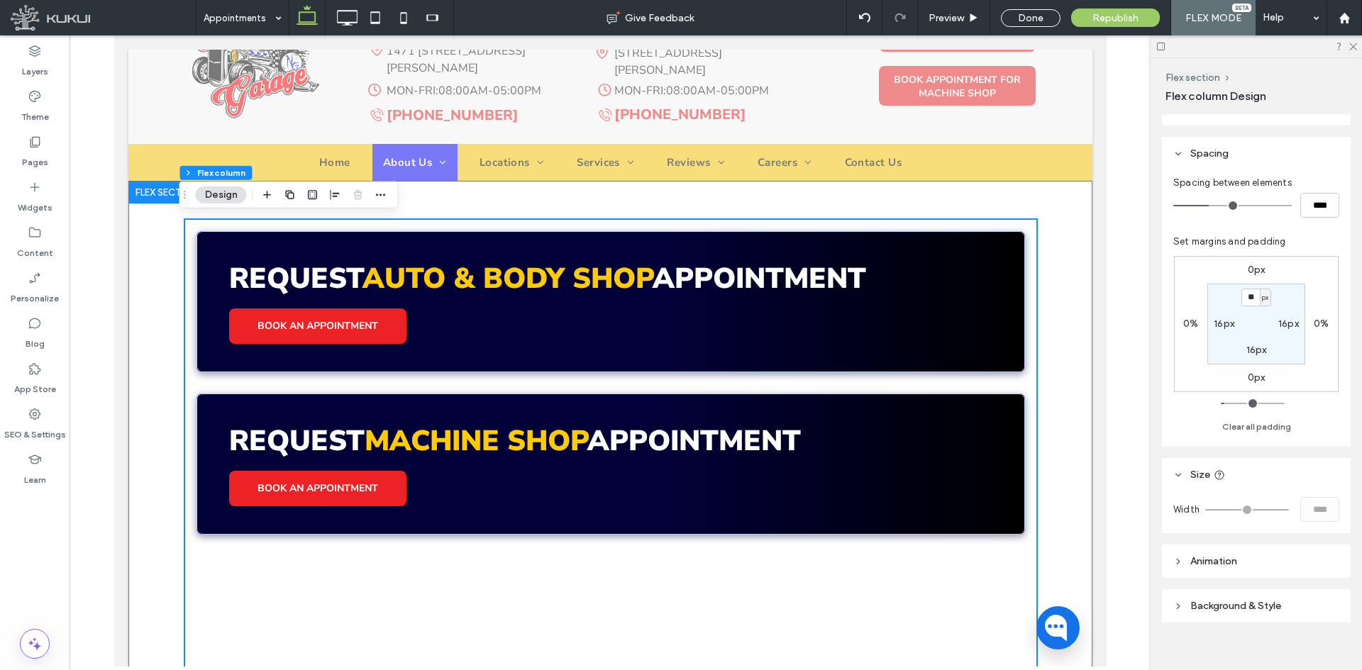
click at [1065, 419] on div "Request Auto & Body Shop APpointment BOOK AN APPOINTMENT Request Machine Shop A…" at bounding box center [610, 553] width 964 height 745
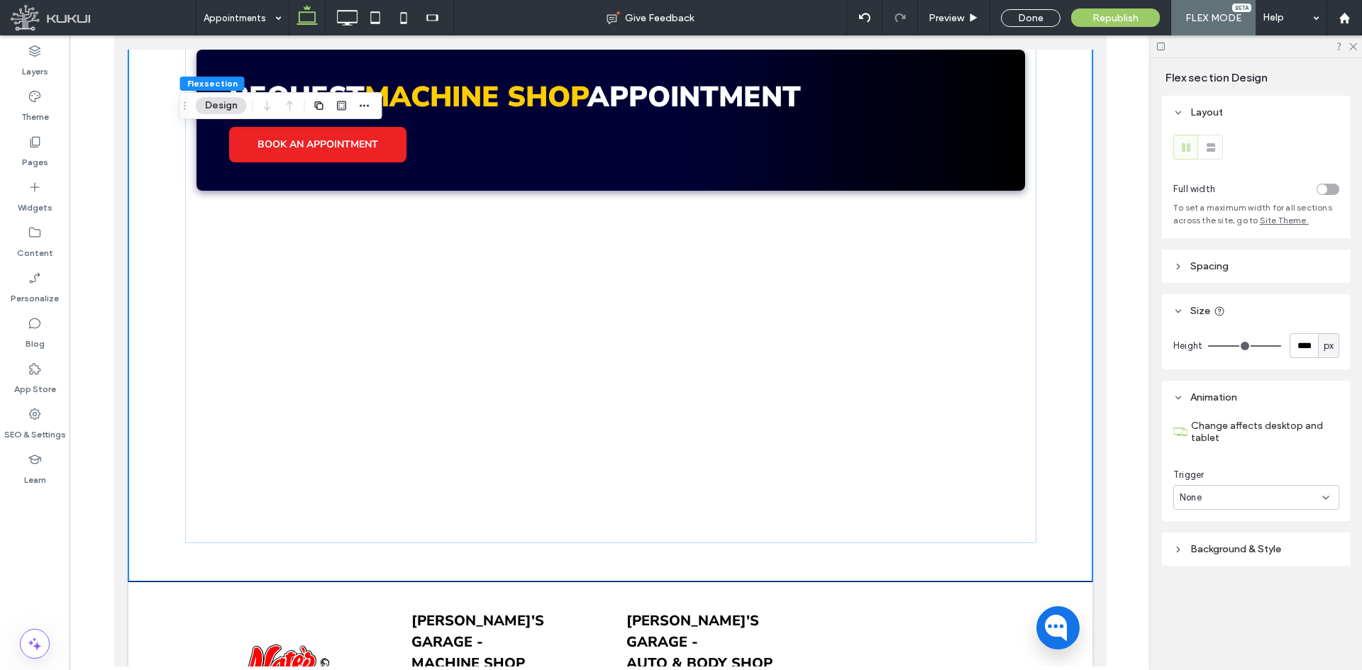
scroll to position [567, 0]
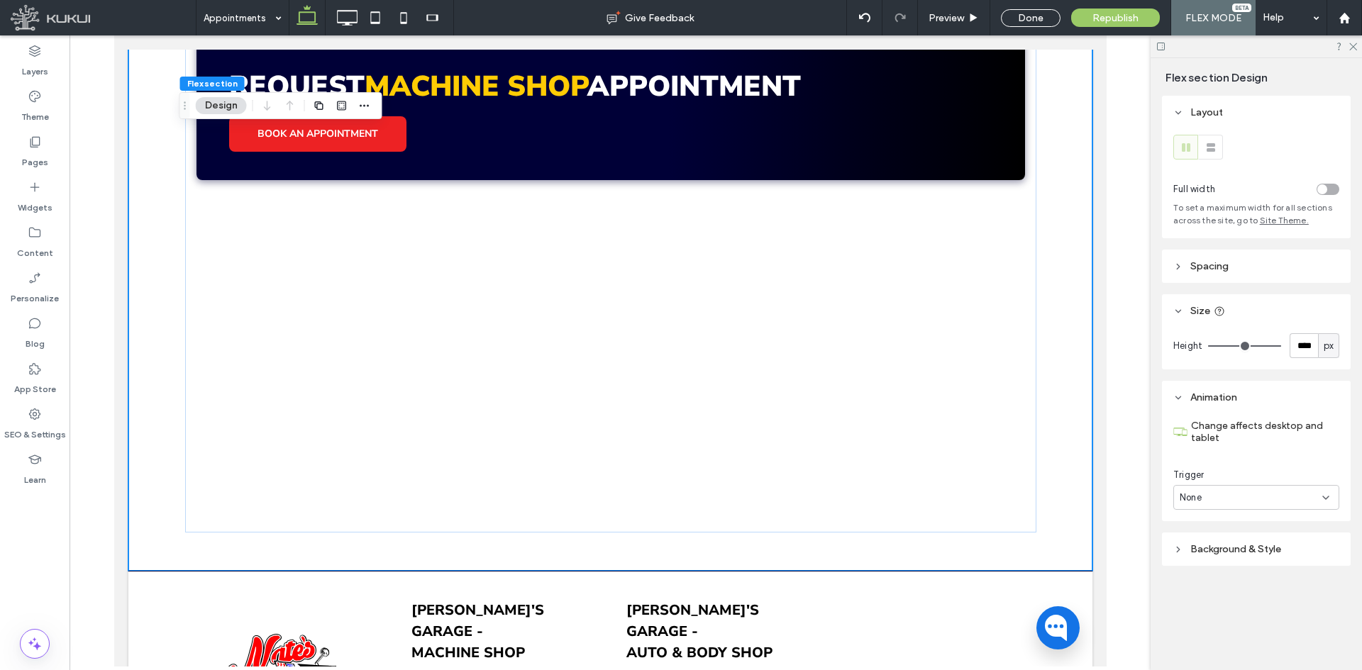
click at [1327, 345] on span "px" at bounding box center [1329, 346] width 10 height 14
click at [1331, 469] on span "A" at bounding box center [1329, 470] width 6 height 14
type input "*"
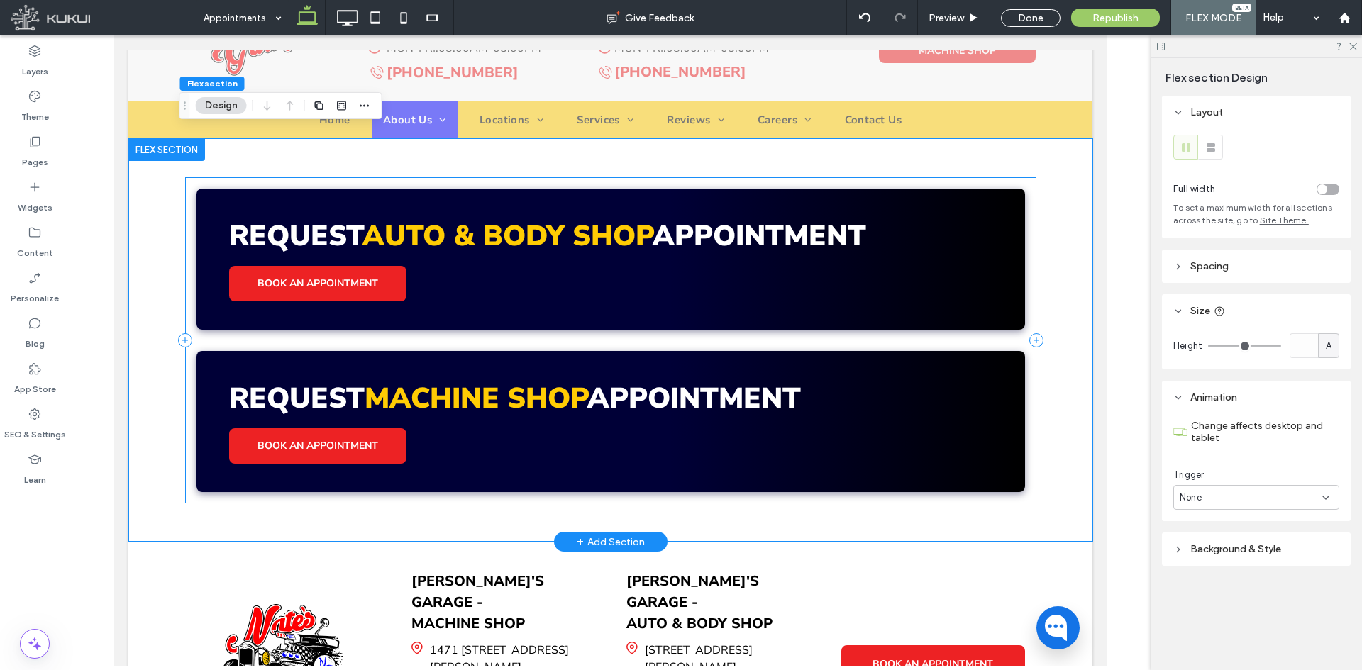
scroll to position [198, 0]
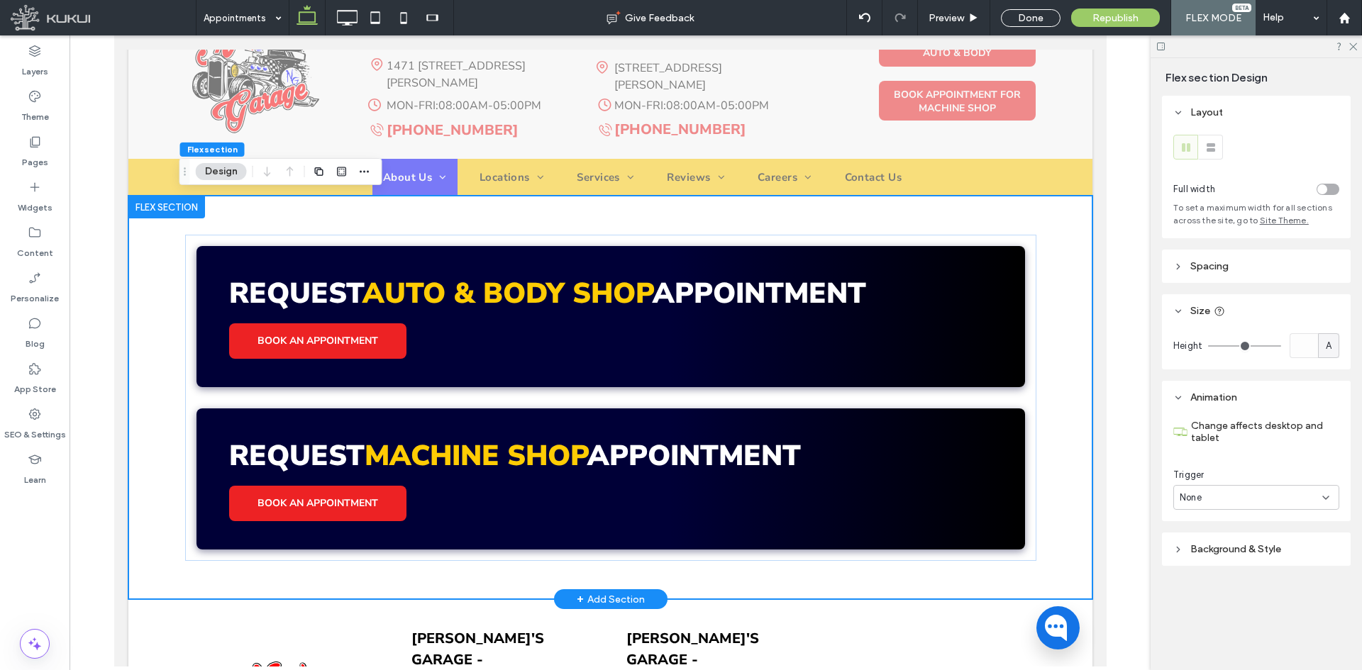
click at [1048, 333] on div "Request Auto & Body Shop APpointment BOOK AN APPOINTMENT Request Machine Shop A…" at bounding box center [610, 398] width 964 height 404
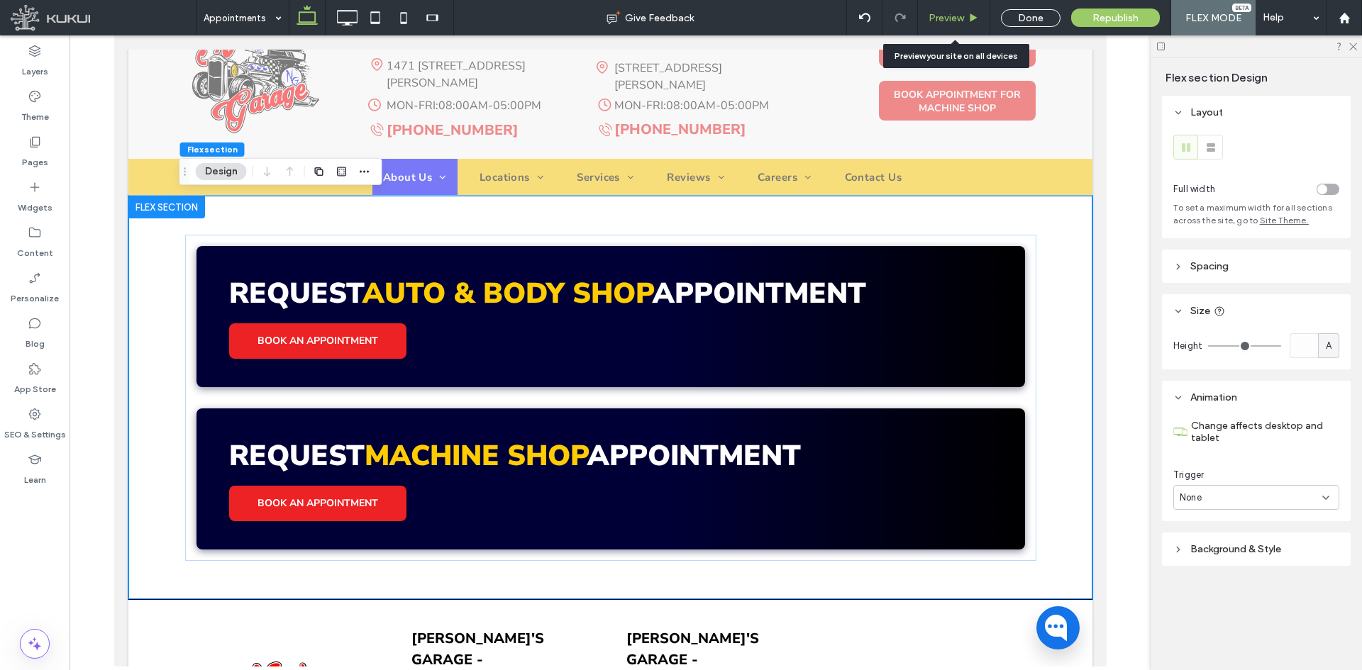
click at [947, 16] on span "Preview" at bounding box center [945, 18] width 35 height 12
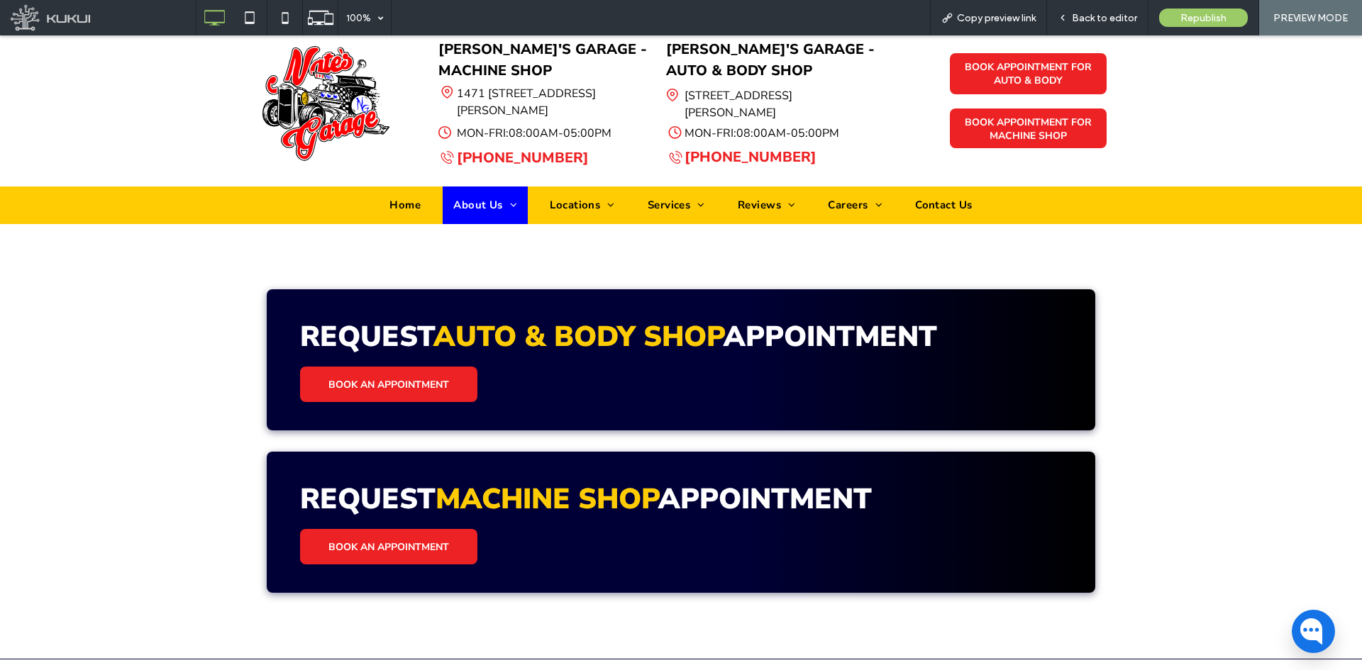
scroll to position [227, 0]
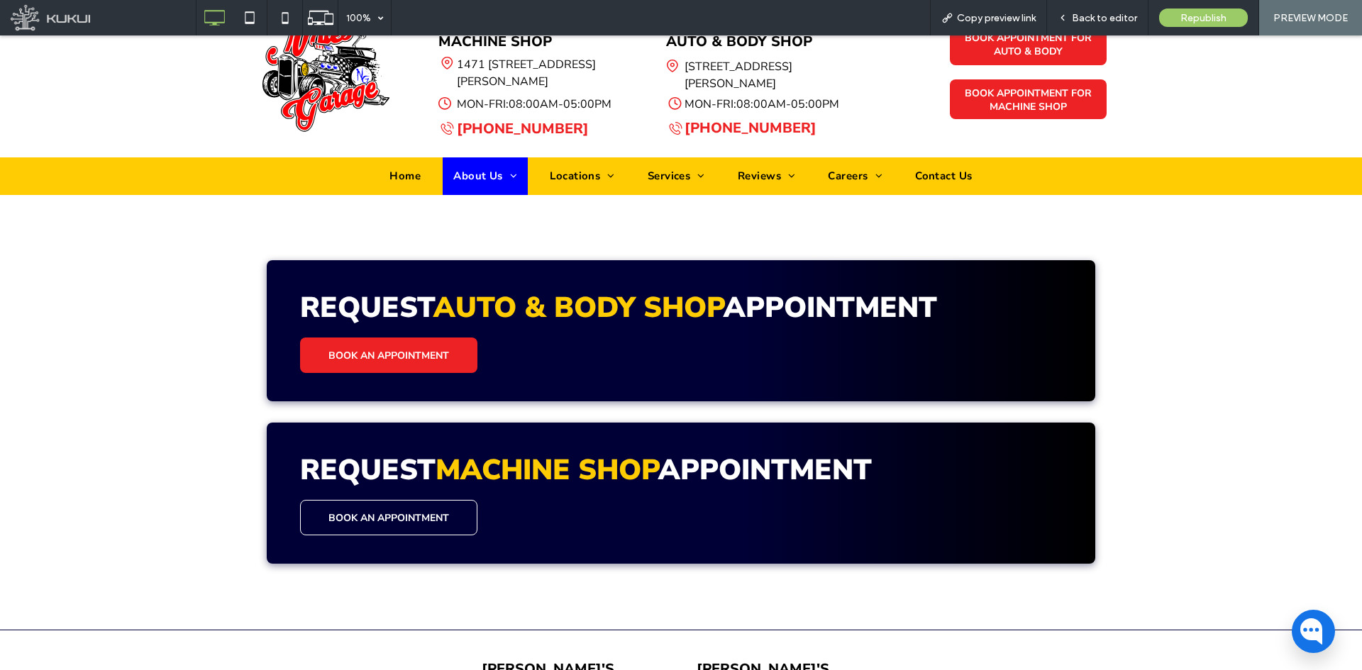
click at [331, 501] on link "BOOK AN APPOINTMENT" at bounding box center [388, 517] width 177 height 35
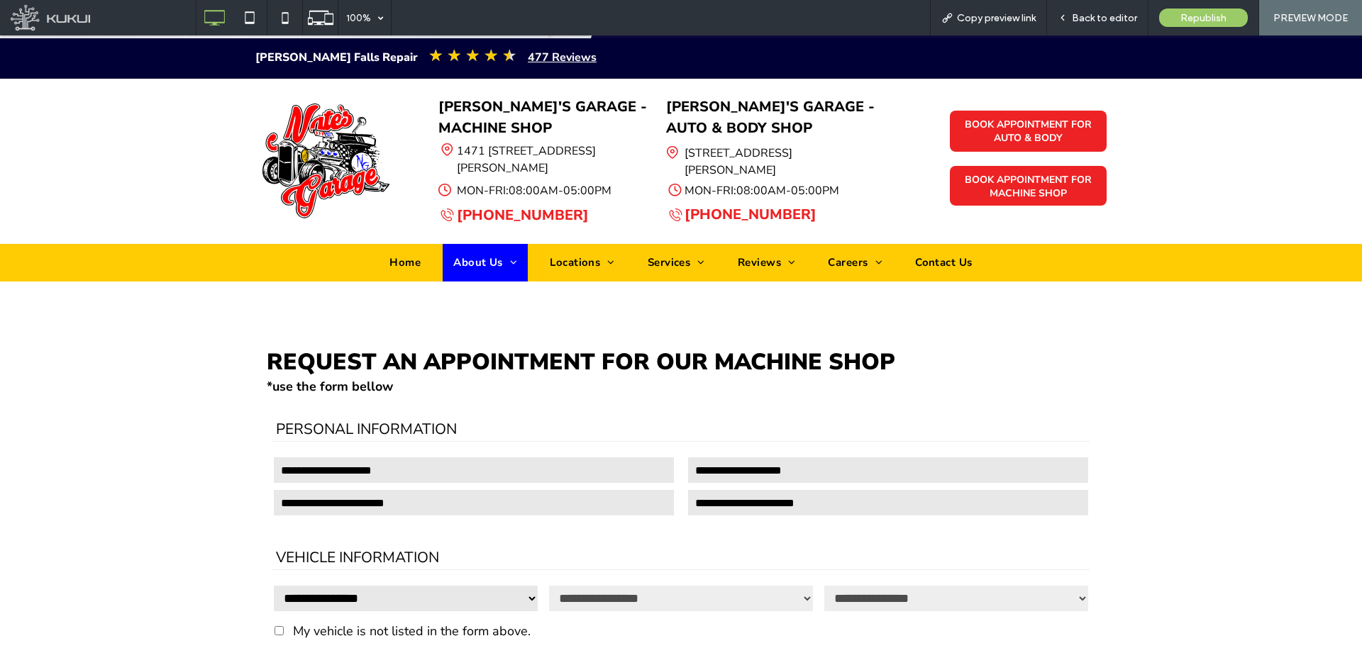
scroll to position [142, 0]
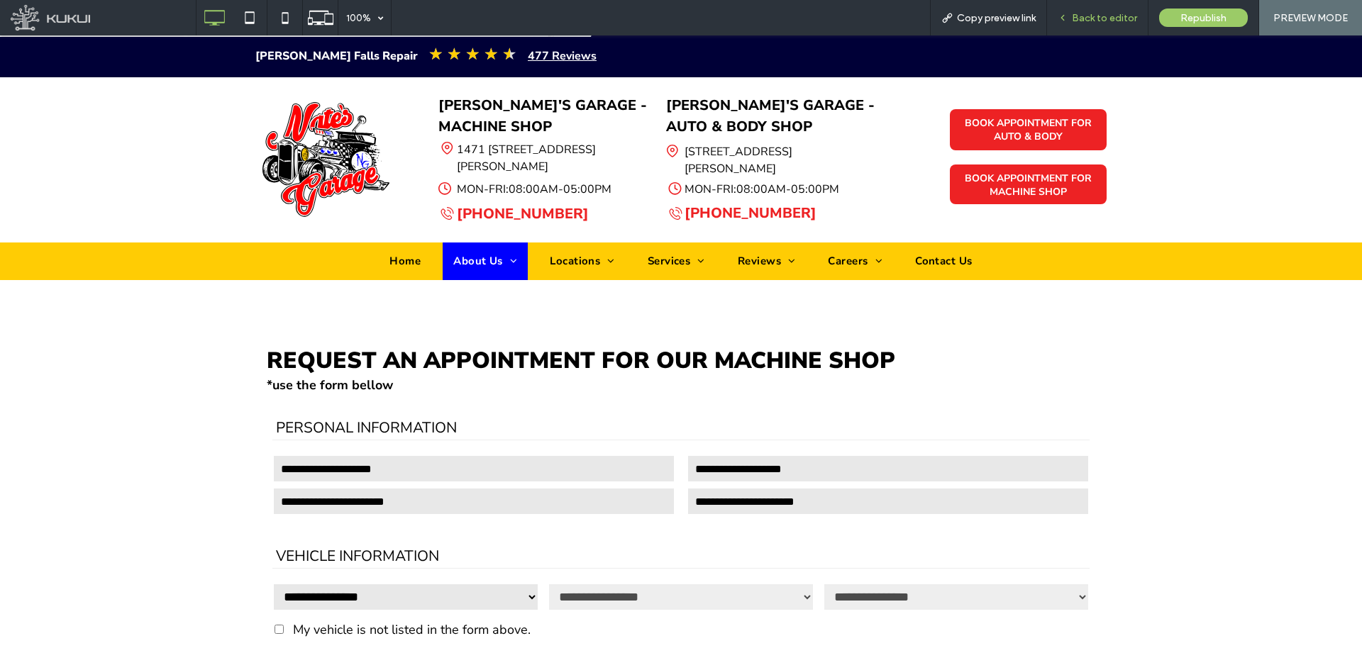
click at [1102, 18] on span "Back to editor" at bounding box center [1104, 18] width 65 height 12
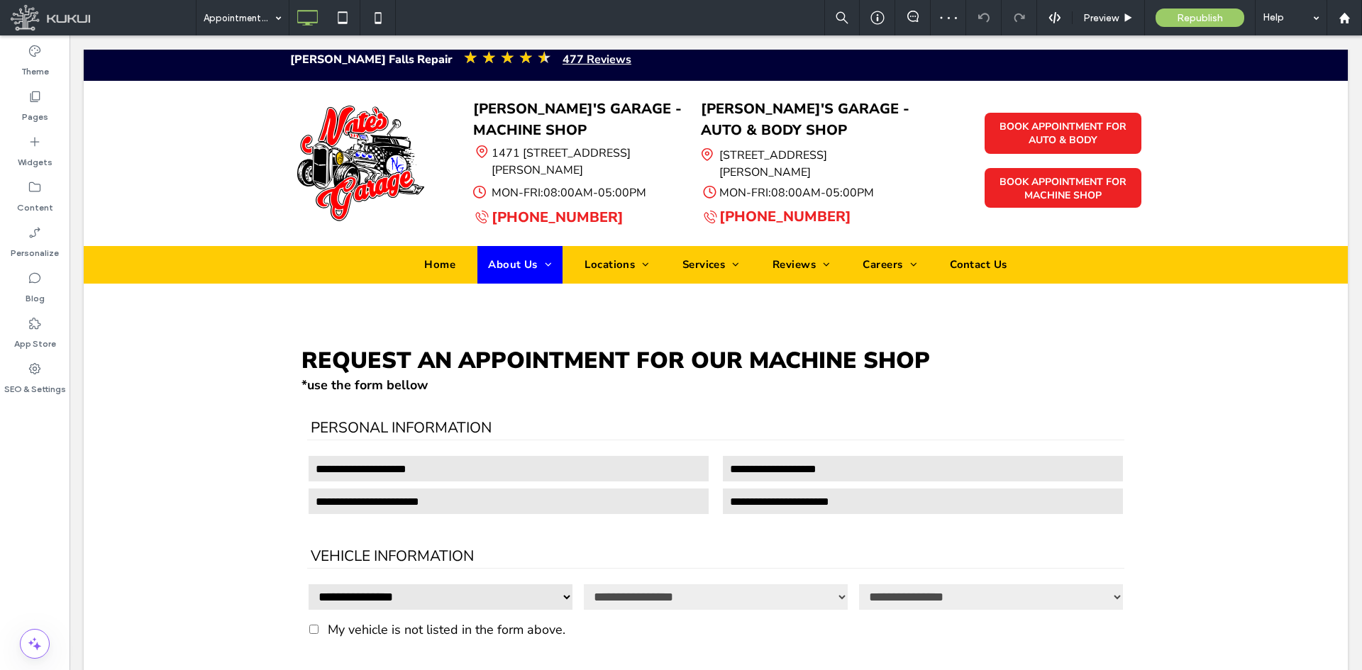
scroll to position [138, 0]
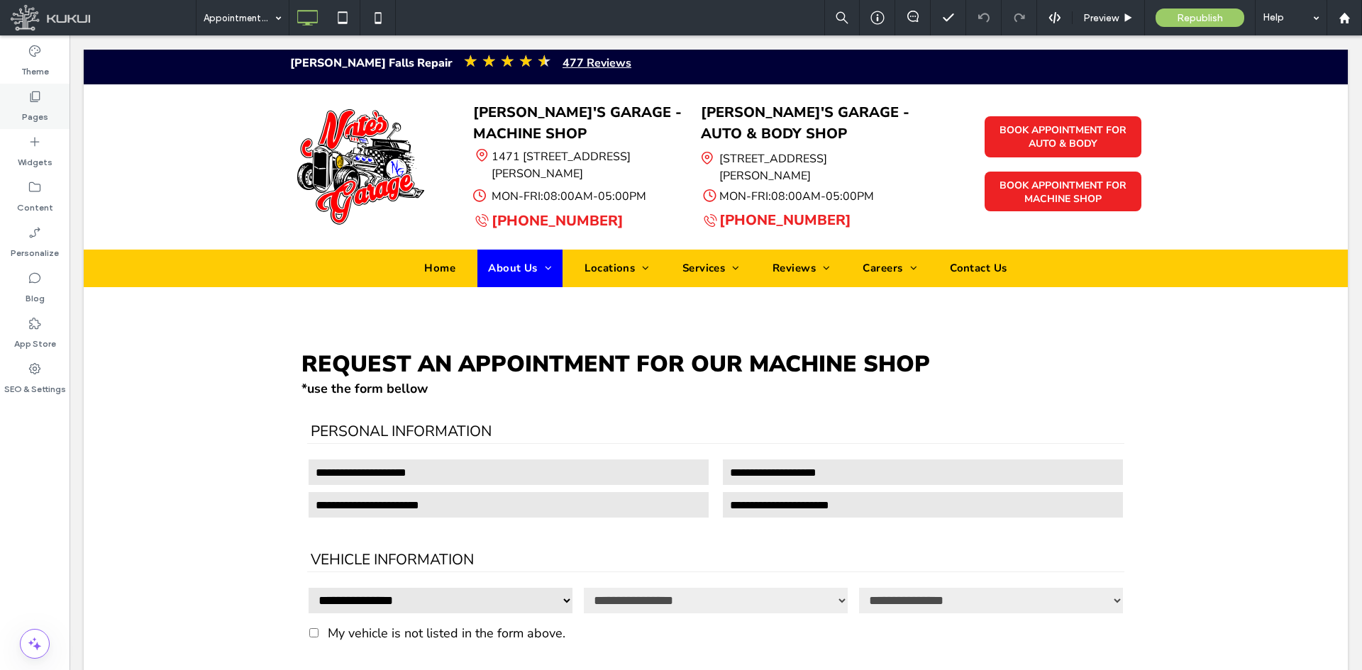
click at [41, 102] on icon at bounding box center [35, 96] width 14 height 14
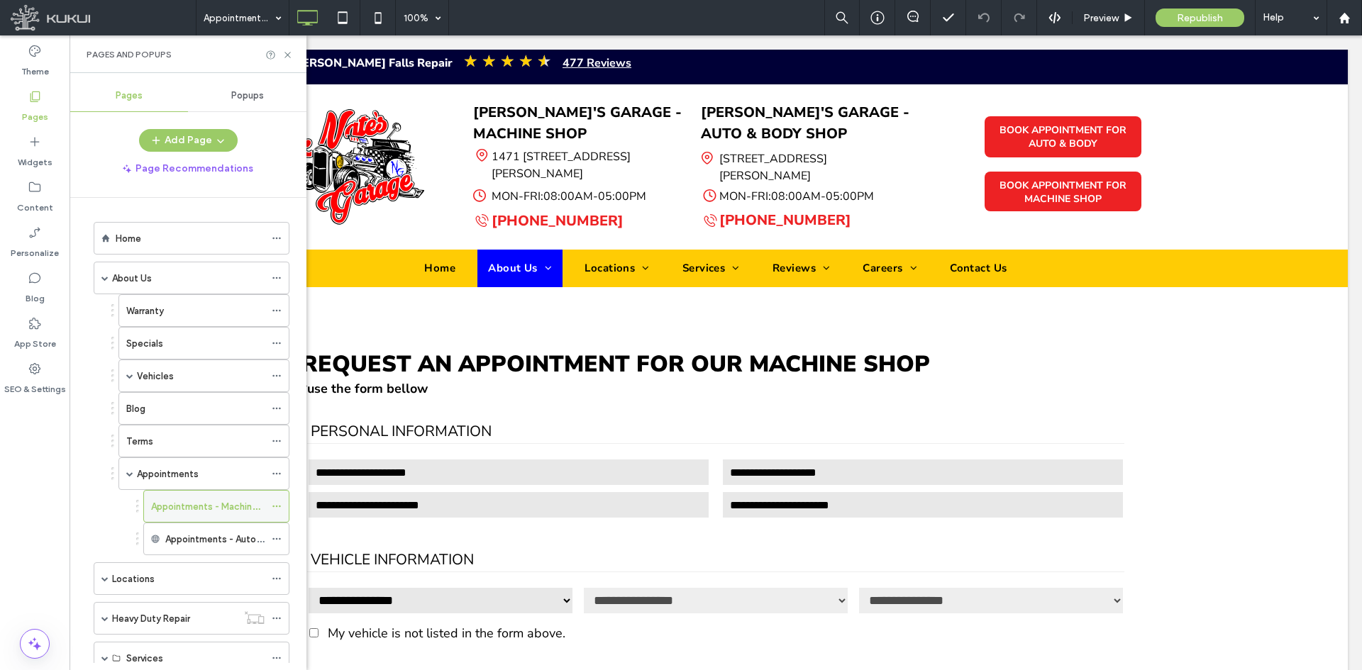
click at [276, 506] on icon at bounding box center [277, 506] width 10 height 10
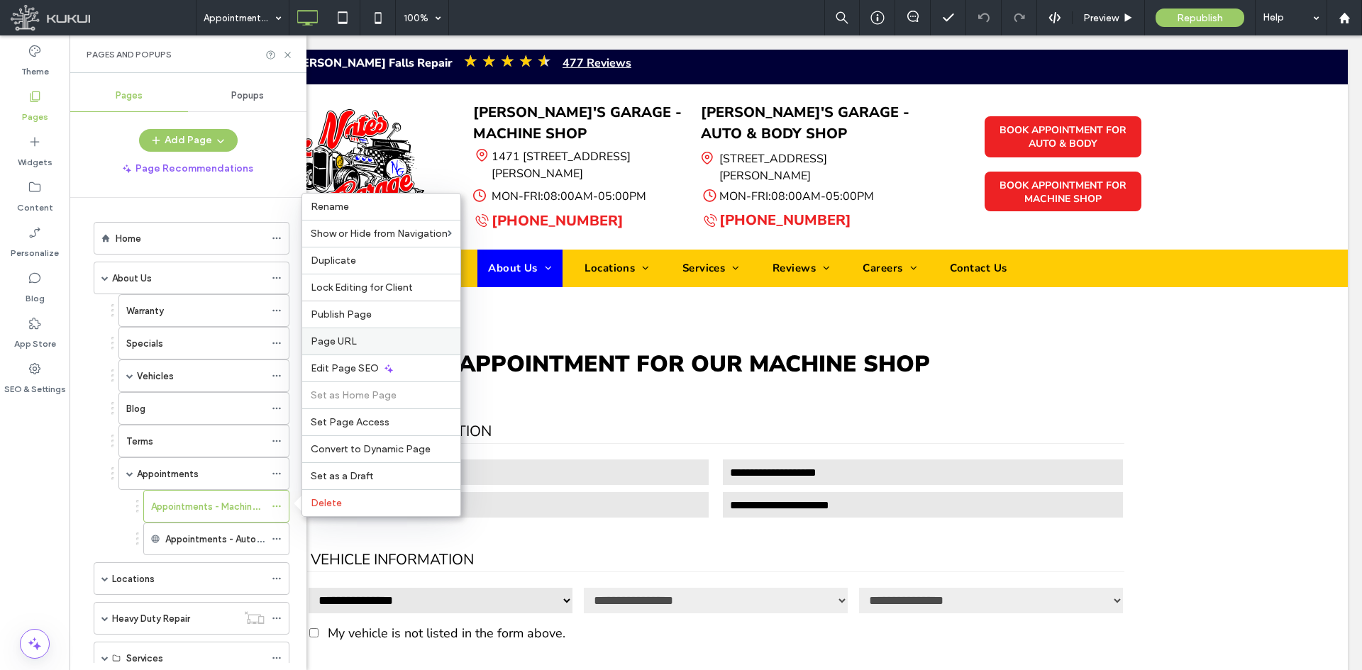
click at [370, 338] on label "Page URL" at bounding box center [381, 341] width 141 height 12
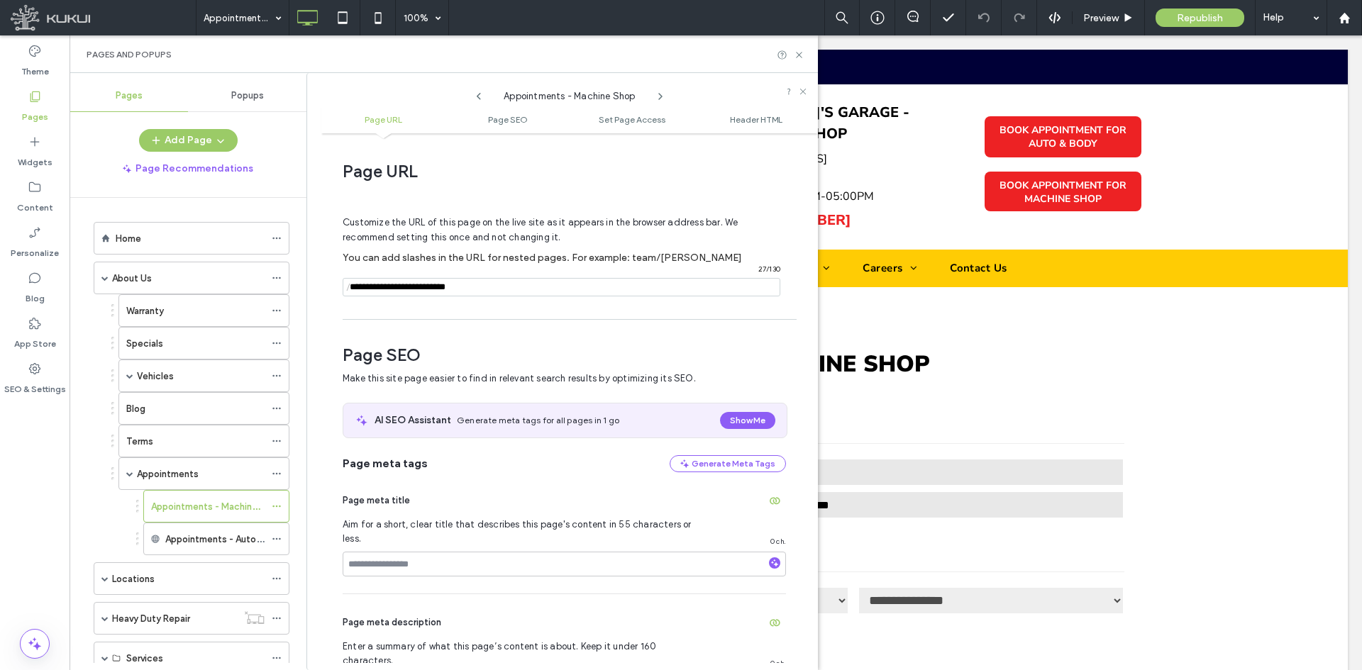
scroll to position [7, 0]
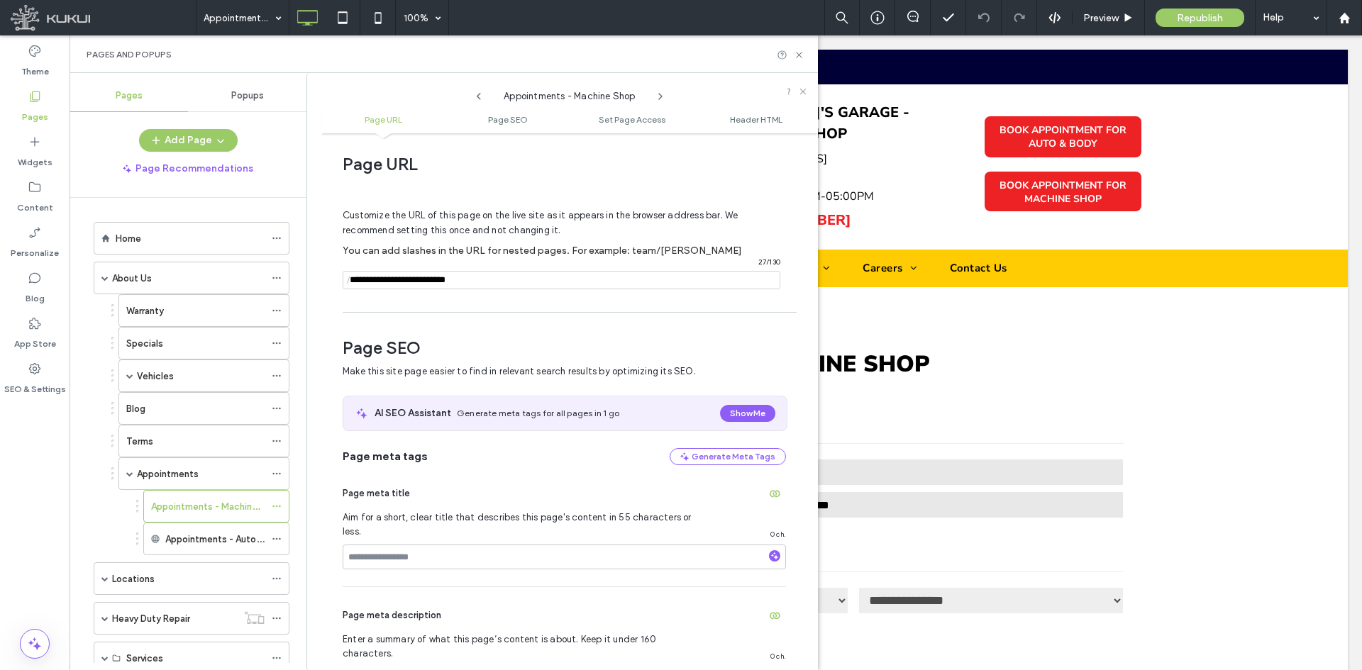
click at [414, 284] on input "notEmpty" at bounding box center [562, 280] width 438 height 18
click at [418, 279] on input "notEmpty" at bounding box center [562, 280] width 438 height 18
type input "**********"
click at [456, 308] on div "Page URL Customize the URL of this page on the live site as it appears in the b…" at bounding box center [569, 401] width 497 height 523
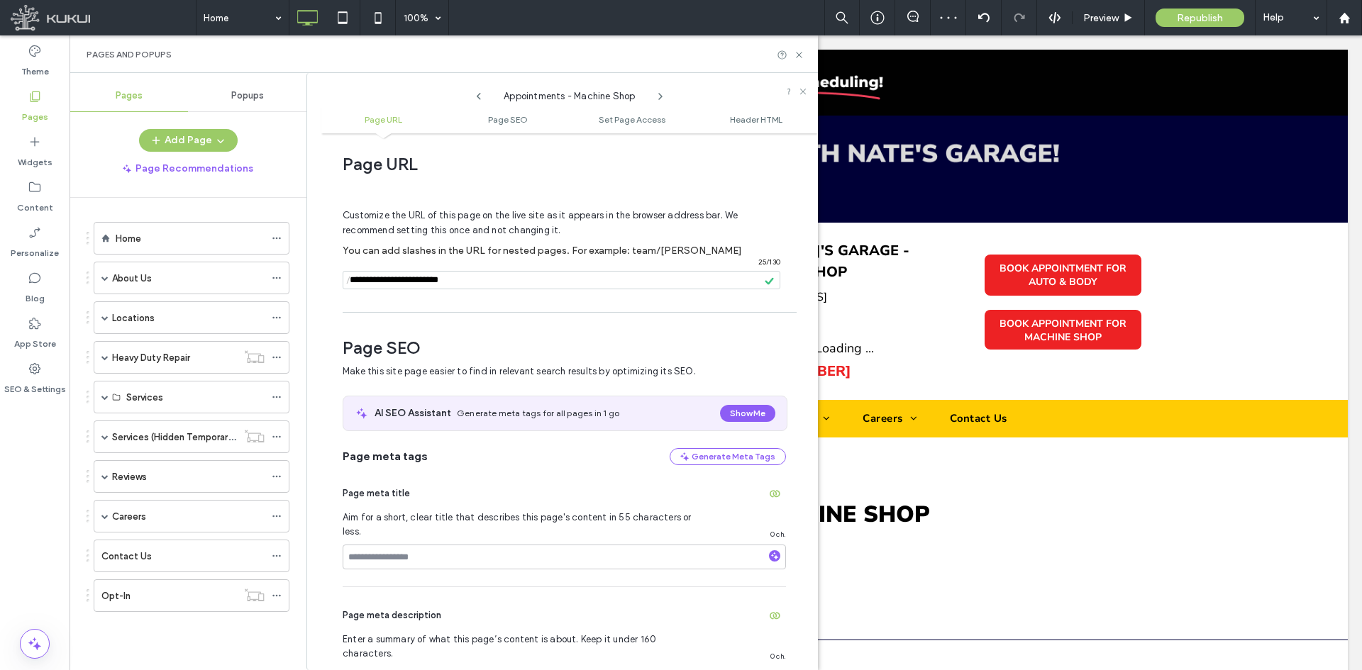
scroll to position [0, 0]
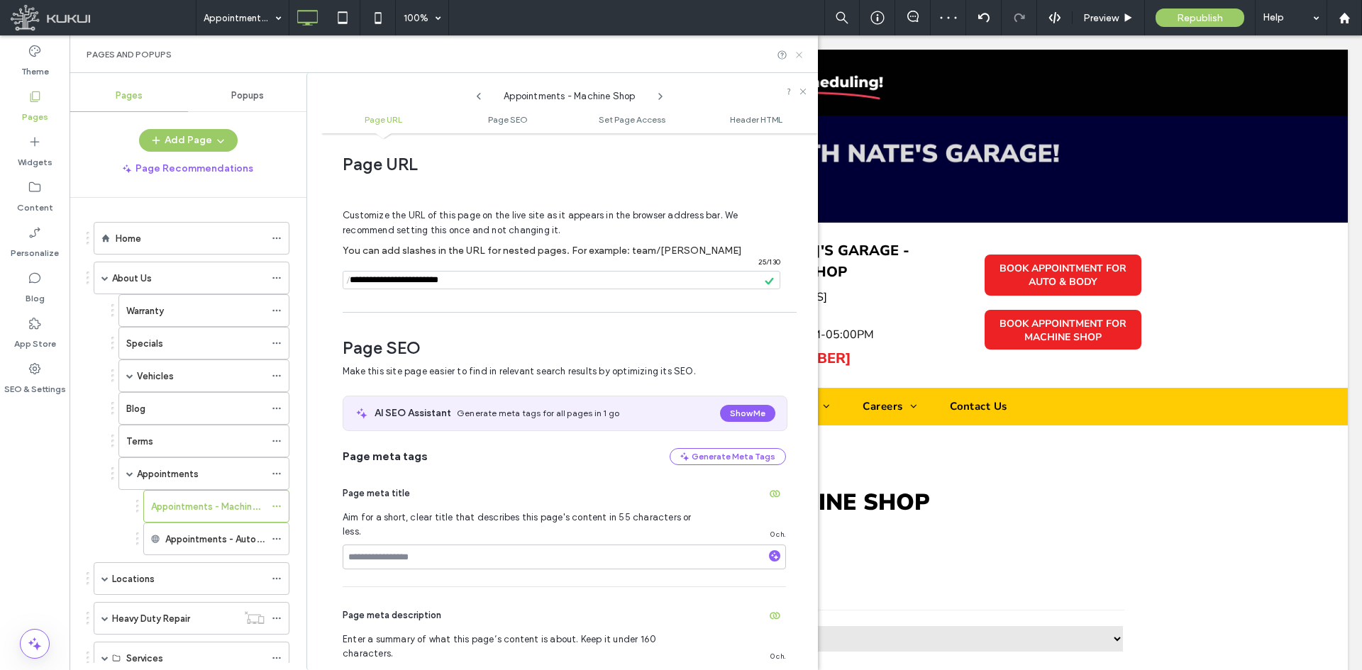
click at [801, 55] on icon at bounding box center [799, 55] width 11 height 11
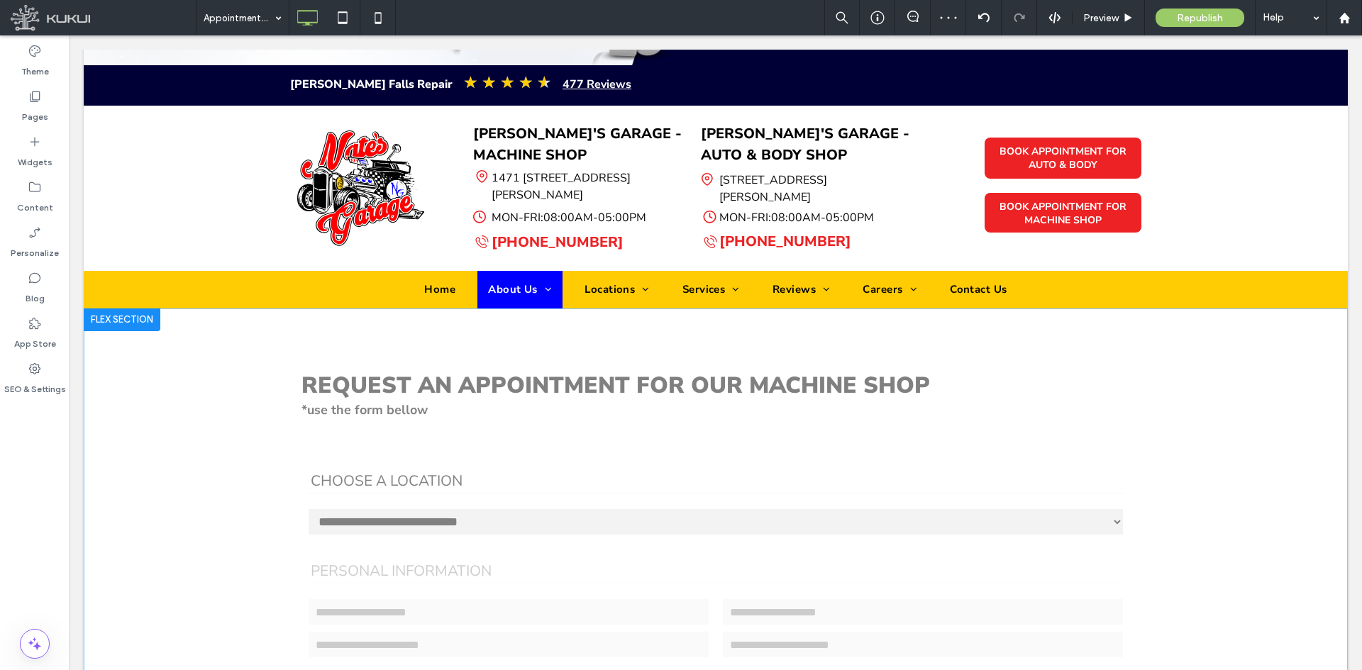
scroll to position [284, 0]
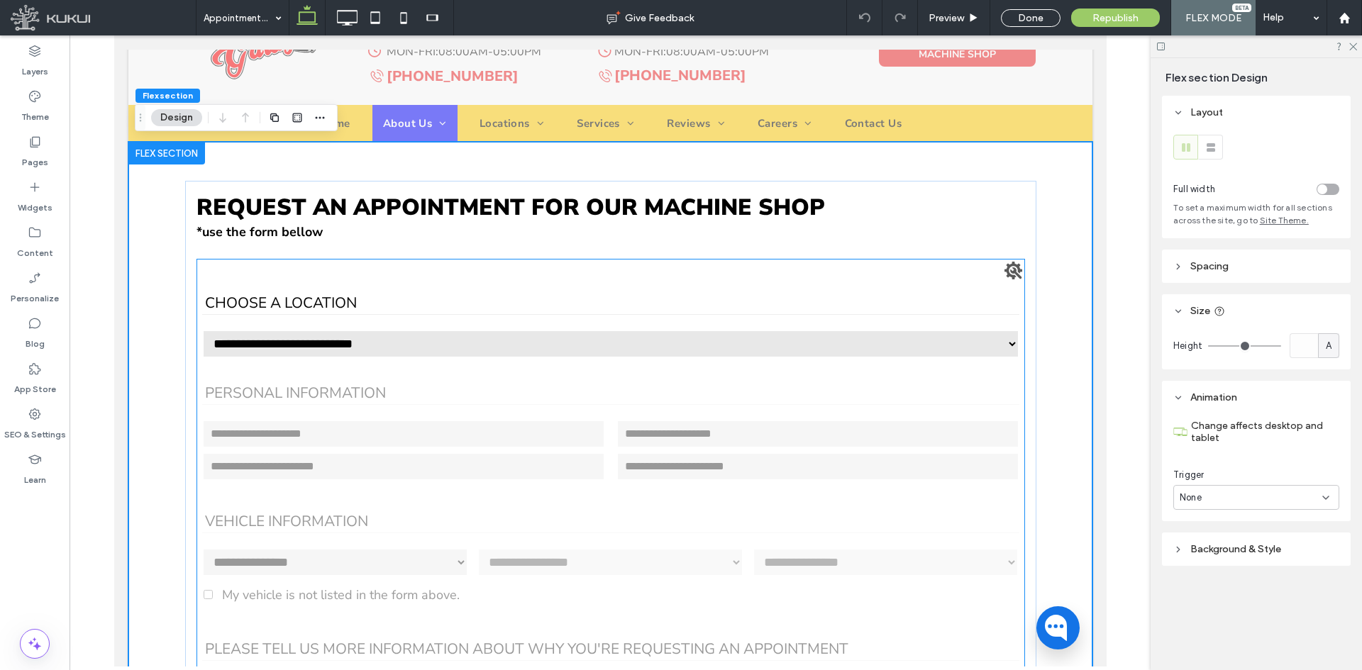
click at [954, 274] on label "Choose a Location" at bounding box center [609, 290] width 817 height 50
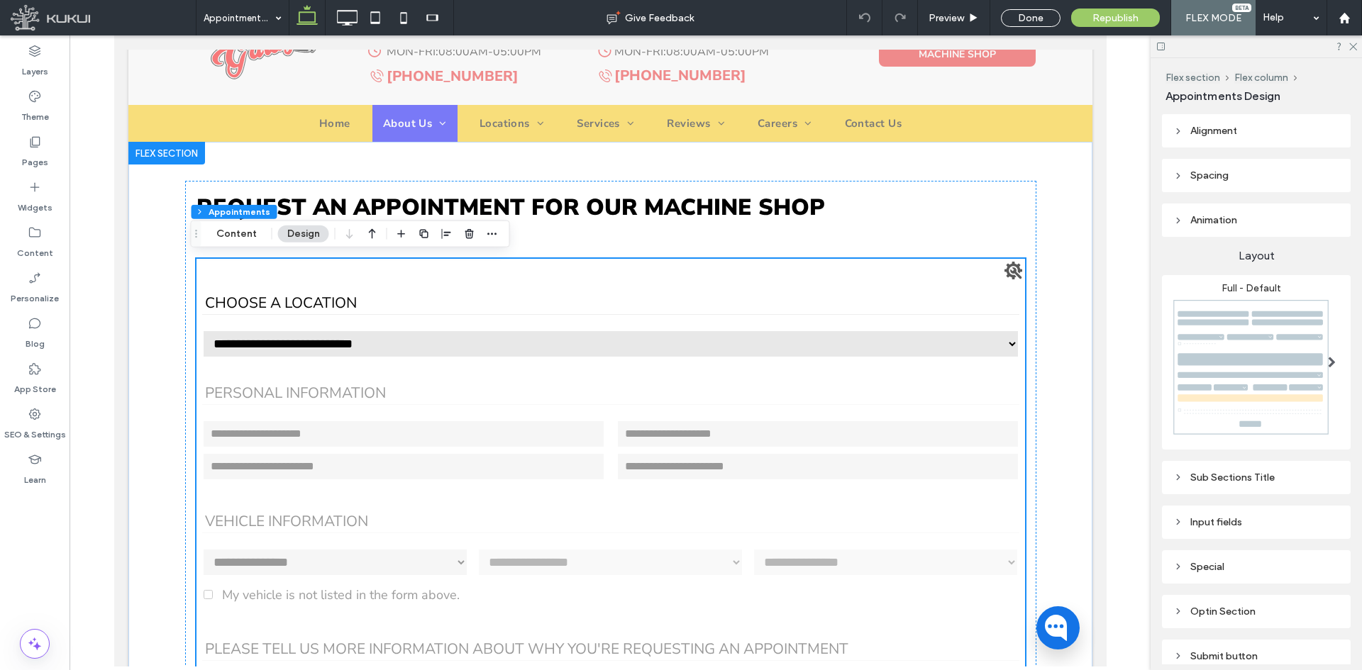
click at [1007, 272] on div "Settings" at bounding box center [1013, 271] width 18 height 18
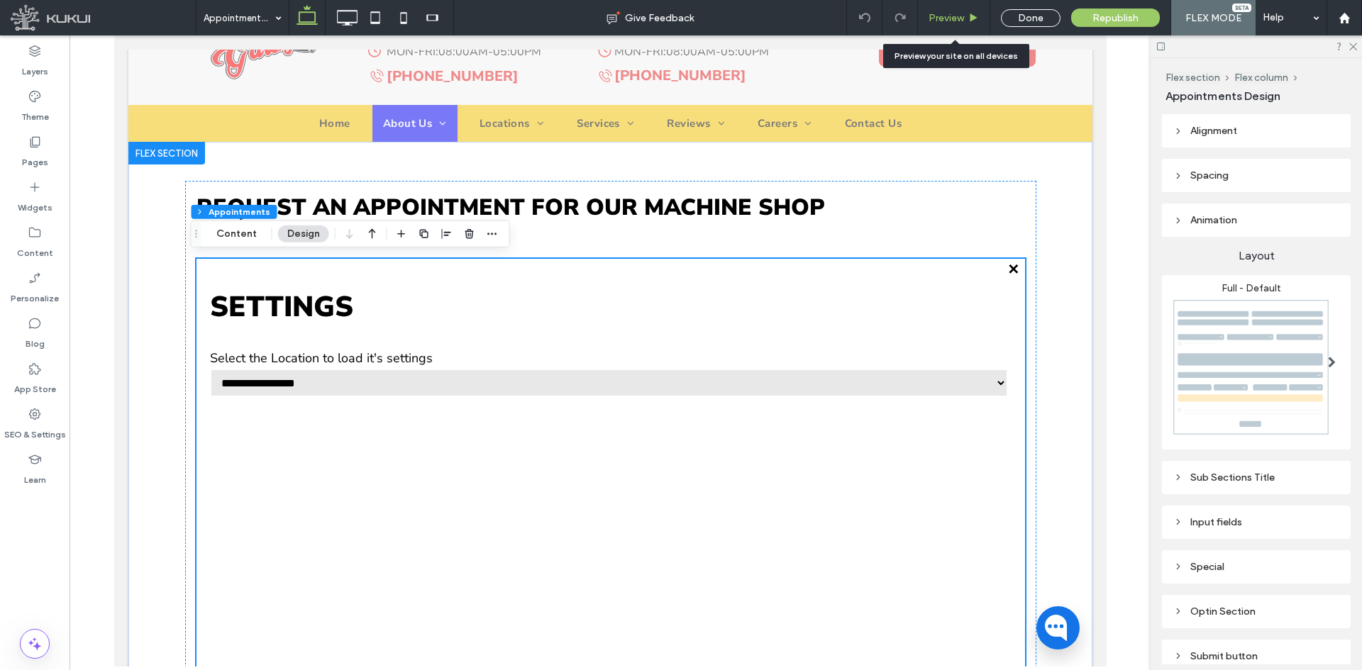
click at [962, 18] on span "Preview" at bounding box center [945, 18] width 35 height 12
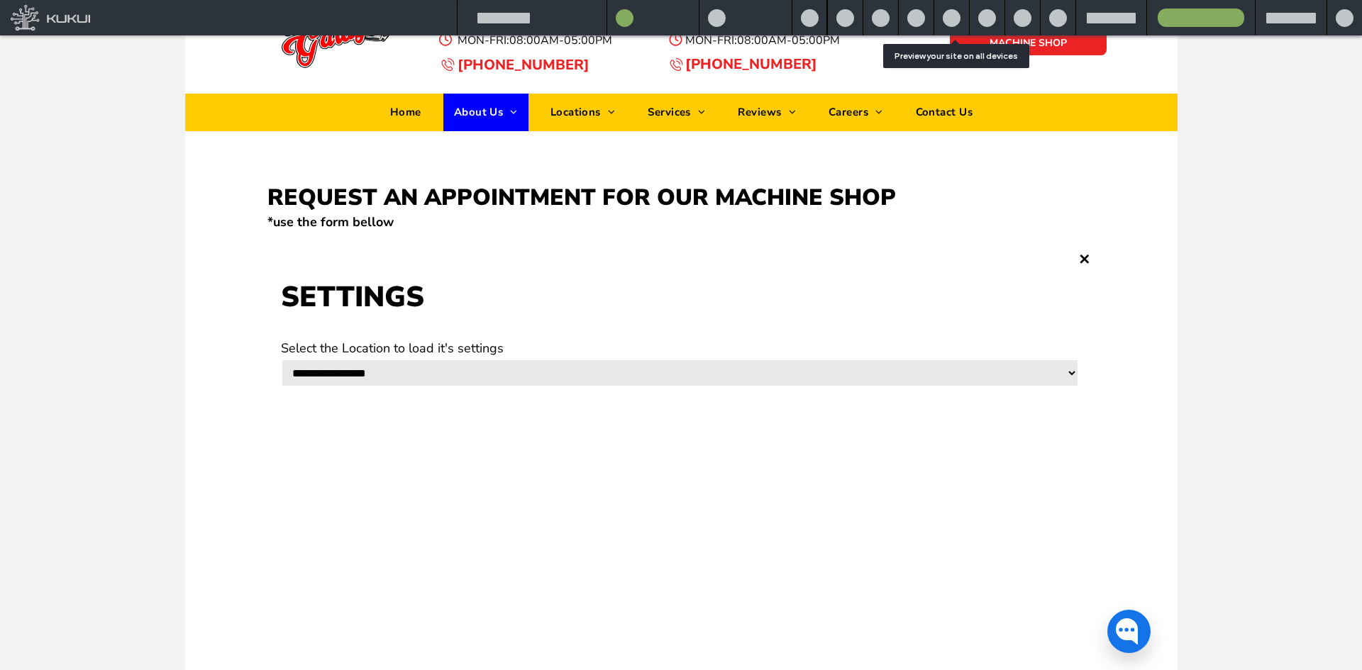
scroll to position [290, 0]
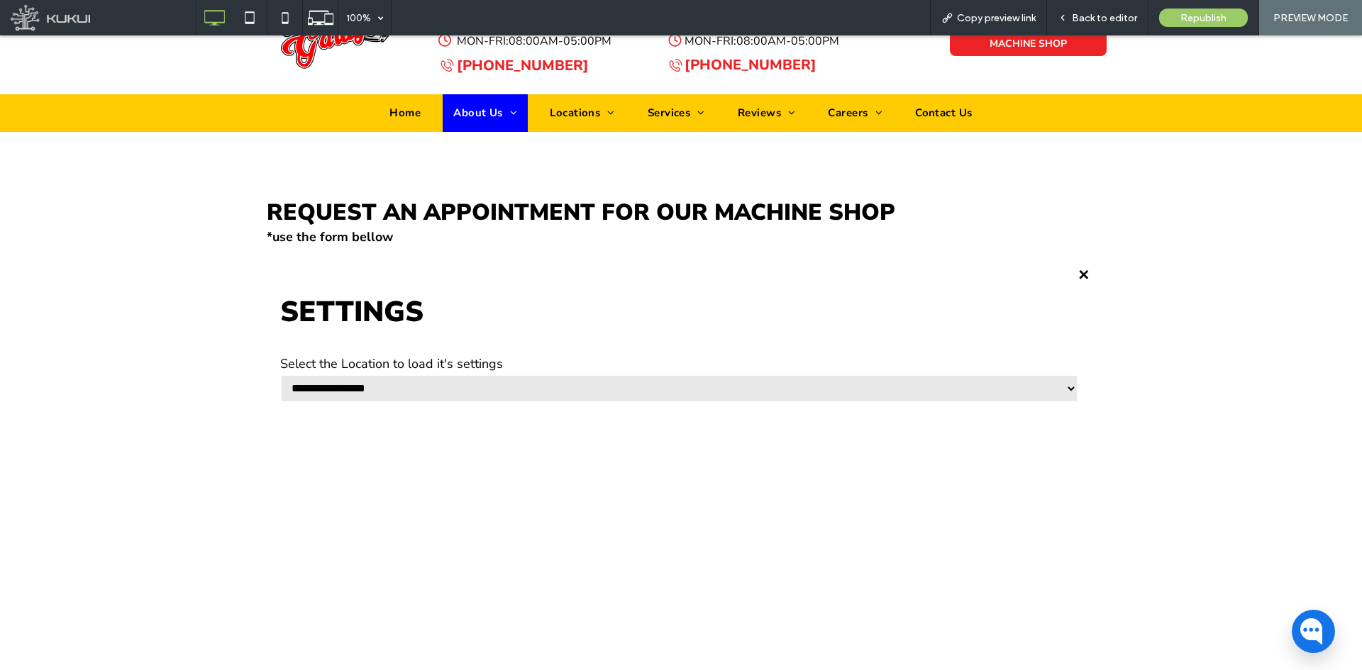
click at [374, 396] on select "**********" at bounding box center [679, 389] width 798 height 28
select select "**********"
click at [280, 375] on select "**********" at bounding box center [679, 389] width 798 height 28
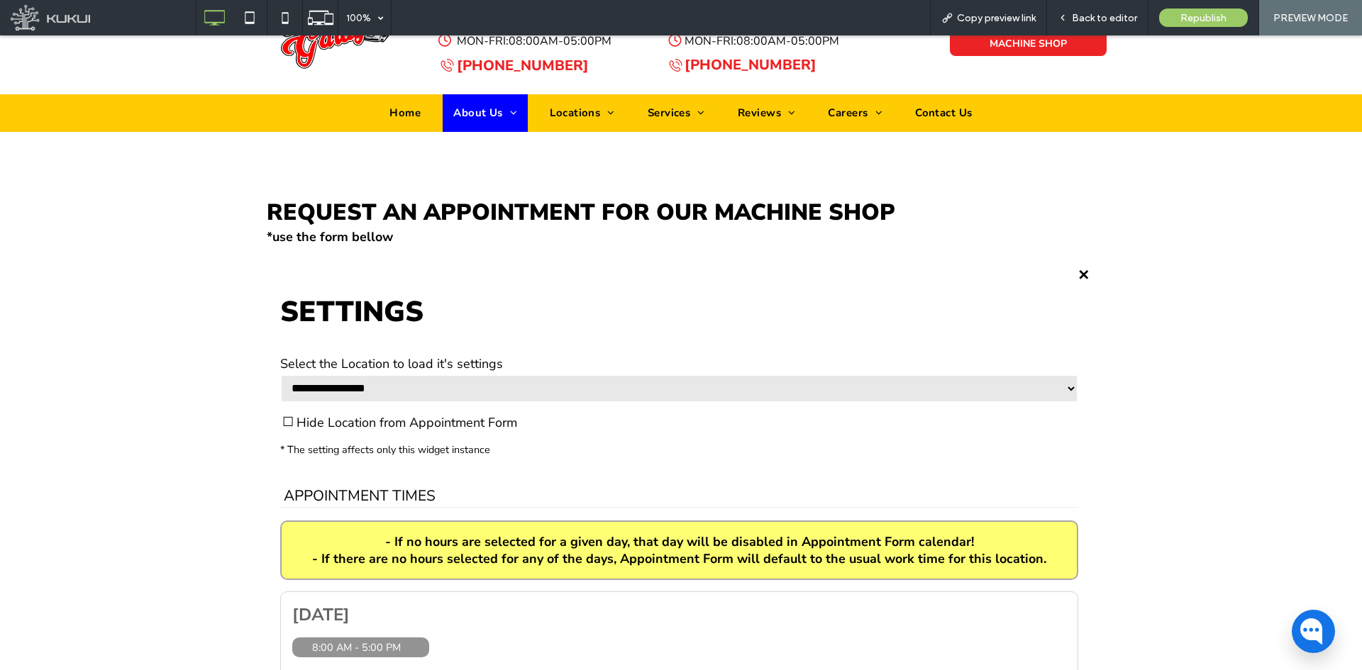
click at [282, 421] on div "Hide Location from Appointment Form" at bounding box center [677, 422] width 790 height 13
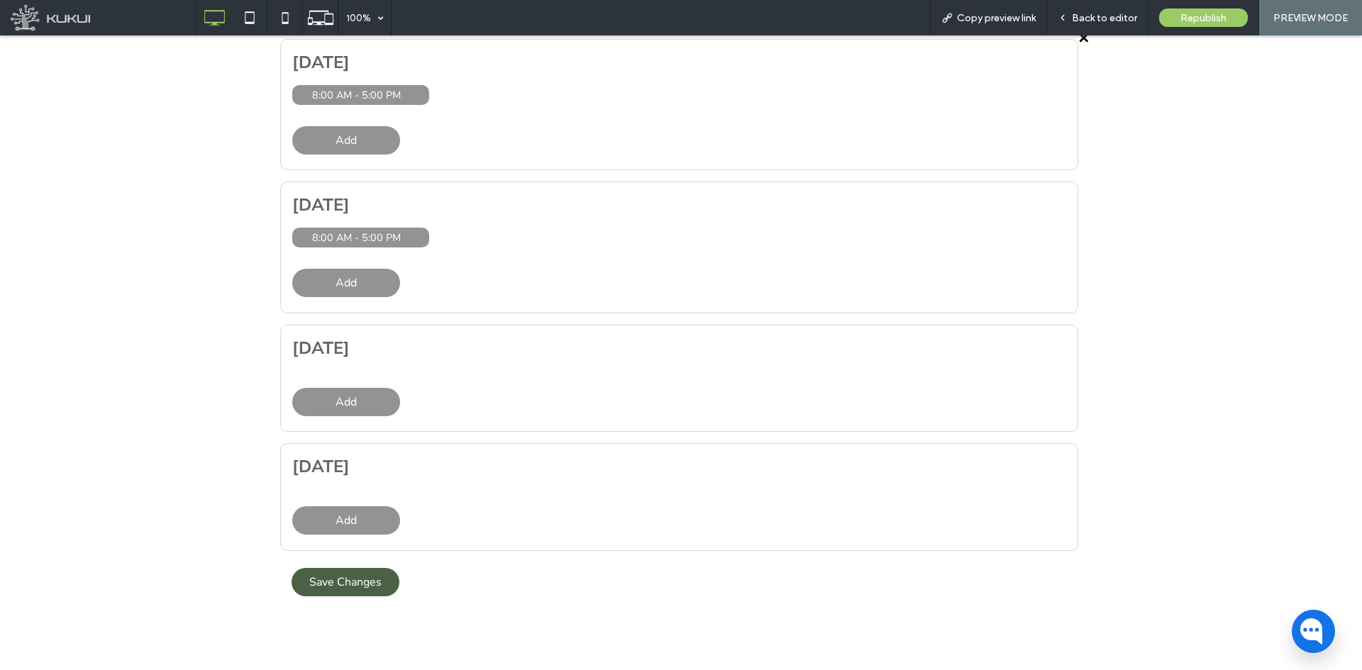
scroll to position [787, 0]
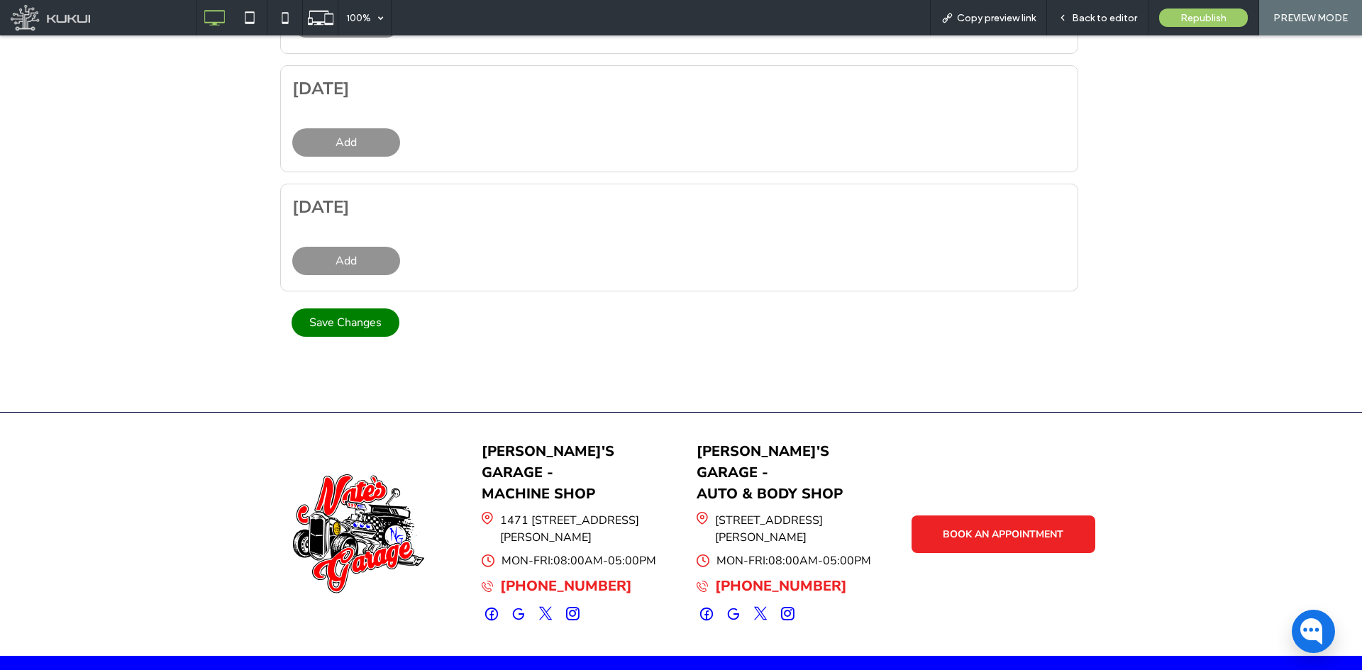
click at [343, 327] on span "Save Changes" at bounding box center [345, 323] width 72 height 16
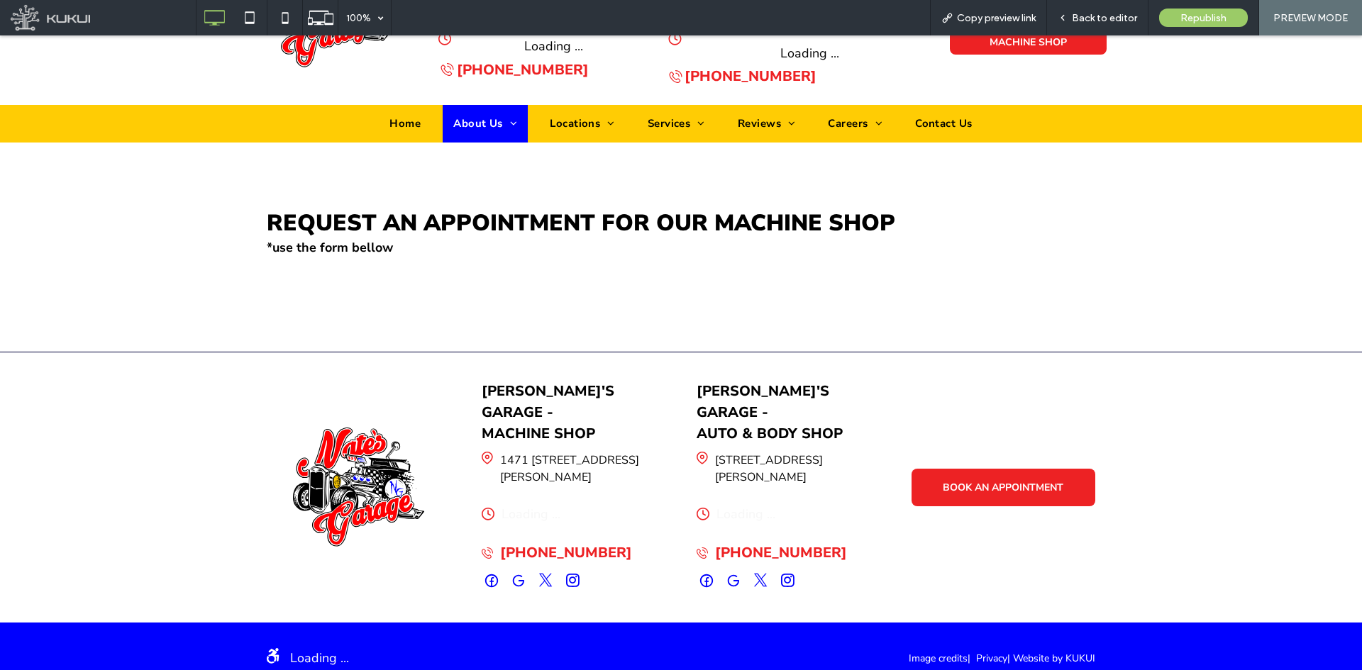
scroll to position [0, 0]
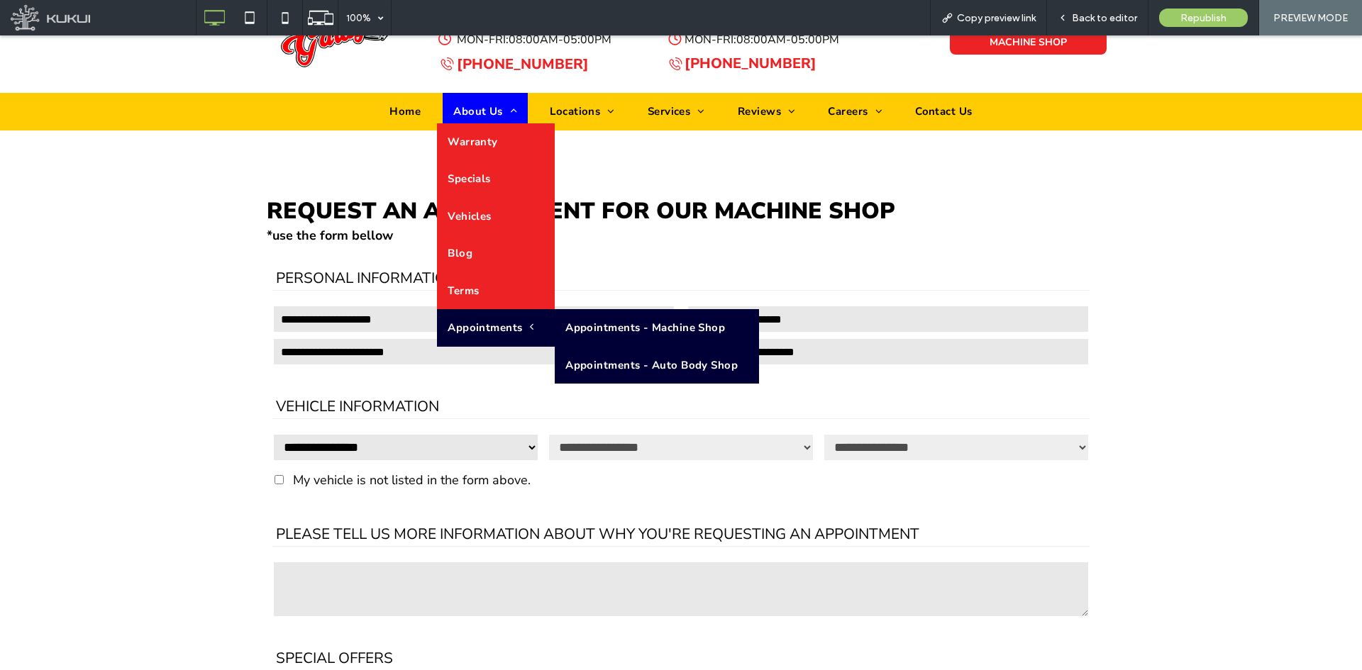
click at [564, 365] on link "Appointments - Auto Body Shop" at bounding box center [657, 366] width 204 height 38
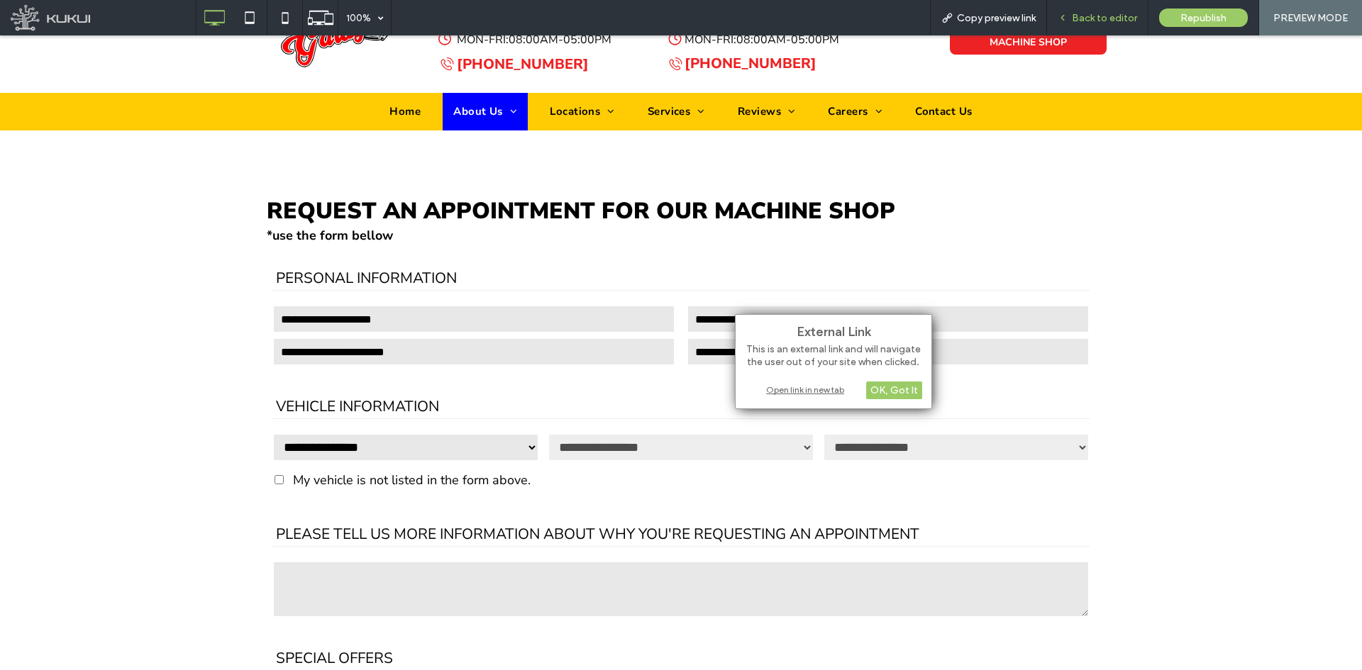
click at [1117, 13] on span "Back to editor" at bounding box center [1104, 18] width 65 height 12
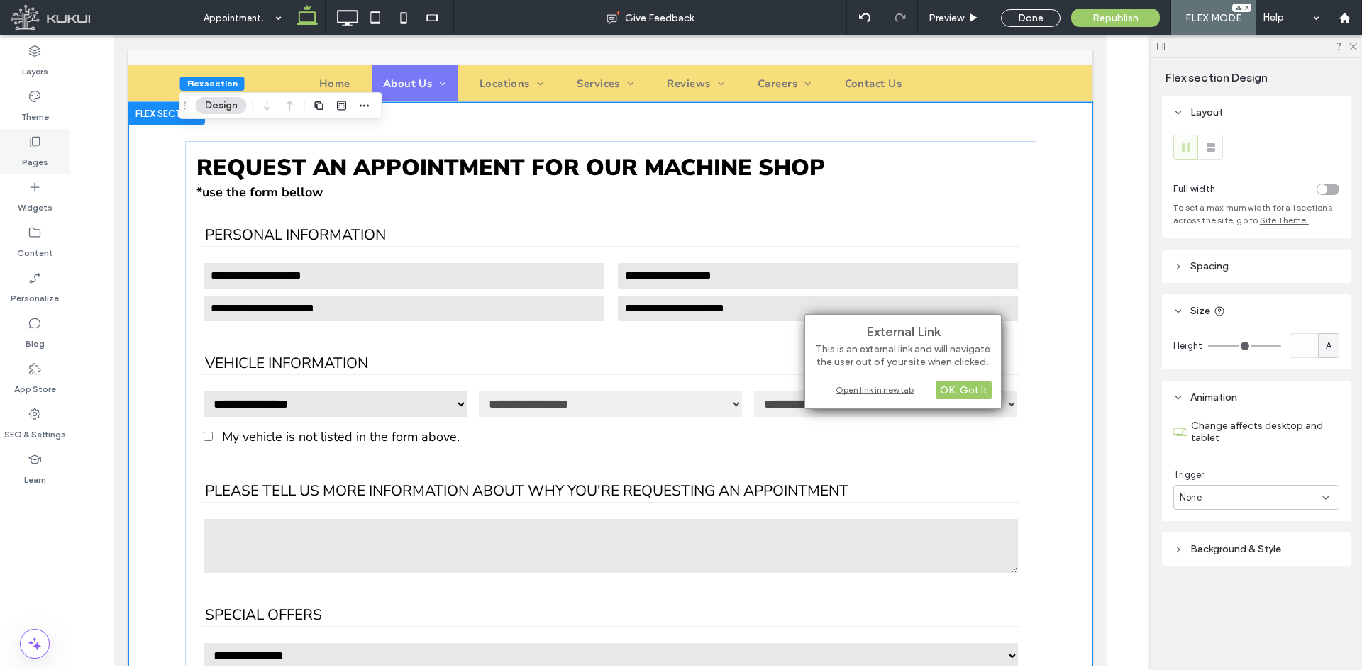
click at [45, 162] on label "Pages" at bounding box center [35, 159] width 26 height 20
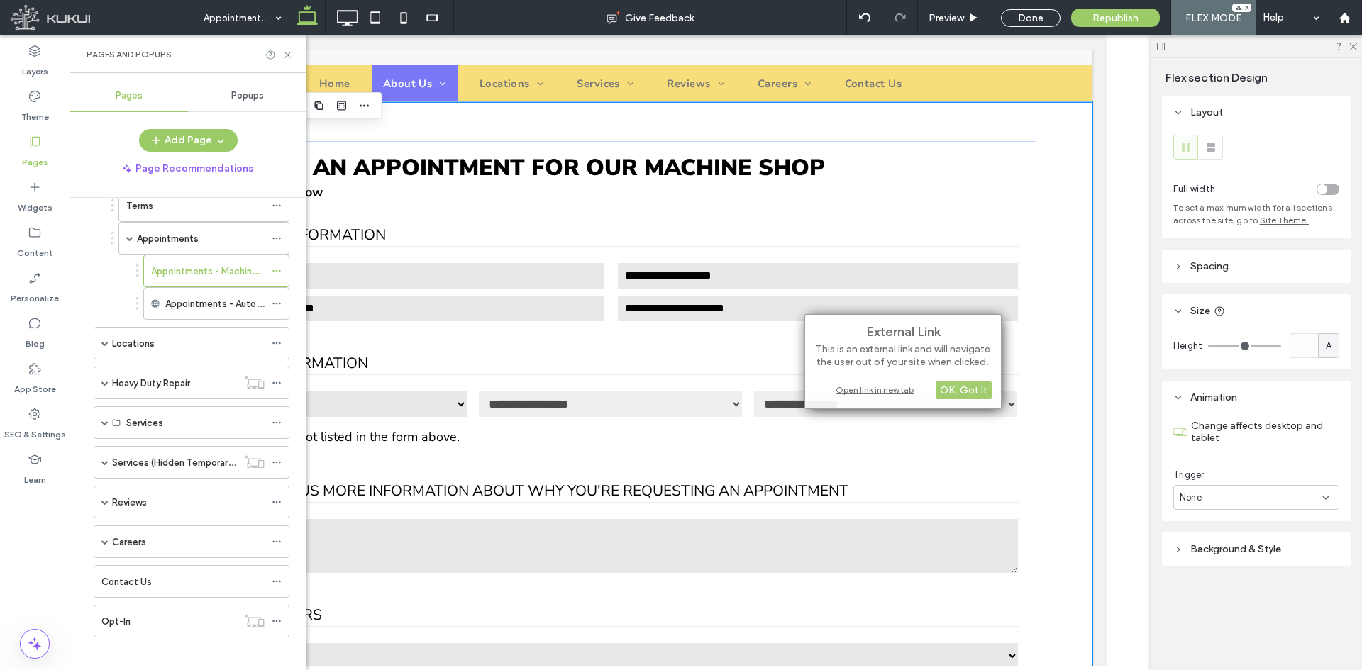
scroll to position [245, 0]
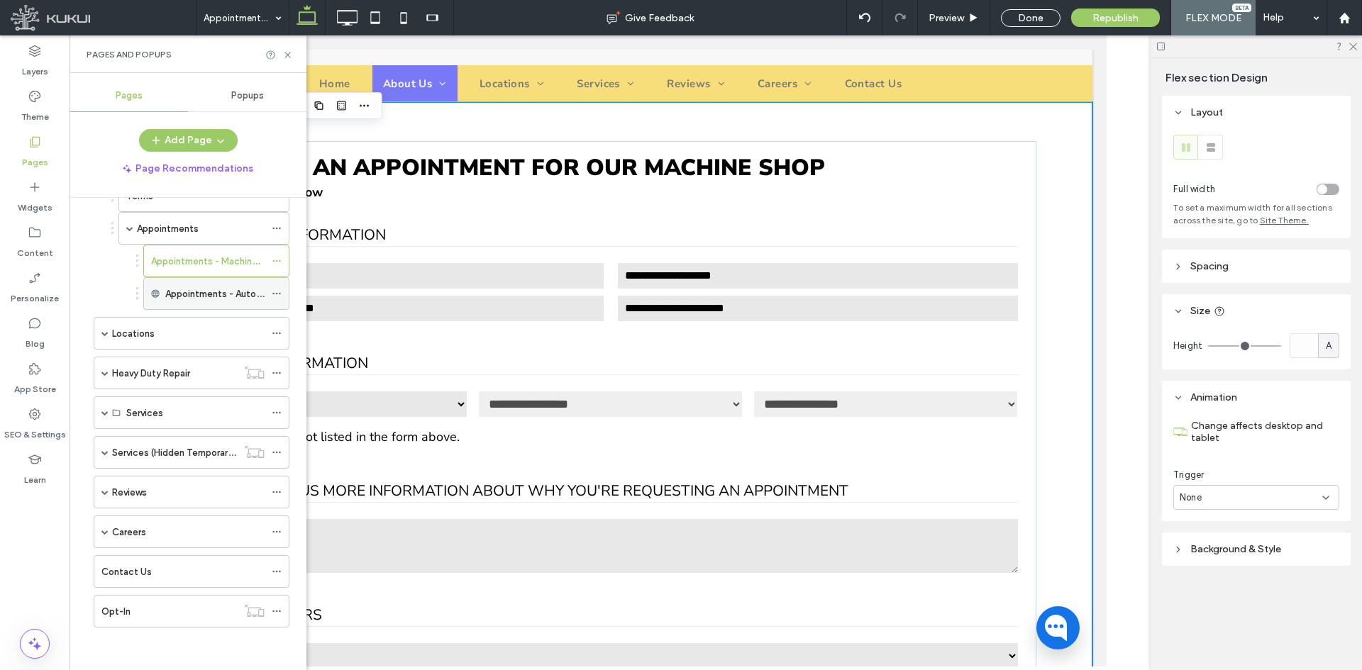
click at [279, 291] on icon at bounding box center [277, 294] width 10 height 10
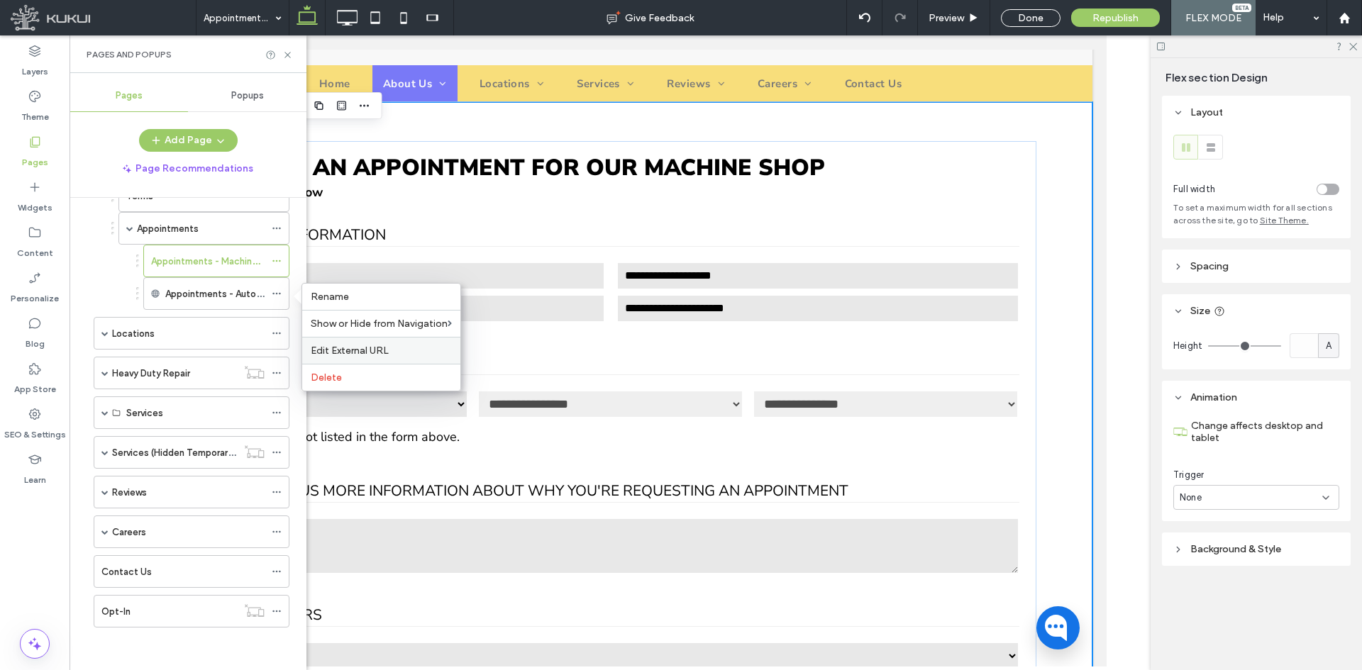
click at [394, 362] on div "Edit External URL" at bounding box center [381, 350] width 158 height 27
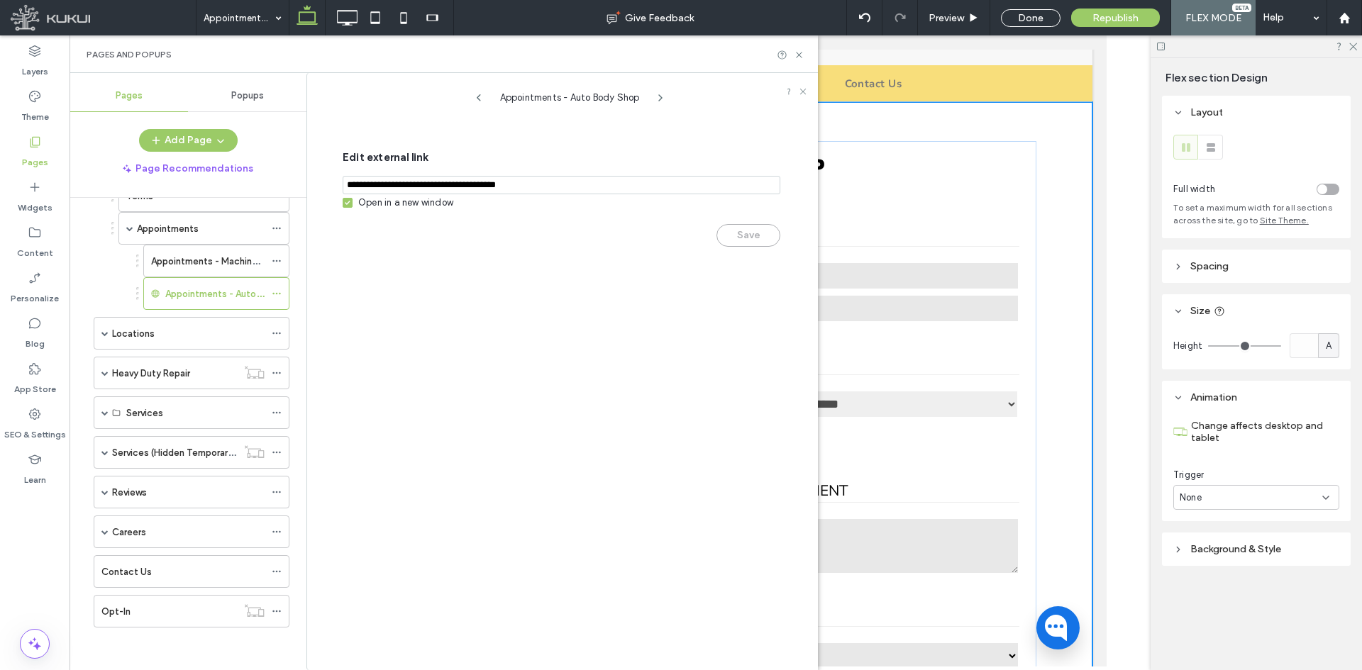
drag, startPoint x: 343, startPoint y: 207, endPoint x: 389, endPoint y: 208, distance: 46.8
click at [344, 207] on span at bounding box center [348, 203] width 10 height 10
click at [748, 238] on button "Save" at bounding box center [748, 235] width 64 height 23
click at [799, 52] on icon at bounding box center [799, 55] width 11 height 11
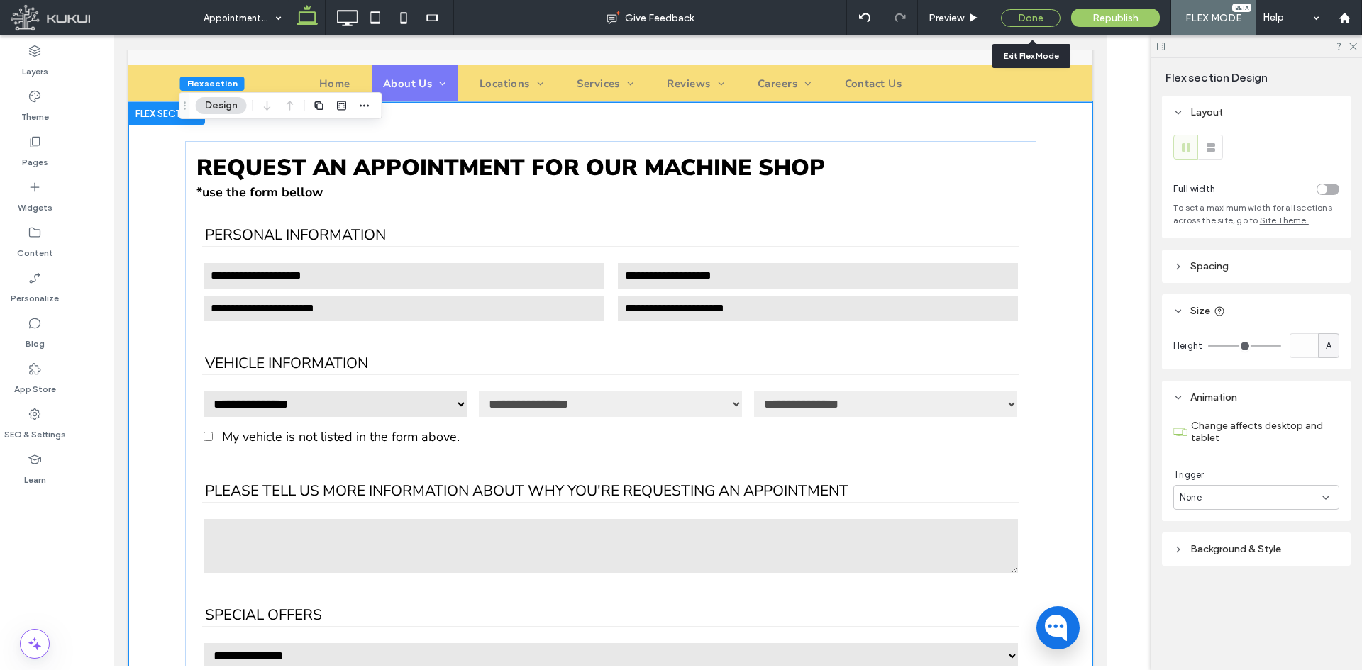
click at [1025, 13] on div "Done" at bounding box center [1031, 18] width 60 height 18
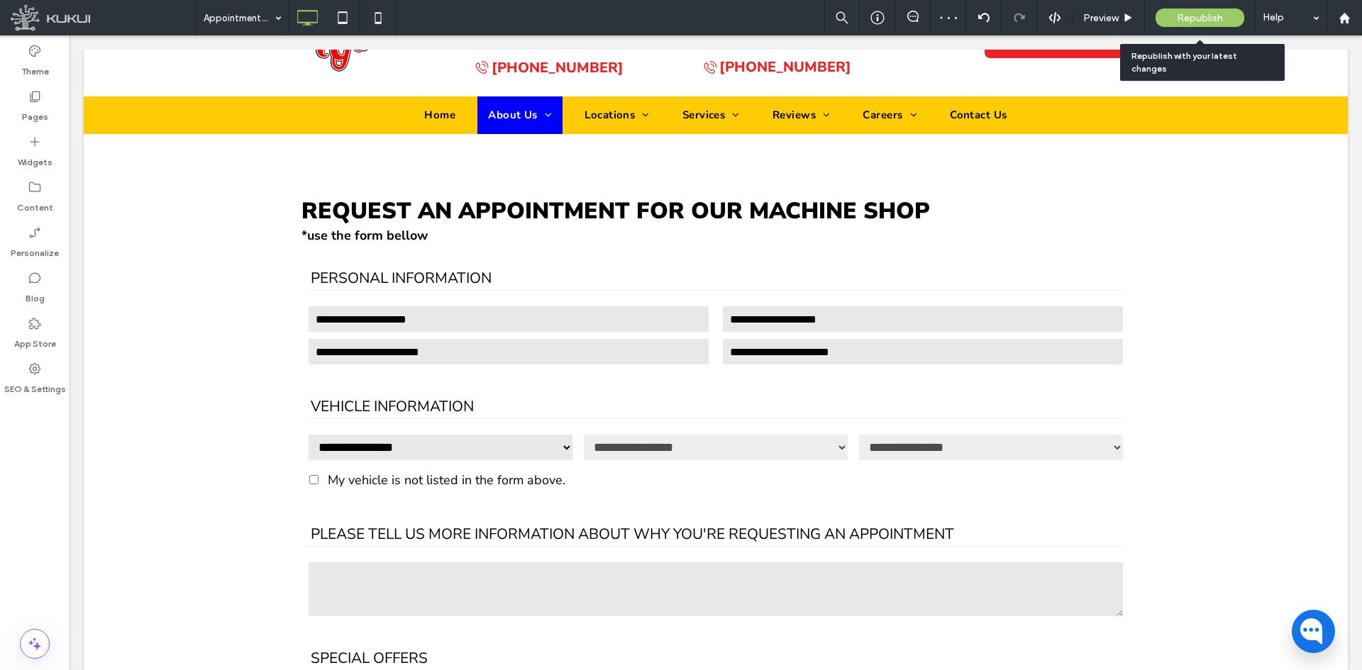
click at [1221, 14] on span "Republish" at bounding box center [1200, 18] width 46 height 12
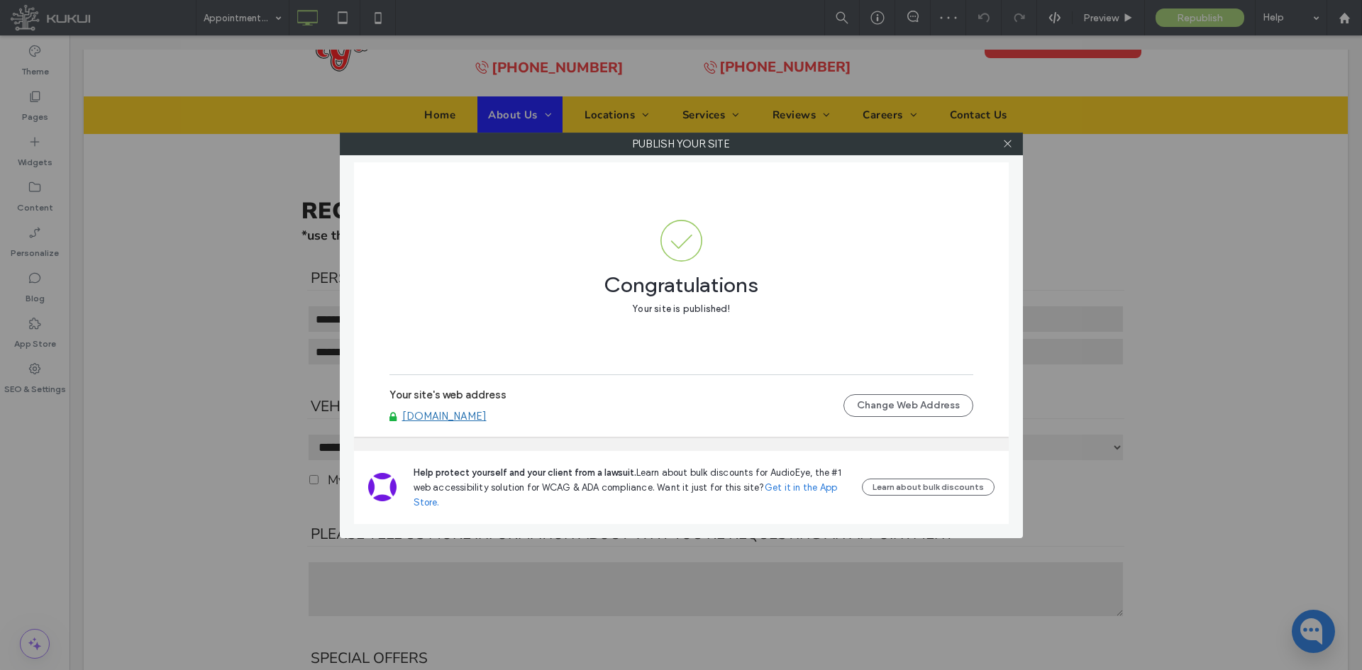
click at [446, 416] on link "www.natesgarages.com" at bounding box center [444, 416] width 84 height 13
click at [1011, 143] on icon at bounding box center [1007, 143] width 11 height 11
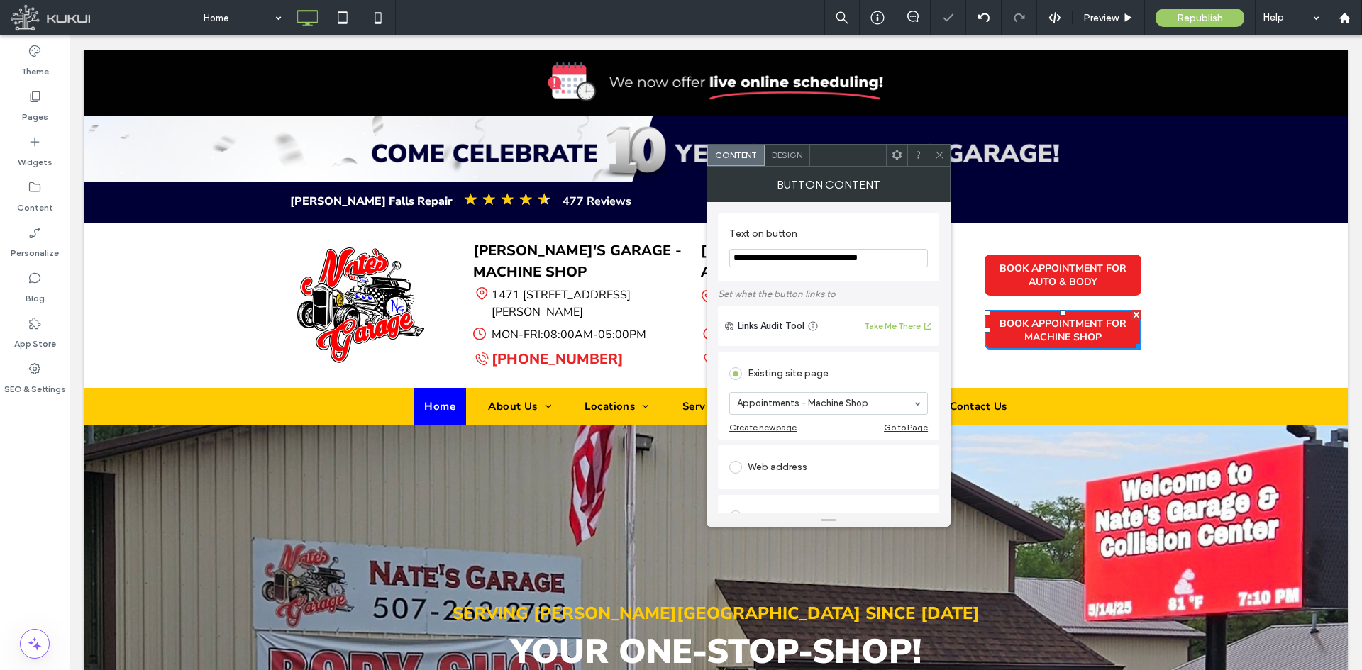
click at [945, 160] on div at bounding box center [938, 155] width 21 height 21
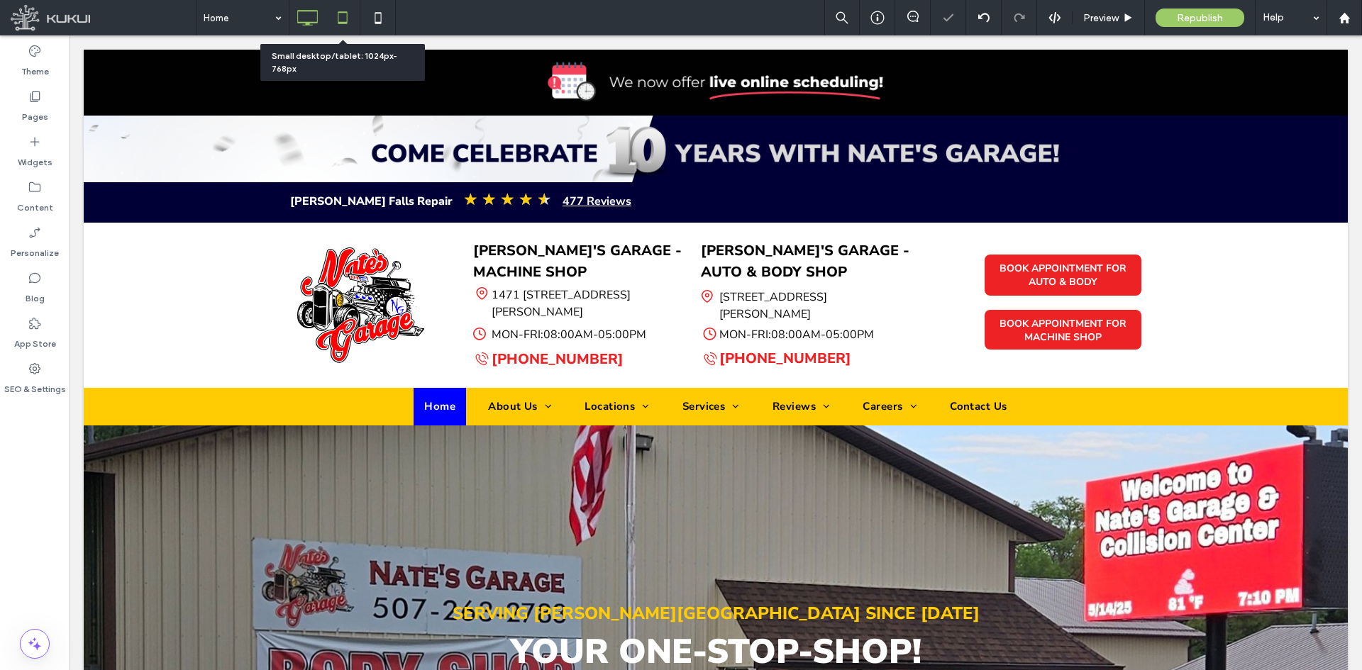
click at [348, 23] on icon at bounding box center [342, 18] width 28 height 28
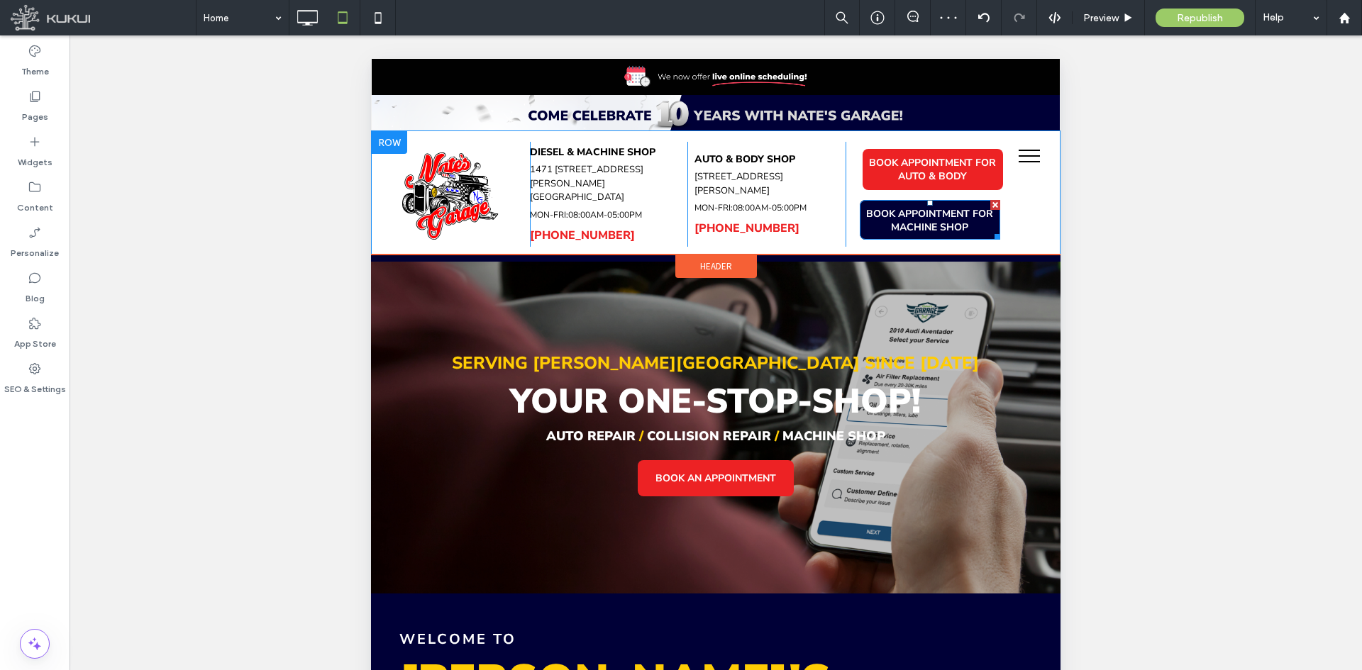
click at [942, 231] on span "BOOK APPOINTMENT FOR MACHINE SHOP" at bounding box center [929, 220] width 138 height 41
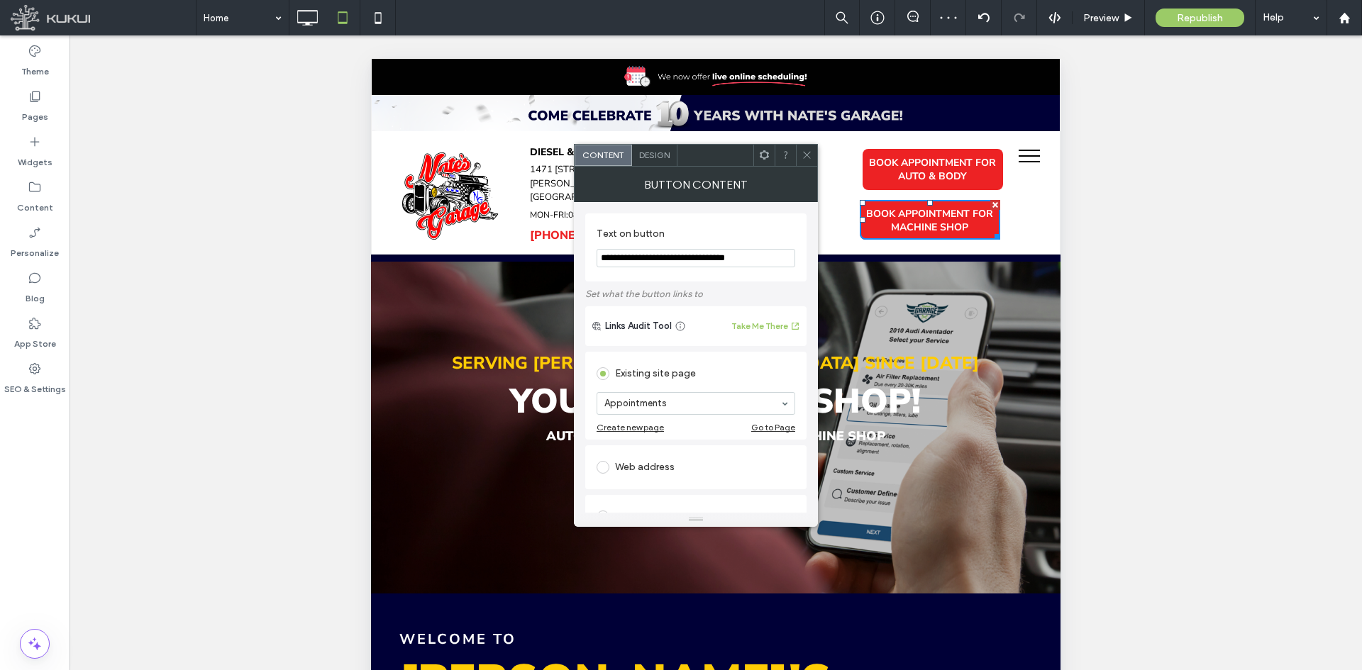
drag, startPoint x: 645, startPoint y: 400, endPoint x: 662, endPoint y: 406, distance: 17.3
click at [813, 160] on div at bounding box center [806, 155] width 21 height 21
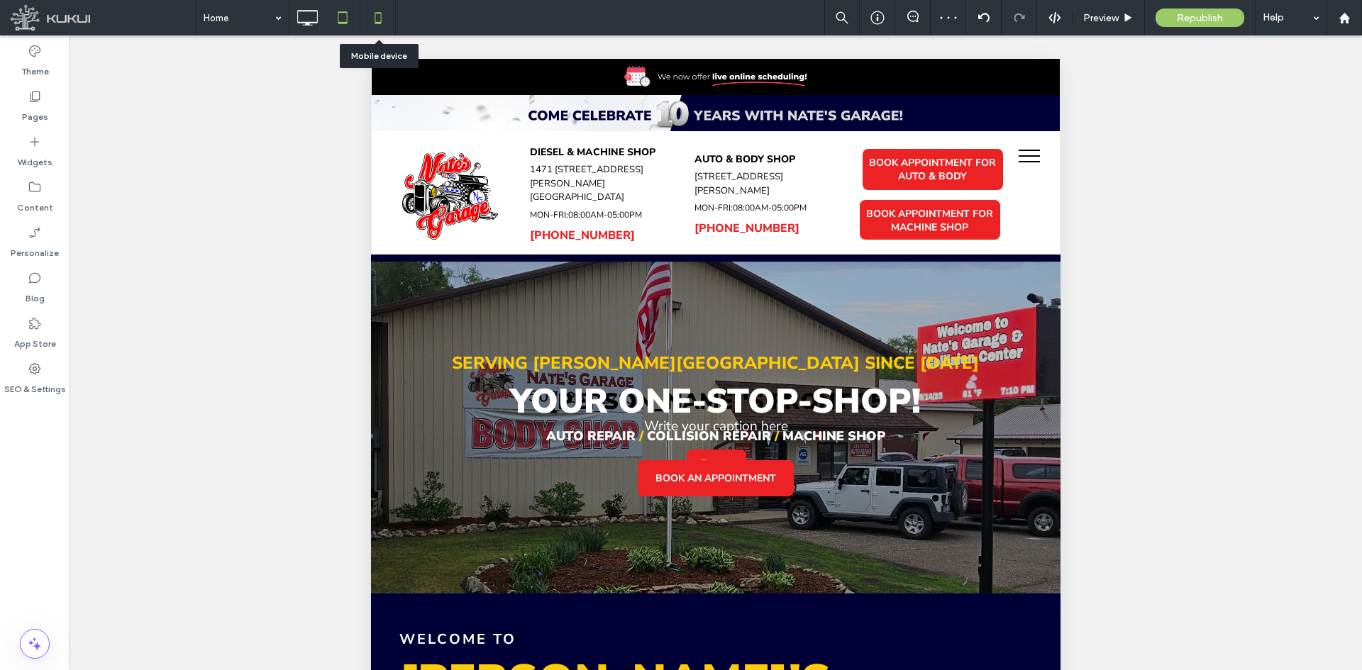
click at [375, 15] on use at bounding box center [378, 17] width 6 height 11
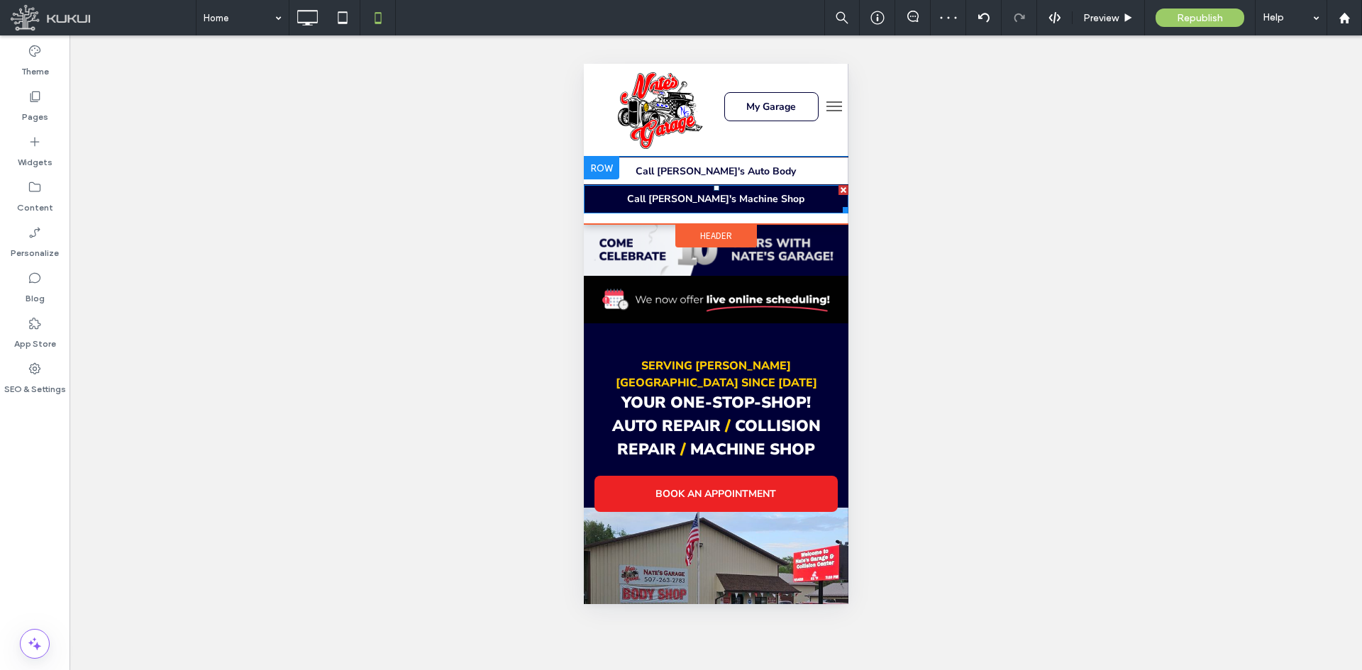
scroll to position [0, 0]
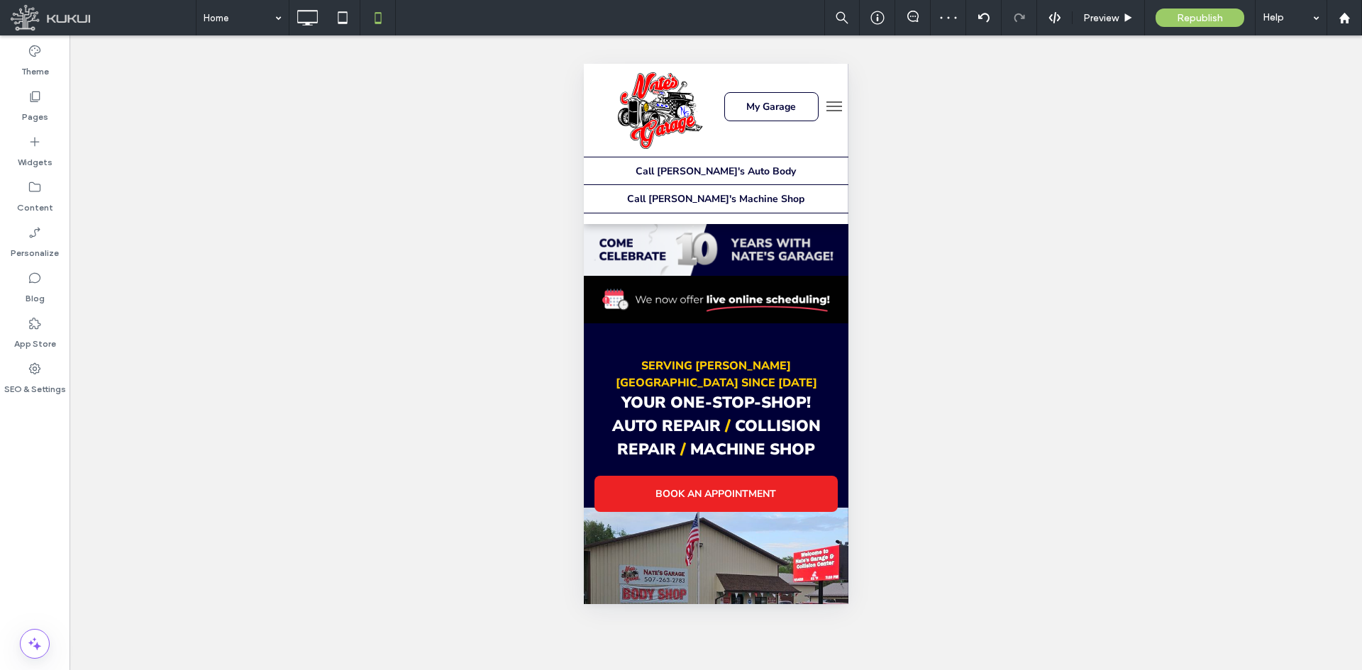
click at [827, 106] on span "menu" at bounding box center [834, 106] width 16 height 1
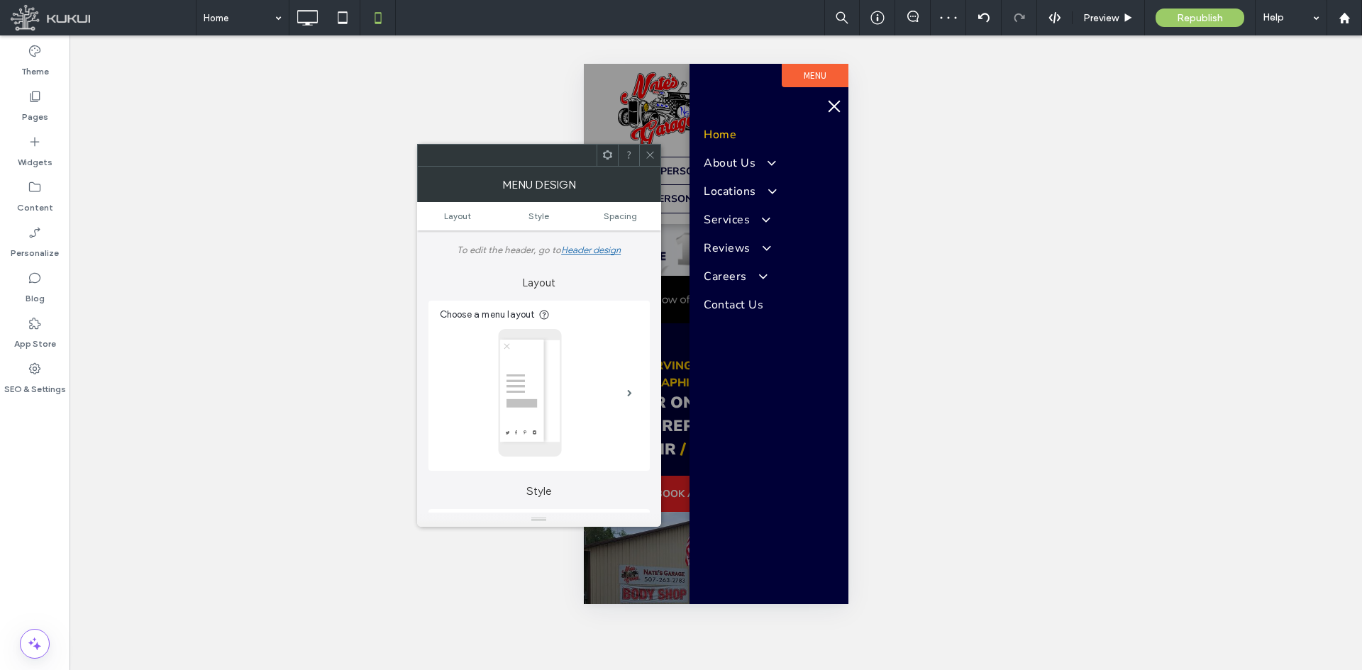
click at [827, 106] on span "menu" at bounding box center [834, 106] width 16 height 1
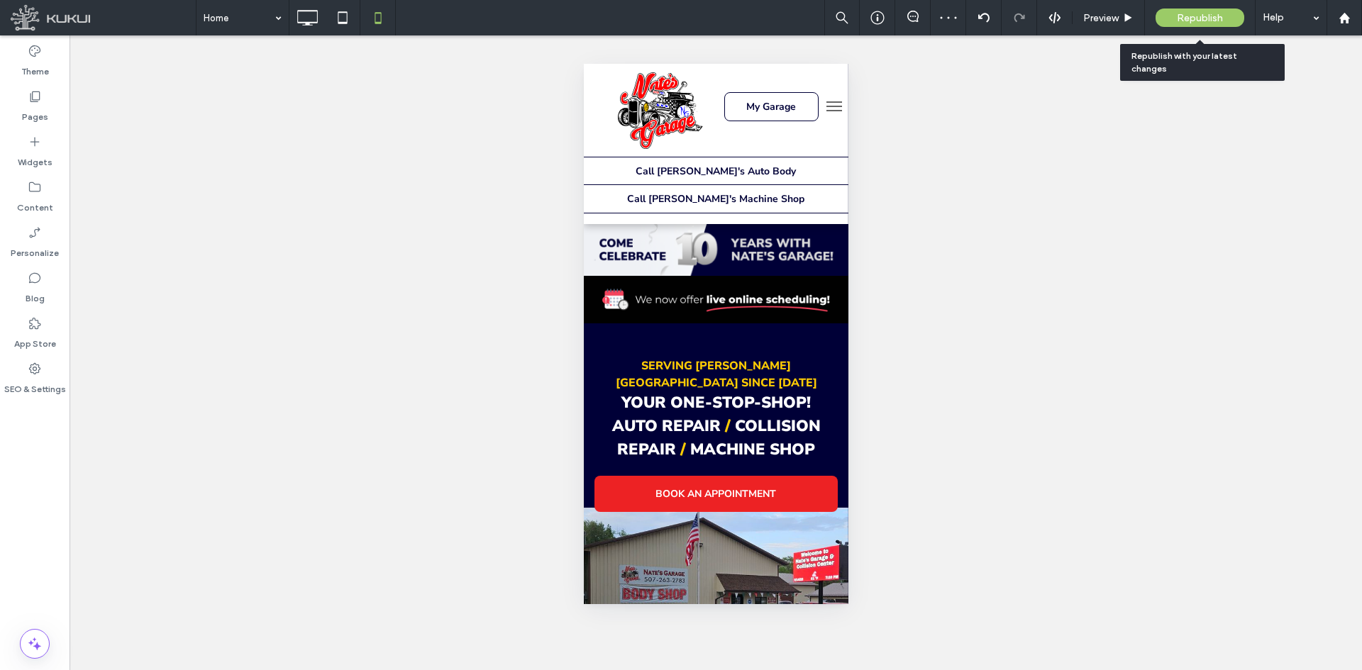
click at [1191, 22] on span "Republish" at bounding box center [1200, 18] width 46 height 12
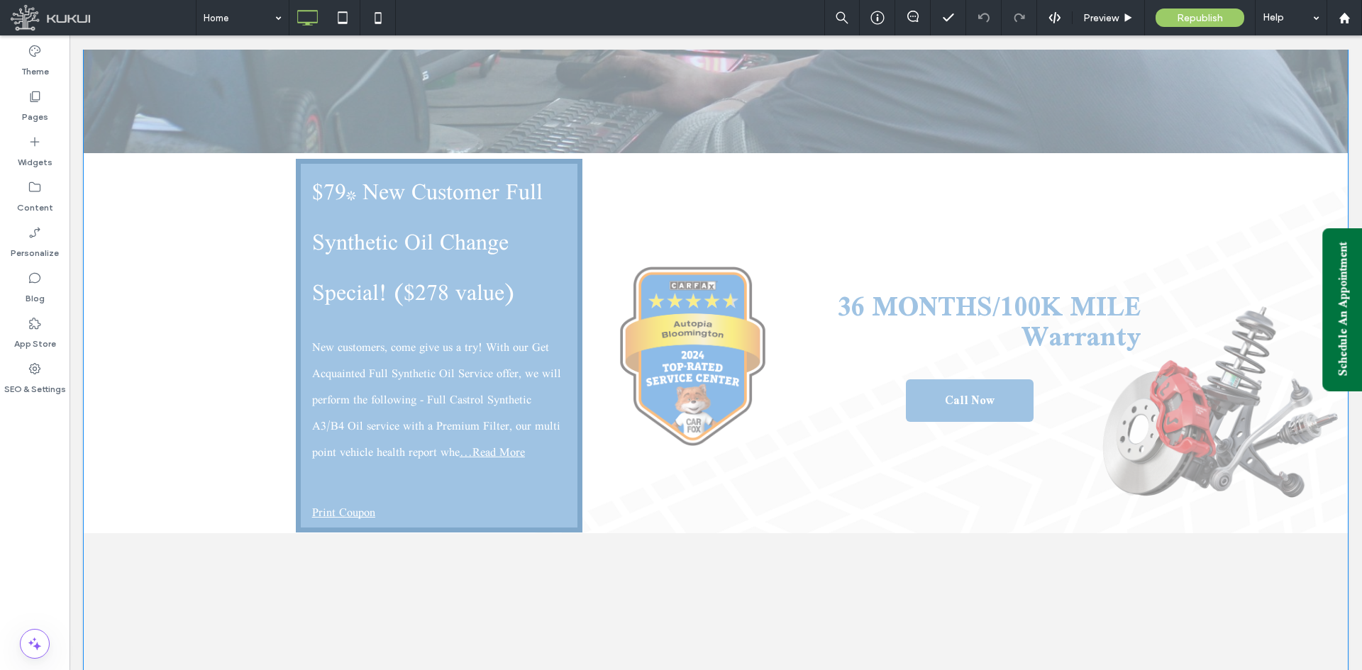
scroll to position [1348, 0]
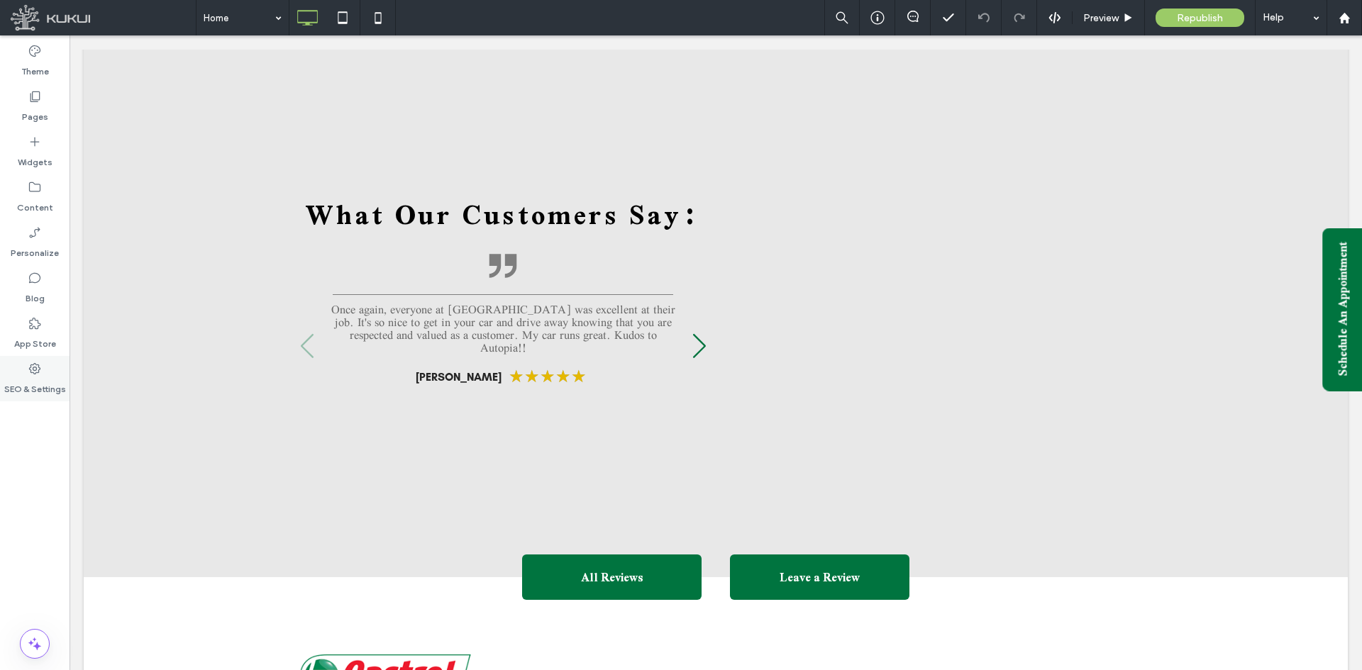
drag, startPoint x: 62, startPoint y: 378, endPoint x: 64, endPoint y: 370, distance: 7.9
click at [62, 377] on label "SEO & Settings" at bounding box center [35, 386] width 62 height 20
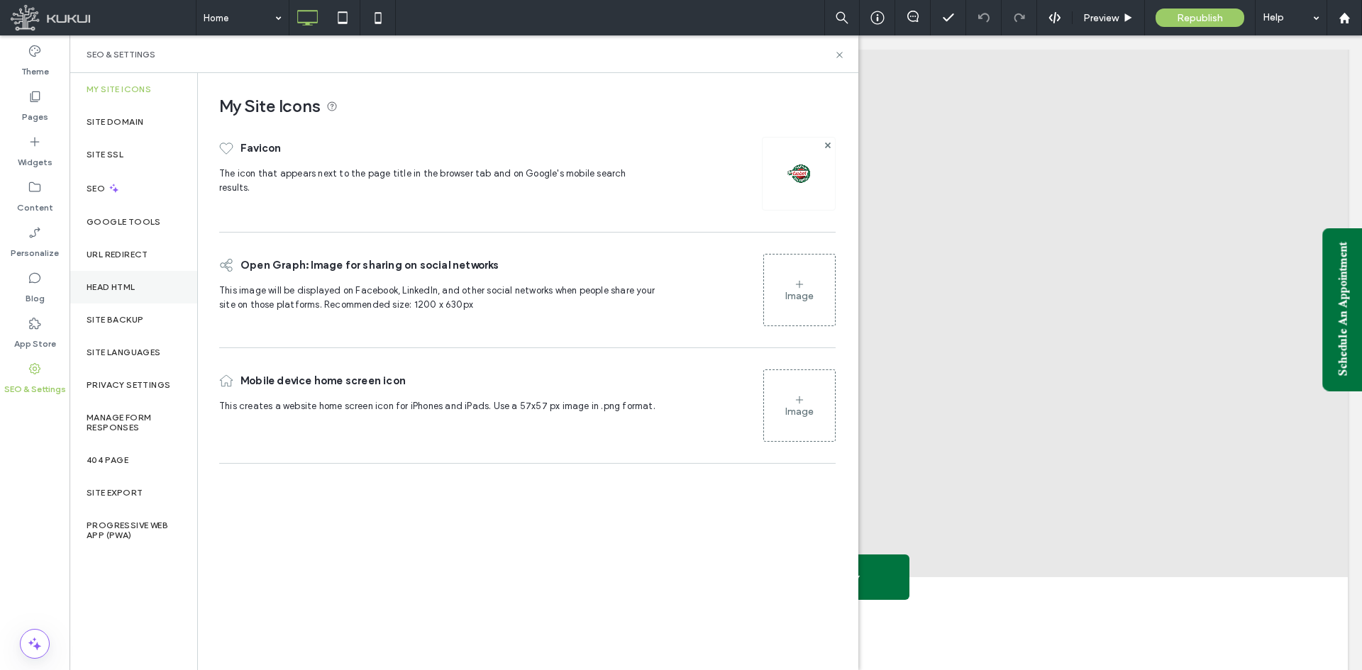
click at [127, 281] on div "Head HTML" at bounding box center [134, 287] width 128 height 33
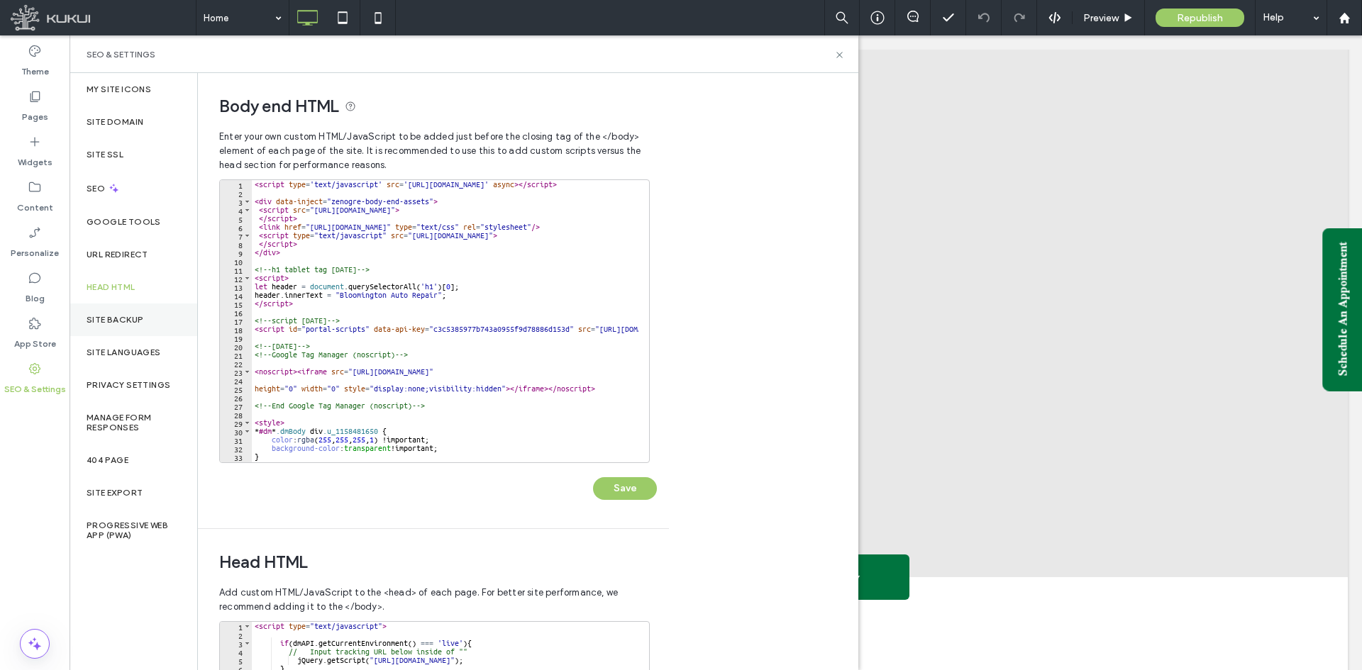
click at [118, 315] on label "Site Backup" at bounding box center [115, 320] width 57 height 10
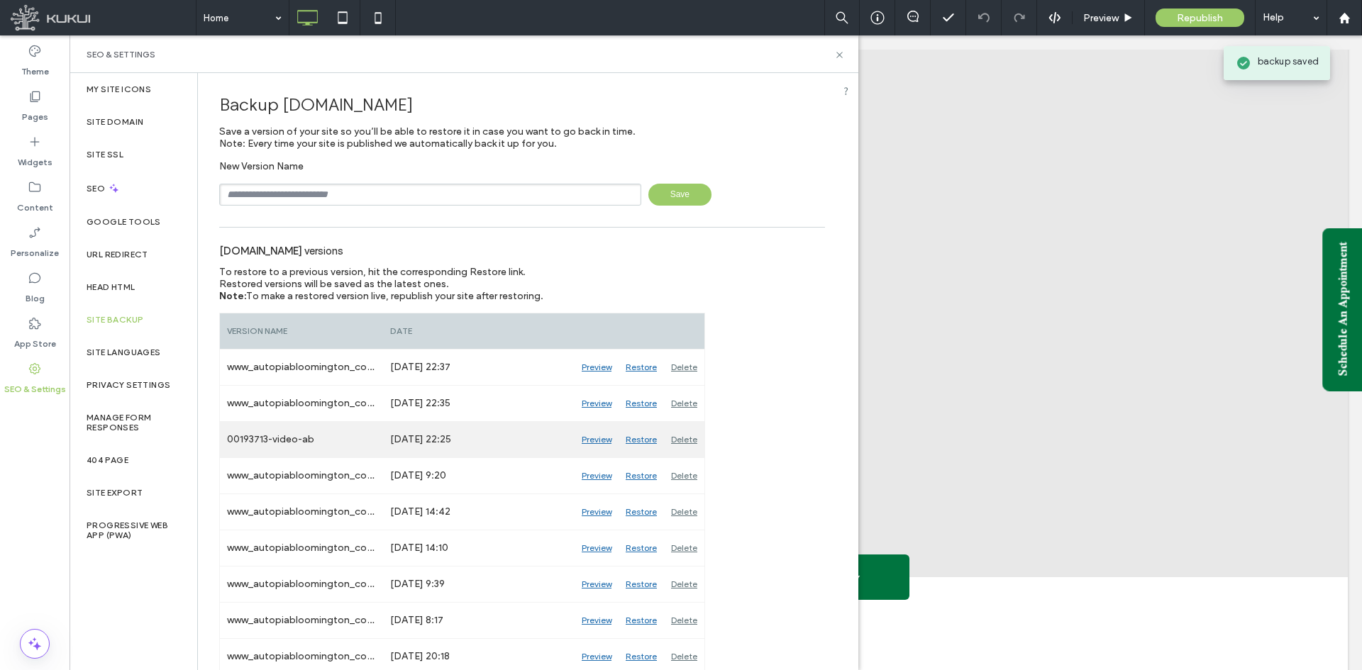
click at [594, 438] on div "Preview" at bounding box center [597, 439] width 44 height 35
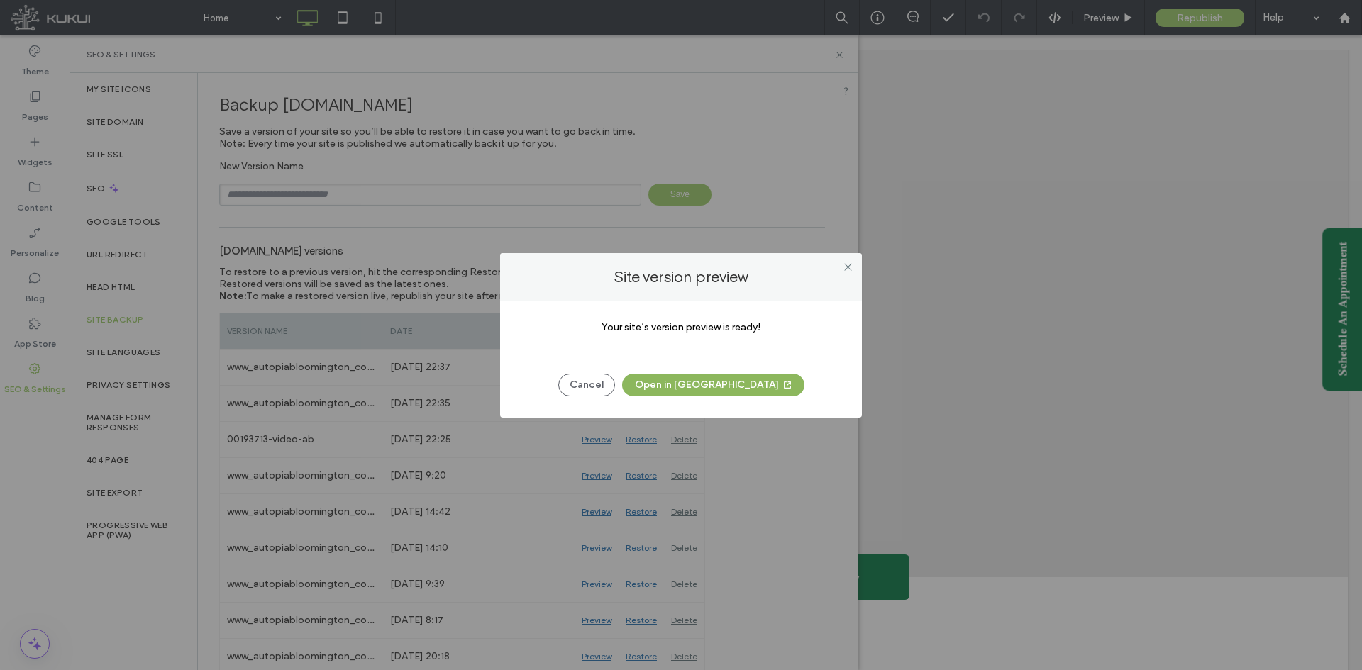
click at [712, 386] on button "Open in [GEOGRAPHIC_DATA]" at bounding box center [713, 385] width 182 height 23
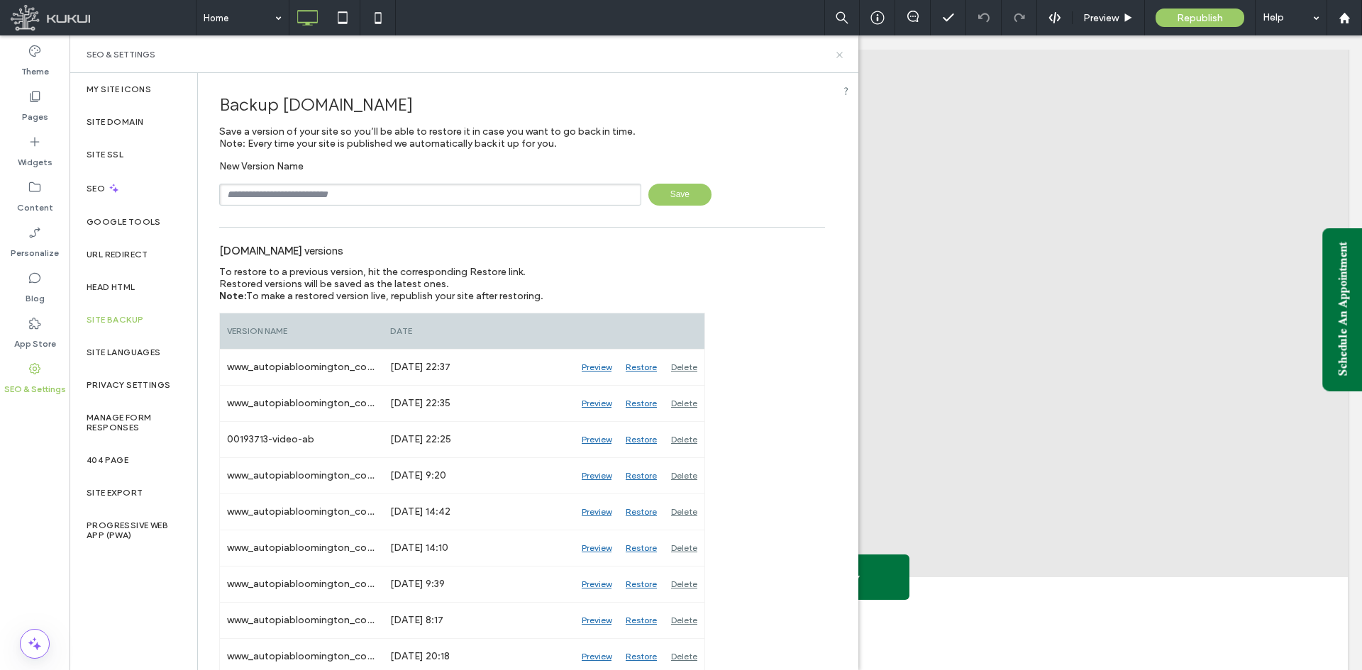
drag, startPoint x: 838, startPoint y: 54, endPoint x: 773, endPoint y: 121, distance: 92.8
click at [838, 54] on icon at bounding box center [839, 55] width 11 height 11
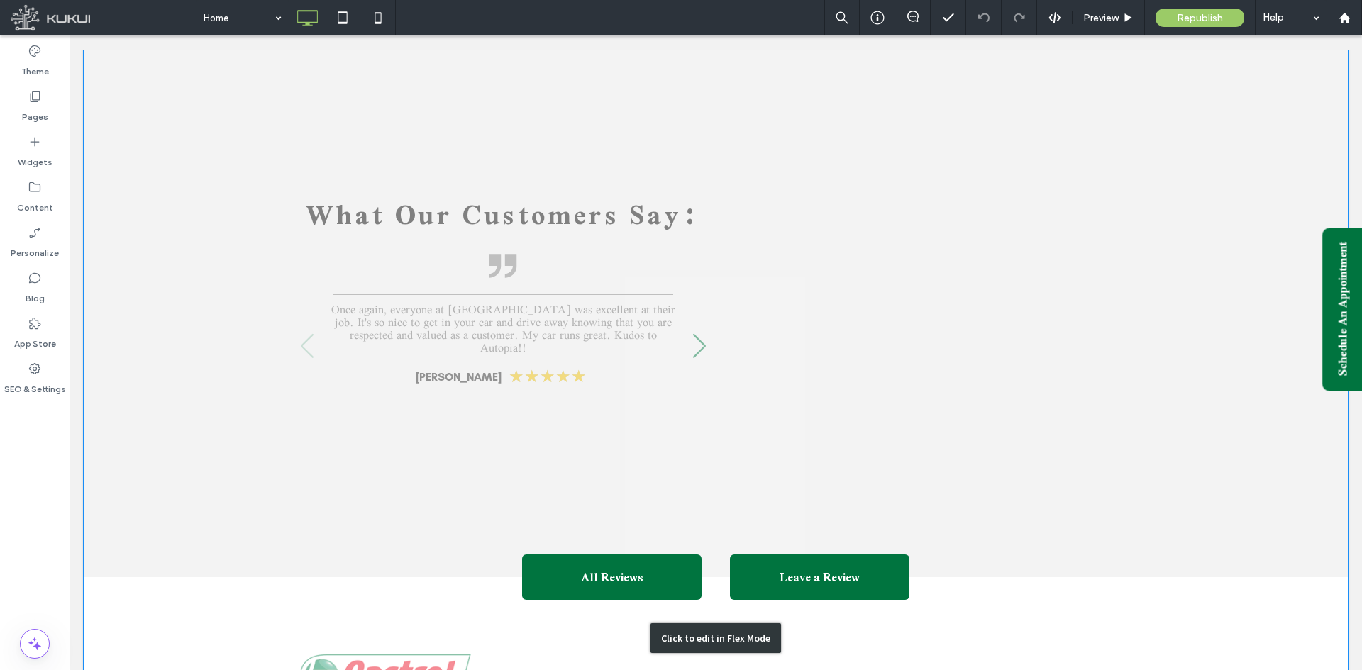
click at [819, 243] on div "Click to edit in Flex Mode" at bounding box center [716, 638] width 1264 height 2885
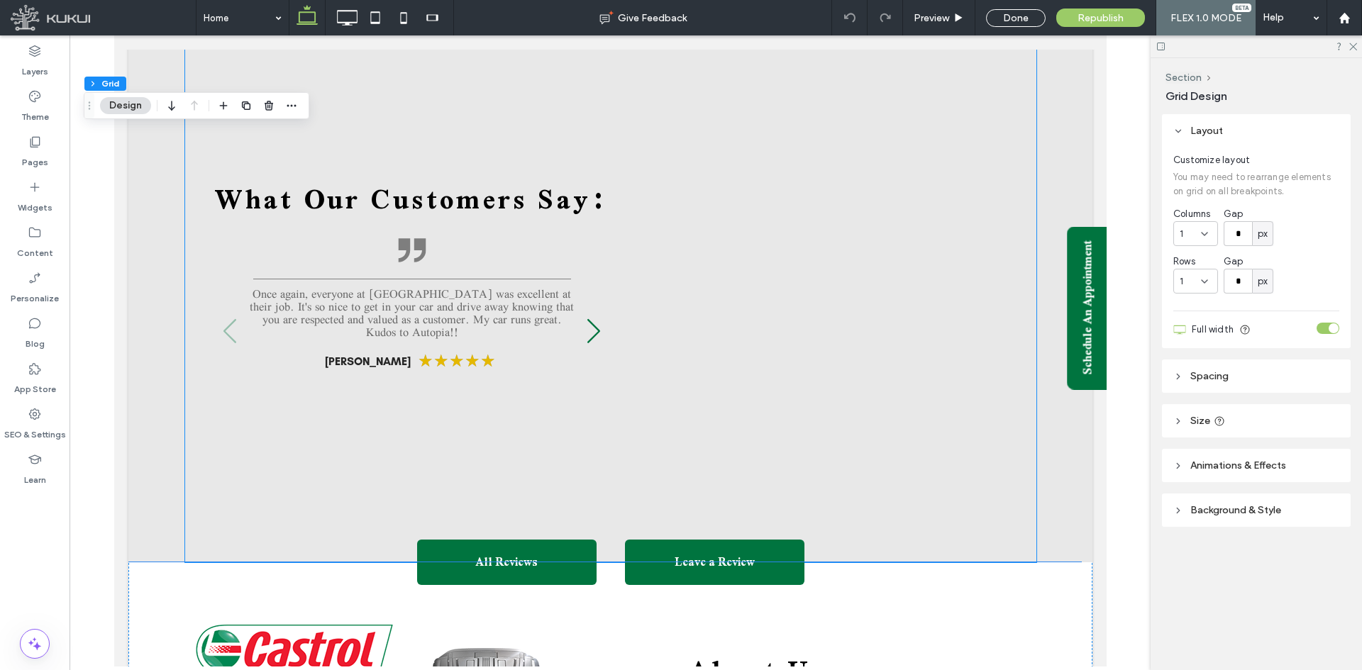
click at [819, 243] on div at bounding box center [817, 302] width 382 height 215
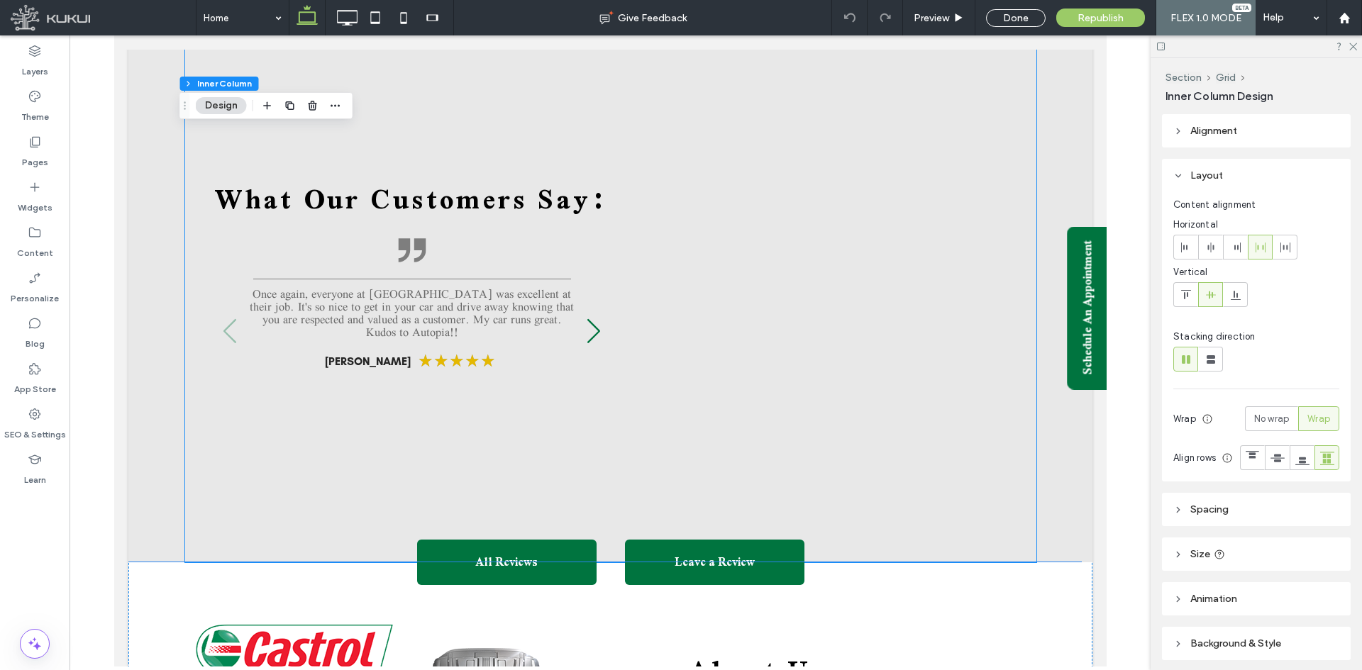
type input "**"
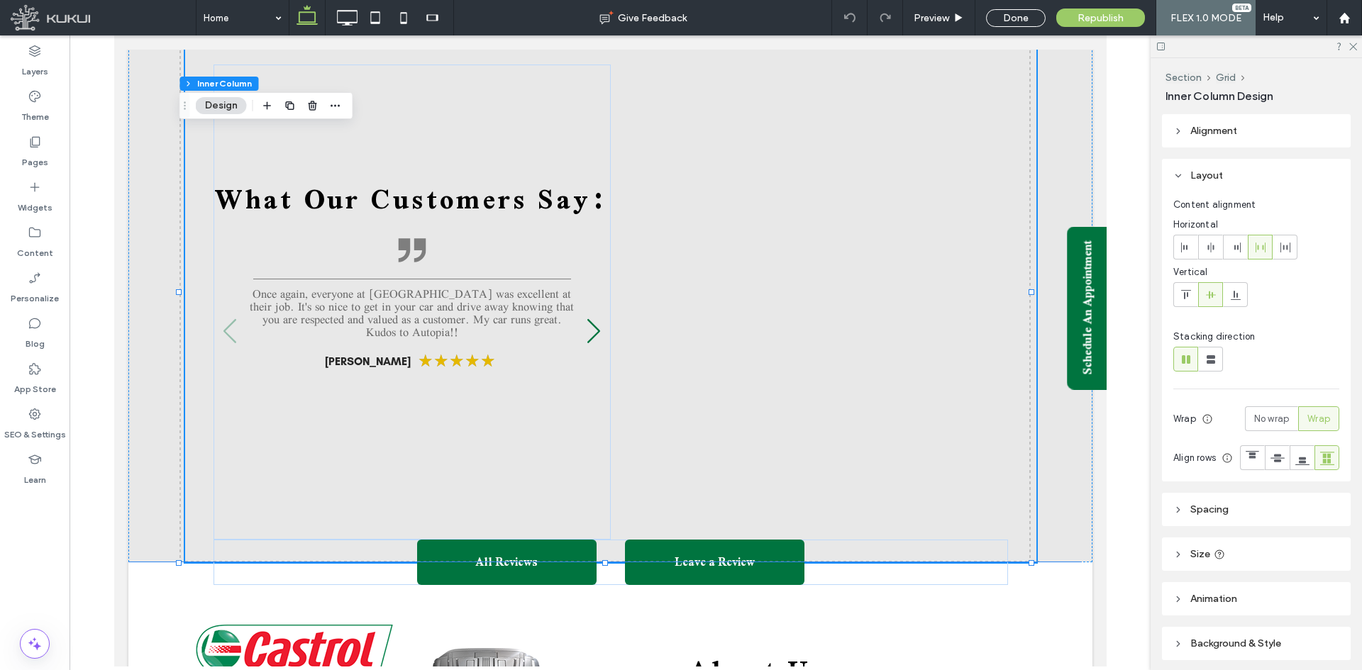
click at [819, 243] on div at bounding box center [817, 302] width 382 height 215
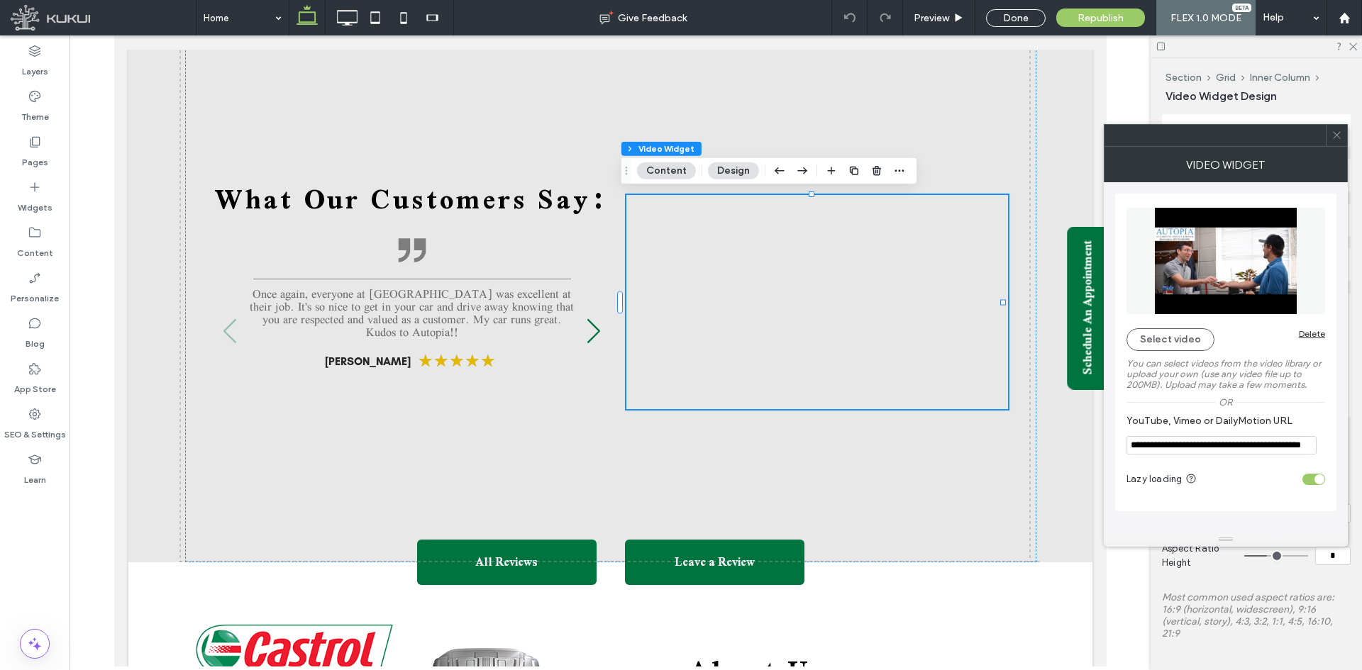
click at [1192, 449] on input "**********" at bounding box center [1221, 445] width 190 height 18
click at [1223, 443] on input "**********" at bounding box center [1221, 445] width 190 height 18
paste input "YouTube, Vimeo or DailyMotion URL"
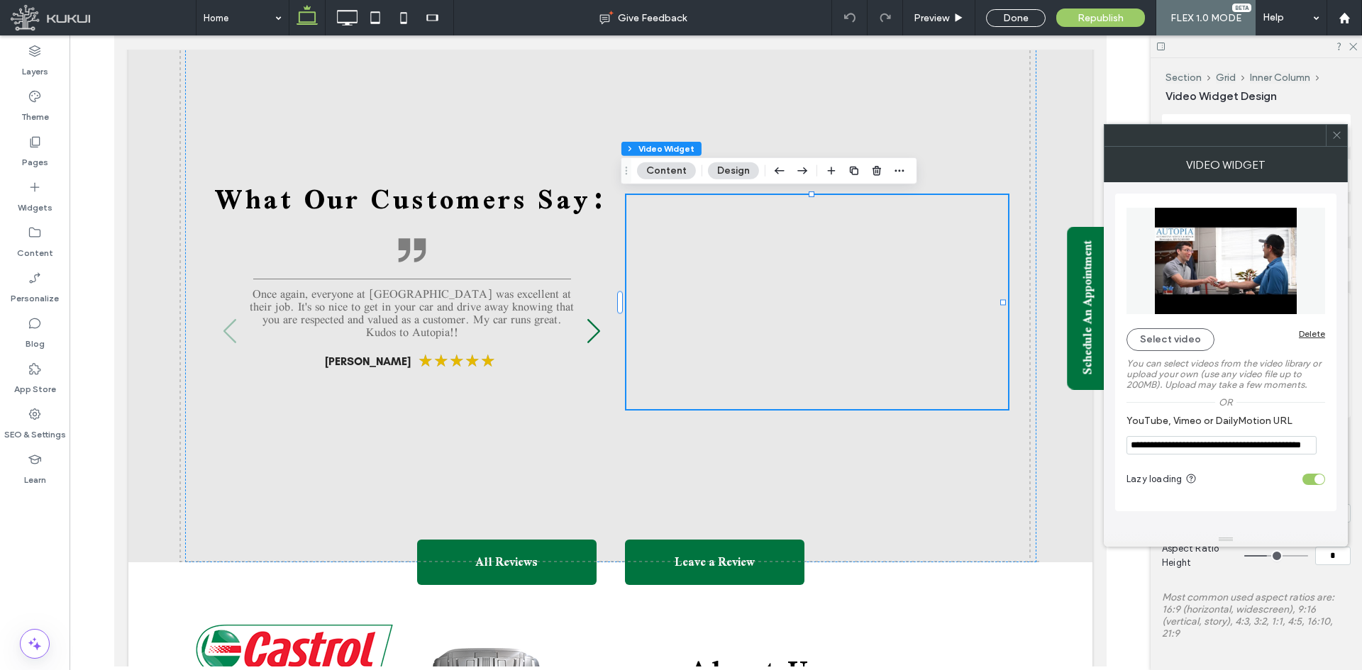
scroll to position [0, 58]
type input "**********"
click at [1142, 462] on section "Lazy loading" at bounding box center [1225, 479] width 199 height 35
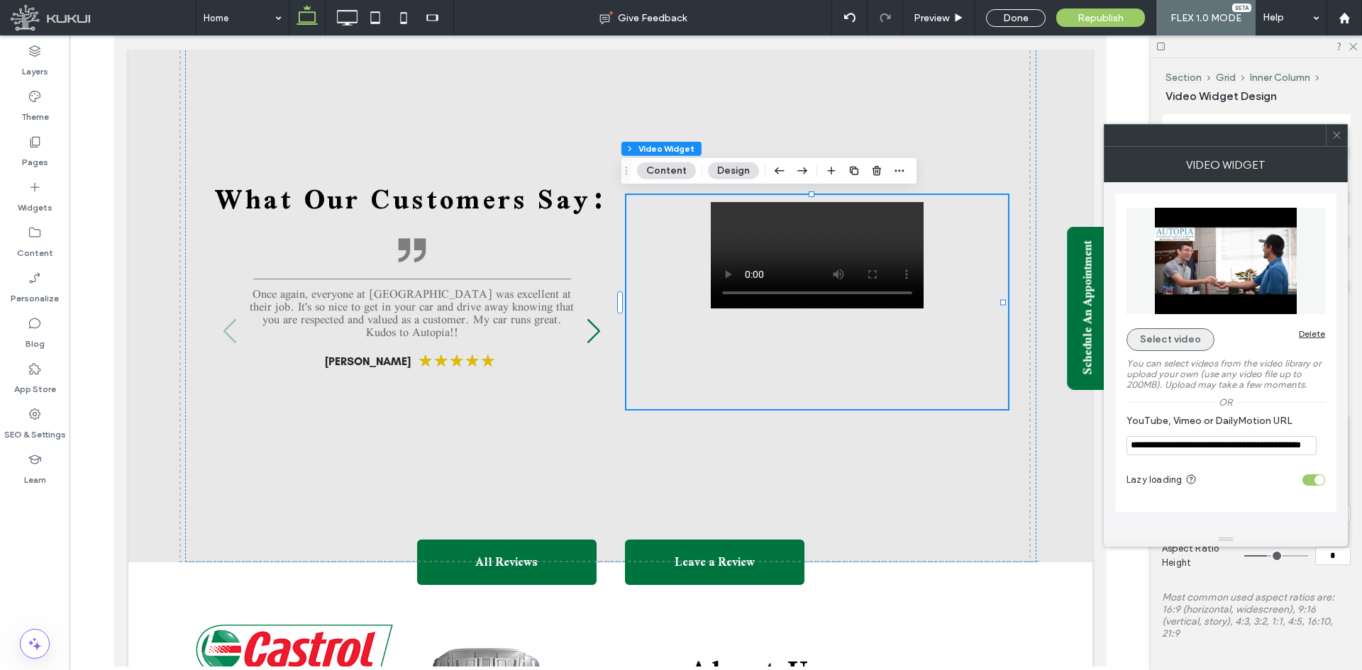
click at [1159, 349] on button "Select video" at bounding box center [1170, 339] width 88 height 23
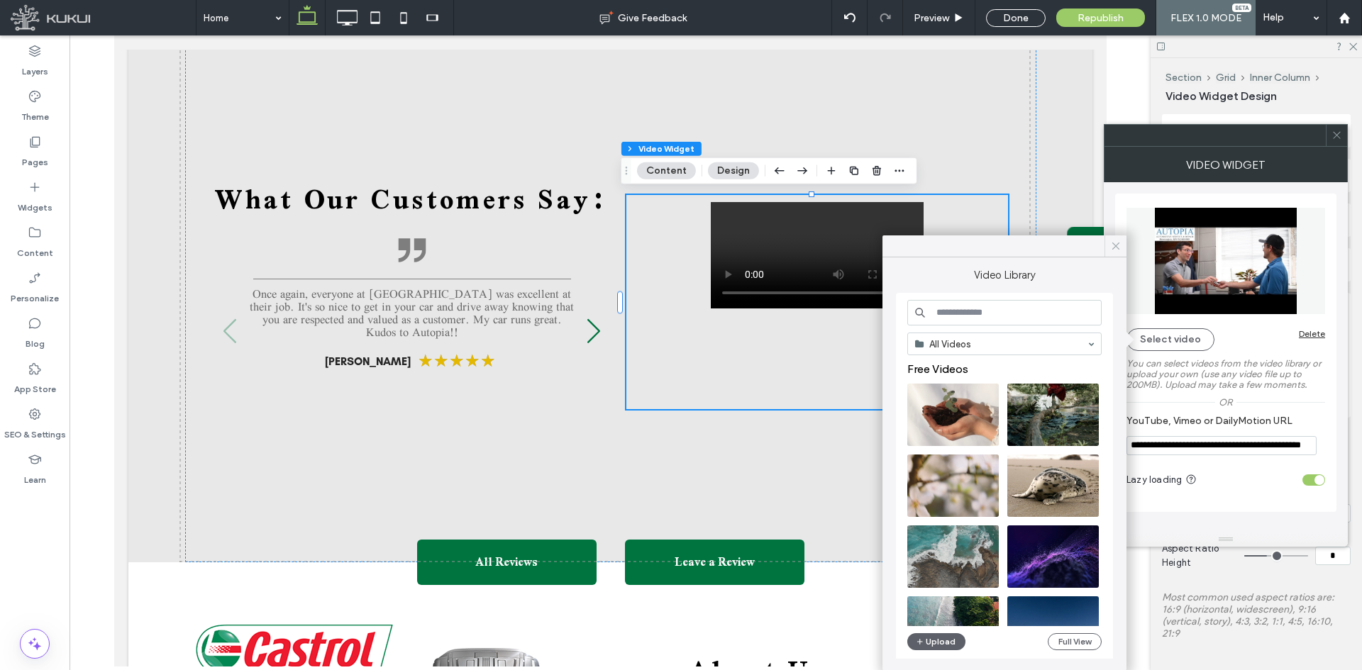
click at [1117, 251] on icon at bounding box center [1115, 246] width 13 height 13
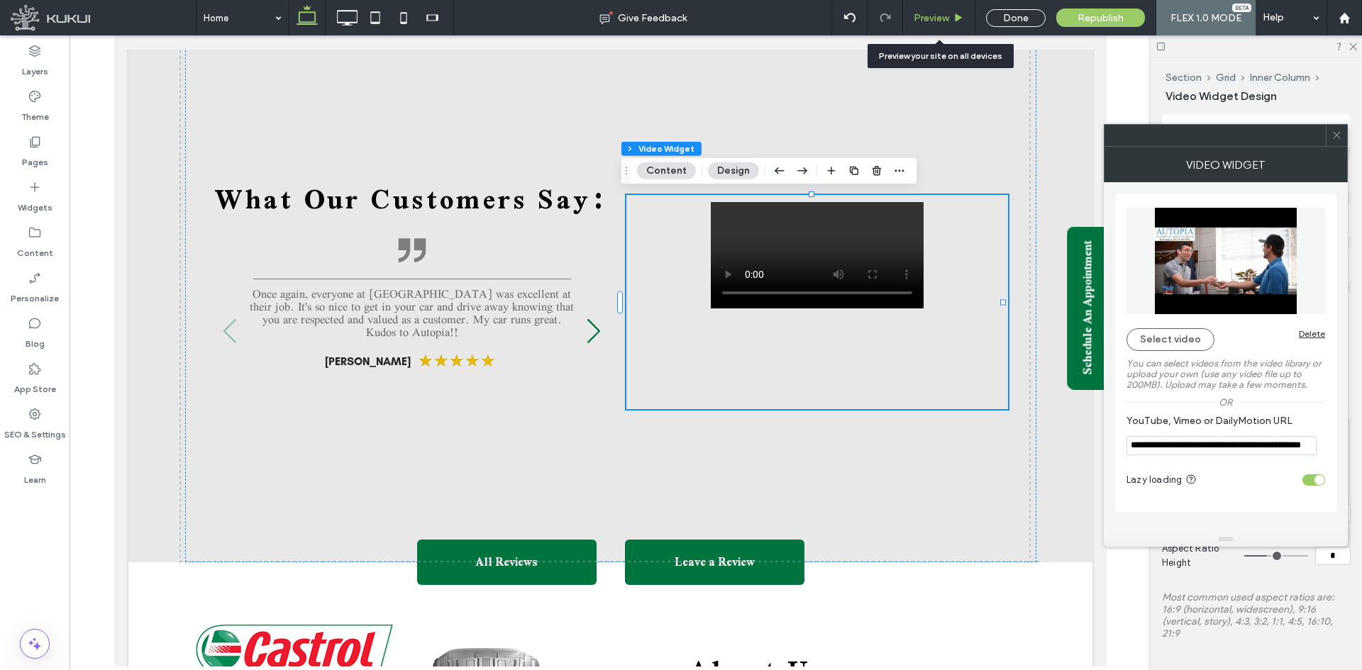
click at [936, 22] on span "Preview" at bounding box center [931, 18] width 35 height 12
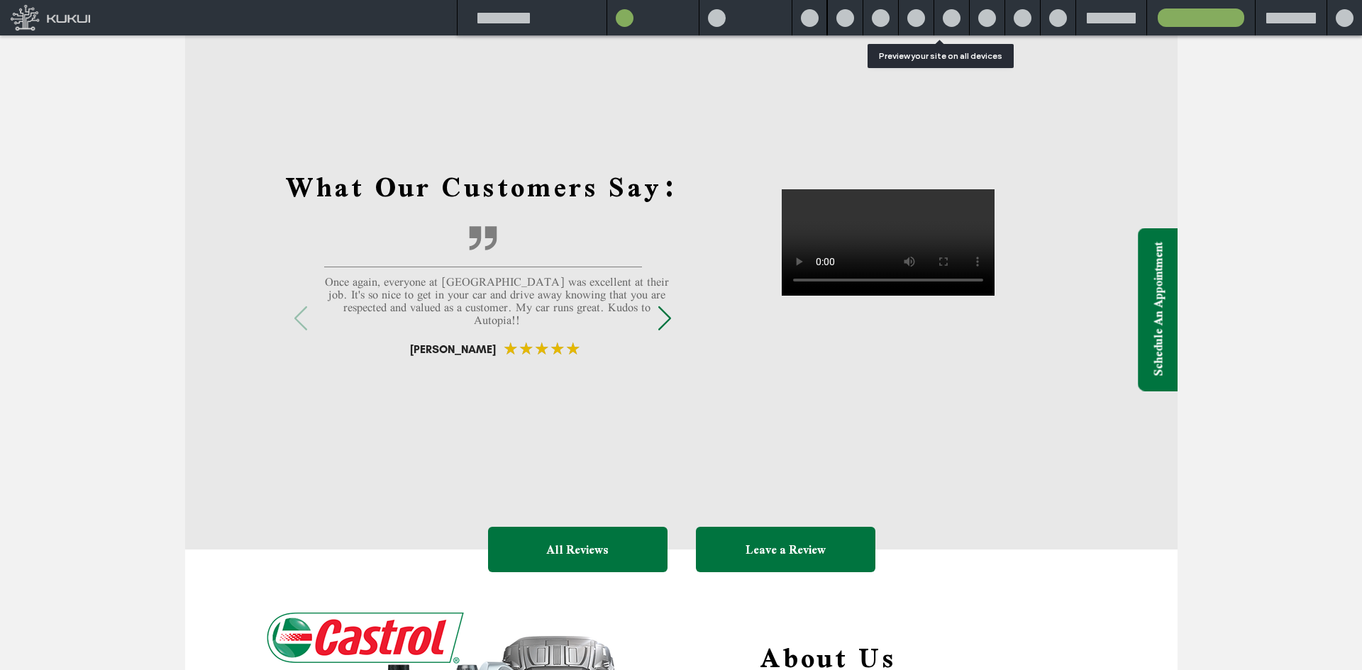
scroll to position [1339, 0]
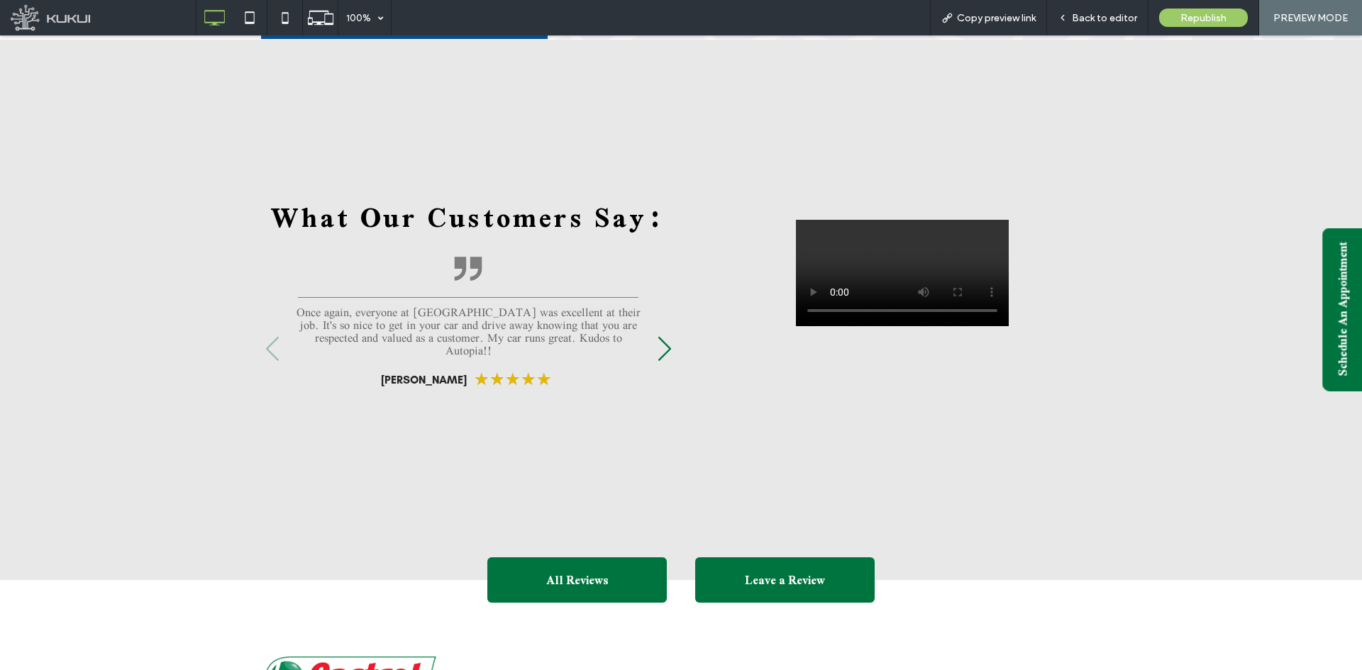
click at [832, 126] on div "All Reviews Leave a Review What Our Customers Say: Quotes icon | Autopia Auto R…" at bounding box center [680, 310] width 851 height 540
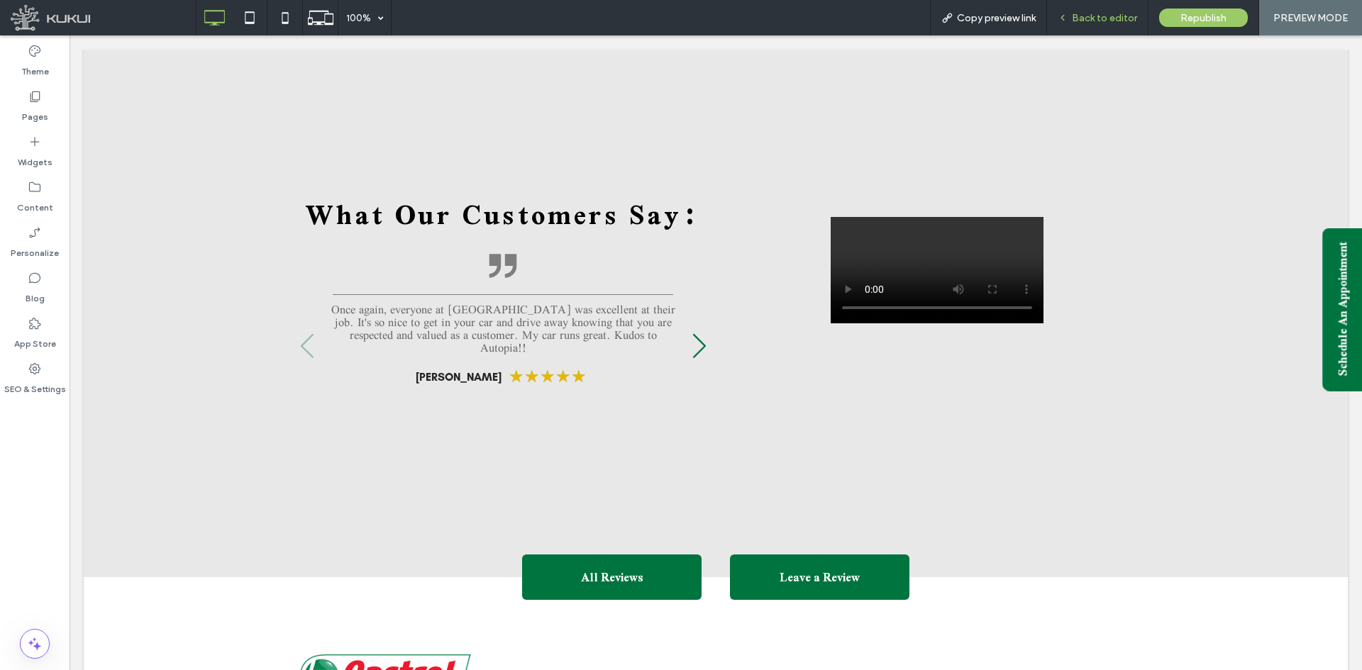
click at [1089, 21] on span "Back to editor" at bounding box center [1104, 18] width 65 height 12
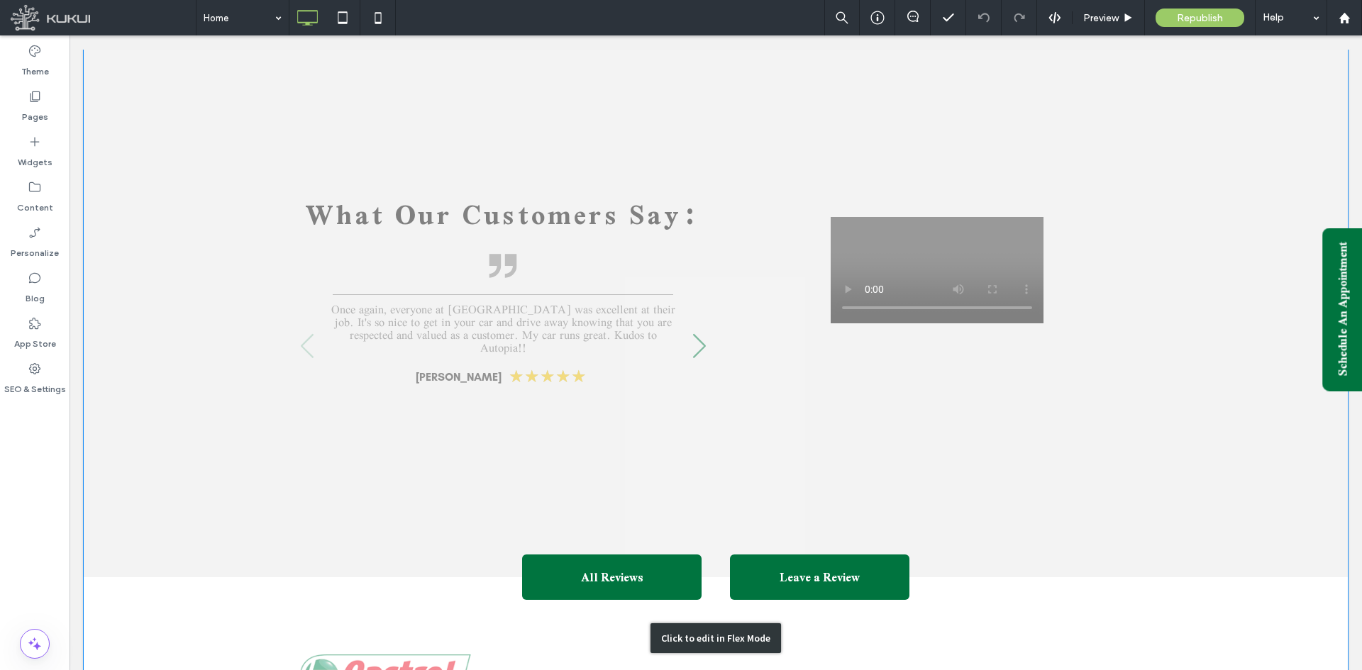
click at [889, 216] on div "Click to edit in Flex Mode" at bounding box center [716, 638] width 1264 height 2885
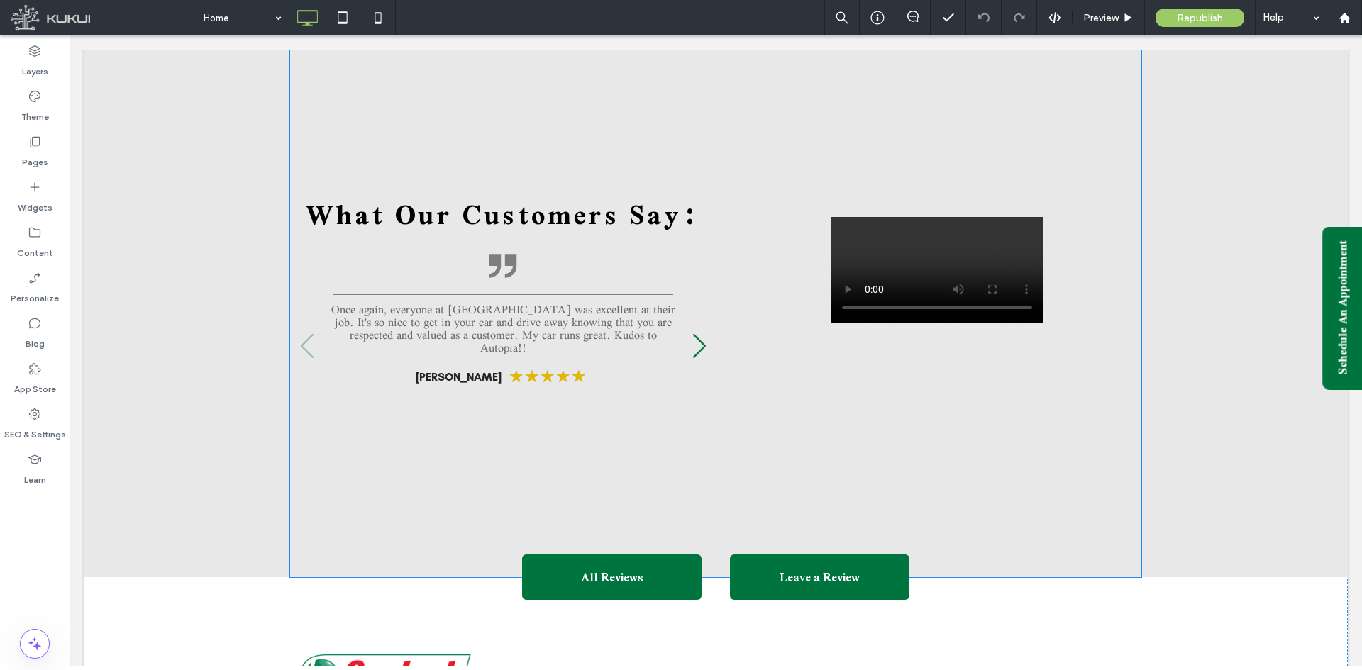
scroll to position [1335, 0]
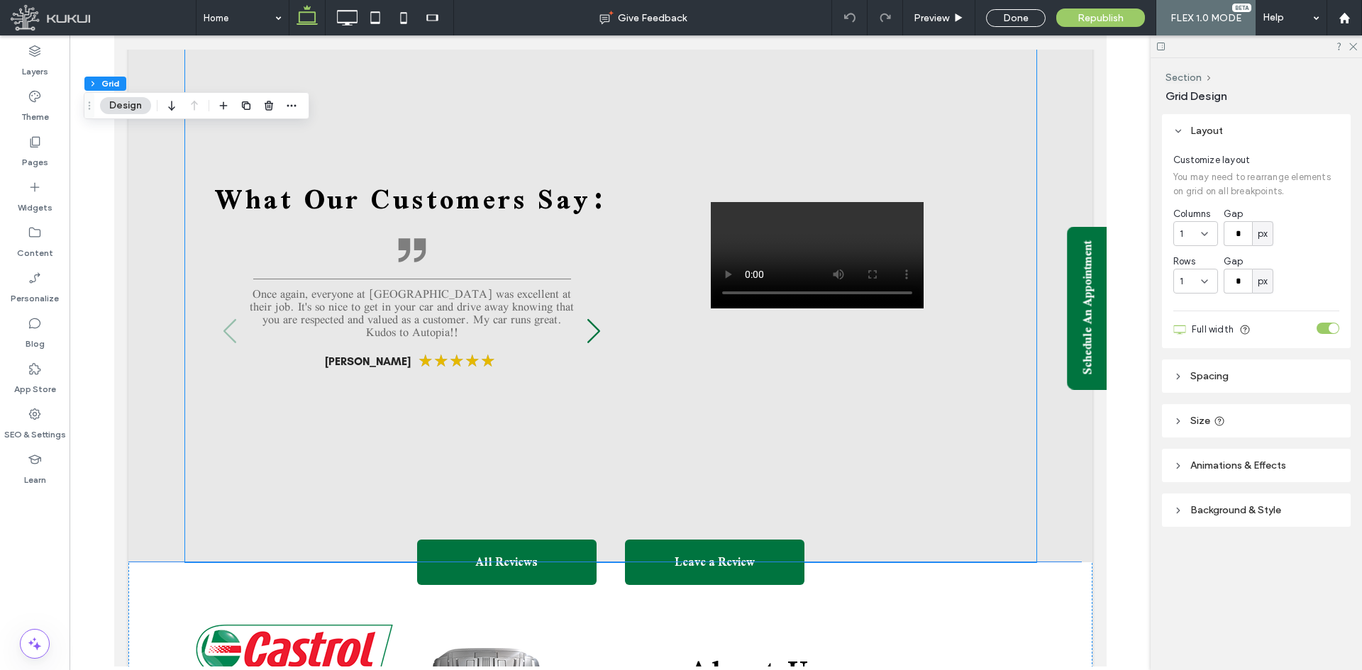
click at [819, 254] on video at bounding box center [816, 255] width 213 height 106
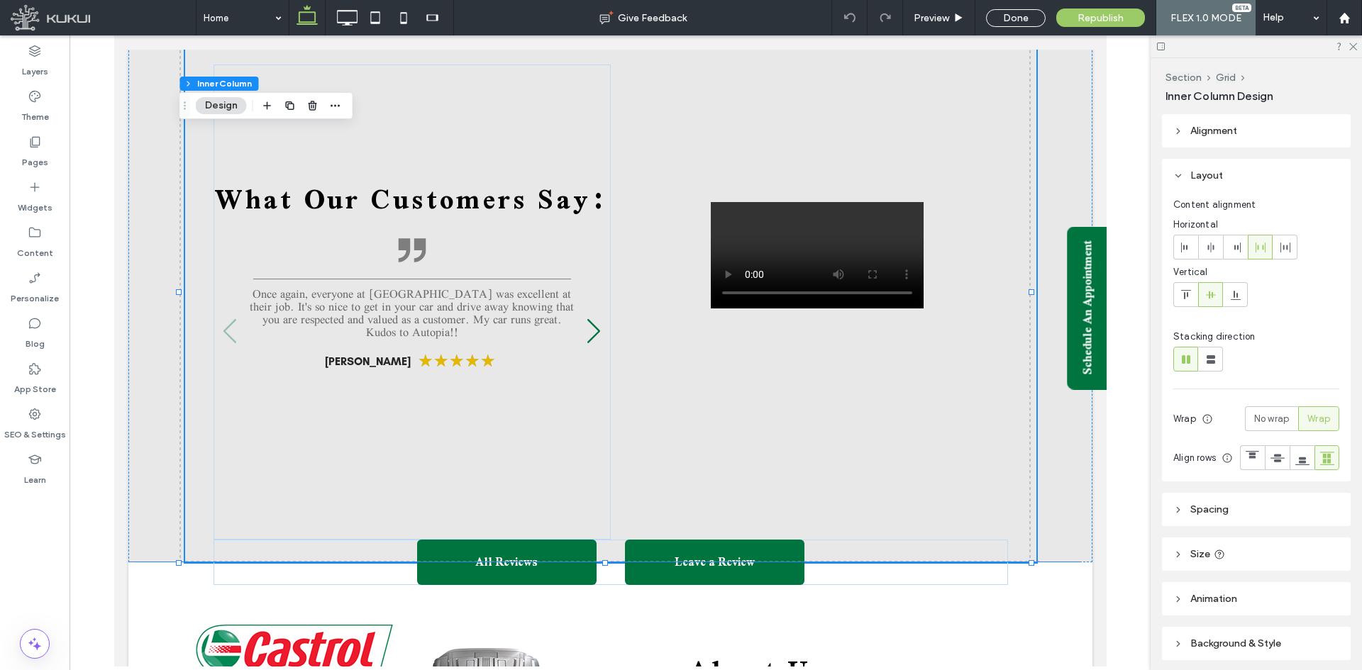
click at [819, 254] on video at bounding box center [816, 255] width 213 height 106
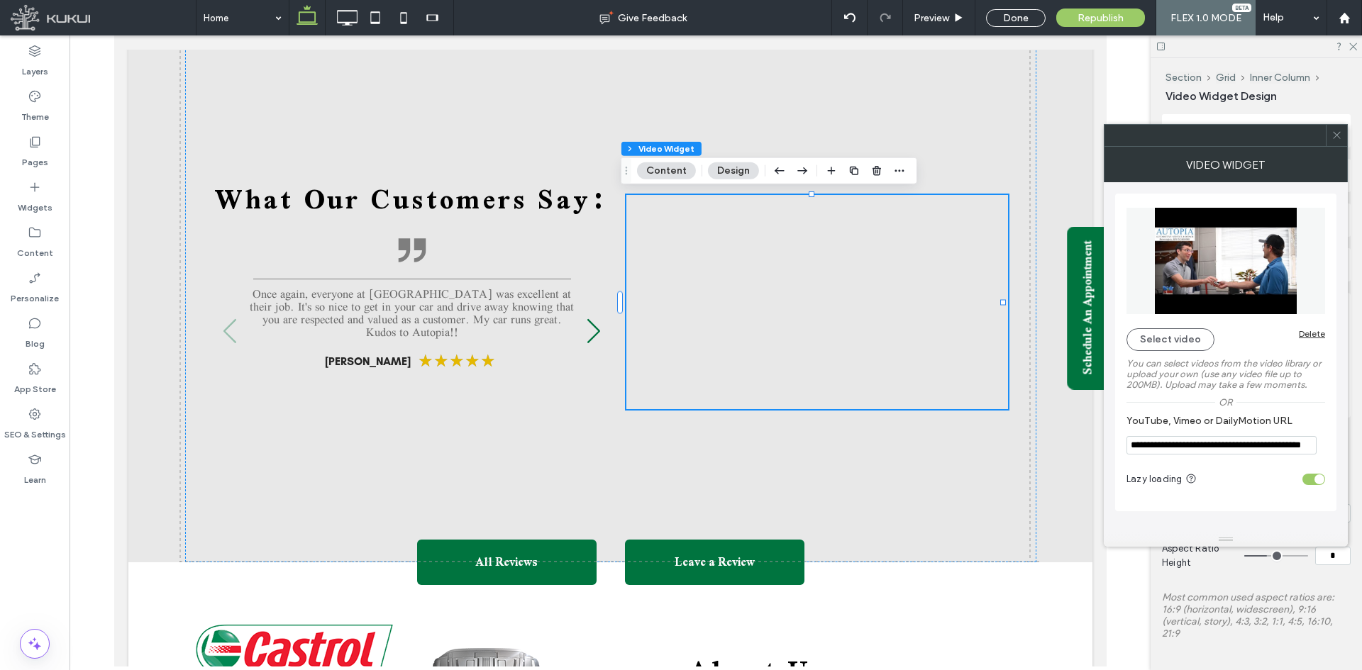
click at [1209, 446] on input "**********" at bounding box center [1221, 445] width 190 height 18
paste input "YouTube, Vimeo or DailyMotion URL"
type input "**********"
click at [1235, 460] on section "**********" at bounding box center [1225, 435] width 199 height 55
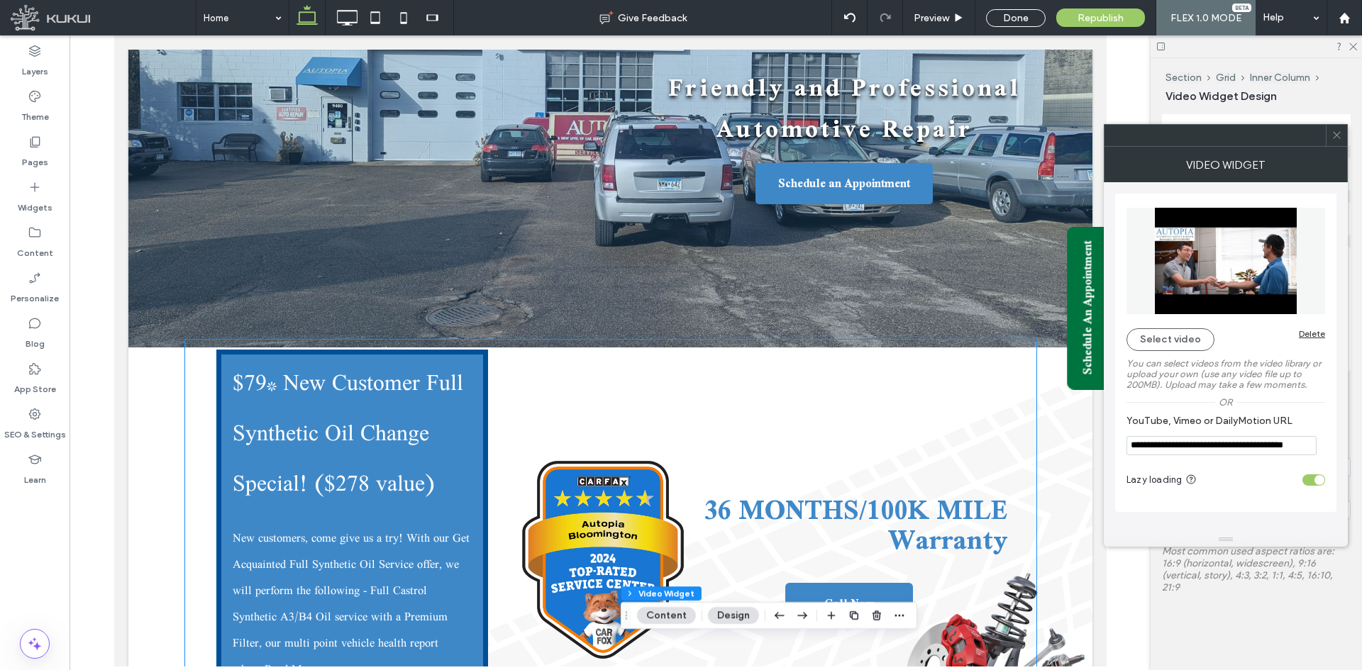
scroll to position [342, 0]
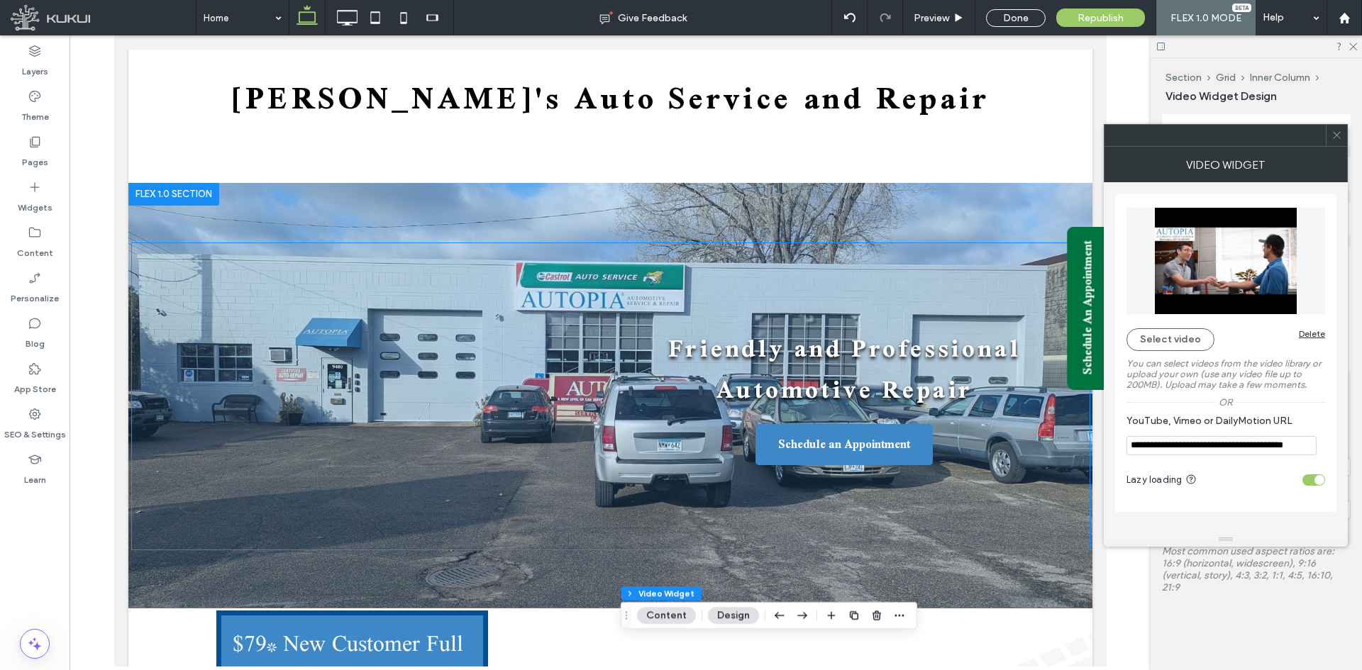
click at [361, 335] on div at bounding box center [376, 397] width 445 height 284
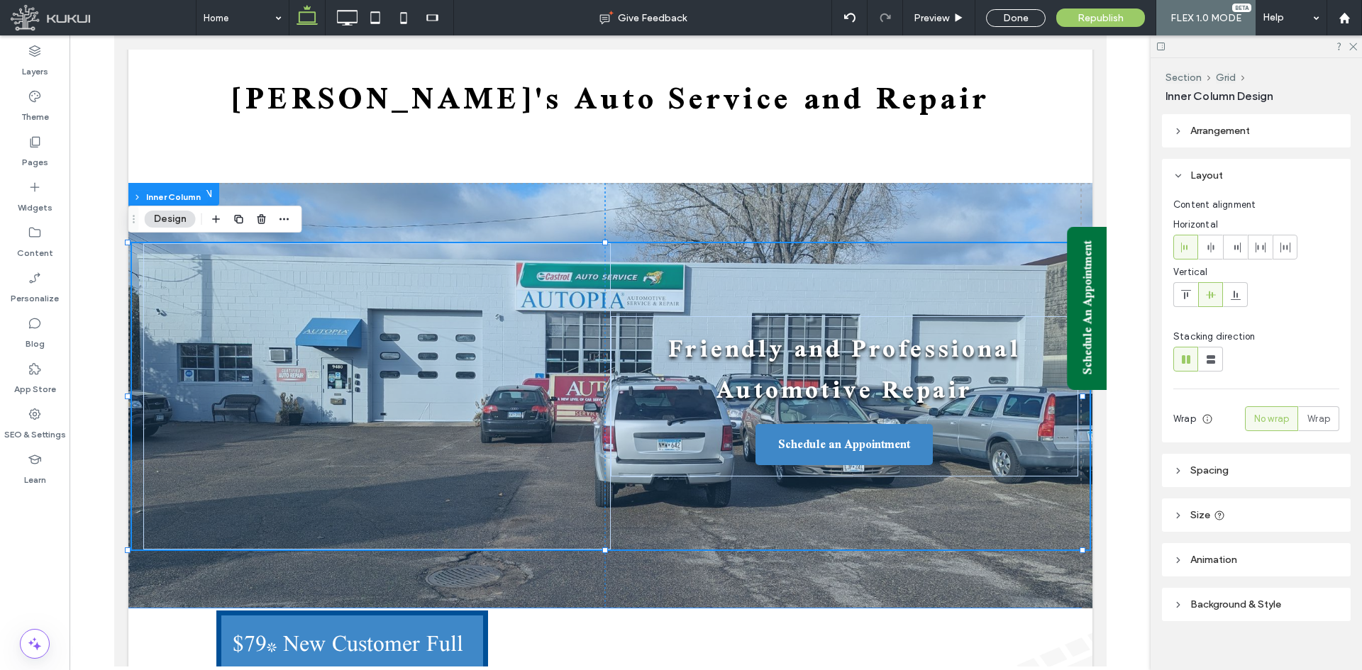
click at [361, 335] on div at bounding box center [376, 397] width 445 height 284
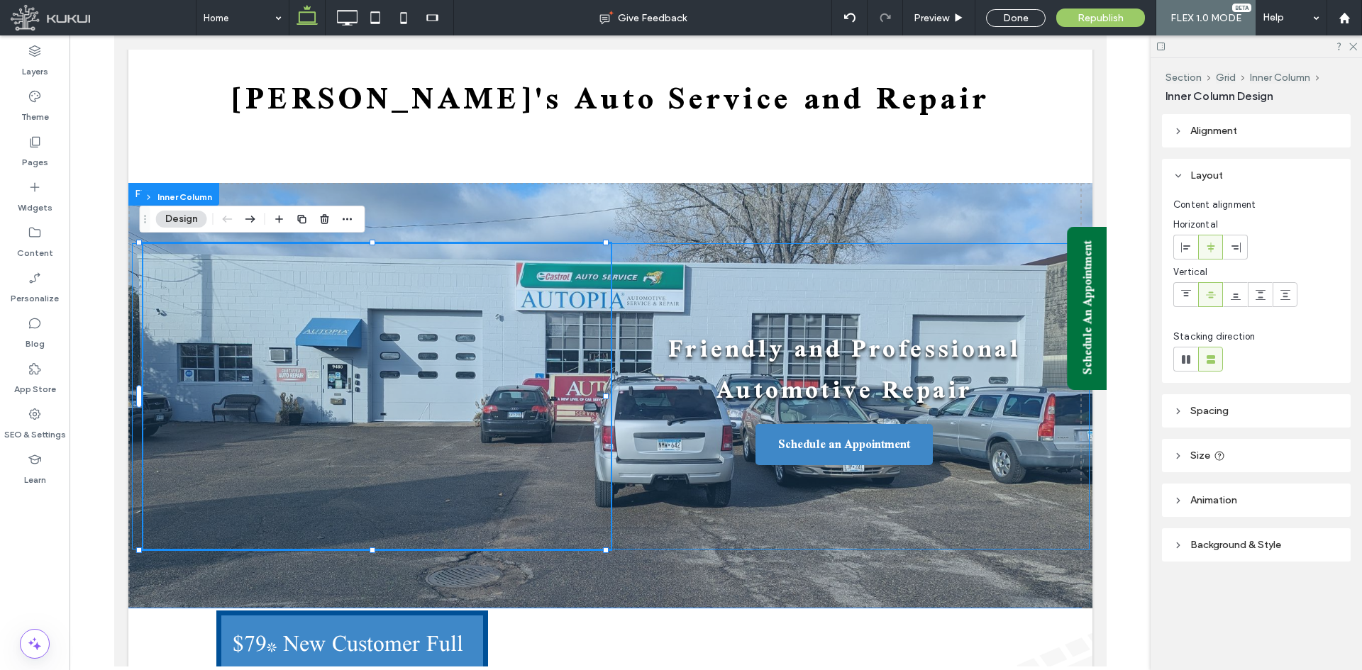
click at [233, 312] on div at bounding box center [376, 397] width 445 height 284
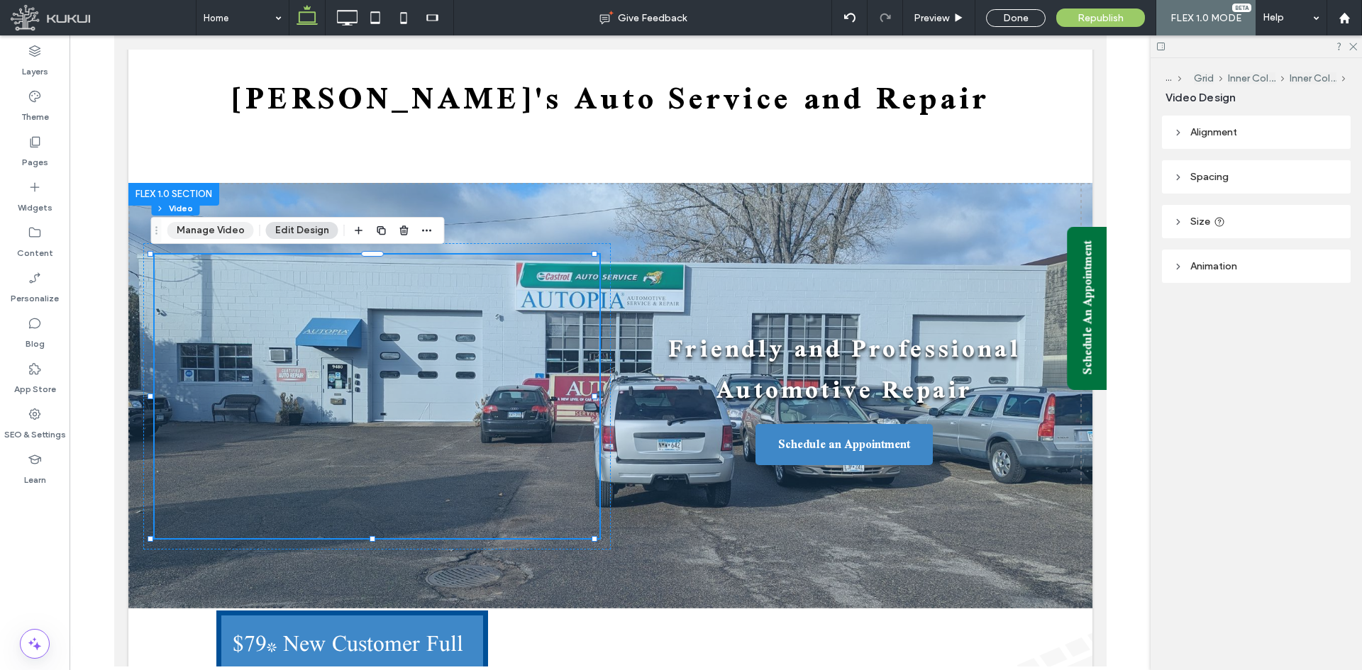
click at [226, 232] on button "Manage Video" at bounding box center [210, 230] width 87 height 17
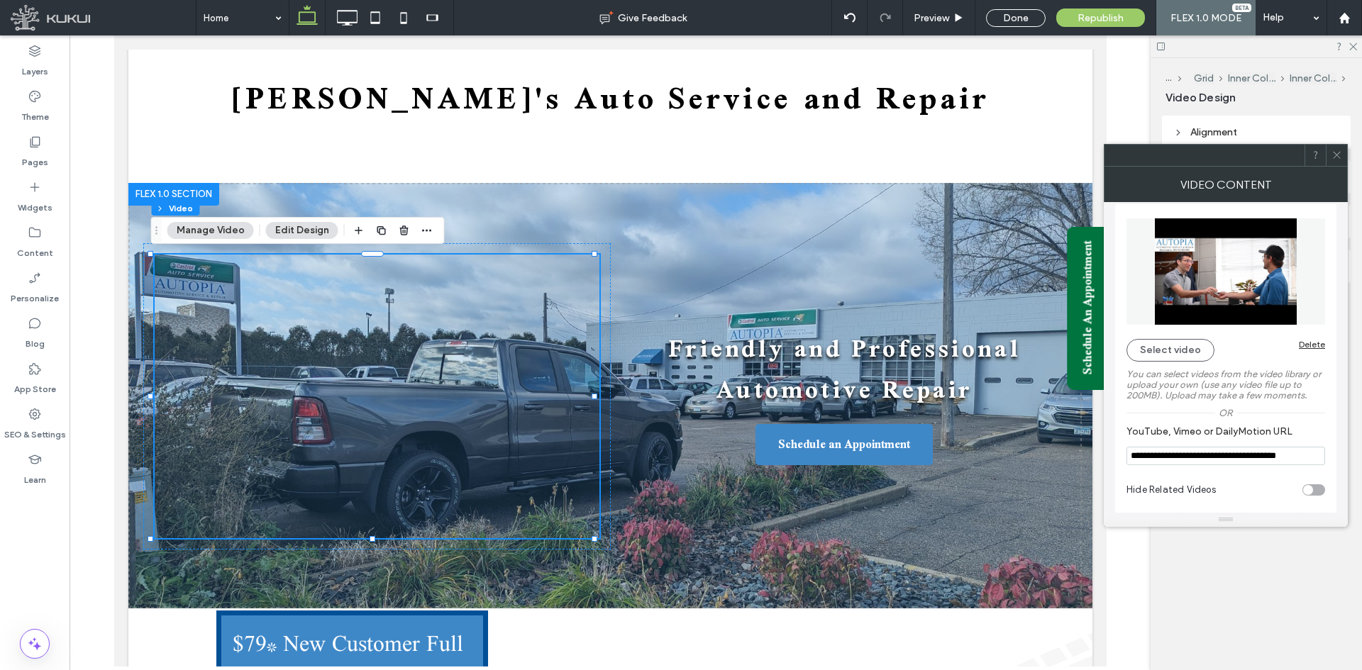
scroll to position [12, 0]
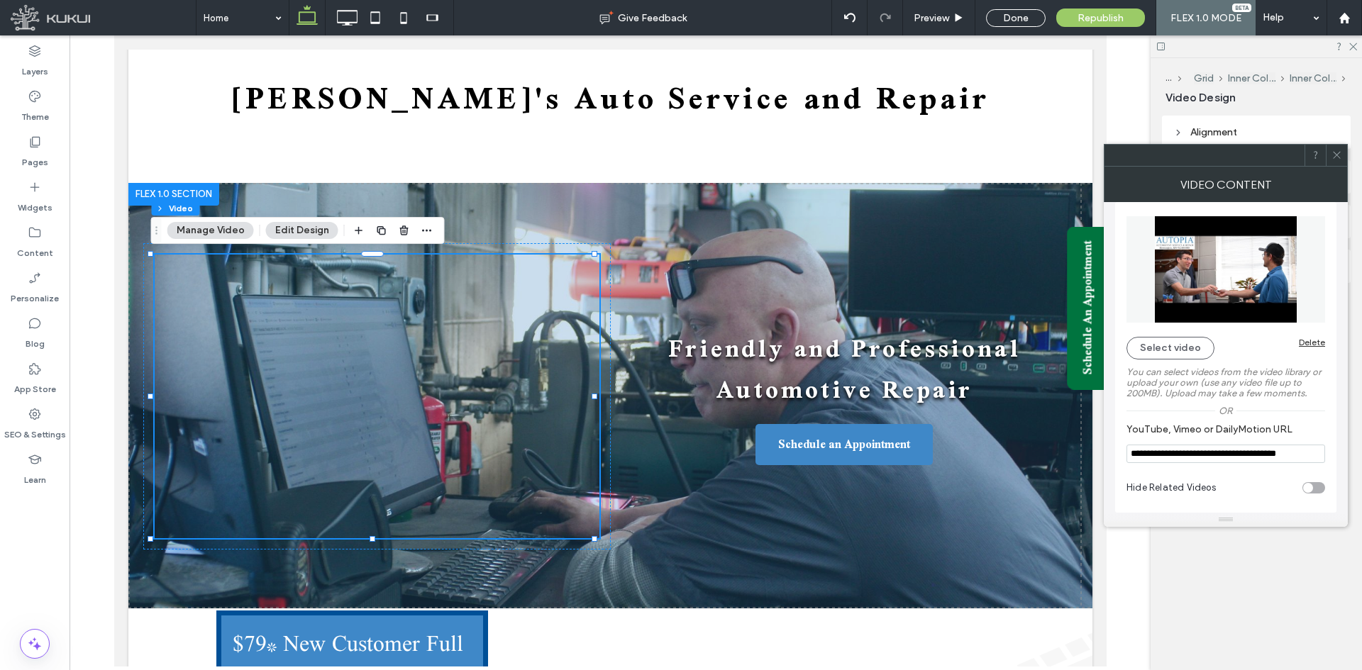
click at [1333, 155] on icon at bounding box center [1336, 155] width 11 height 11
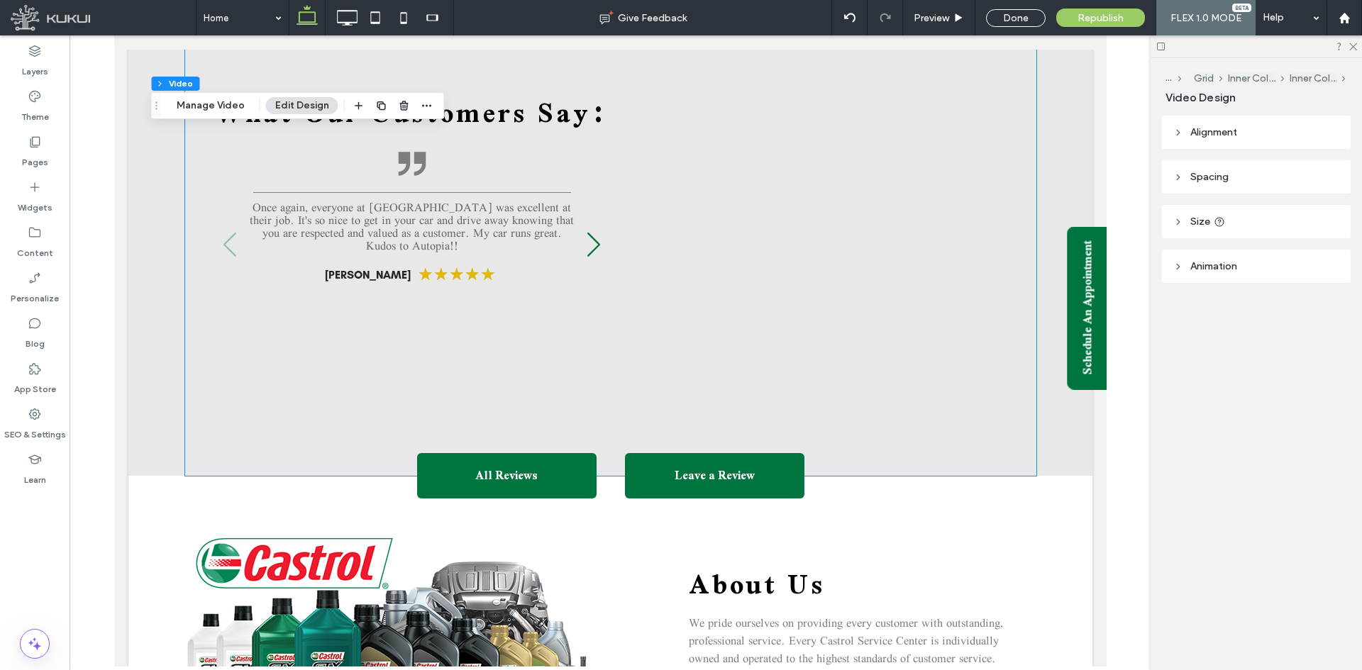
scroll to position [1477, 0]
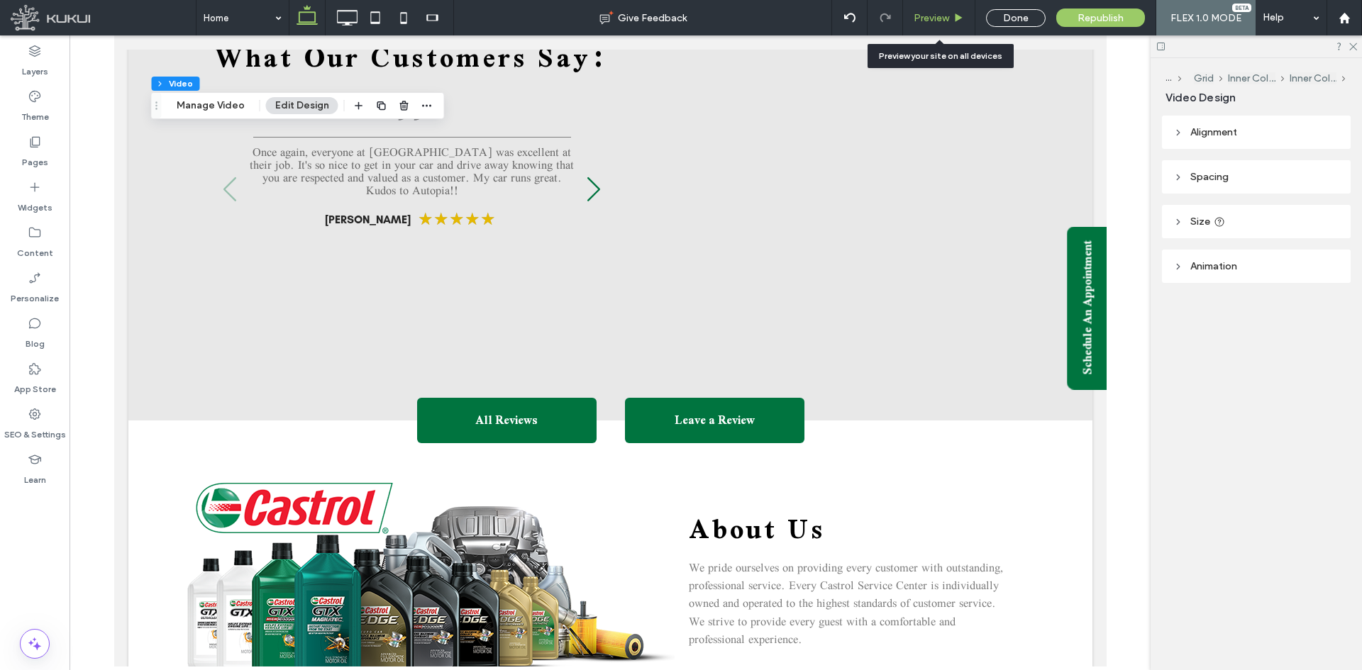
click at [941, 16] on span "Preview" at bounding box center [931, 18] width 35 height 12
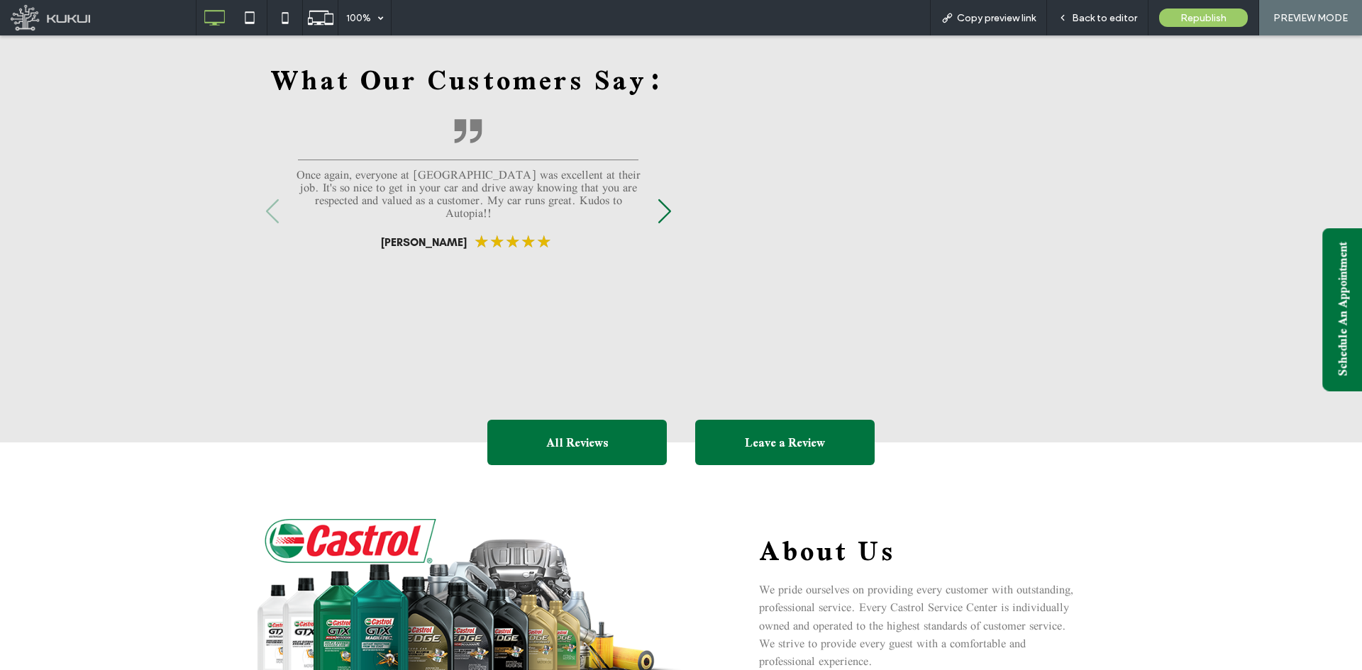
scroll to position [1494, 0]
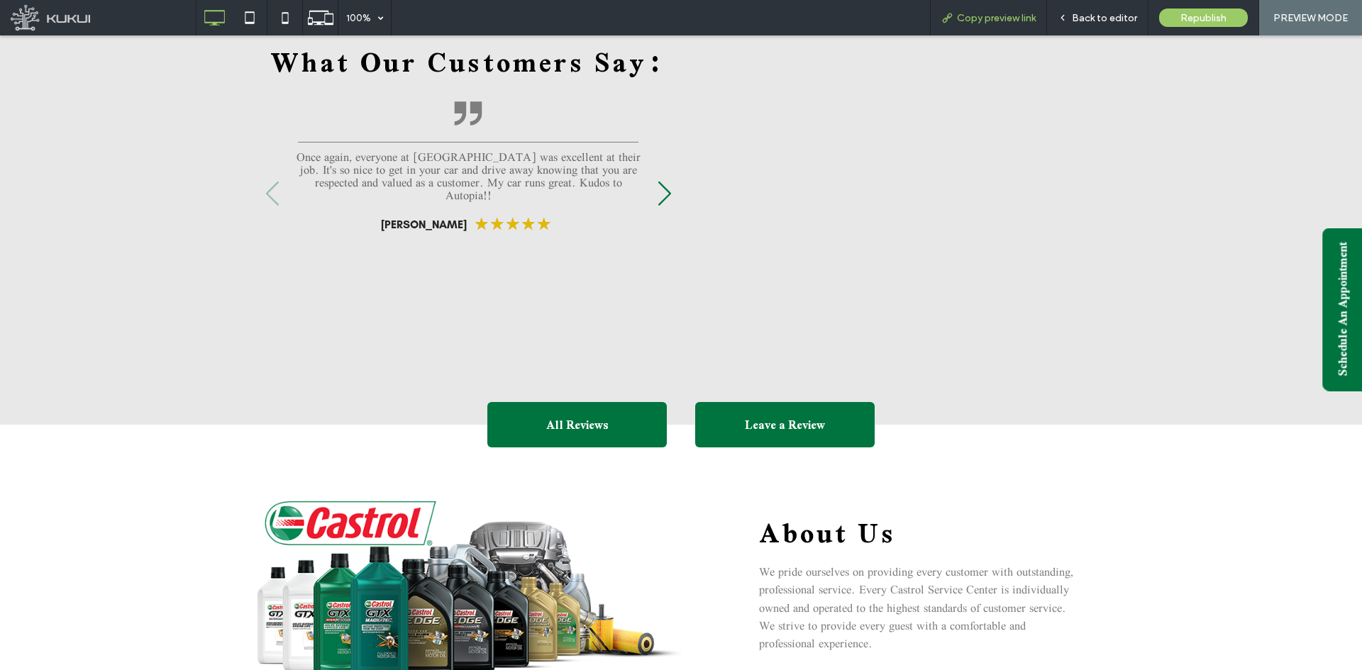
click at [974, 25] on div "Copy preview link" at bounding box center [988, 17] width 117 height 35
click at [981, 13] on span "Copy preview link" at bounding box center [996, 18] width 79 height 12
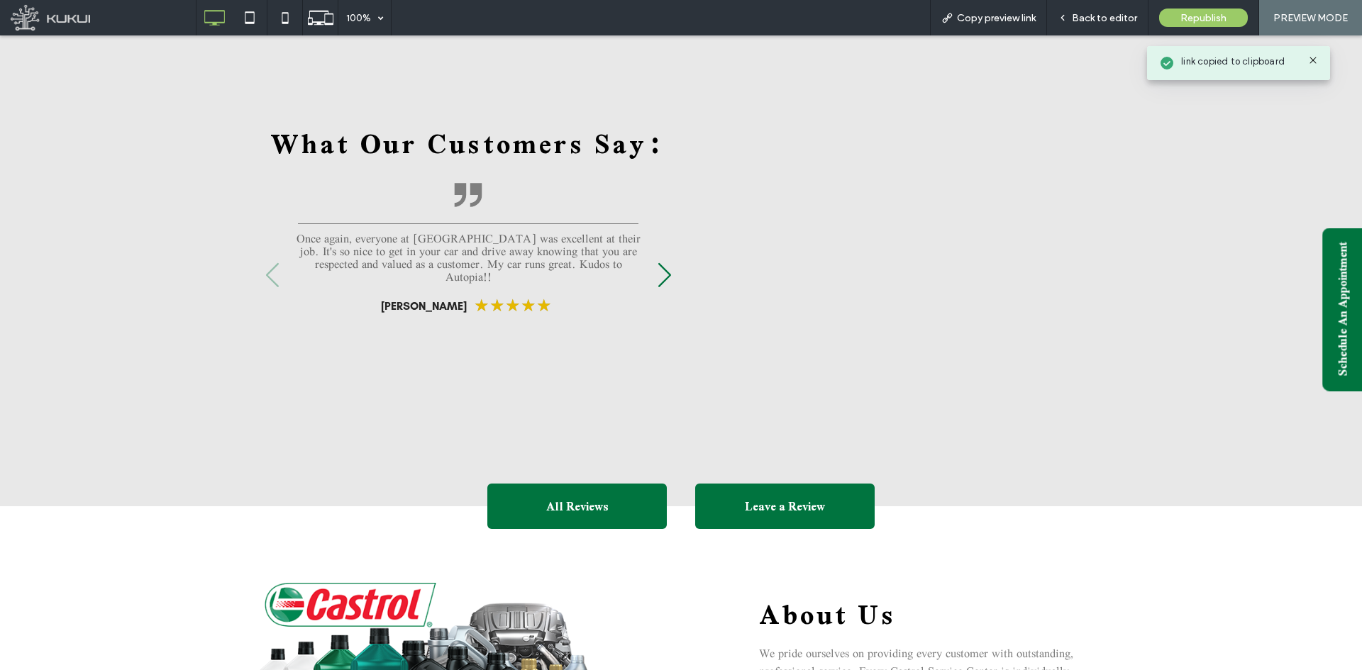
scroll to position [1282, 0]
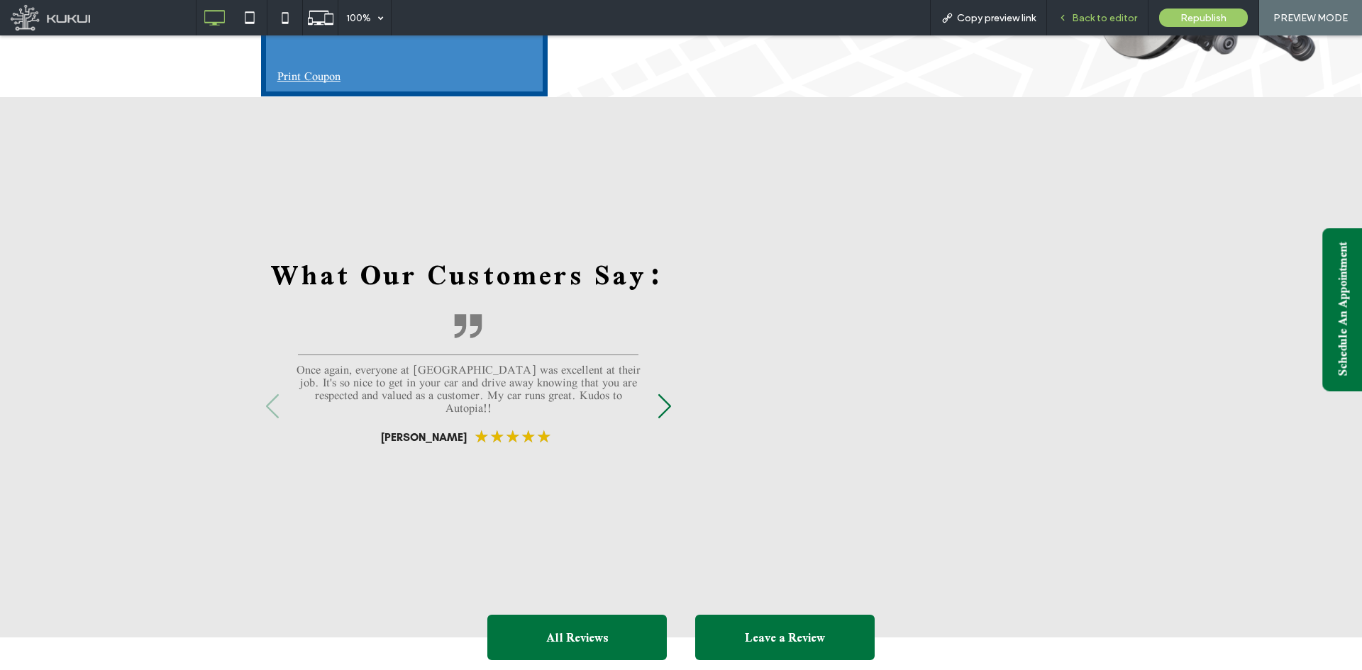
click at [1088, 21] on span "Back to editor" at bounding box center [1104, 18] width 65 height 12
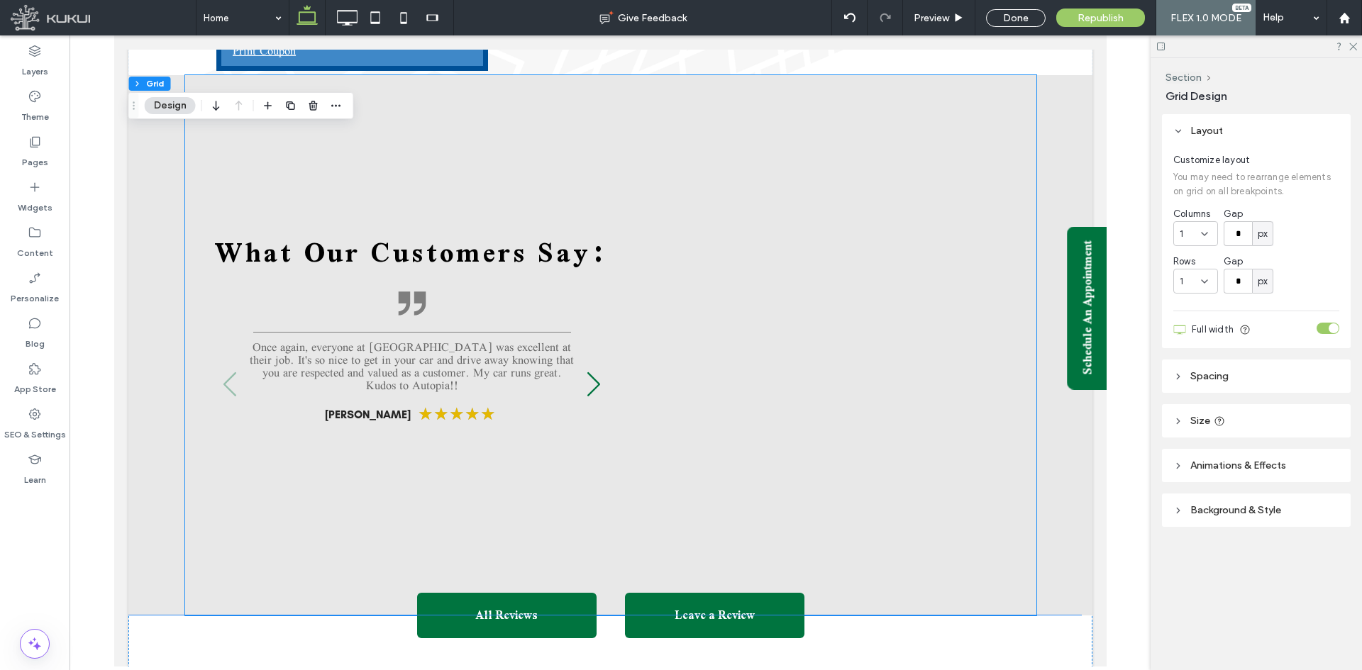
click at [813, 348] on div at bounding box center [817, 355] width 382 height 215
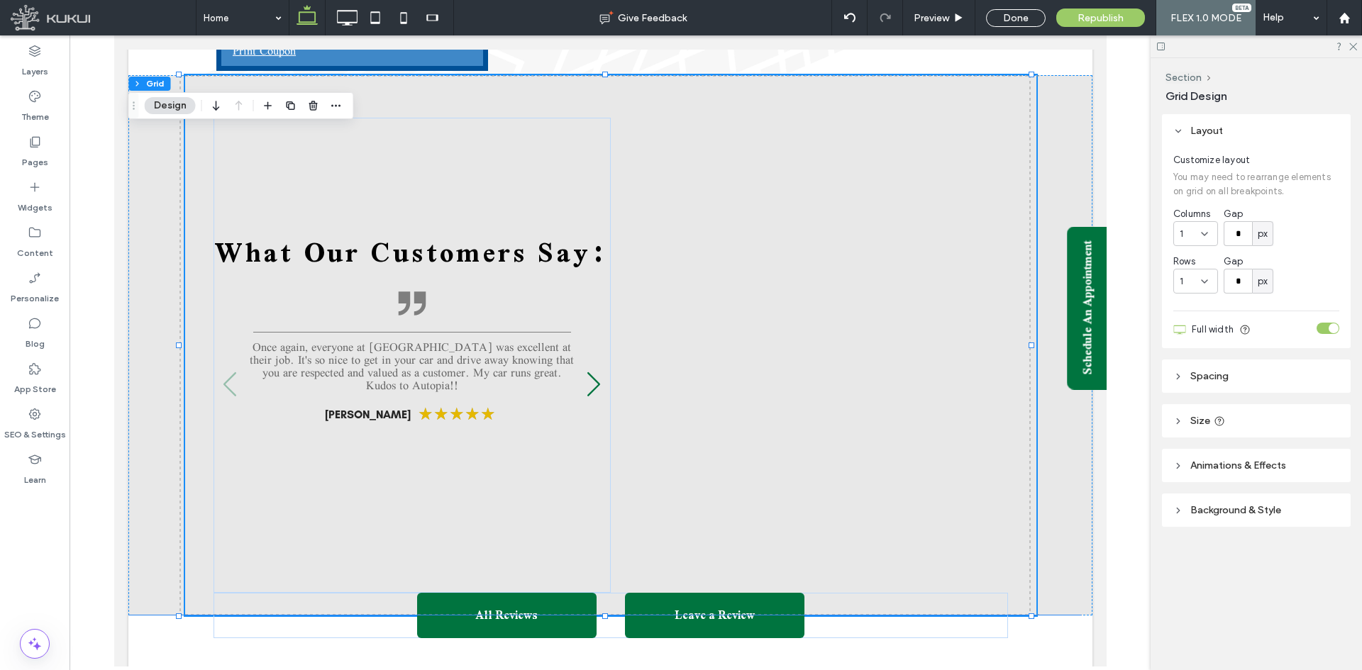
click at [813, 348] on div at bounding box center [817, 355] width 382 height 215
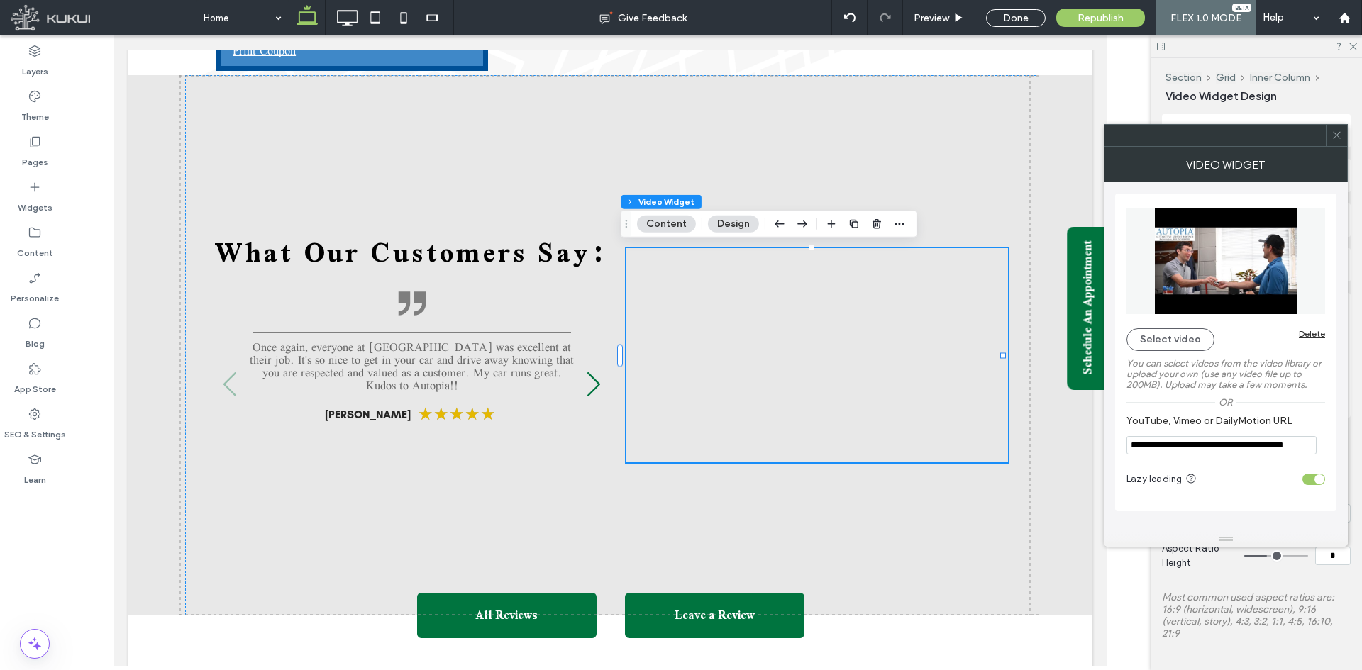
click at [1212, 441] on input "**********" at bounding box center [1221, 445] width 190 height 18
paste input "**********"
paste input "YouTube, Vimeo or DailyMotion URL"
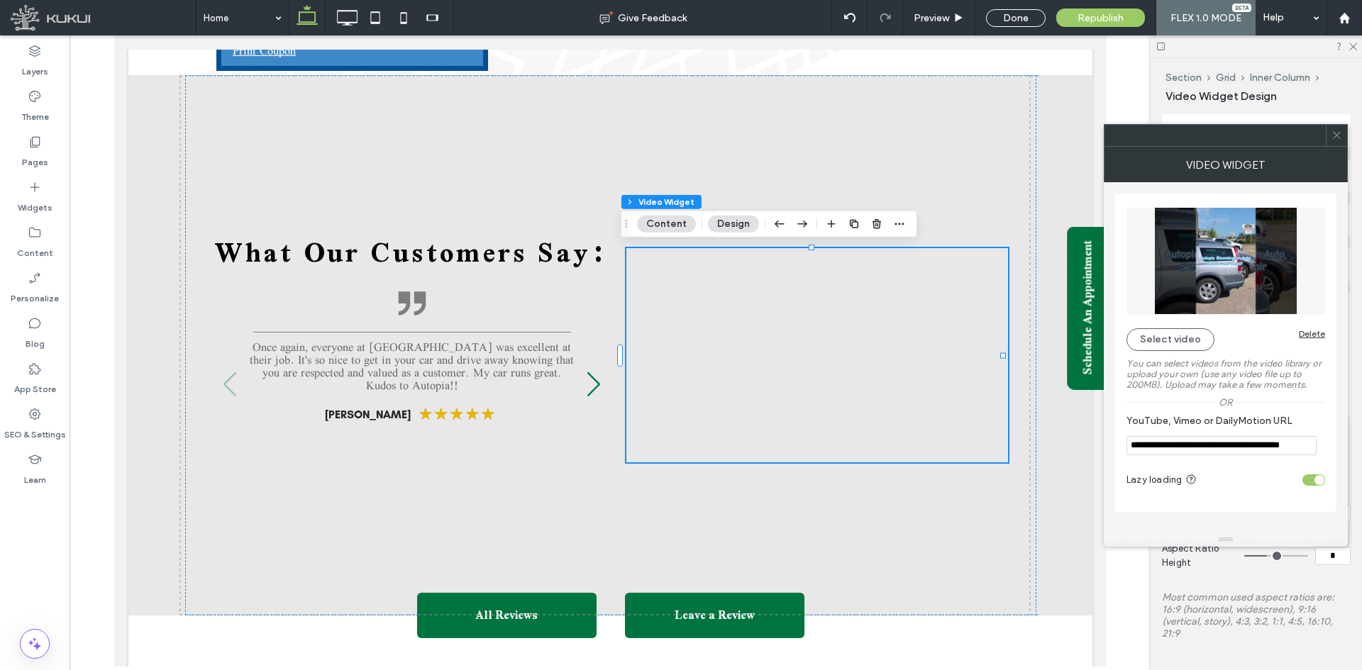
type input "**********"
click at [1331, 439] on div "**********" at bounding box center [1225, 353] width 221 height 318
click at [944, 17] on span "Preview" at bounding box center [931, 18] width 35 height 12
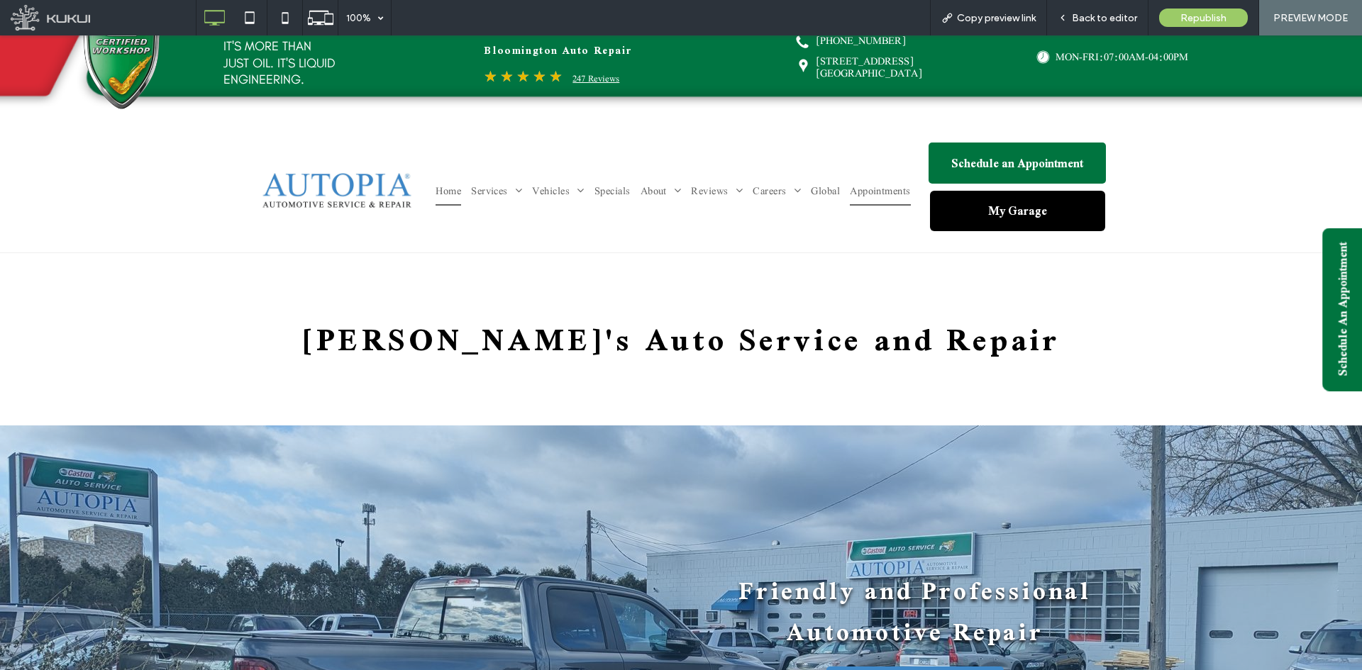
scroll to position [165, 0]
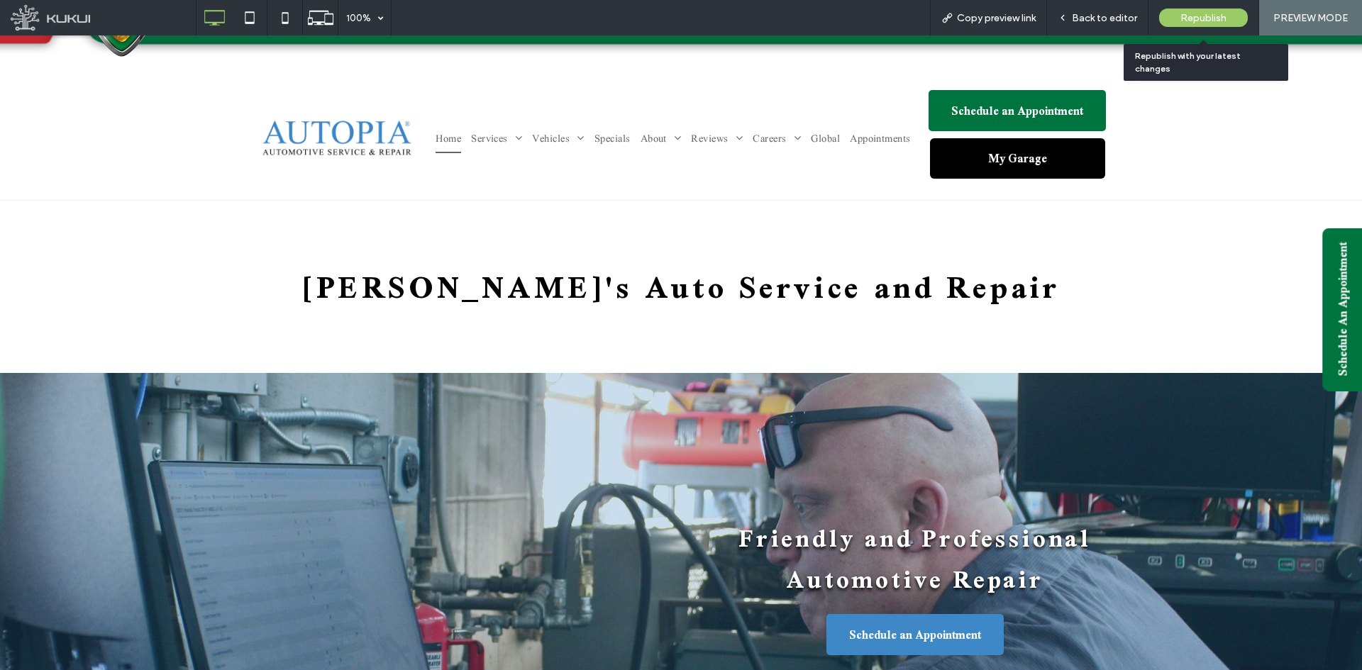
drag, startPoint x: 1197, startPoint y: 20, endPoint x: 1189, endPoint y: 23, distance: 7.6
click at [1197, 20] on span "Republish" at bounding box center [1203, 18] width 46 height 12
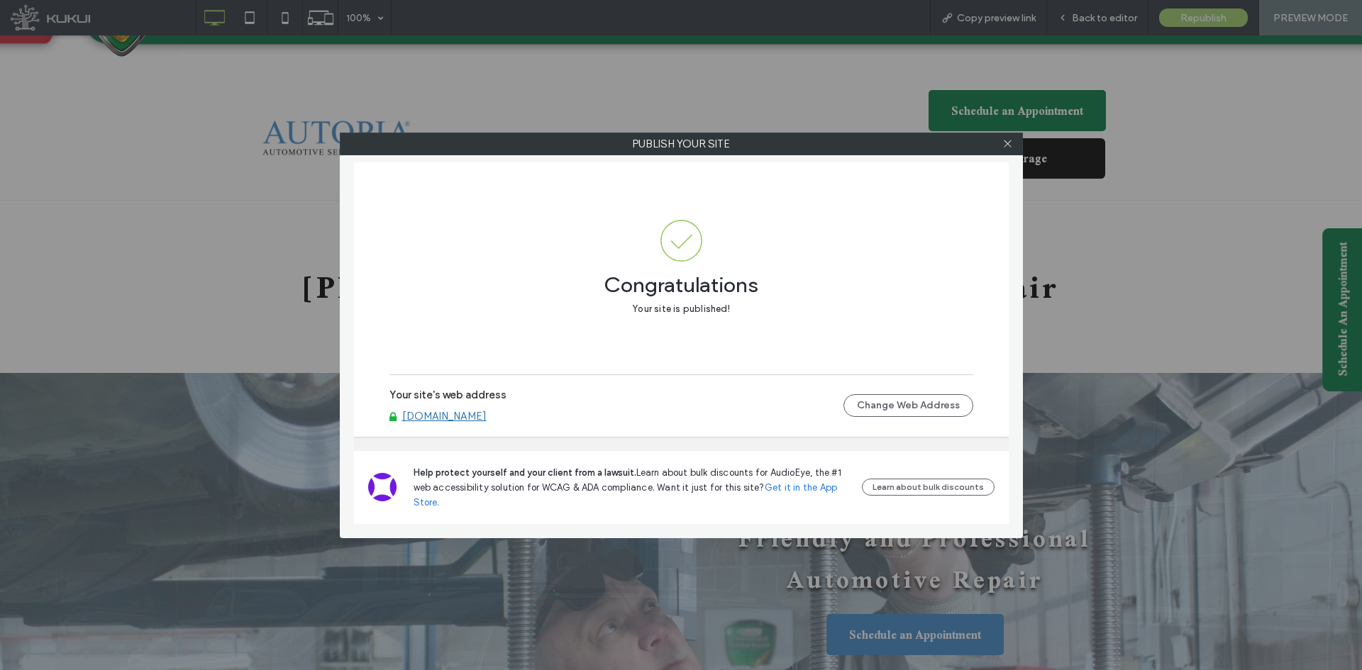
click at [487, 420] on link "[DOMAIN_NAME]" at bounding box center [444, 416] width 84 height 13
